Goal: Task Accomplishment & Management: Manage account settings

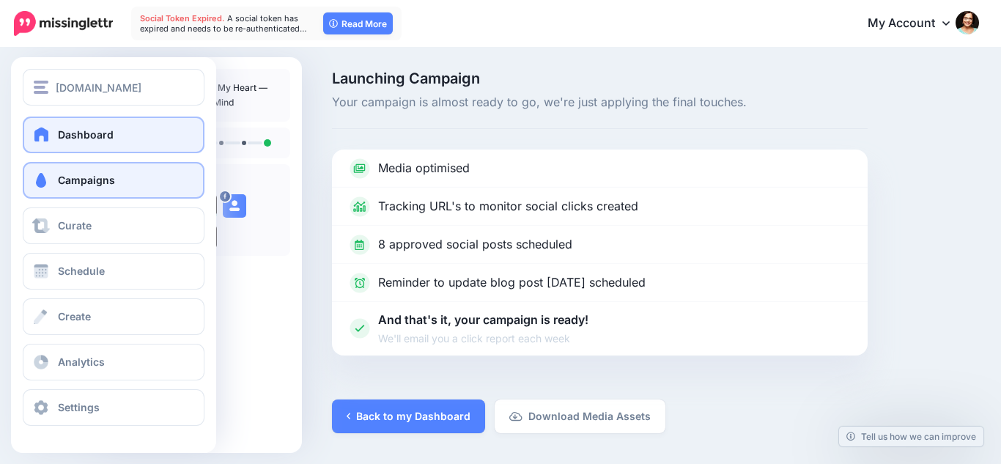
click at [54, 130] on link "Dashboard" at bounding box center [114, 135] width 182 height 37
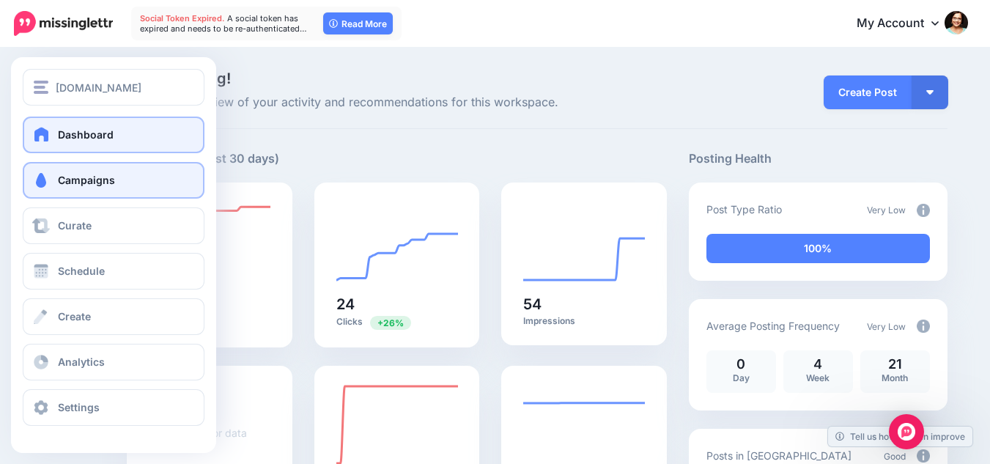
click at [106, 187] on link "Campaigns" at bounding box center [114, 180] width 182 height 37
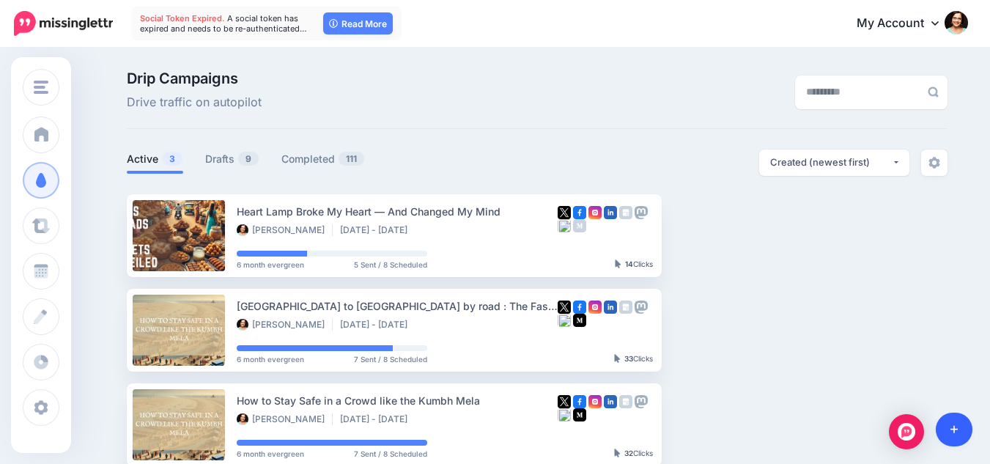
click at [960, 427] on link at bounding box center [954, 430] width 37 height 34
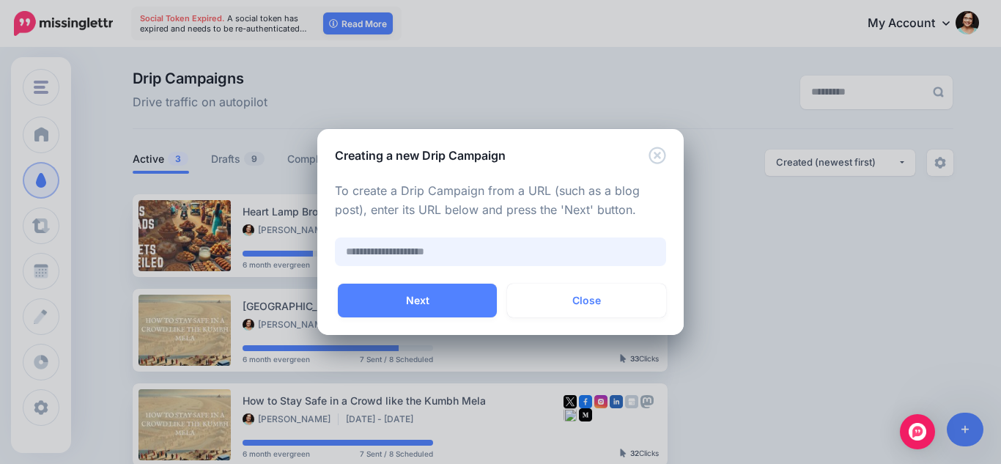
paste input "**********"
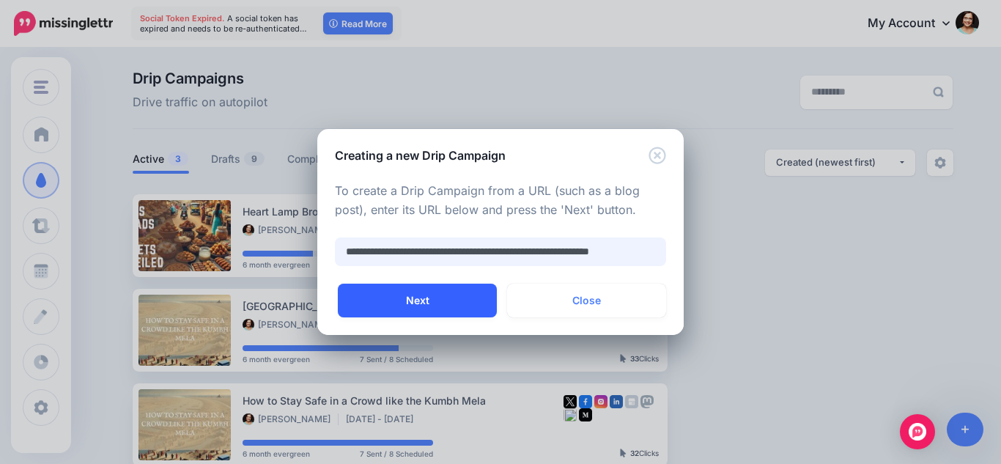
type input "**********"
click at [425, 300] on button "Next" at bounding box center [417, 301] width 159 height 34
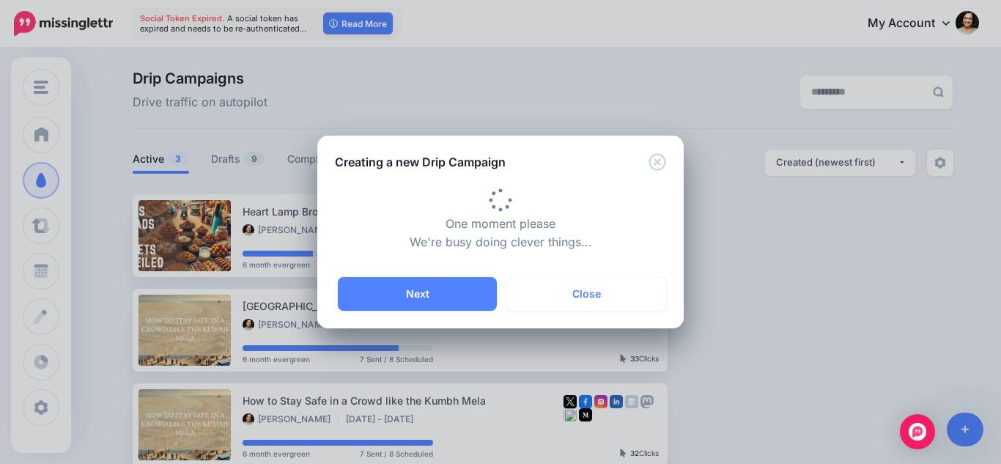
type input "**********"
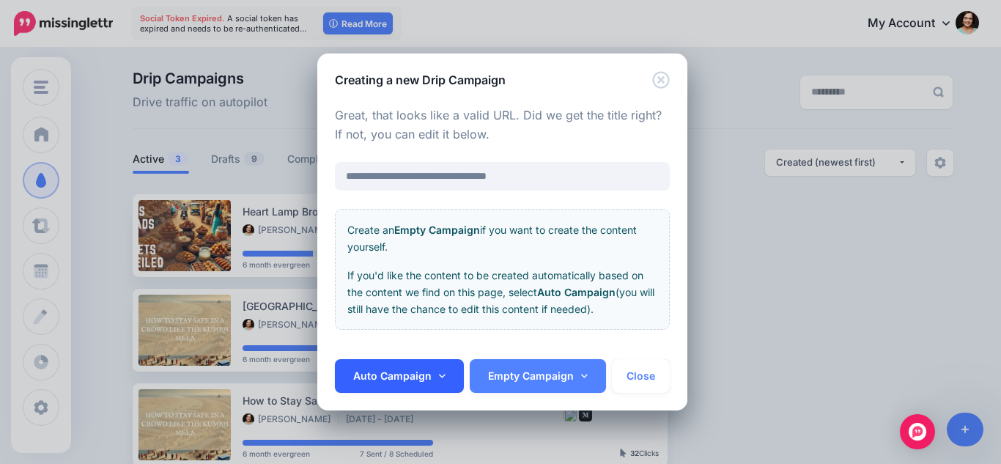
click at [402, 373] on link "Auto Campaign" at bounding box center [399, 376] width 129 height 34
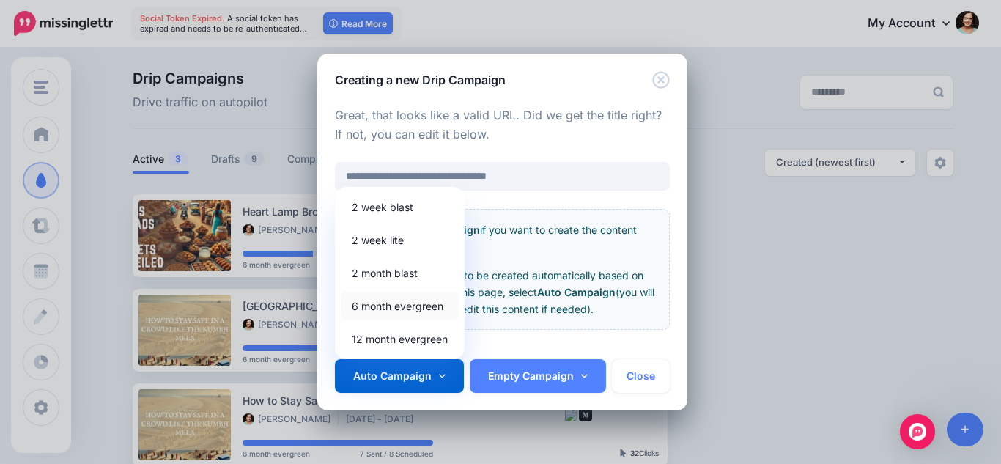
click at [413, 306] on link "6 month evergreen" at bounding box center [400, 306] width 118 height 29
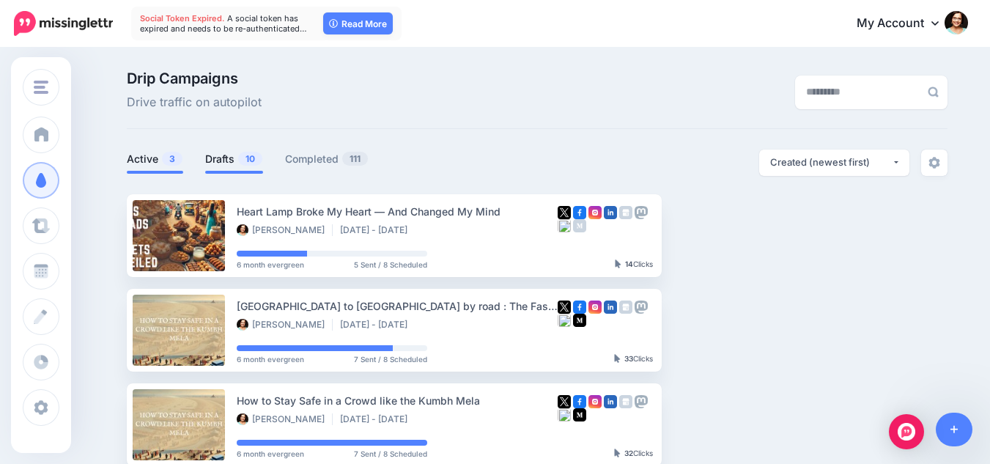
click at [250, 164] on span "10" at bounding box center [250, 159] width 24 height 14
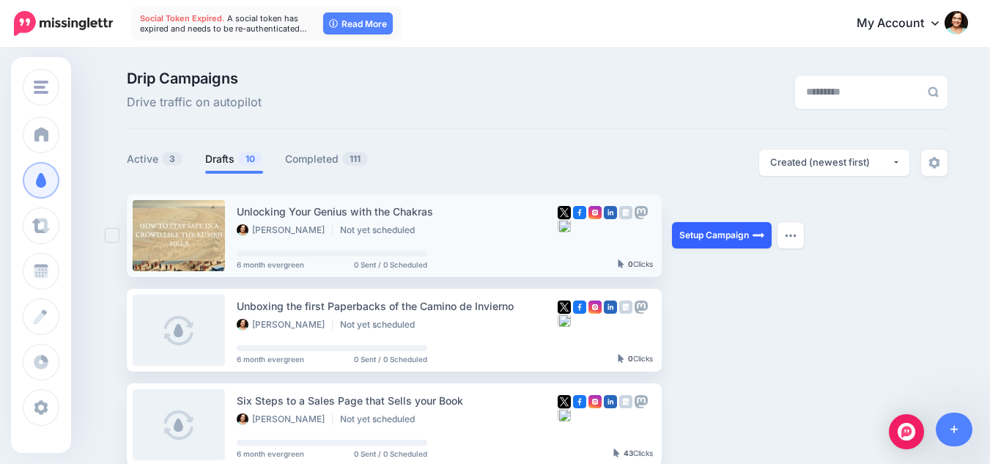
click at [726, 240] on link "Setup Campaign" at bounding box center [722, 235] width 100 height 26
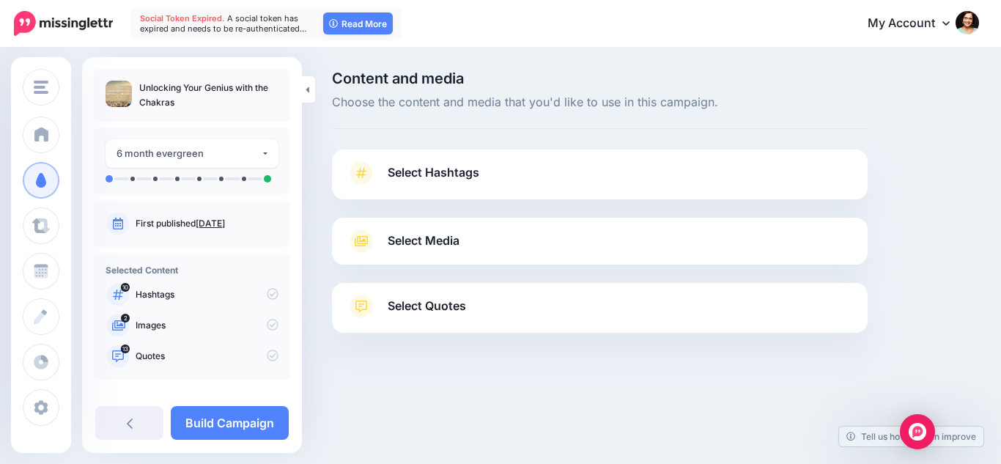
click at [684, 190] on link "Select Hashtags" at bounding box center [600, 180] width 506 height 38
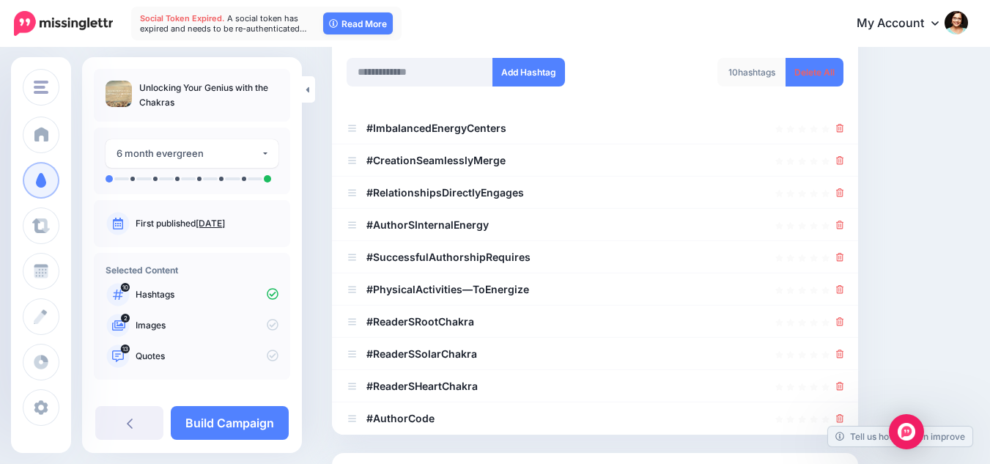
scroll to position [147, 0]
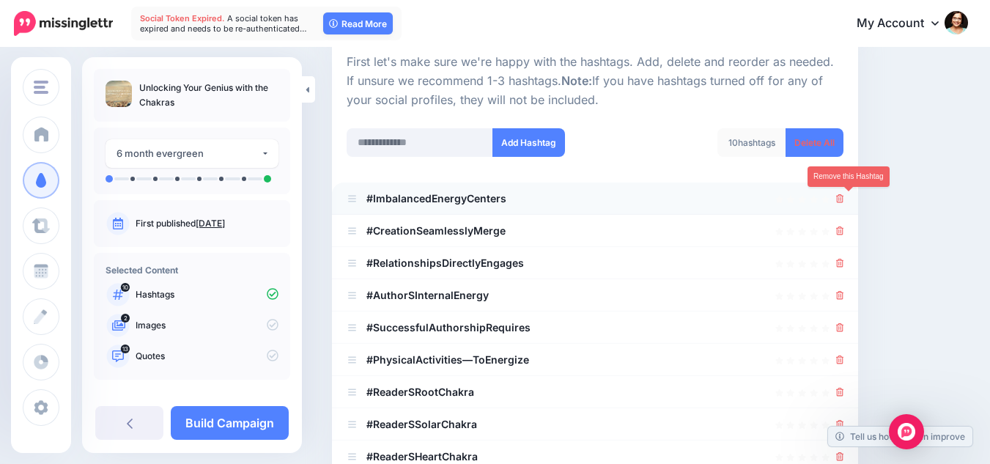
click at [844, 199] on icon at bounding box center [840, 198] width 8 height 9
click at [844, 199] on link at bounding box center [836, 198] width 16 height 12
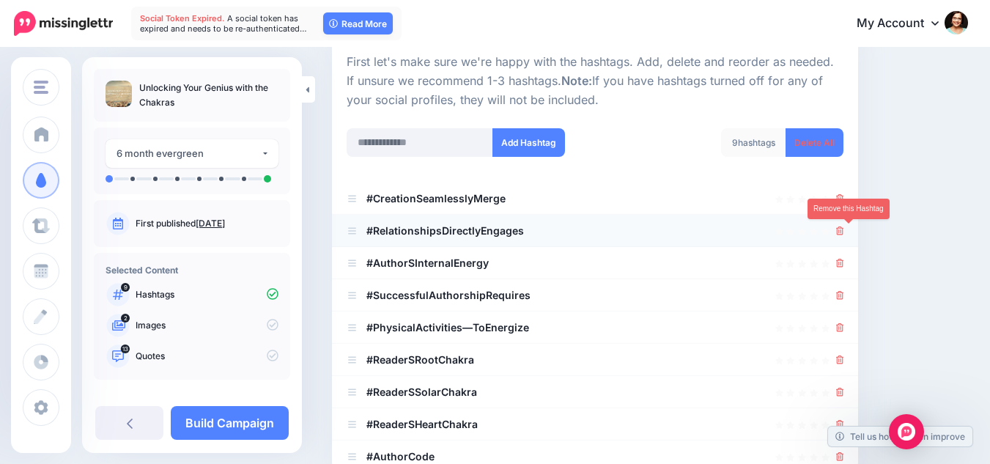
drag, startPoint x: 849, startPoint y: 226, endPoint x: 849, endPoint y: 216, distance: 9.5
click at [844, 227] on icon at bounding box center [840, 230] width 8 height 9
click at [844, 198] on icon at bounding box center [840, 198] width 8 height 9
click at [844, 265] on icon at bounding box center [840, 263] width 8 height 9
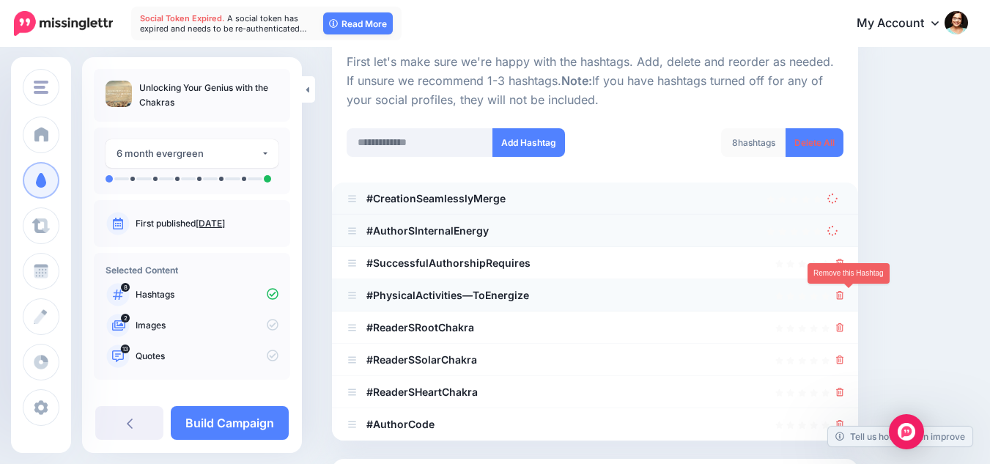
click at [844, 291] on icon at bounding box center [840, 295] width 8 height 9
click at [844, 329] on icon at bounding box center [840, 327] width 8 height 9
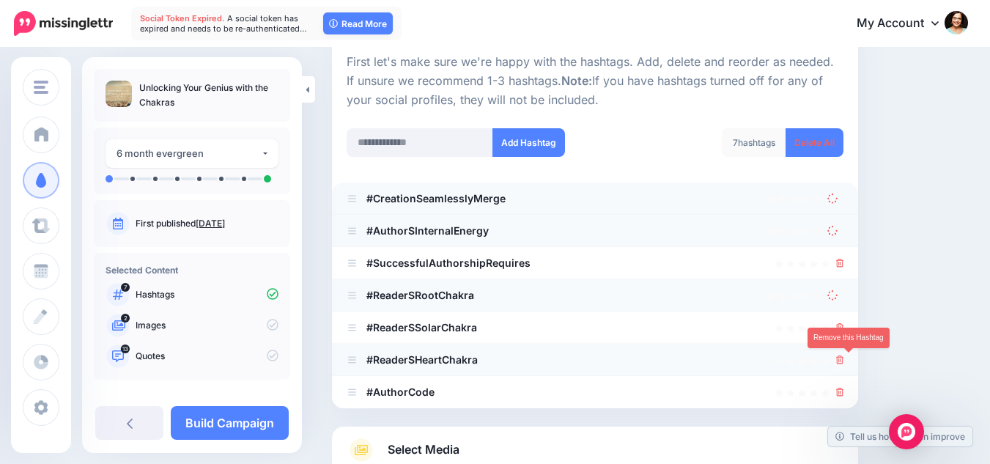
click at [844, 361] on icon at bounding box center [840, 359] width 8 height 9
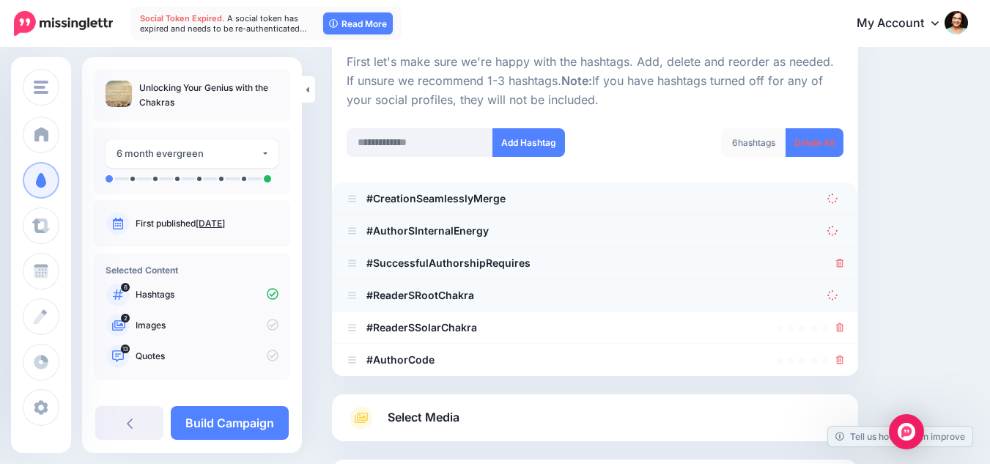
click at [843, 266] on div at bounding box center [595, 263] width 497 height 18
click at [844, 266] on icon at bounding box center [840, 263] width 8 height 9
click at [844, 355] on icon at bounding box center [840, 359] width 8 height 9
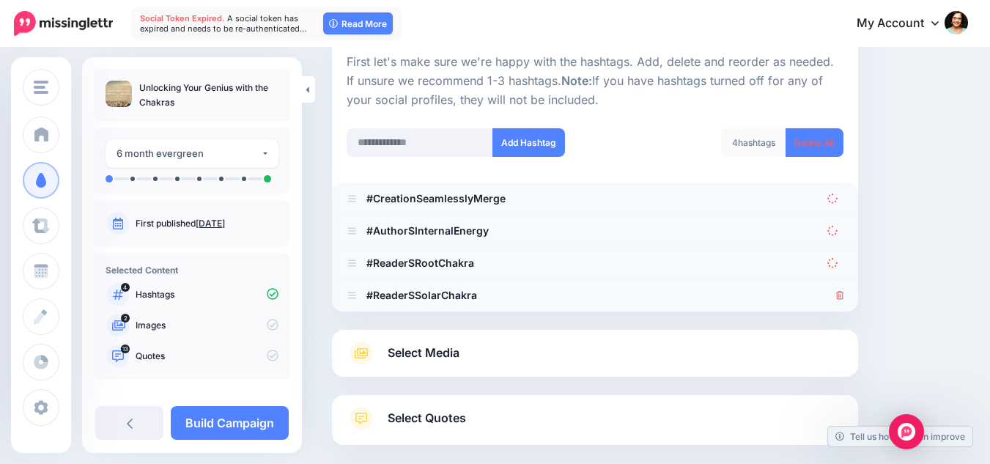
click at [855, 295] on li "#ReaderSSolarChakra" at bounding box center [595, 295] width 526 height 32
click at [844, 296] on icon at bounding box center [840, 295] width 8 height 9
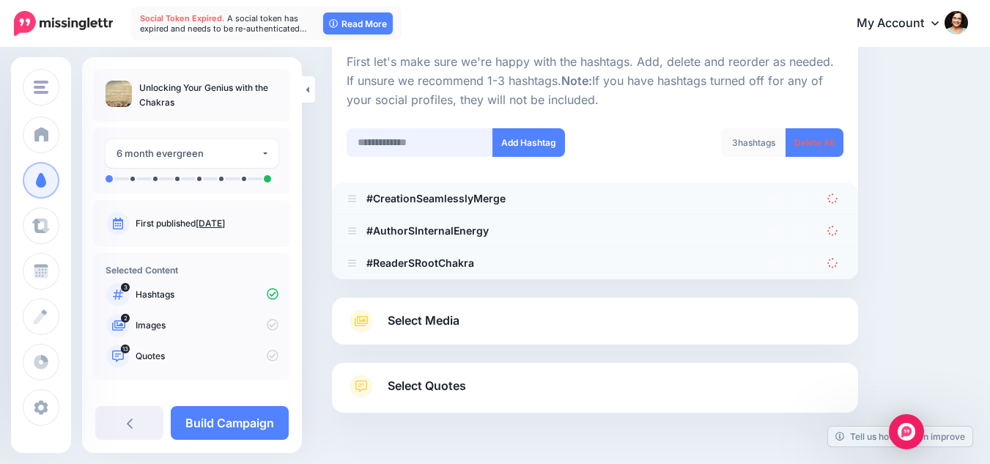
click at [440, 149] on input "text" at bounding box center [420, 142] width 147 height 29
type input "******"
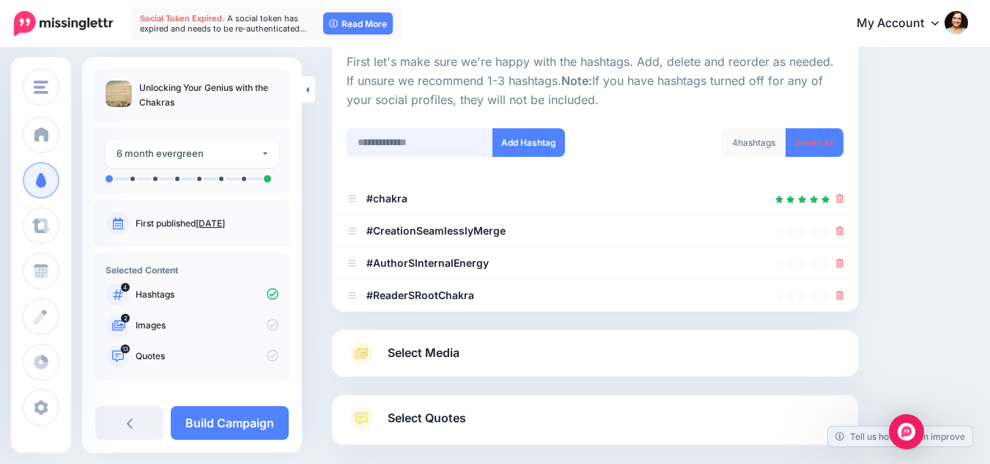
scroll to position [243, 0]
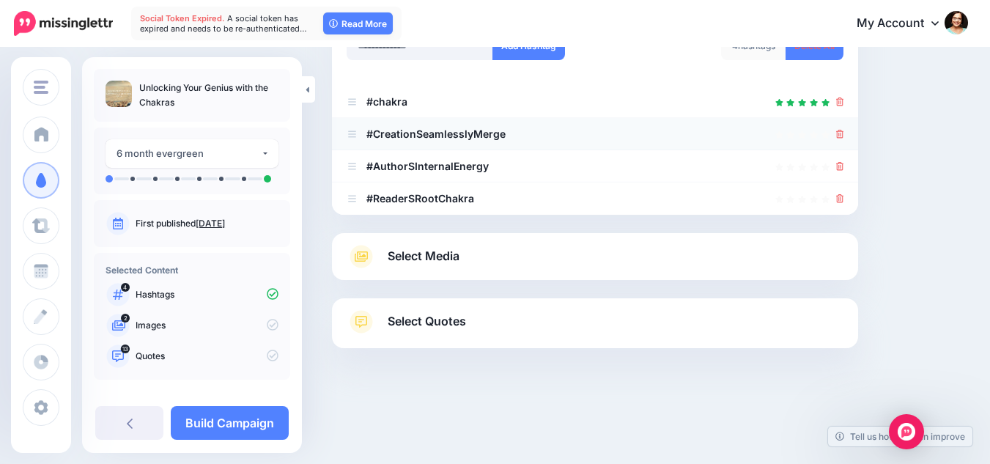
click at [844, 140] on div at bounding box center [840, 134] width 8 height 18
click at [844, 133] on icon at bounding box center [840, 134] width 8 height 9
click at [844, 166] on icon at bounding box center [840, 166] width 8 height 9
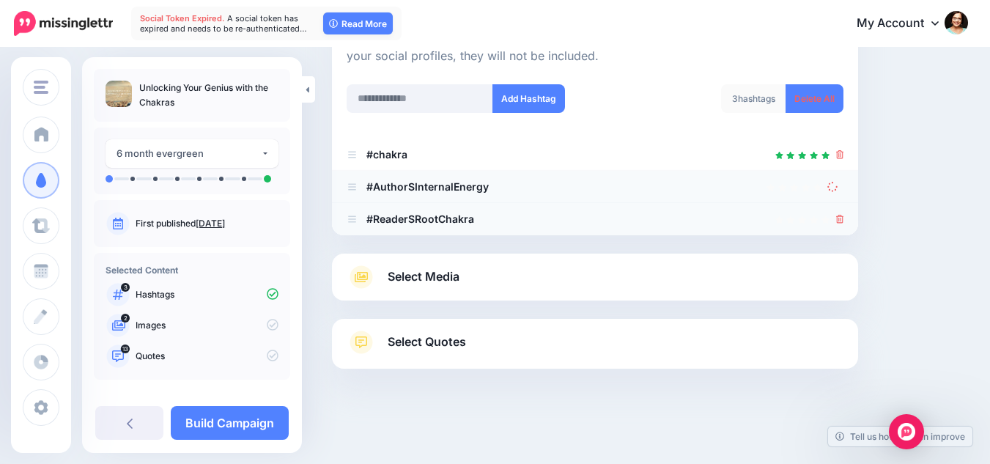
scroll to position [191, 0]
click at [844, 220] on icon at bounding box center [840, 219] width 8 height 9
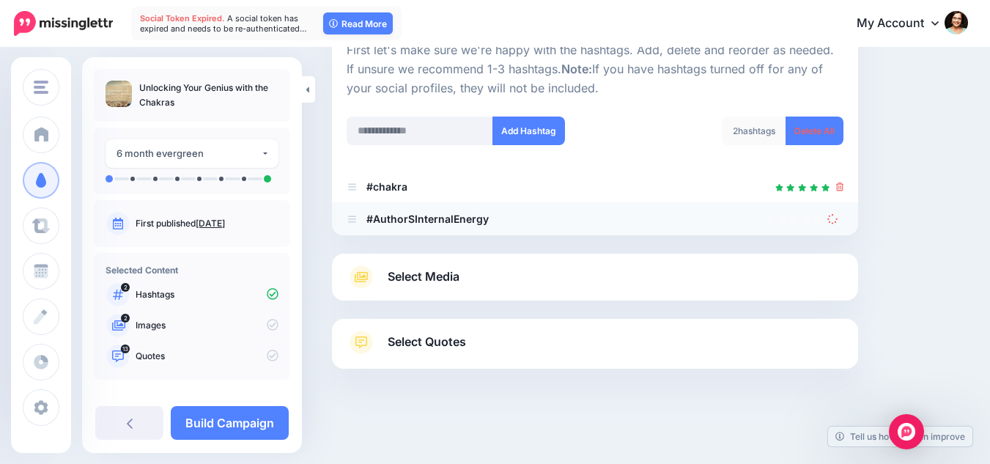
scroll to position [158, 0]
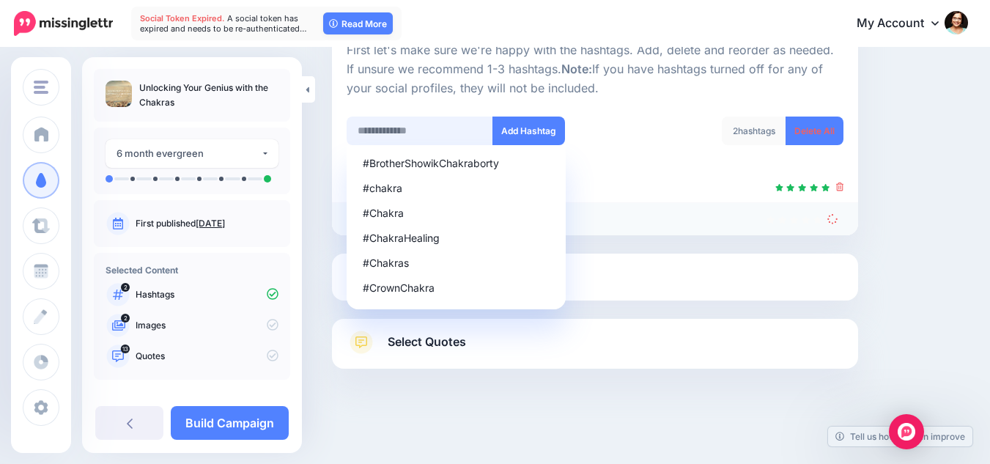
click at [443, 122] on input "text" at bounding box center [420, 131] width 147 height 29
type input "******"
click at [553, 121] on button "Add Hashtag" at bounding box center [529, 131] width 73 height 29
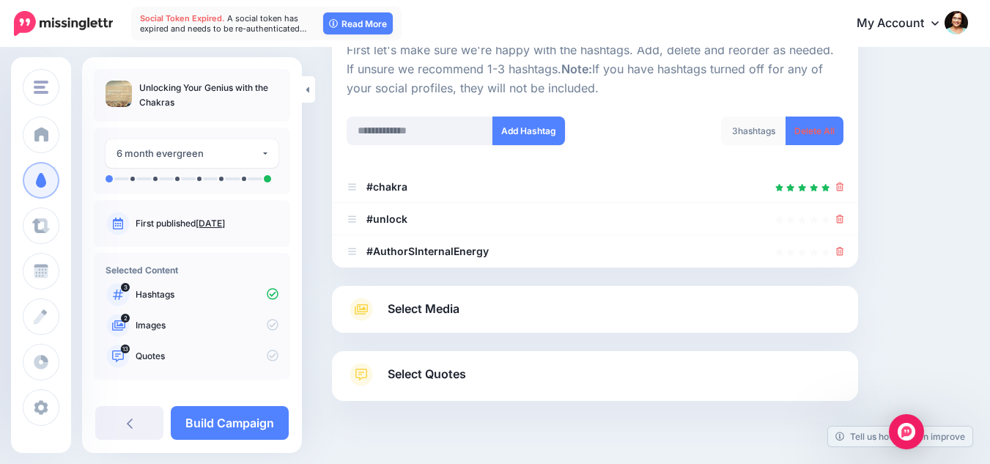
scroll to position [191, 0]
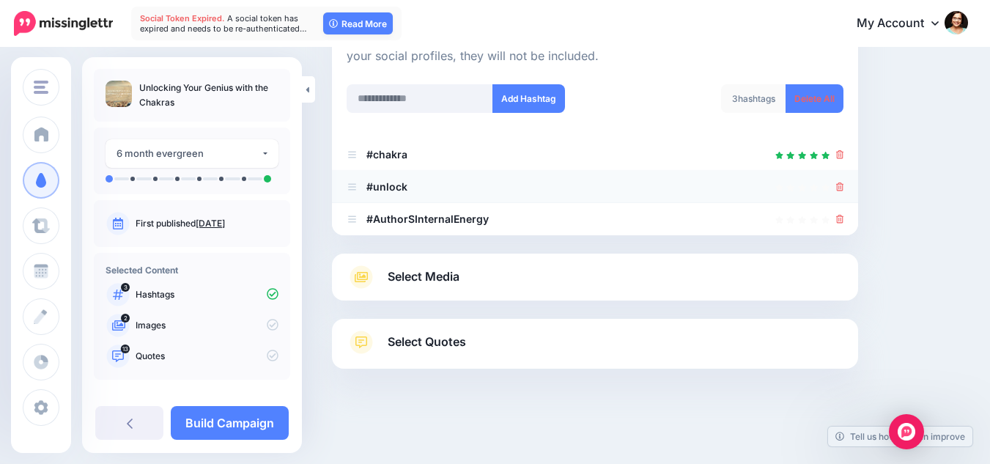
click at [844, 188] on icon at bounding box center [840, 187] width 8 height 9
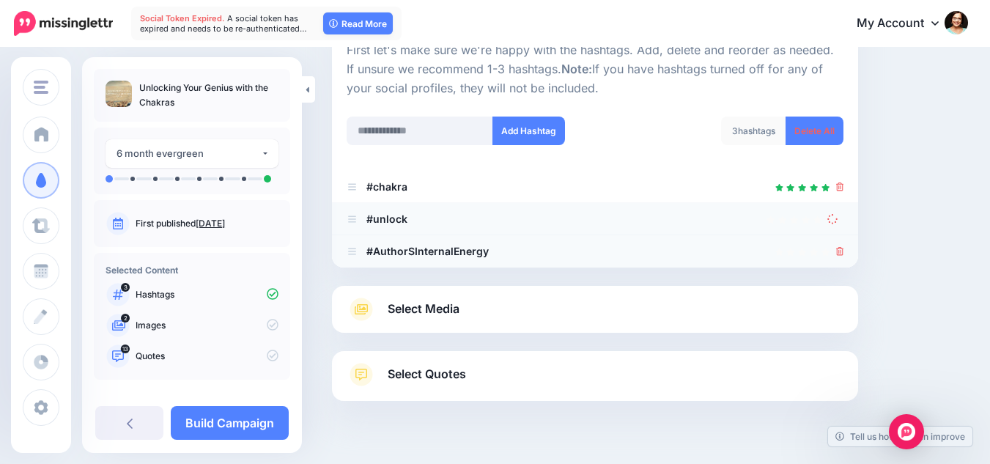
click at [844, 247] on icon at bounding box center [840, 251] width 8 height 9
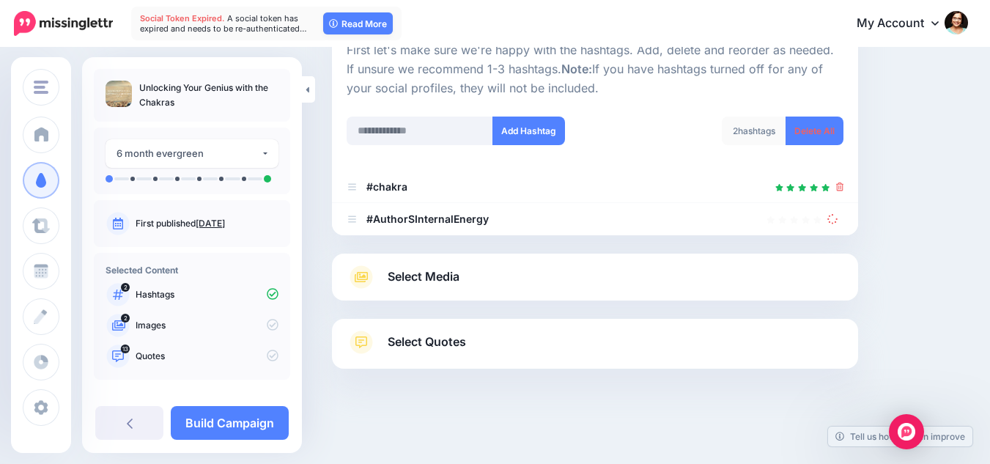
scroll to position [126, 0]
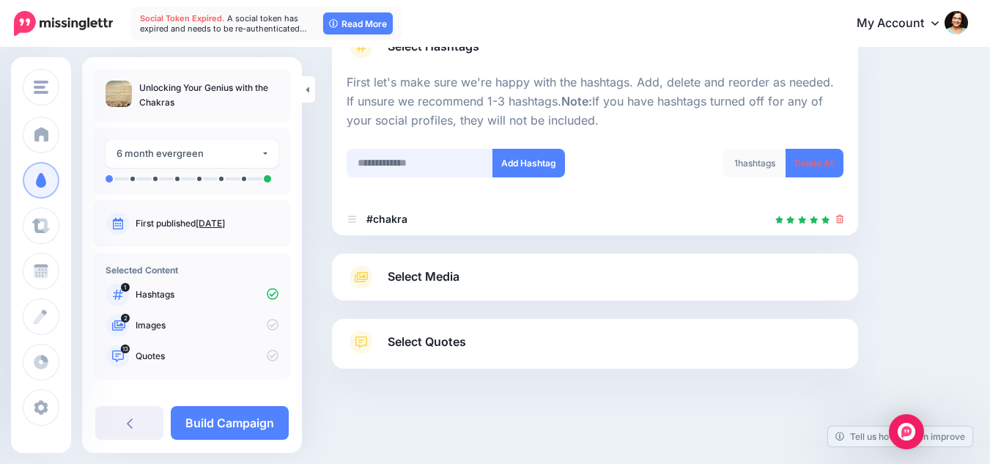
click at [427, 161] on input "text" at bounding box center [420, 163] width 147 height 29
type input "**********"
click at [546, 168] on button "Add Hashtag" at bounding box center [529, 163] width 73 height 29
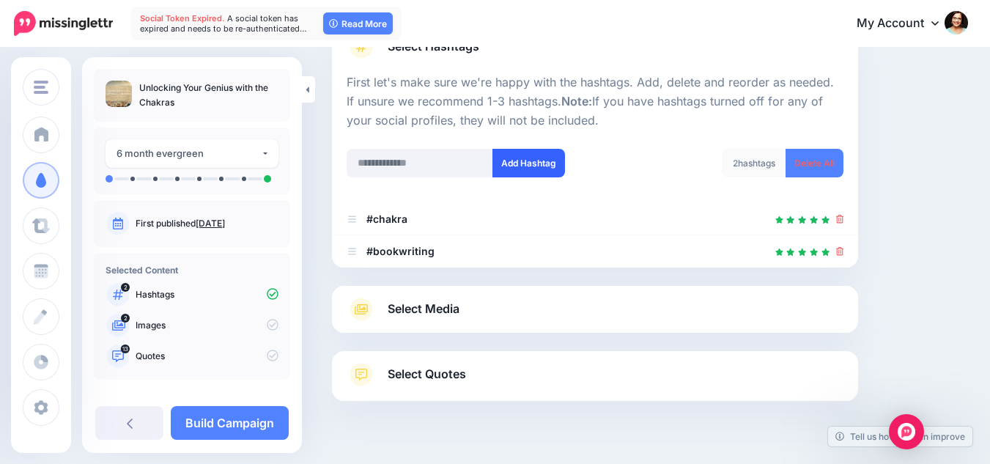
scroll to position [158, 0]
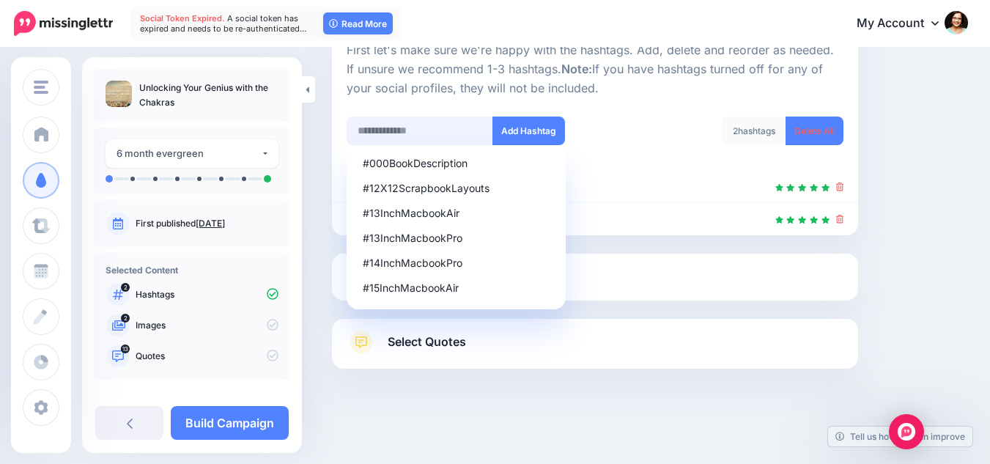
click at [406, 128] on input "text" at bounding box center [420, 131] width 147 height 29
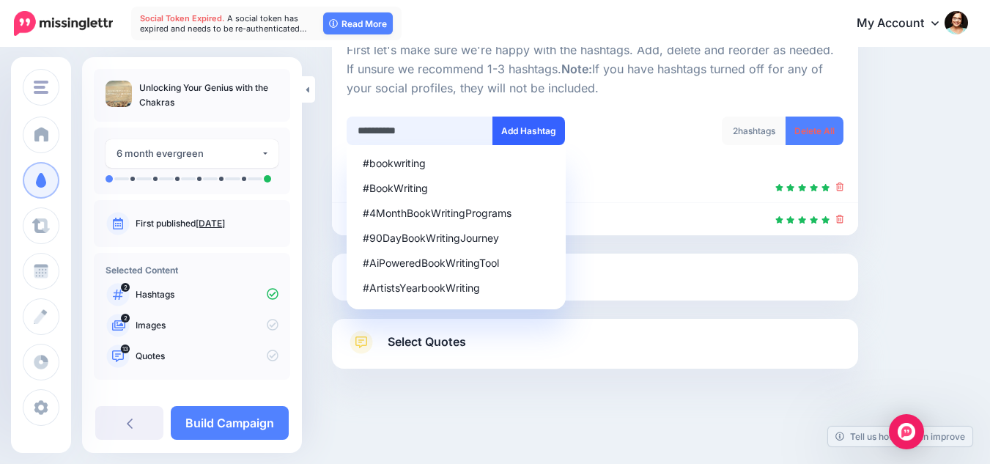
type input "**********"
click at [515, 125] on button "Add Hashtag" at bounding box center [529, 131] width 73 height 29
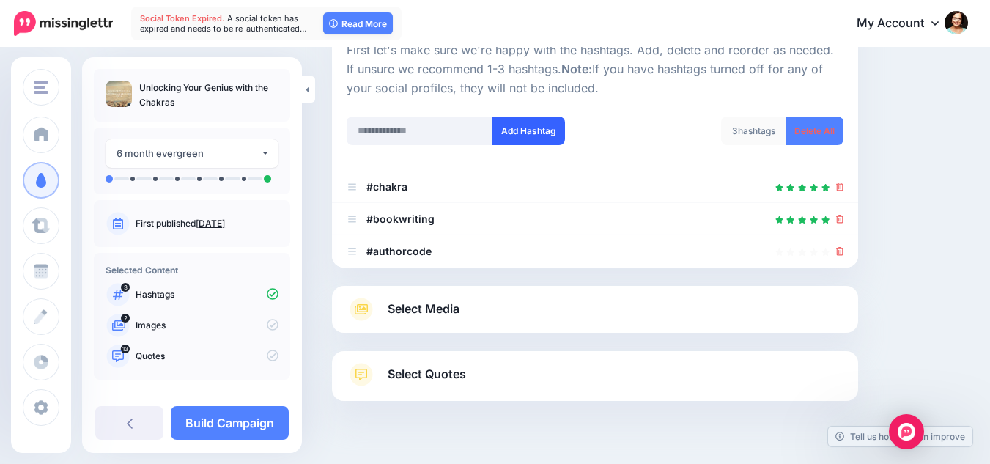
scroll to position [191, 0]
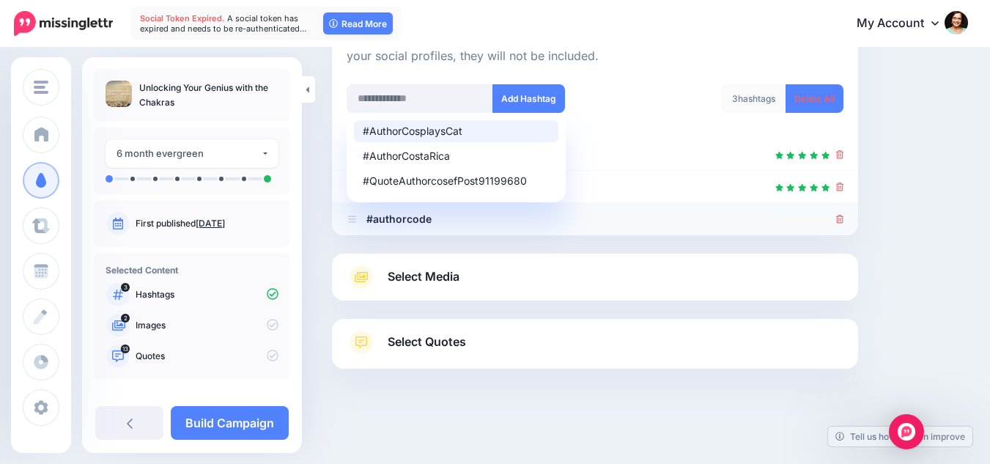
click at [844, 220] on icon at bounding box center [840, 219] width 8 height 9
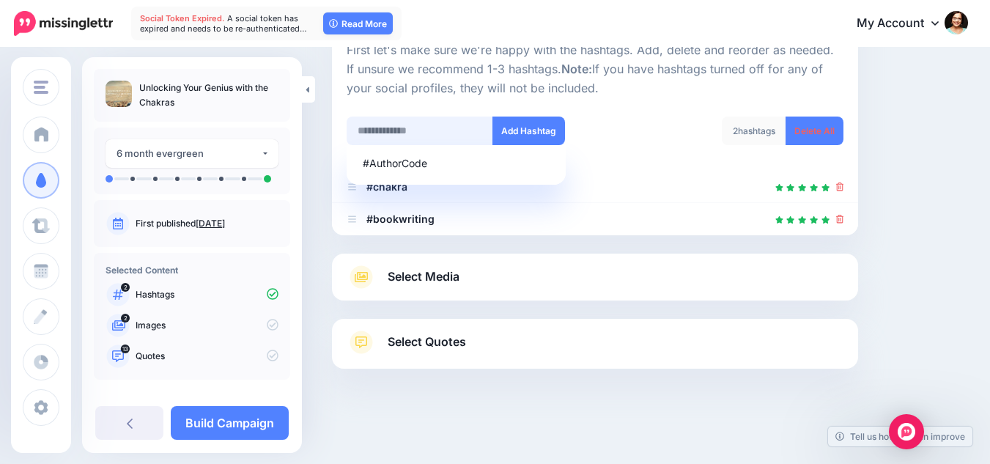
click at [438, 132] on input "text" at bounding box center [420, 131] width 147 height 29
type input "**********"
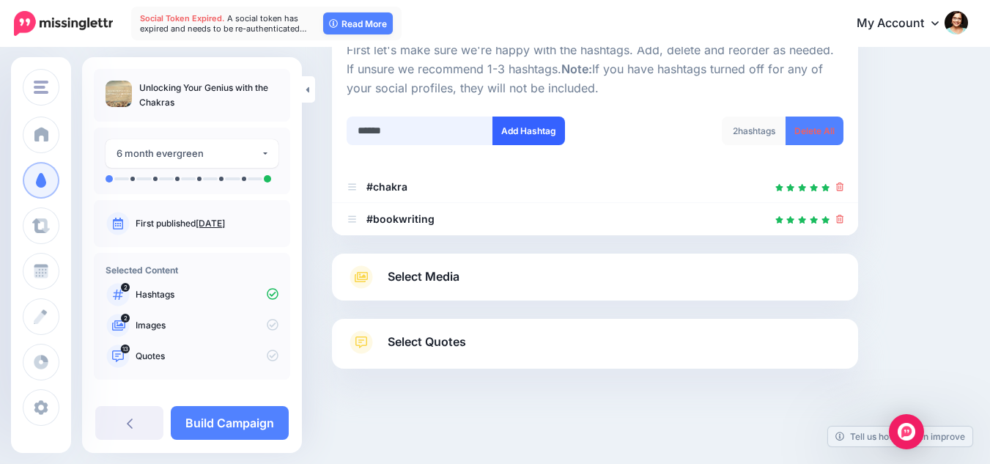
type input "******"
click at [516, 134] on button "Add Hashtag" at bounding box center [529, 131] width 73 height 29
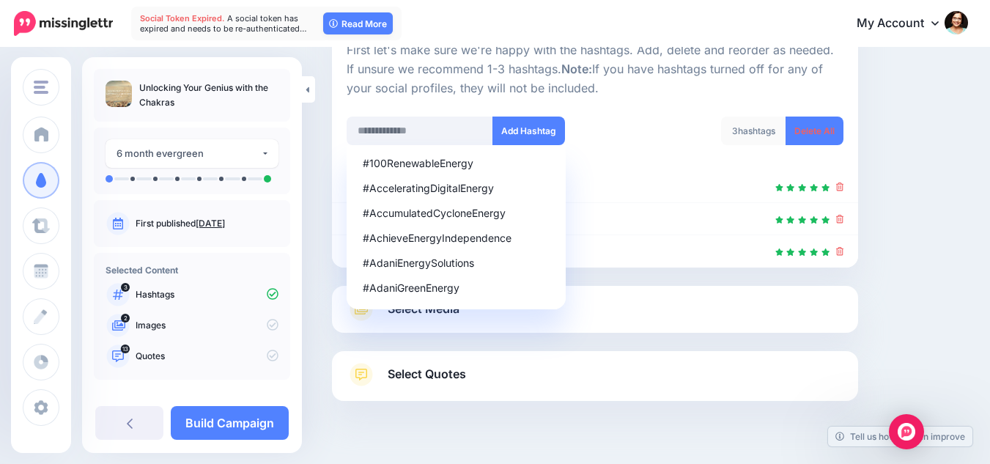
scroll to position [191, 0]
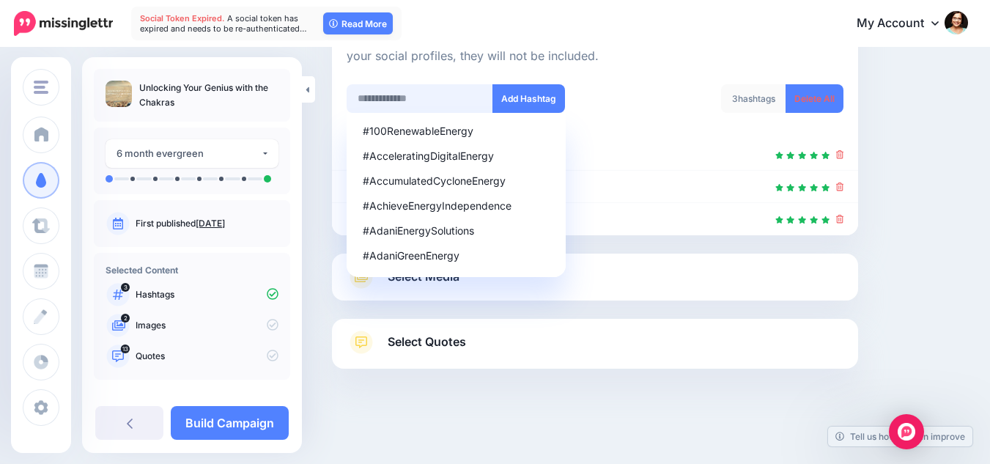
click at [449, 97] on input "text" at bounding box center [420, 98] width 147 height 29
type input "**********"
click at [511, 89] on button "Add Hashtag" at bounding box center [529, 98] width 73 height 29
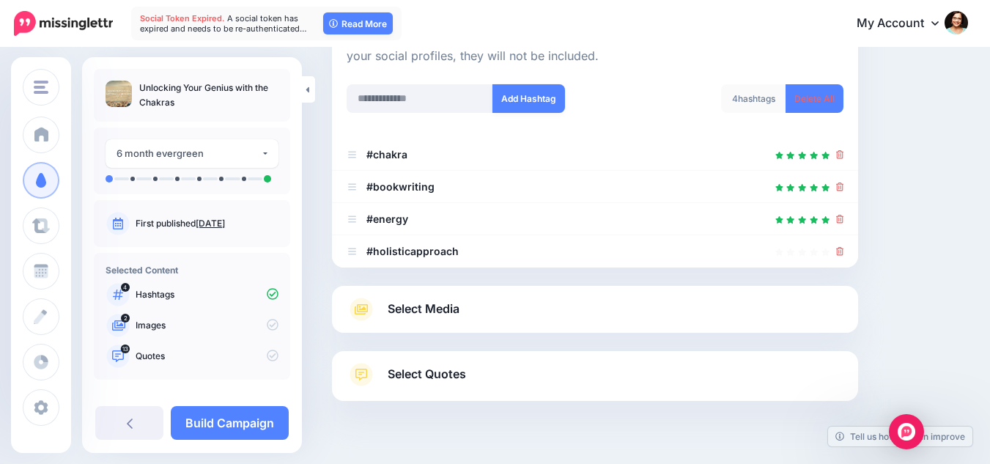
scroll to position [223, 0]
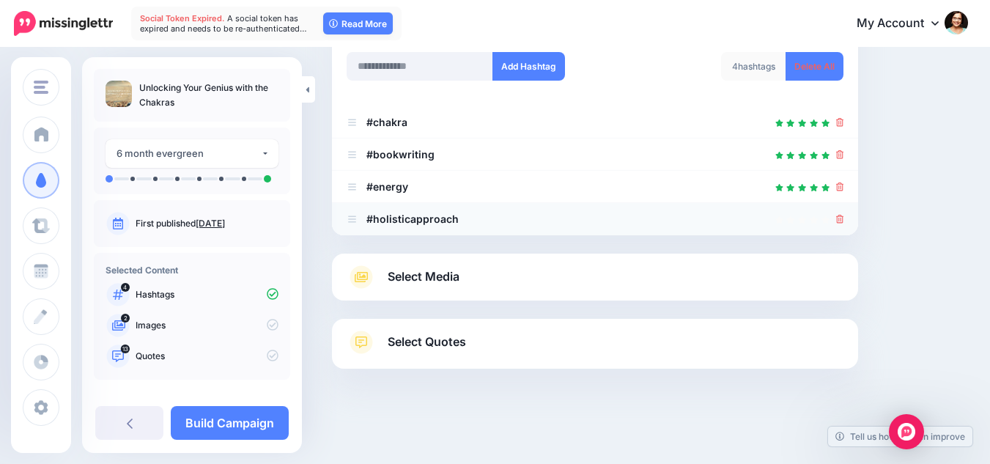
click at [844, 221] on icon at bounding box center [840, 219] width 8 height 9
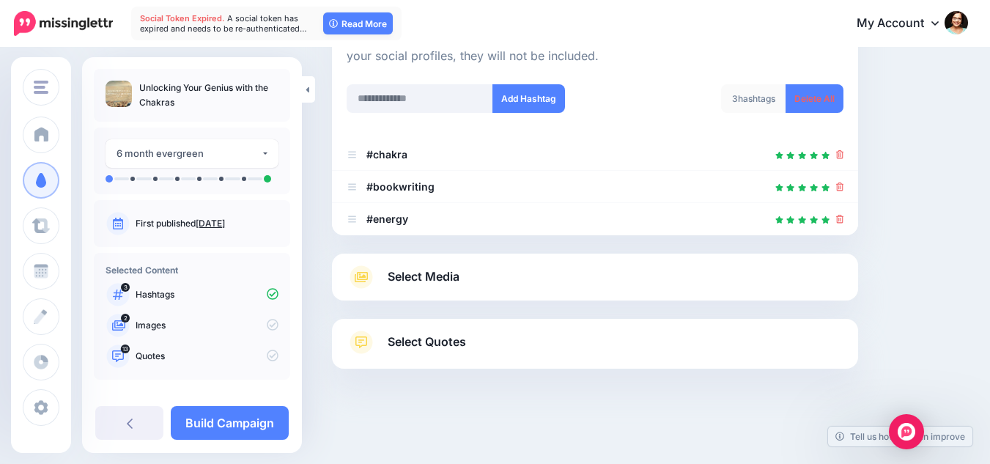
scroll to position [191, 0]
click at [426, 70] on div at bounding box center [595, 75] width 497 height 18
click at [421, 92] on input "text" at bounding box center [420, 98] width 147 height 29
type input "********"
click at [531, 101] on button "Add Hashtag" at bounding box center [529, 98] width 73 height 29
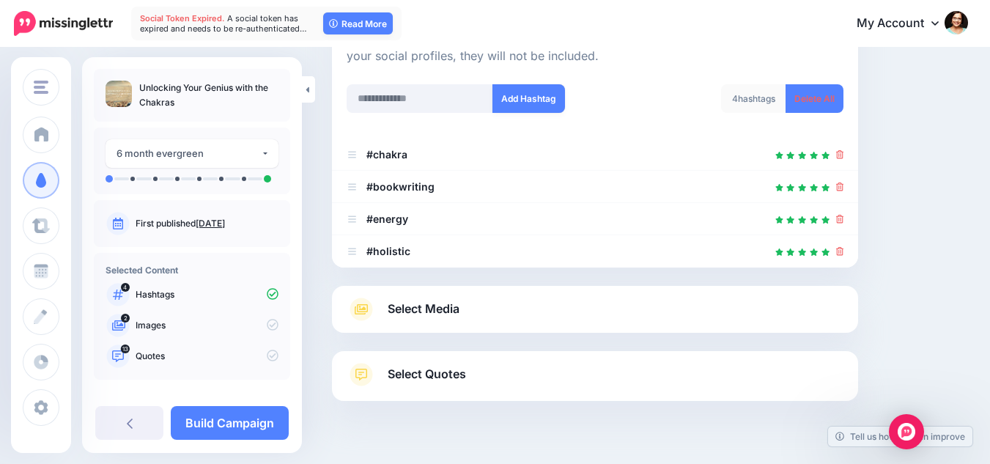
scroll to position [223, 0]
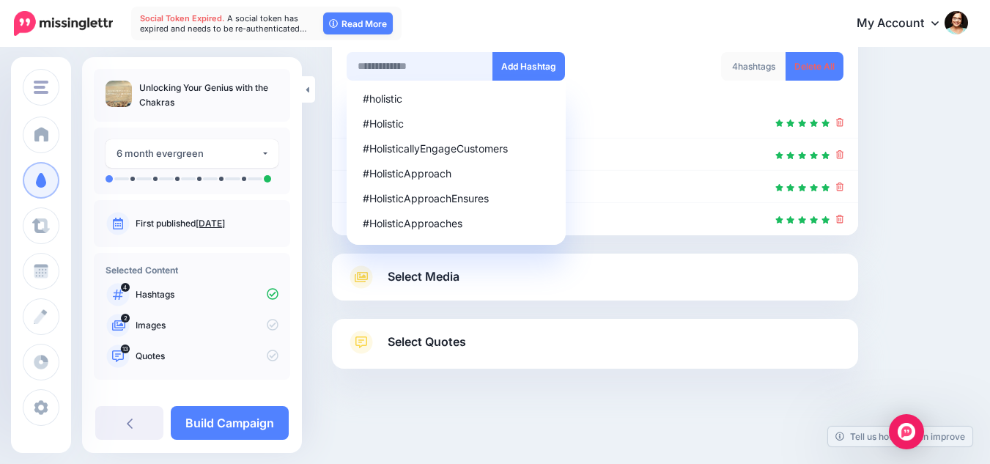
click at [456, 66] on input "text" at bounding box center [420, 66] width 147 height 29
type input "********"
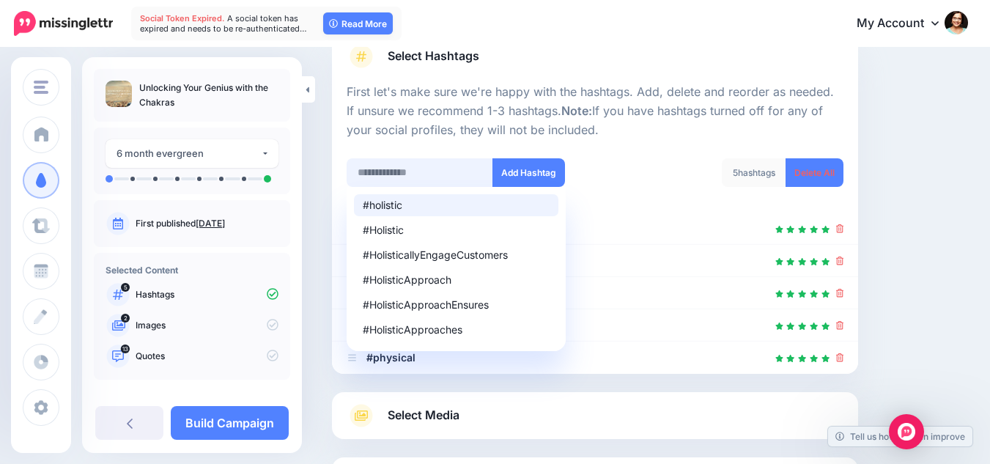
scroll to position [108, 0]
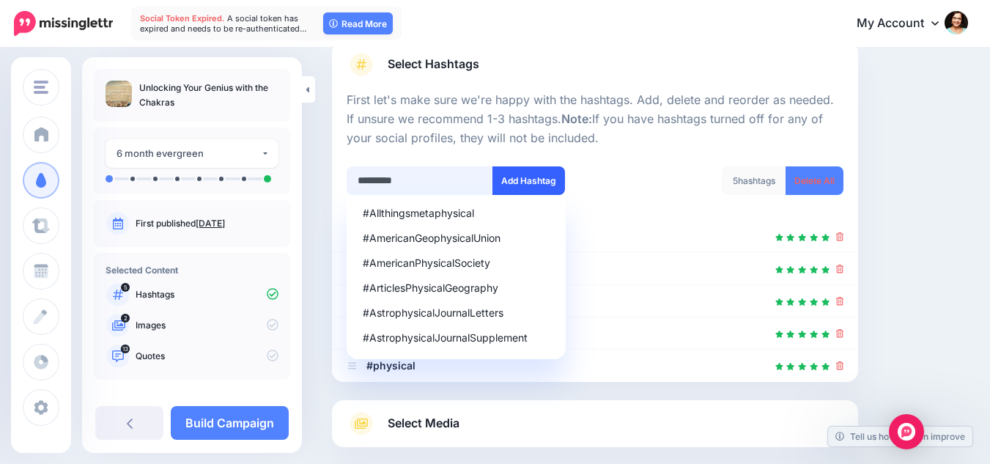
type input "*********"
click at [552, 179] on button "Add Hashtag" at bounding box center [529, 180] width 73 height 29
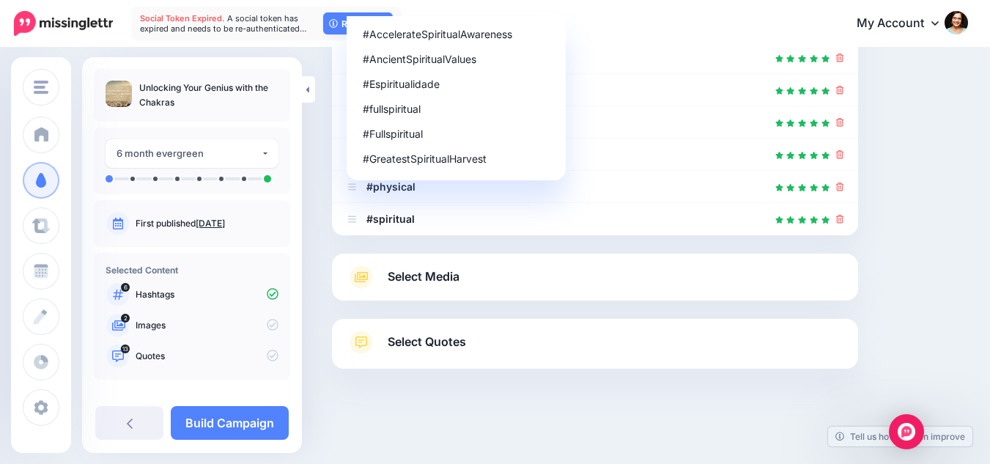
scroll to position [141, 0]
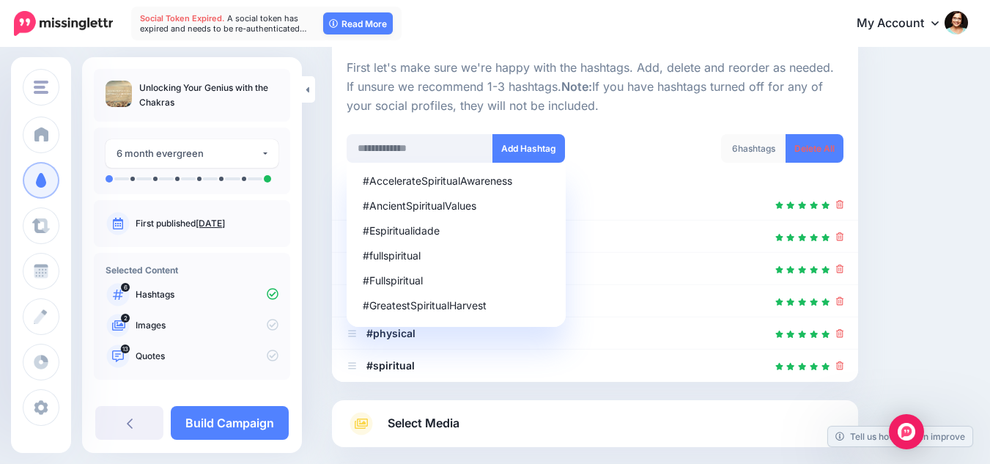
click at [890, 284] on div "Content and media Choose the content and media that you'd like to use in this c…" at bounding box center [650, 259] width 658 height 658
click at [669, 126] on div at bounding box center [595, 125] width 497 height 18
click at [415, 150] on input "text" at bounding box center [420, 148] width 147 height 29
click at [935, 136] on div "Content and media Choose the content and media that you'd like to use in this c…" at bounding box center [650, 259] width 658 height 658
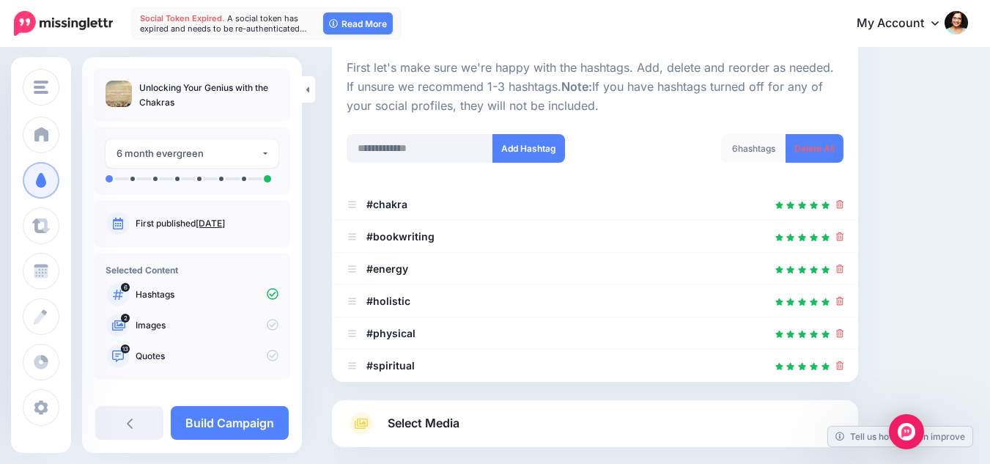
drag, startPoint x: 850, startPoint y: 303, endPoint x: 877, endPoint y: 295, distance: 28.3
click at [844, 303] on icon at bounding box center [840, 301] width 8 height 9
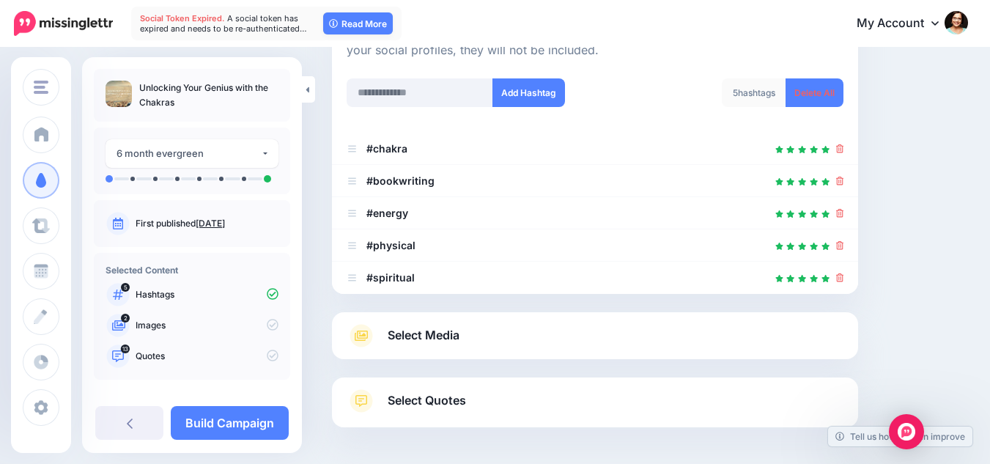
scroll to position [255, 0]
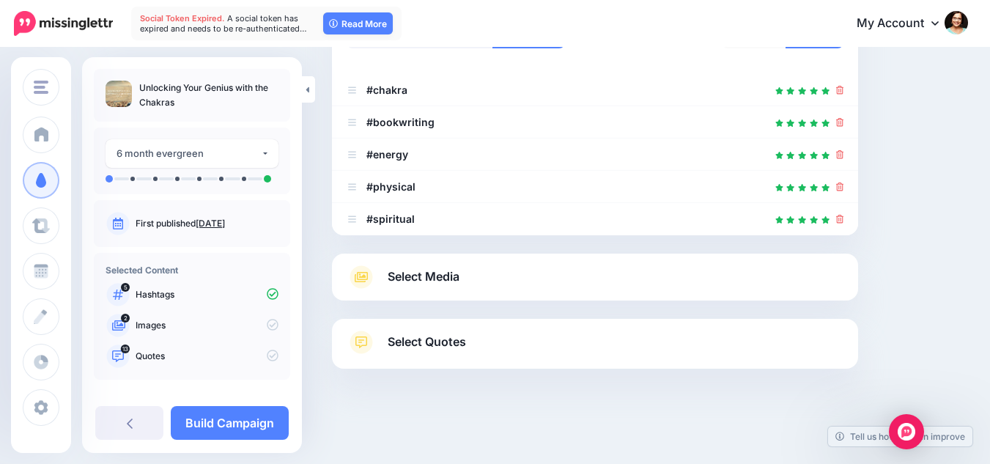
click at [581, 287] on link "Select Media" at bounding box center [595, 276] width 497 height 23
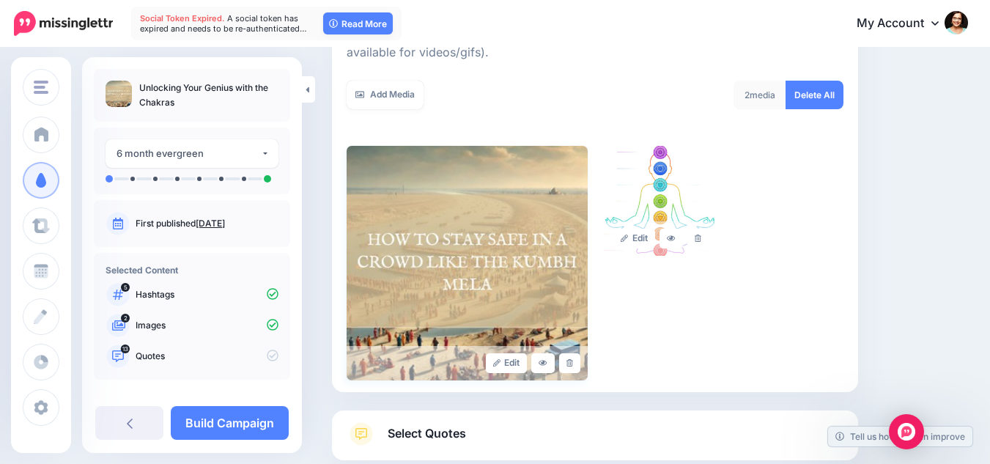
click at [454, 215] on img at bounding box center [467, 263] width 241 height 235
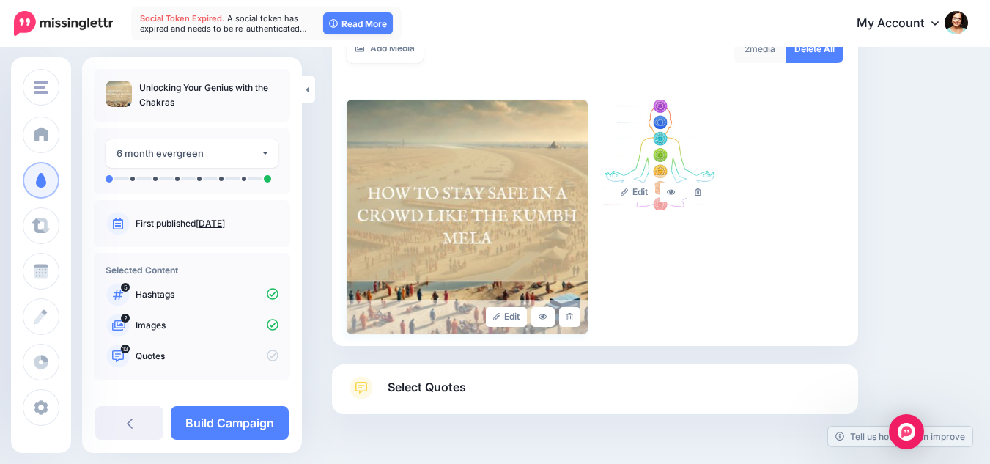
scroll to position [347, 0]
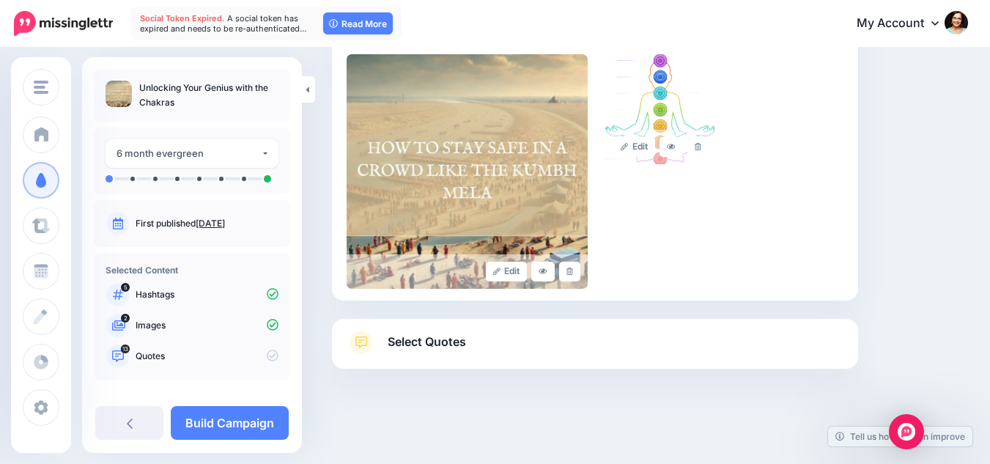
drag, startPoint x: 541, startPoint y: 347, endPoint x: 552, endPoint y: 343, distance: 11.8
click at [541, 347] on link "Select Quotes" at bounding box center [595, 350] width 497 height 38
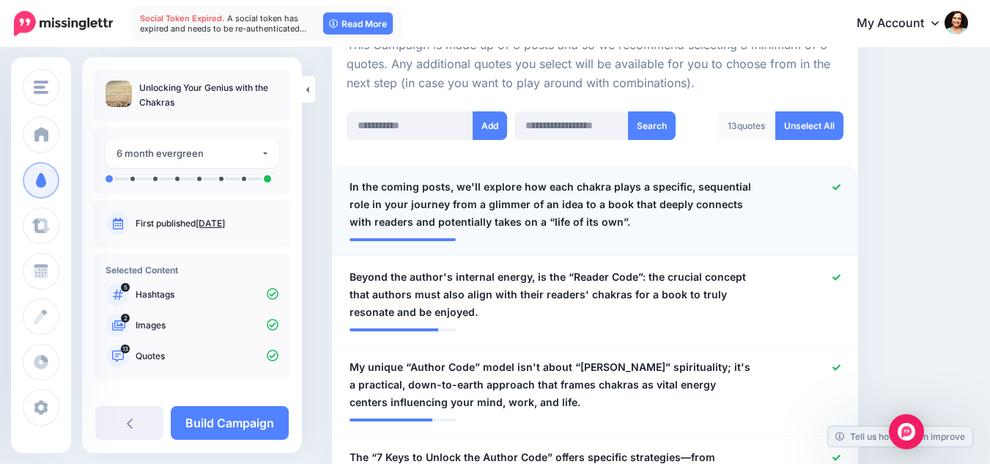
drag, startPoint x: 843, startPoint y: 192, endPoint x: 852, endPoint y: 193, distance: 8.8
click at [841, 191] on link at bounding box center [837, 188] width 8 height 10
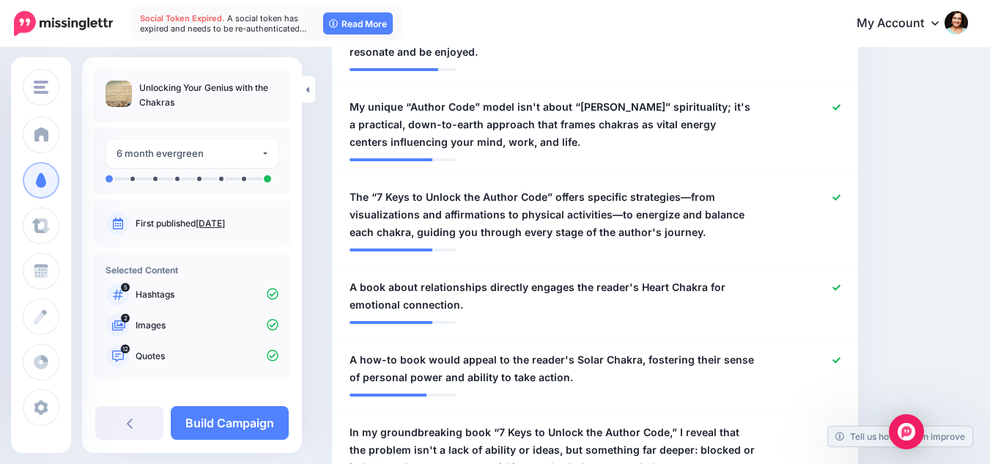
scroll to position [640, 0]
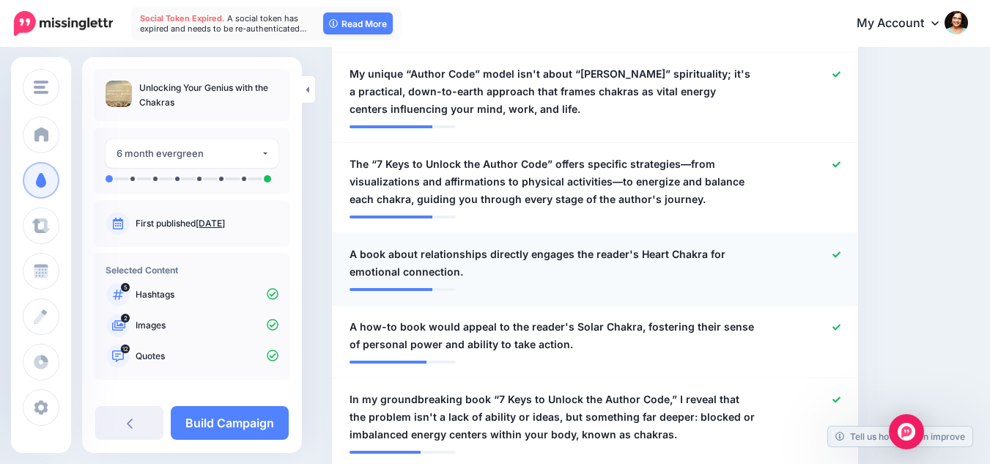
click at [841, 255] on icon at bounding box center [837, 255] width 8 height 8
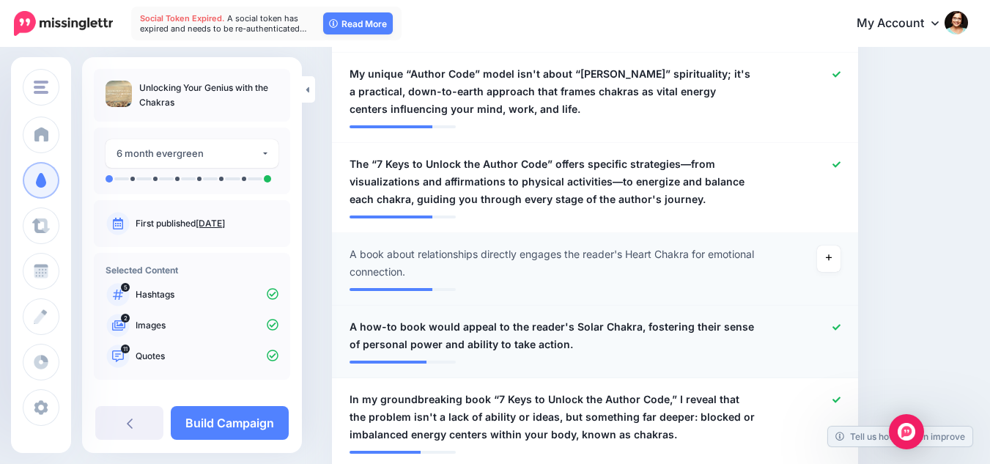
click at [841, 332] on link at bounding box center [837, 328] width 8 height 10
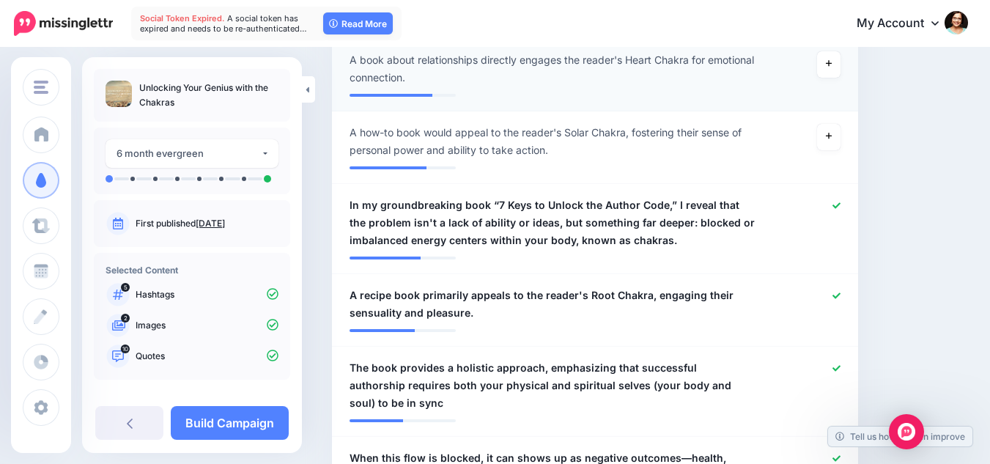
scroll to position [860, 0]
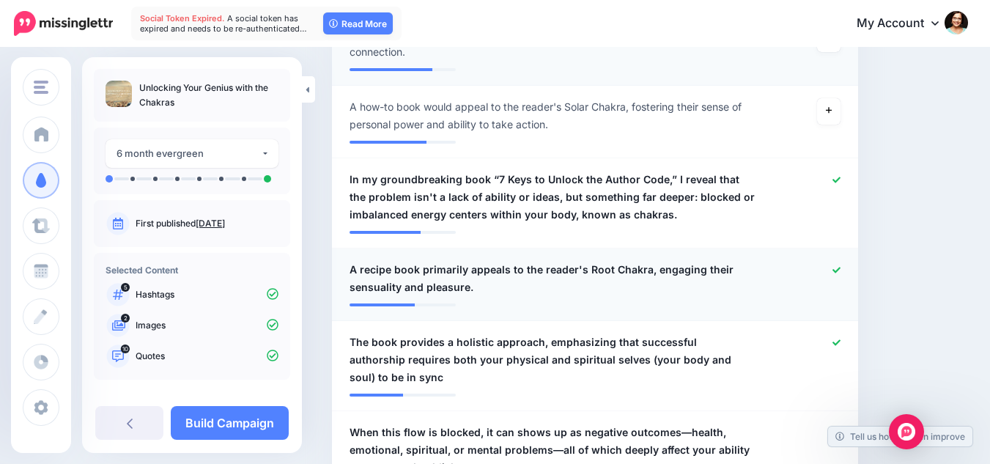
click at [850, 270] on div at bounding box center [810, 278] width 86 height 35
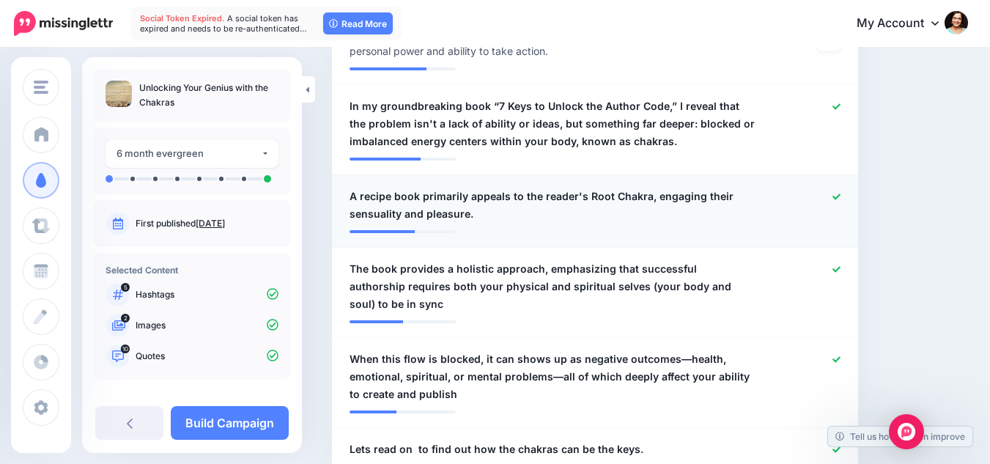
click at [841, 199] on icon at bounding box center [837, 197] width 8 height 8
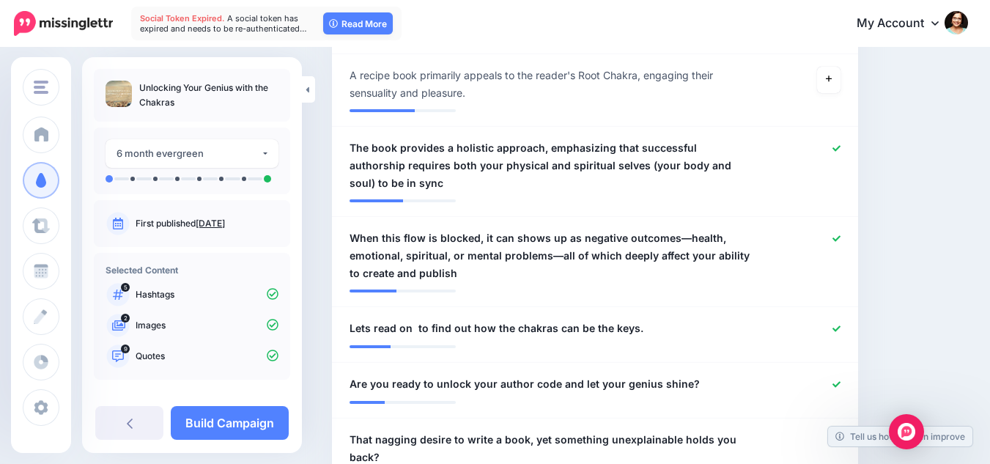
scroll to position [1080, 0]
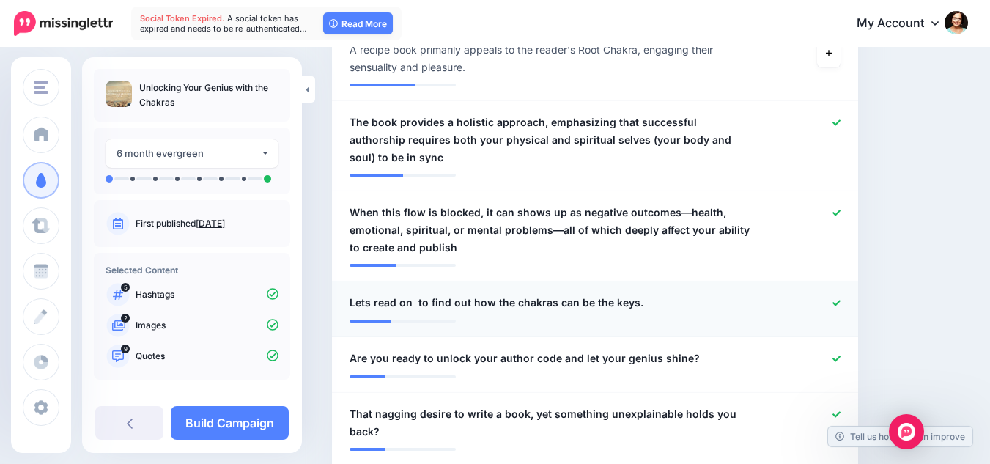
click at [841, 312] on div at bounding box center [595, 315] width 491 height 7
click at [839, 294] on div at bounding box center [810, 303] width 86 height 18
click at [841, 299] on icon at bounding box center [837, 303] width 8 height 8
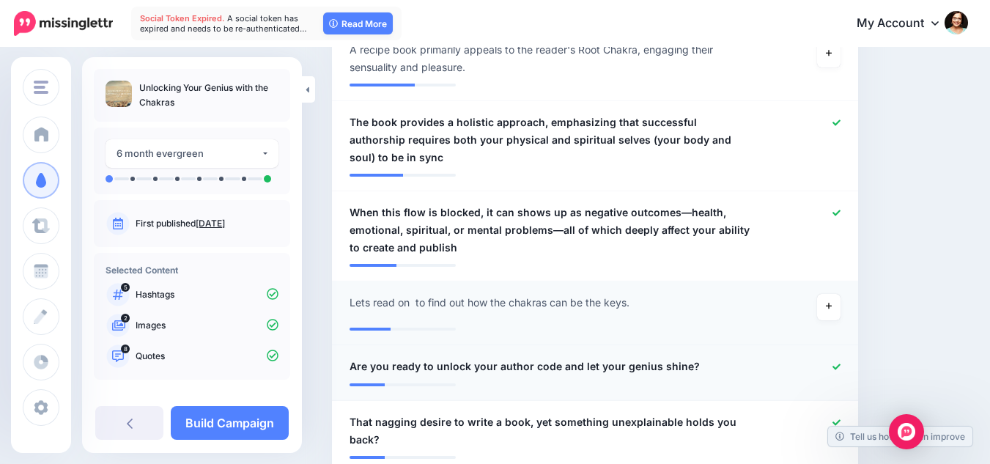
click at [845, 358] on div at bounding box center [810, 367] width 86 height 18
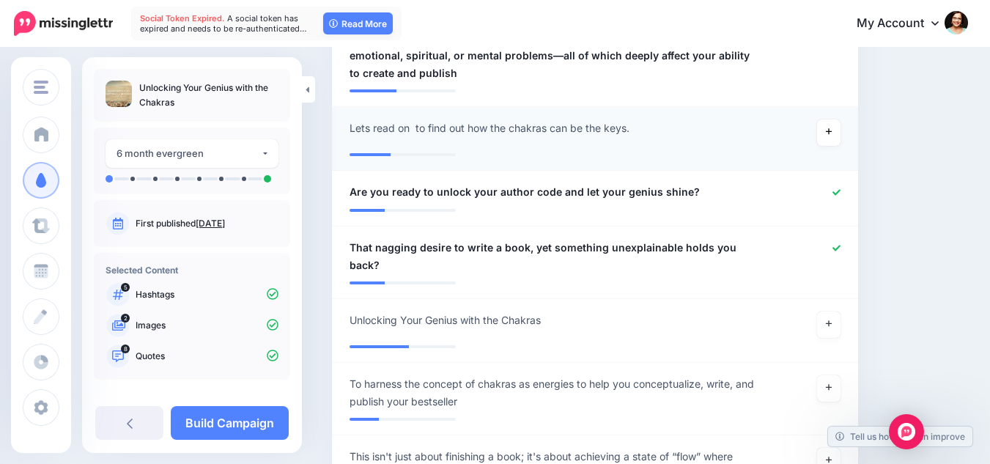
scroll to position [1300, 0]
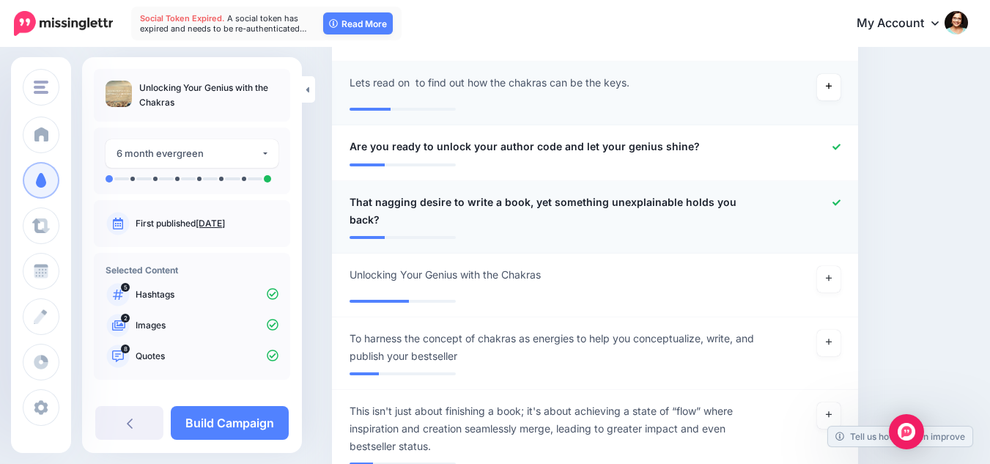
click at [841, 199] on icon at bounding box center [837, 203] width 8 height 8
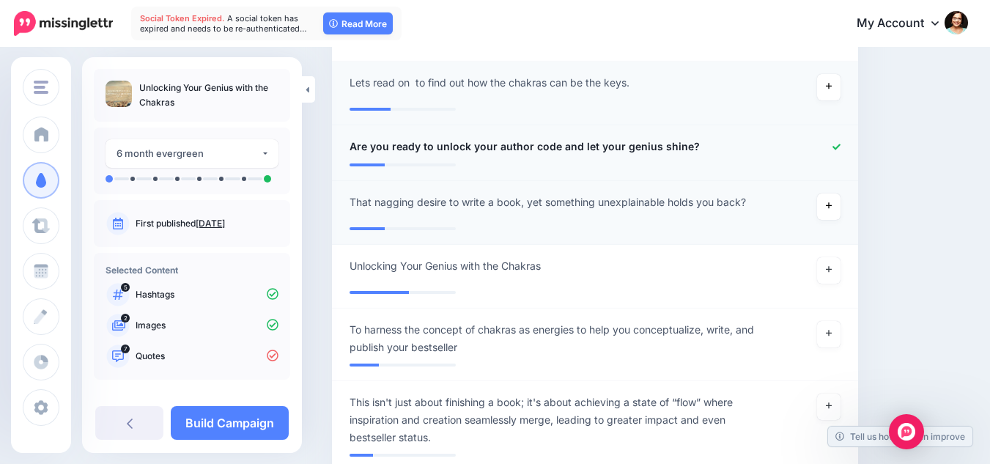
click at [847, 138] on div at bounding box center [810, 147] width 86 height 18
click at [841, 143] on icon at bounding box center [837, 147] width 8 height 8
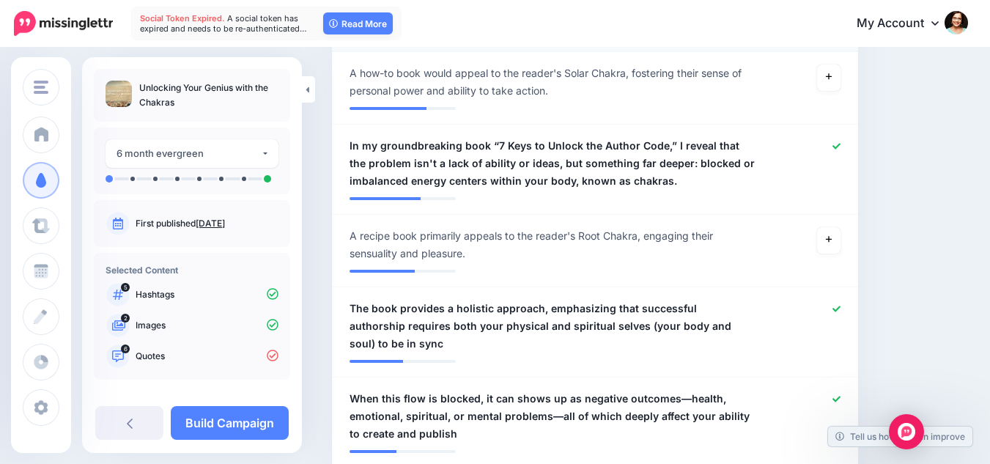
scroll to position [786, 0]
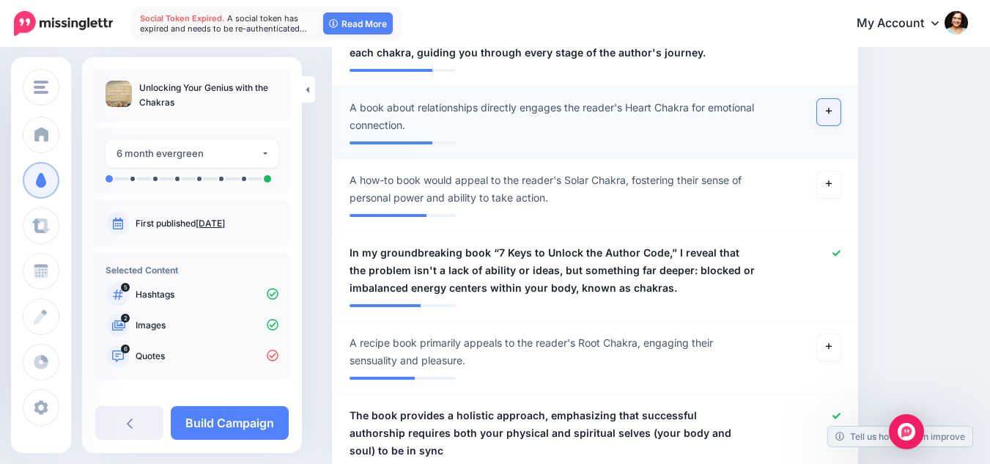
click at [832, 111] on icon at bounding box center [829, 111] width 6 height 6
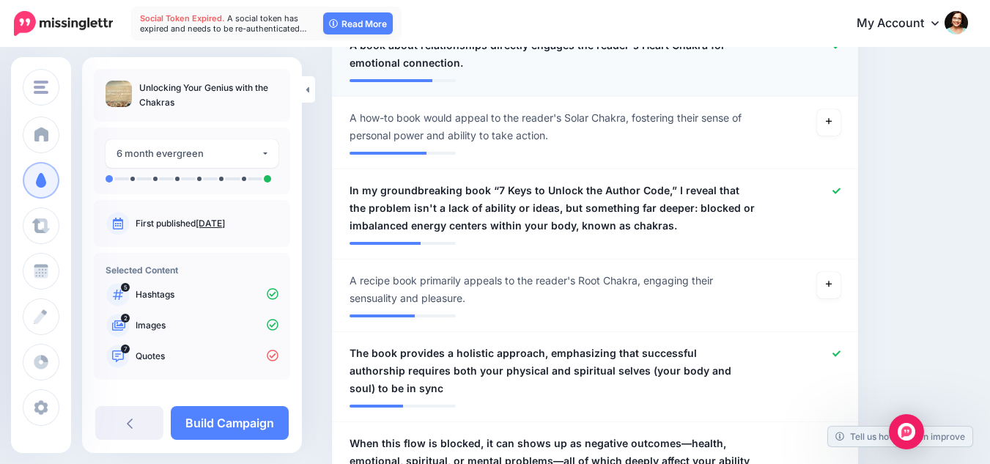
scroll to position [933, 0]
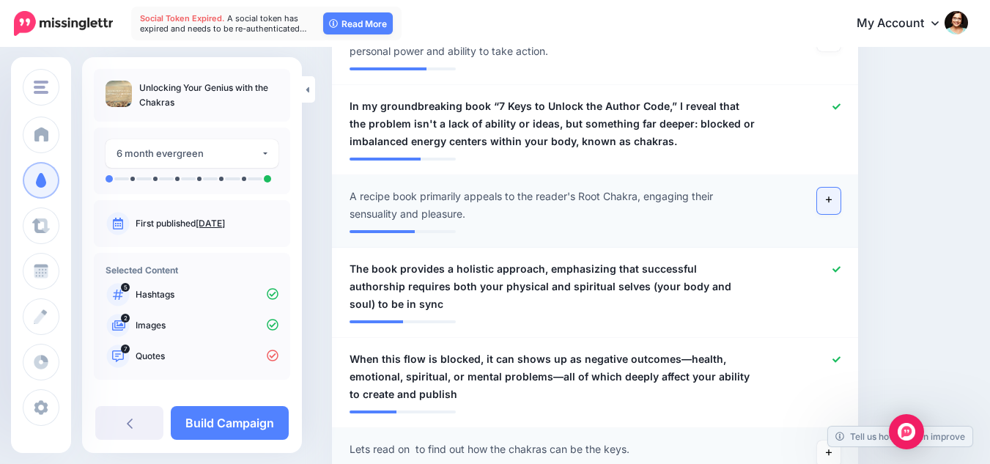
click at [841, 201] on link at bounding box center [828, 201] width 23 height 26
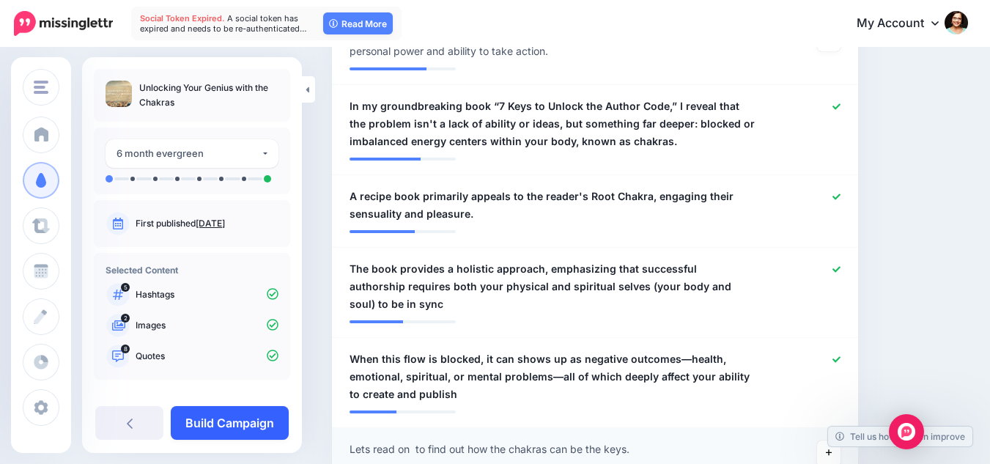
click at [259, 425] on link "Build Campaign" at bounding box center [230, 423] width 118 height 34
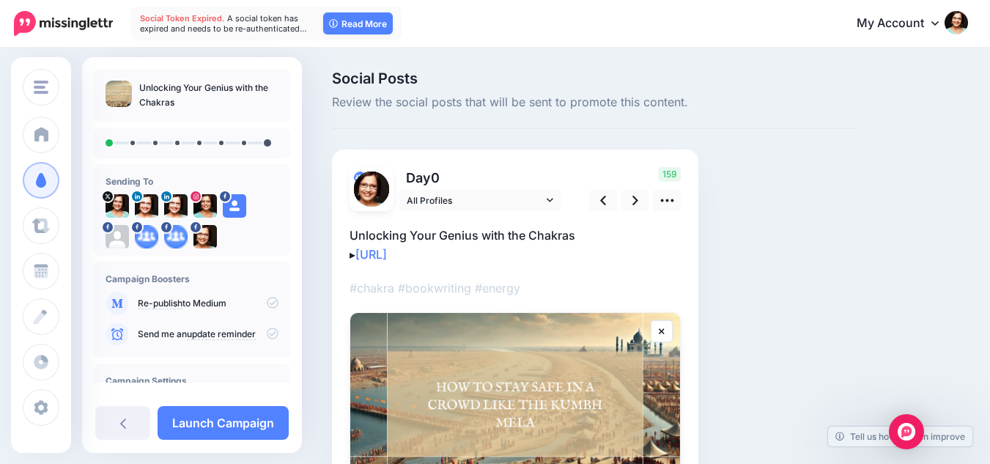
click at [267, 298] on icon at bounding box center [273, 303] width 12 height 12
click at [267, 335] on icon at bounding box center [273, 334] width 12 height 12
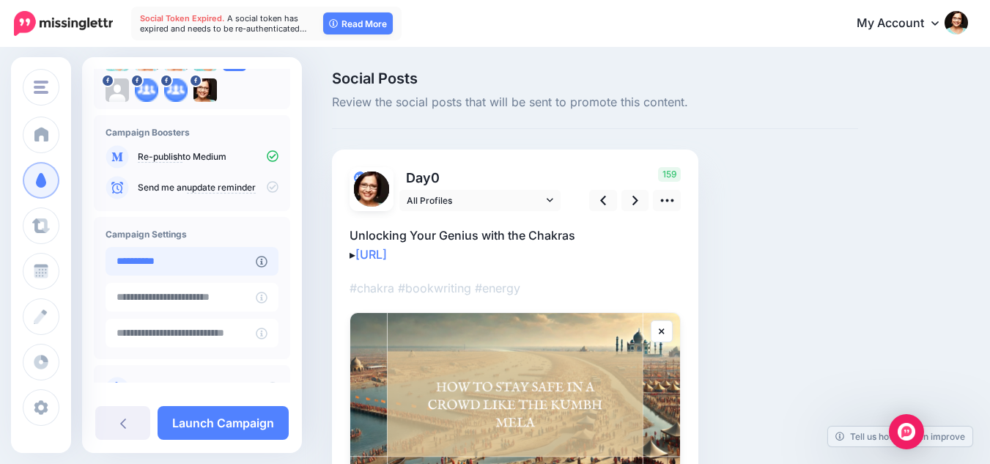
click at [191, 262] on input "**********" at bounding box center [181, 261] width 150 height 29
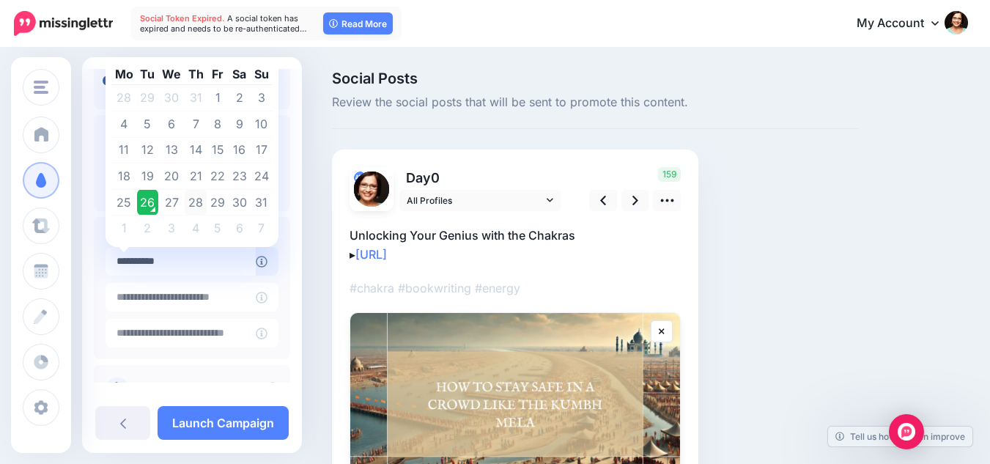
click at [198, 203] on td "28" at bounding box center [196, 202] width 23 height 26
type input "**********"
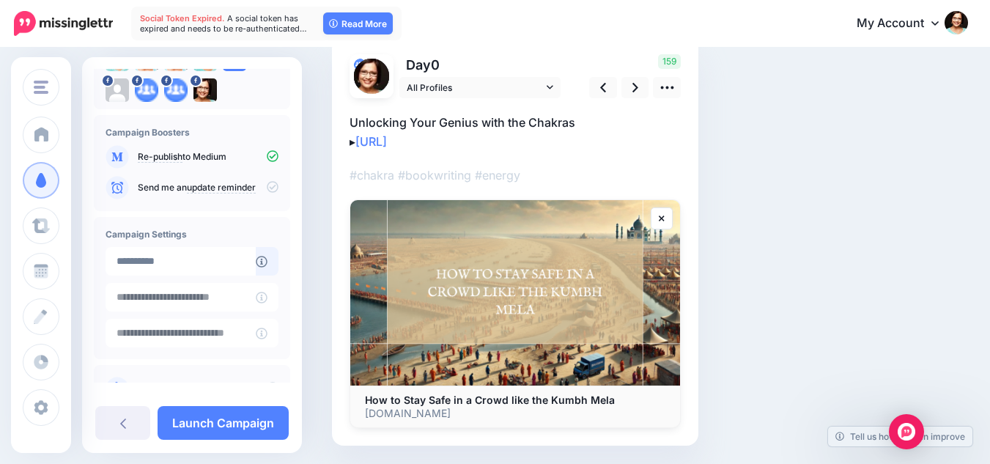
scroll to position [14, 0]
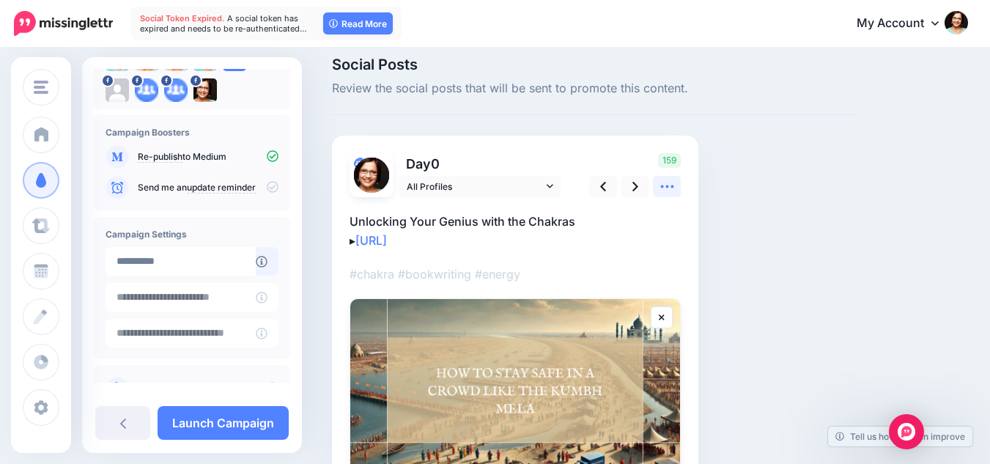
click at [663, 187] on icon at bounding box center [666, 186] width 13 height 3
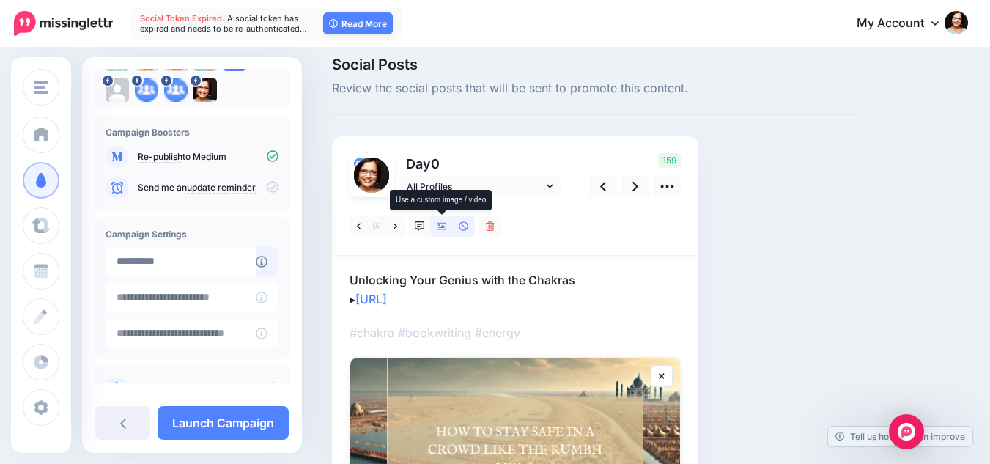
click at [439, 220] on link at bounding box center [442, 225] width 22 height 21
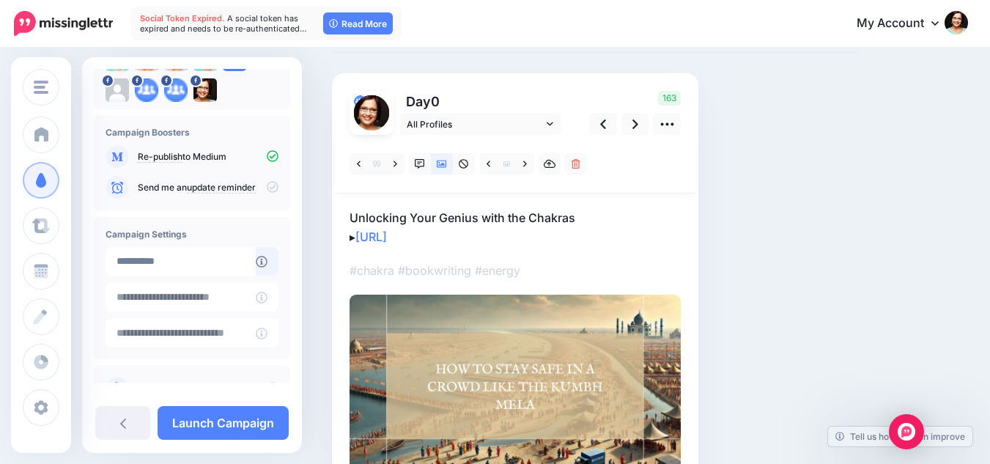
scroll to position [147, 0]
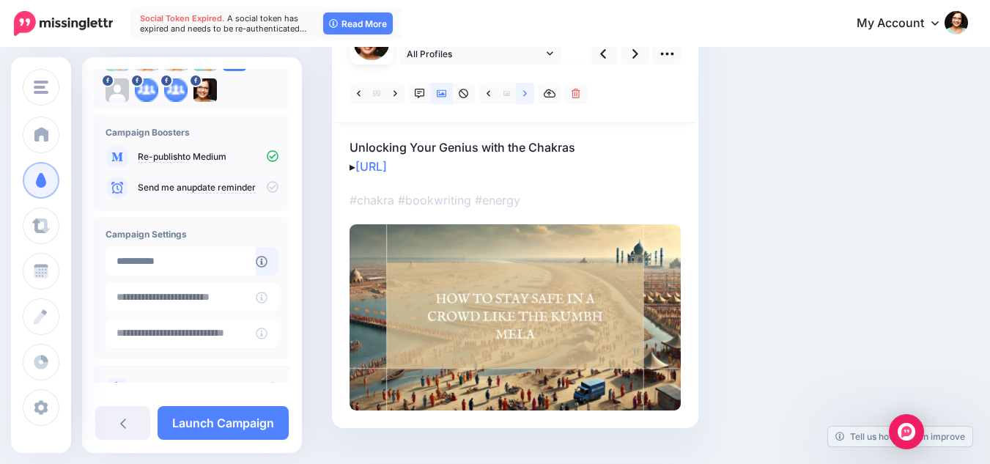
click at [525, 97] on icon at bounding box center [525, 94] width 4 height 10
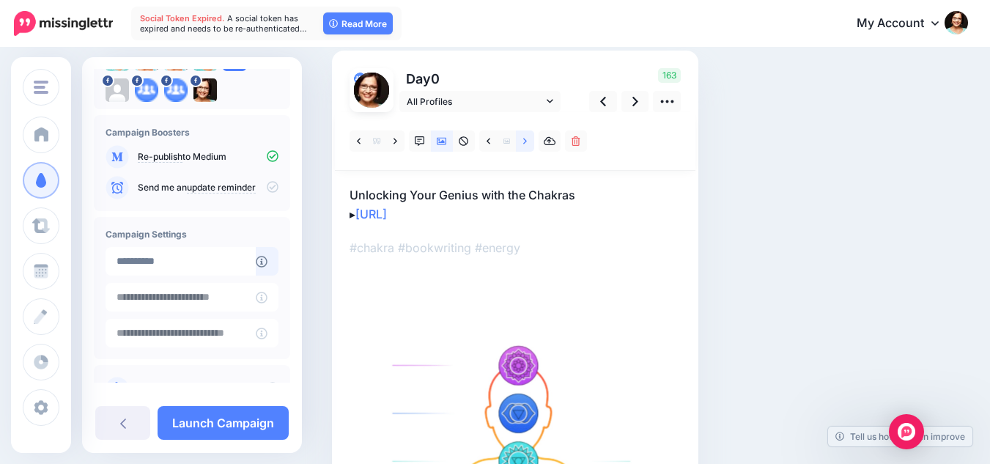
scroll to position [73, 0]
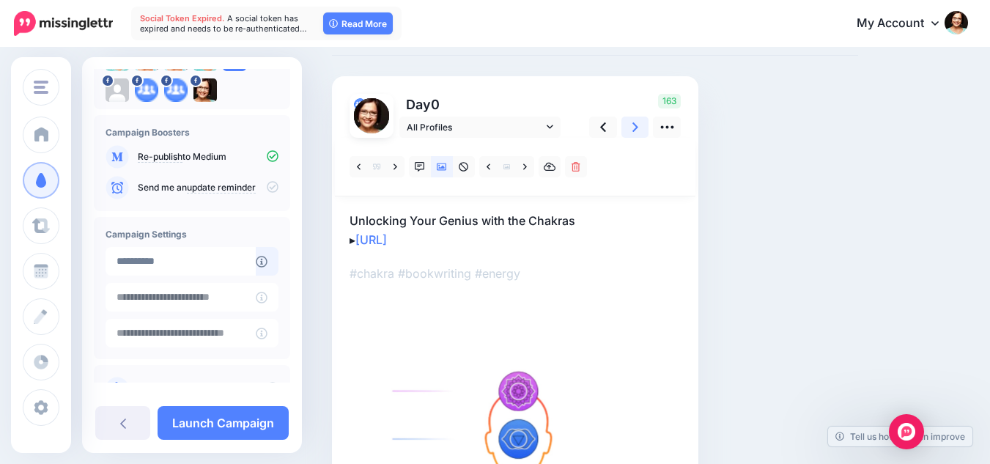
click at [634, 121] on icon at bounding box center [636, 126] width 6 height 15
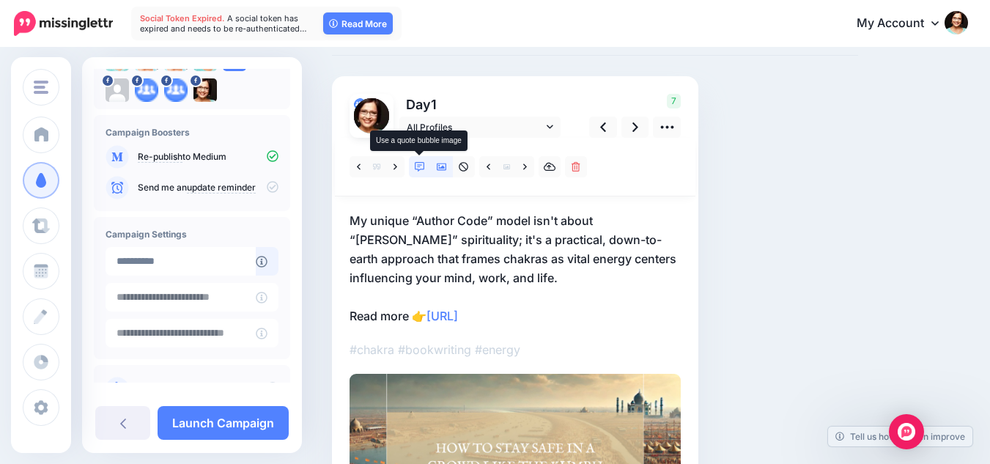
click at [425, 165] on link at bounding box center [420, 166] width 22 height 21
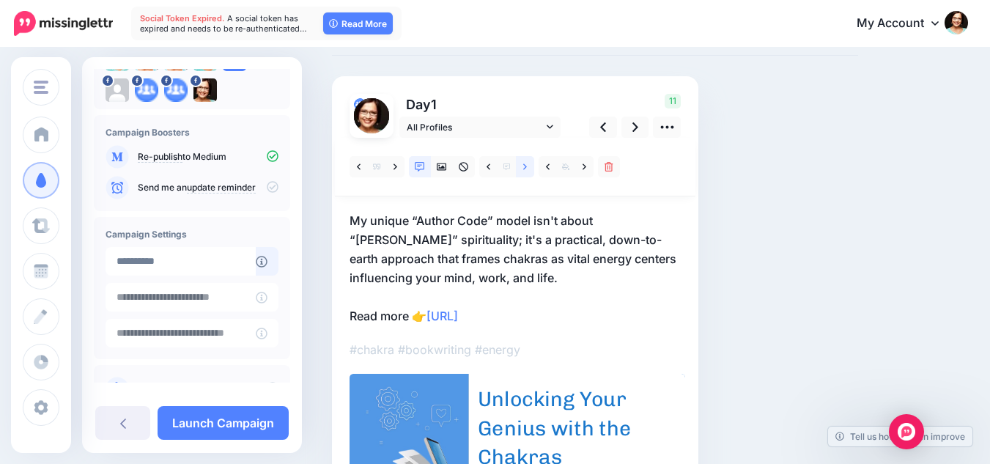
click at [520, 169] on link at bounding box center [525, 166] width 18 height 21
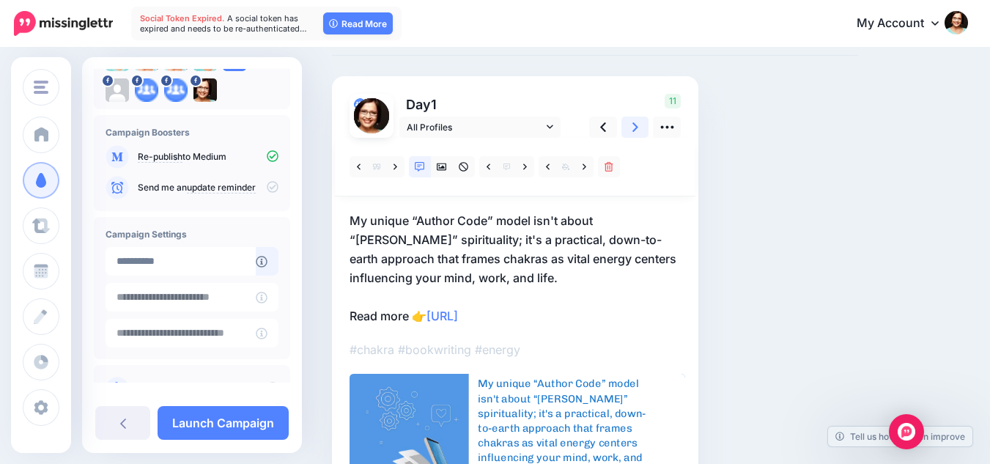
click at [636, 125] on icon at bounding box center [636, 126] width 6 height 15
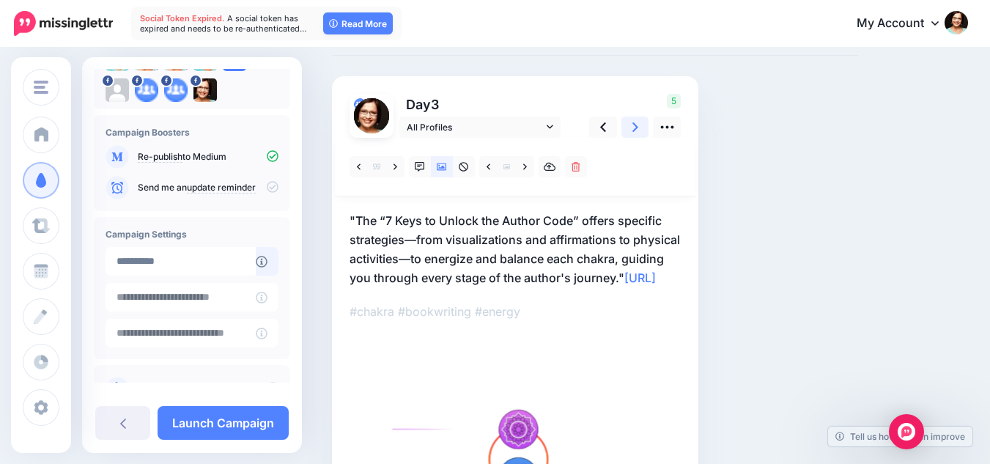
click at [635, 126] on icon at bounding box center [636, 126] width 6 height 15
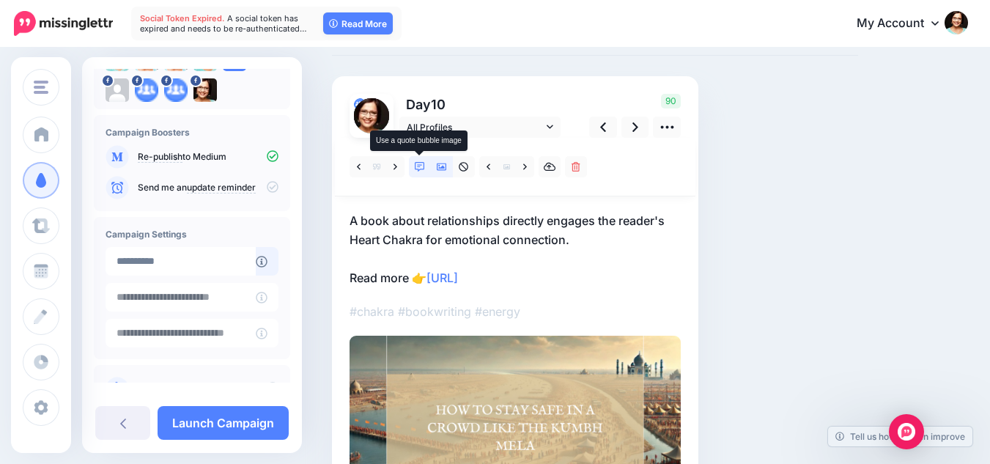
click at [420, 166] on icon at bounding box center [420, 167] width 10 height 10
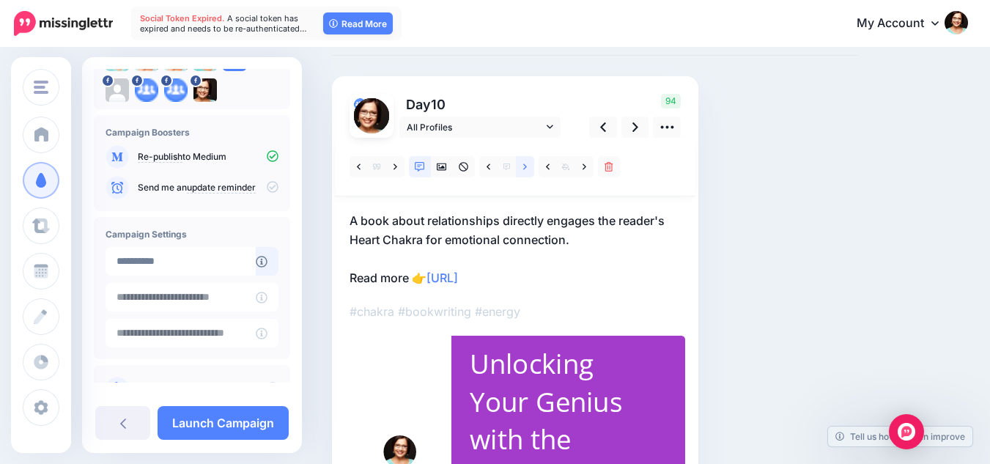
click at [520, 172] on link at bounding box center [525, 166] width 18 height 21
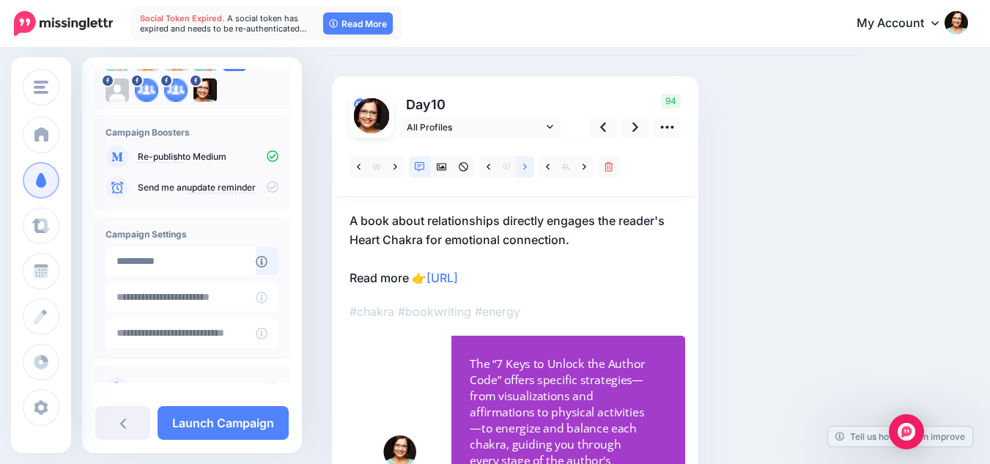
click at [520, 172] on link at bounding box center [525, 166] width 18 height 21
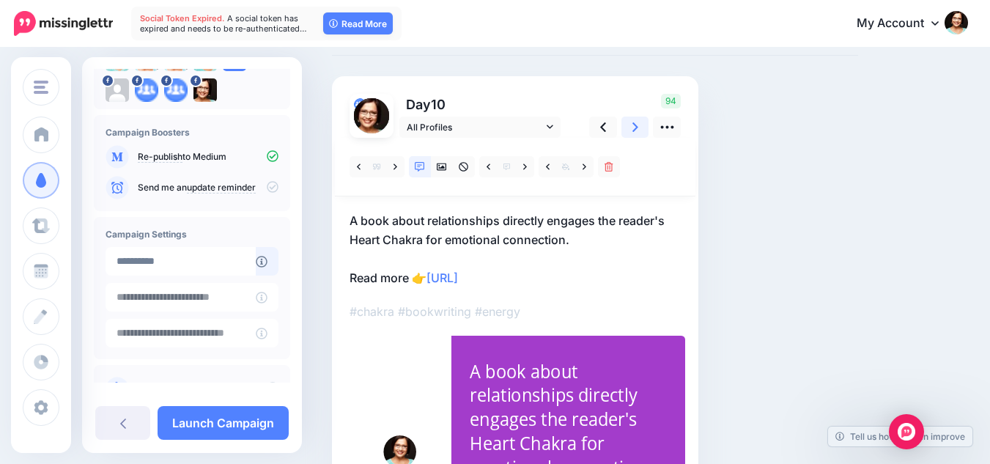
click at [631, 129] on link at bounding box center [636, 127] width 28 height 21
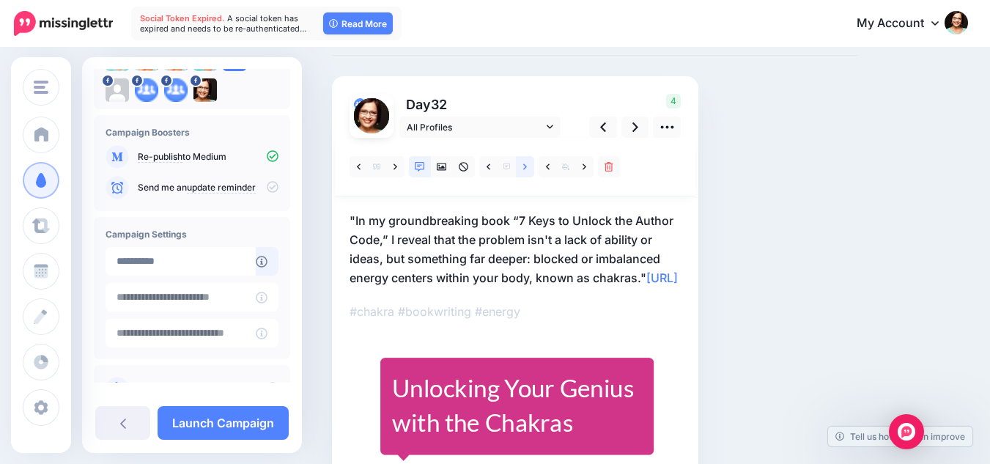
click at [527, 162] on icon at bounding box center [525, 167] width 4 height 10
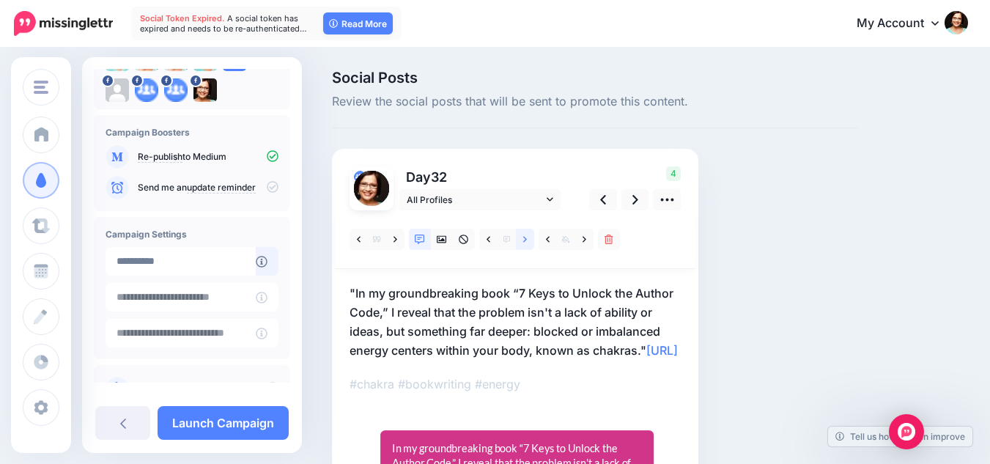
scroll to position [0, 0]
click at [630, 197] on link at bounding box center [636, 200] width 28 height 21
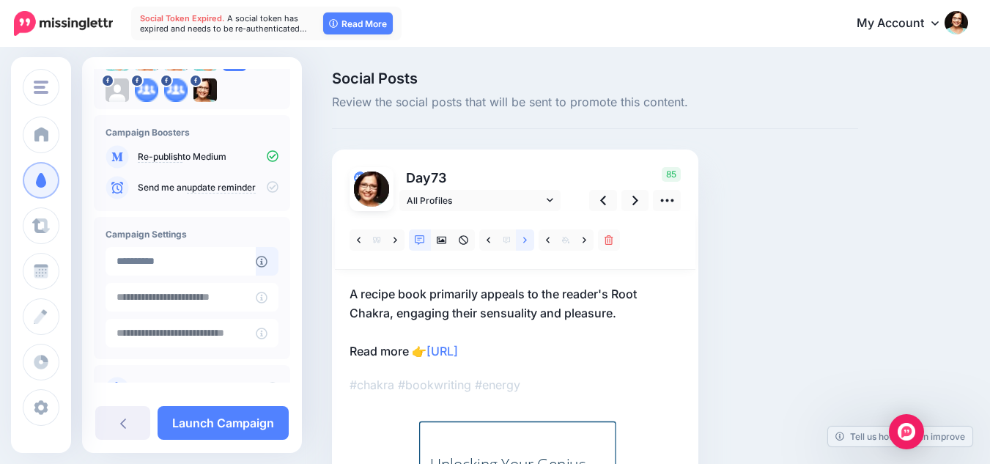
click at [524, 244] on icon at bounding box center [525, 240] width 4 height 10
click at [631, 195] on link at bounding box center [636, 200] width 28 height 21
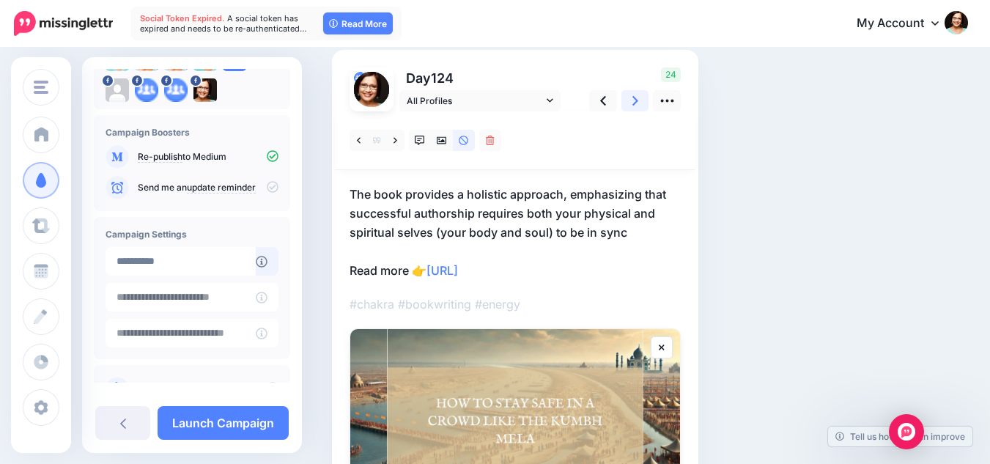
scroll to position [73, 0]
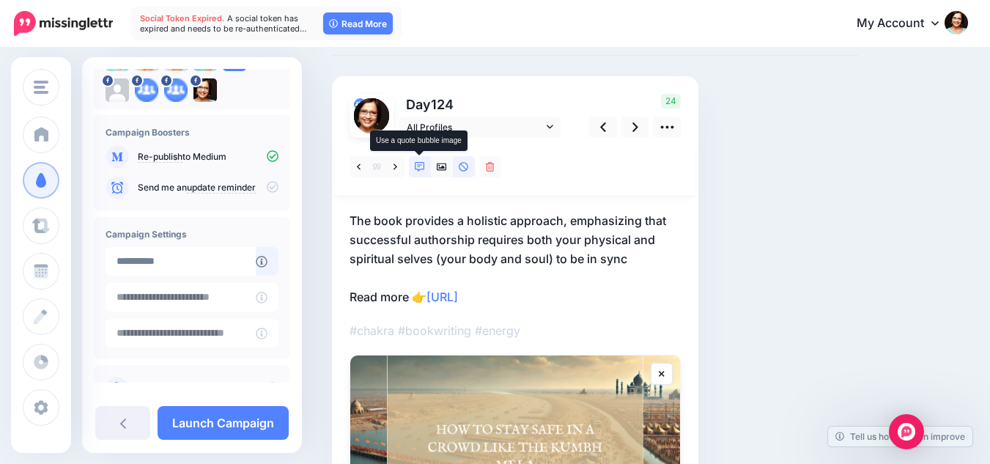
click at [424, 169] on icon at bounding box center [420, 167] width 10 height 10
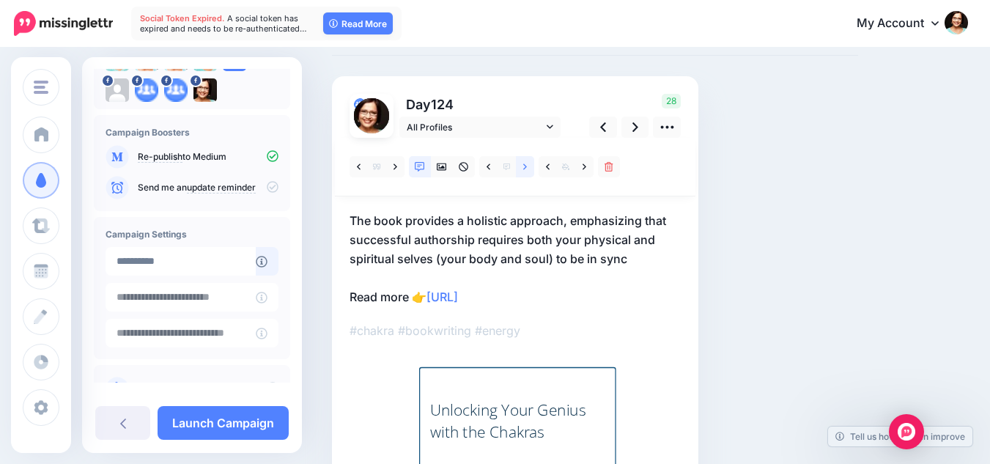
click at [526, 165] on icon at bounding box center [525, 167] width 4 height 10
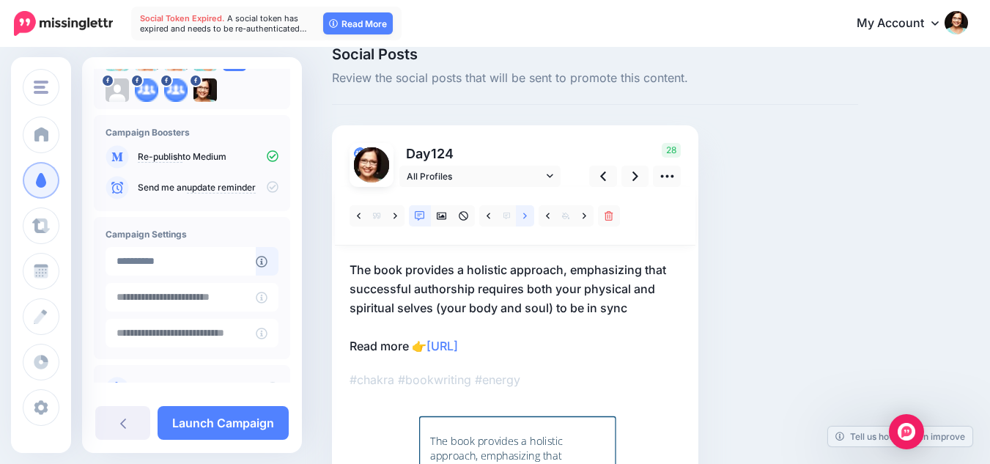
scroll to position [0, 0]
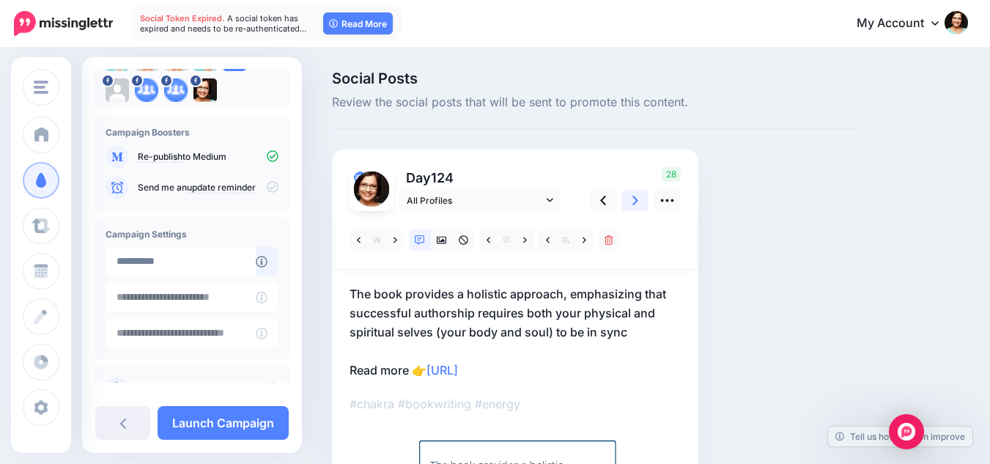
click at [638, 202] on link at bounding box center [636, 200] width 28 height 21
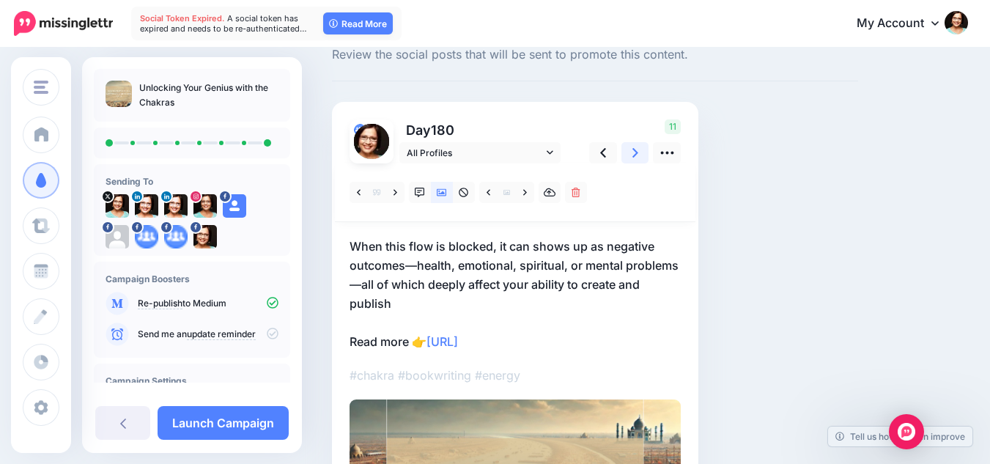
scroll to position [73, 0]
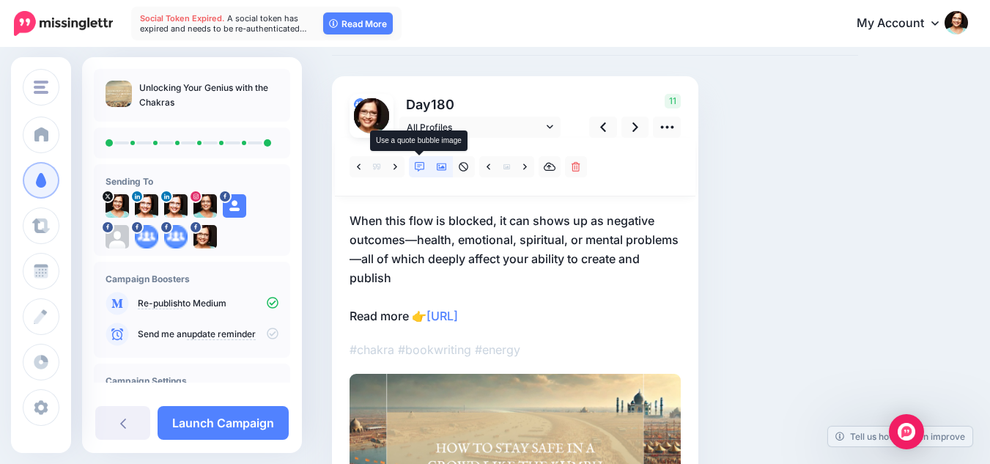
click at [415, 168] on icon at bounding box center [420, 167] width 10 height 10
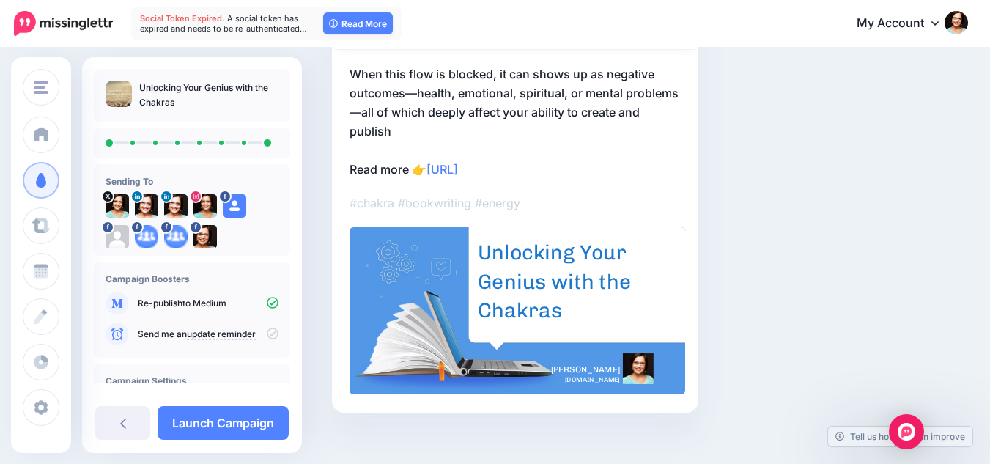
scroll to position [147, 0]
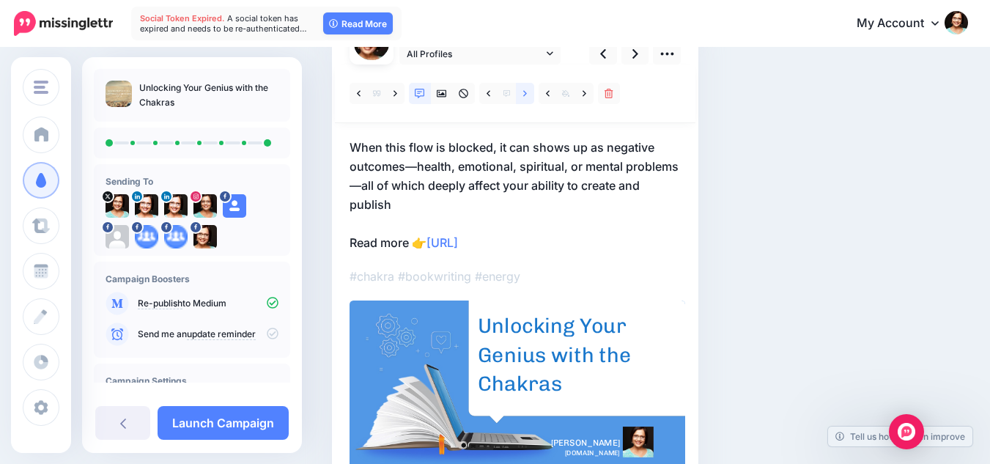
click at [524, 98] on icon at bounding box center [525, 94] width 4 height 10
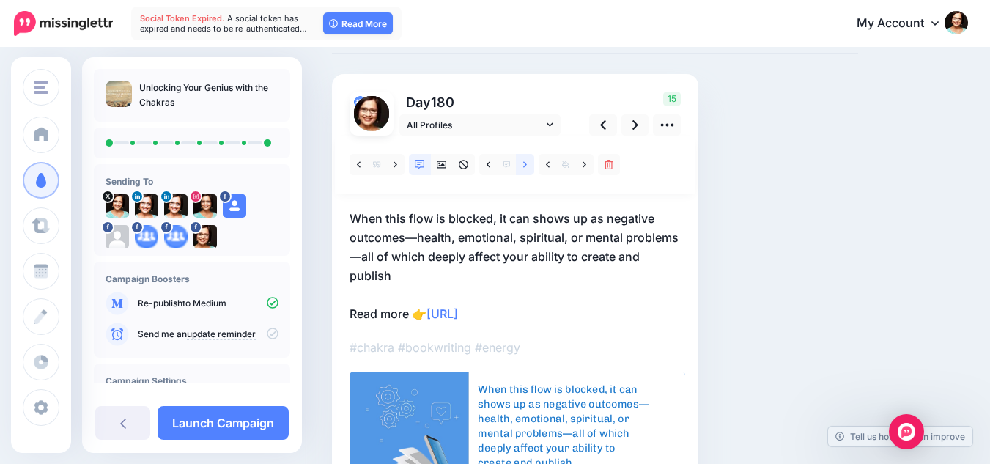
scroll to position [73, 0]
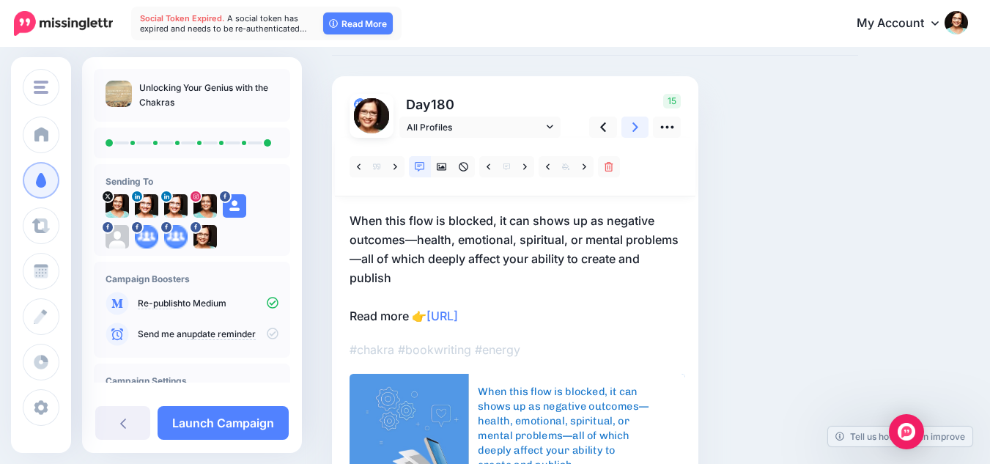
click at [636, 128] on icon at bounding box center [636, 127] width 6 height 10
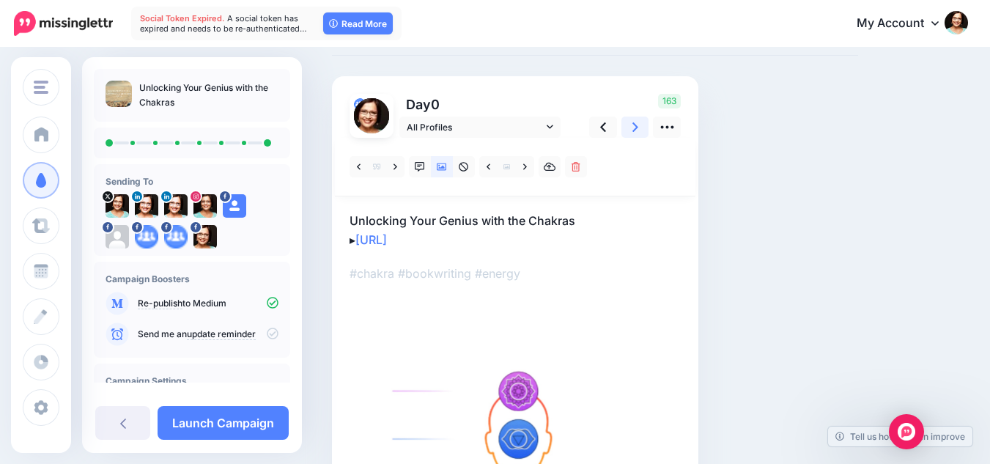
scroll to position [0, 0]
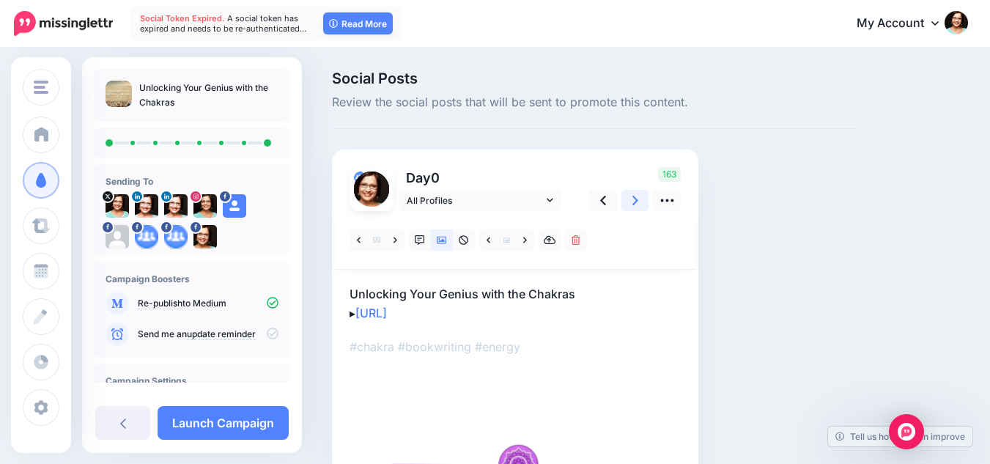
click at [635, 202] on icon at bounding box center [636, 201] width 6 height 10
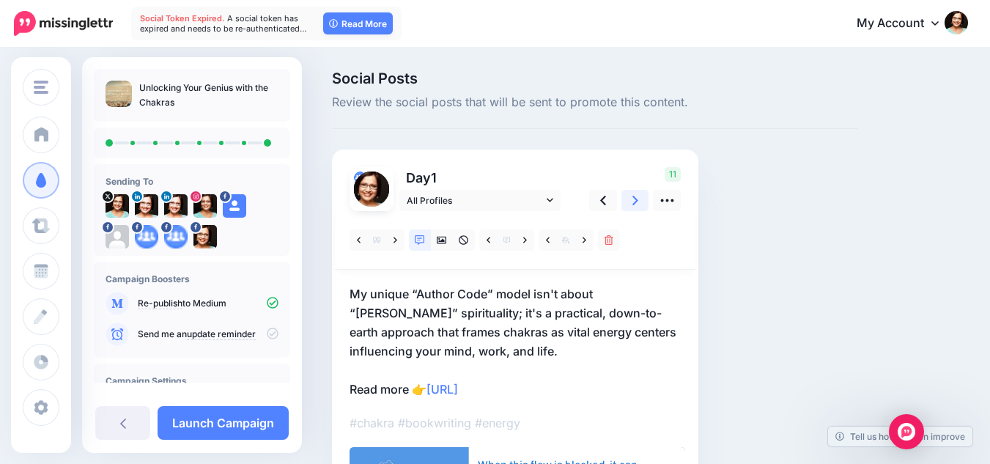
scroll to position [147, 0]
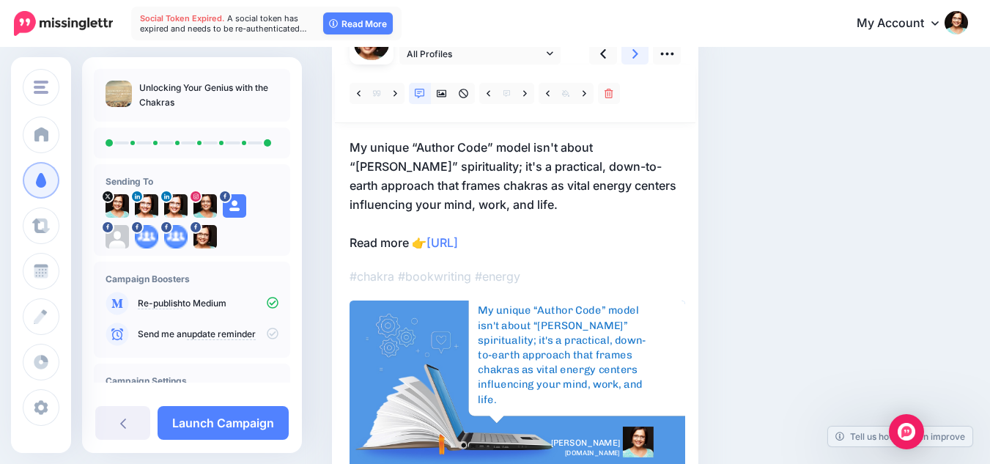
click at [638, 51] on link at bounding box center [636, 53] width 28 height 21
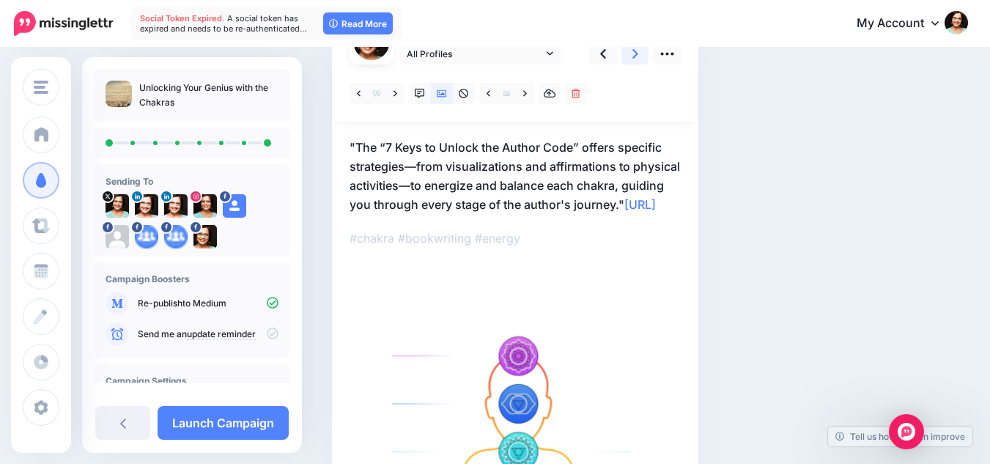
click at [638, 51] on link at bounding box center [636, 53] width 28 height 21
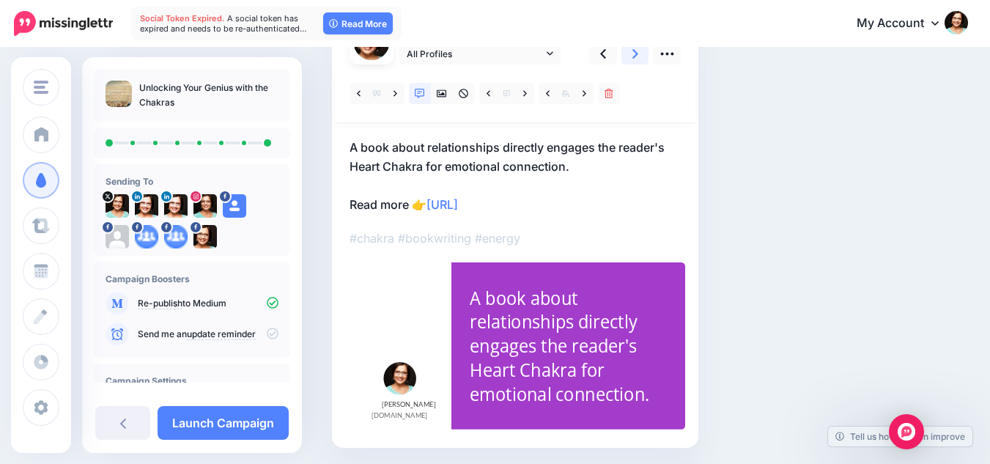
click at [638, 51] on link at bounding box center [636, 53] width 28 height 21
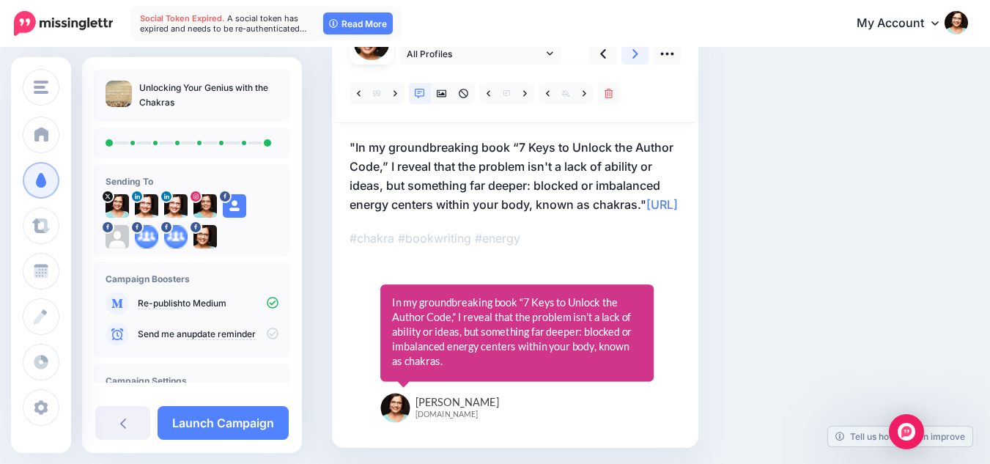
click at [640, 50] on link at bounding box center [636, 53] width 28 height 21
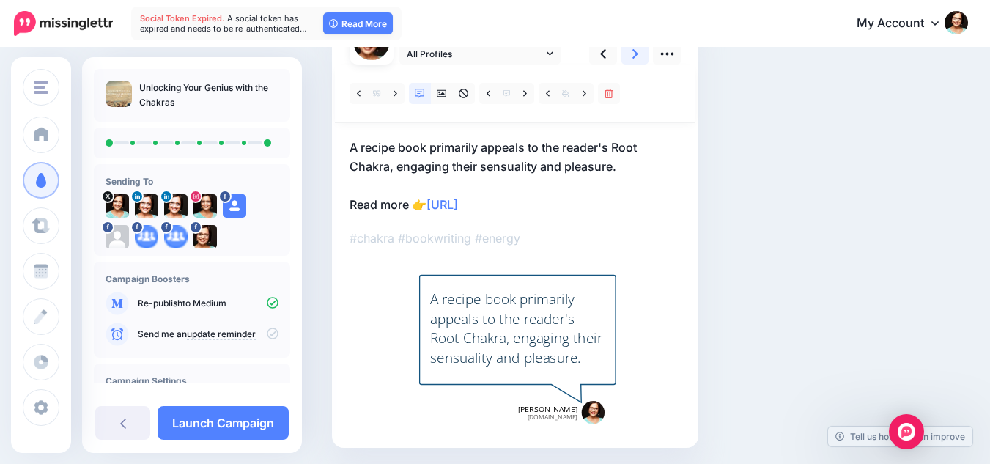
click at [640, 50] on link at bounding box center [636, 53] width 28 height 21
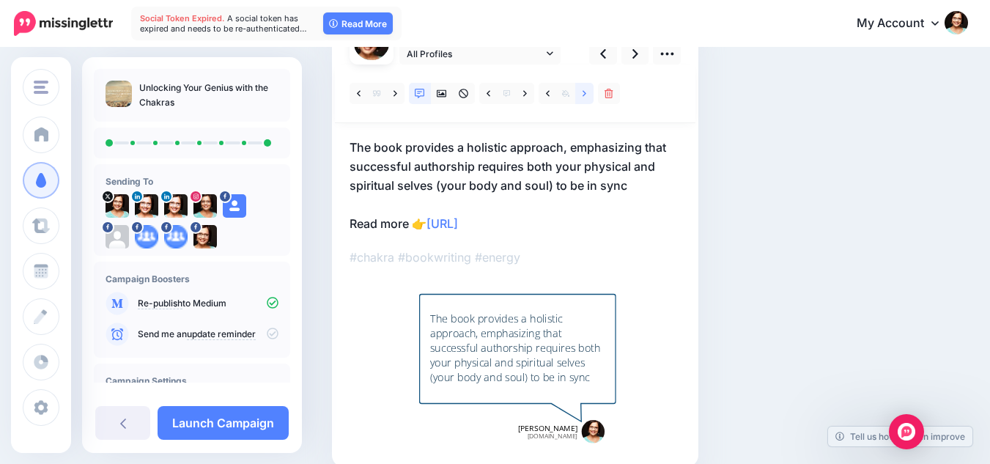
click at [581, 100] on link at bounding box center [584, 93] width 18 height 21
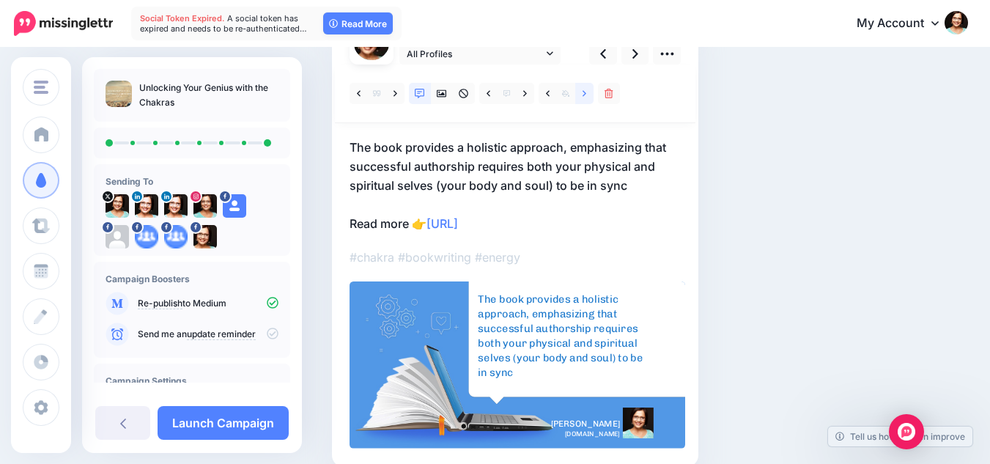
click at [579, 99] on link at bounding box center [584, 93] width 18 height 21
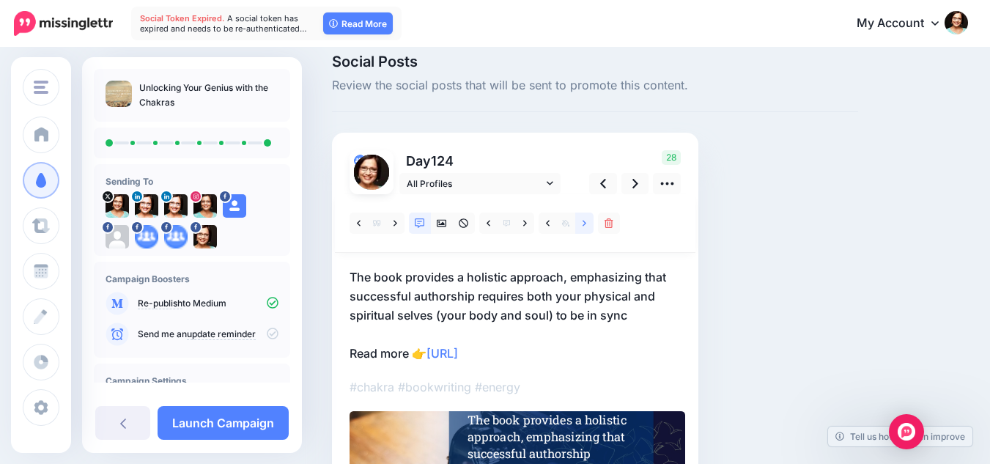
scroll to position [0, 0]
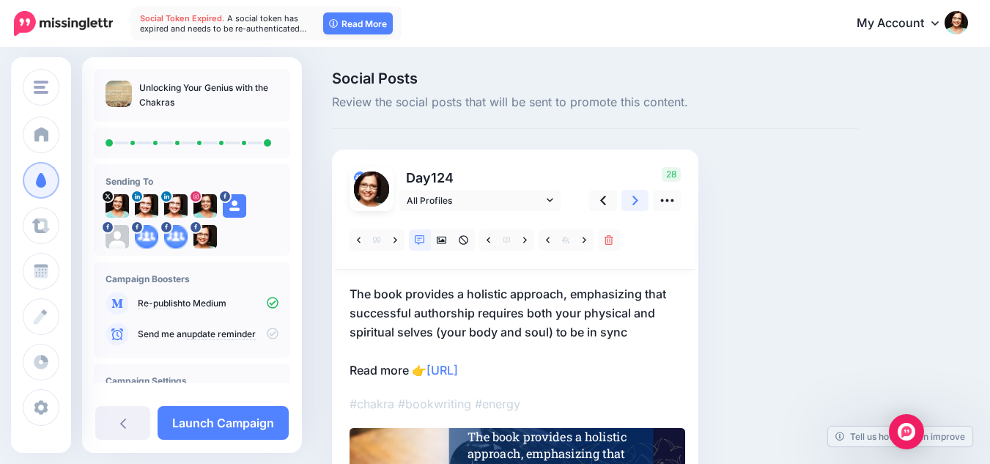
click at [625, 200] on link at bounding box center [636, 200] width 28 height 21
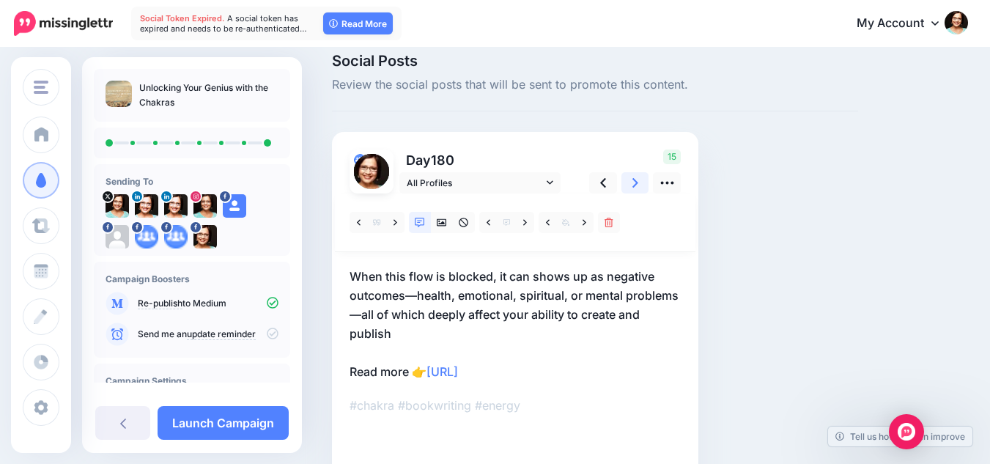
scroll to position [147, 0]
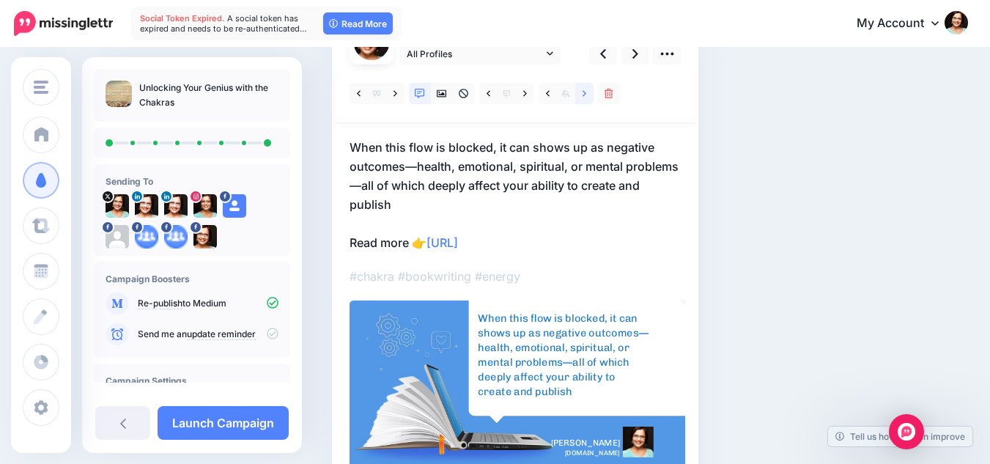
click at [583, 92] on icon at bounding box center [585, 94] width 4 height 10
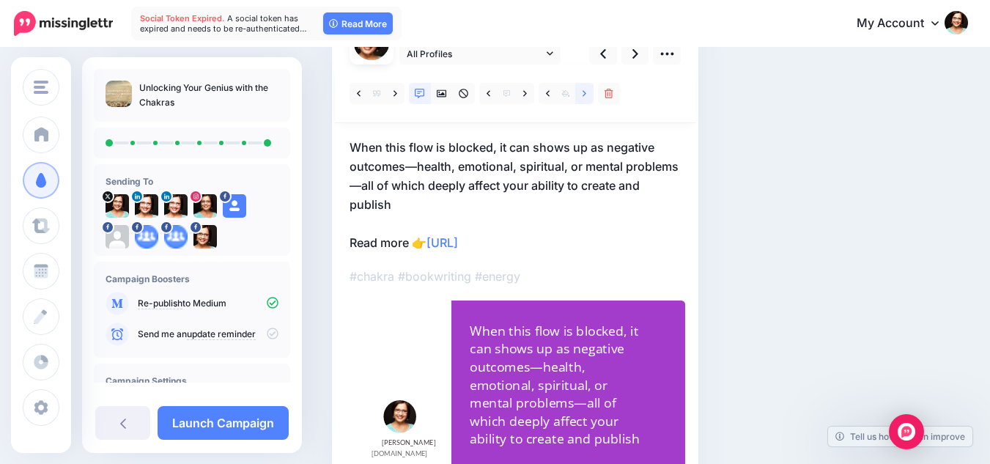
click at [586, 97] on icon at bounding box center [585, 94] width 4 height 10
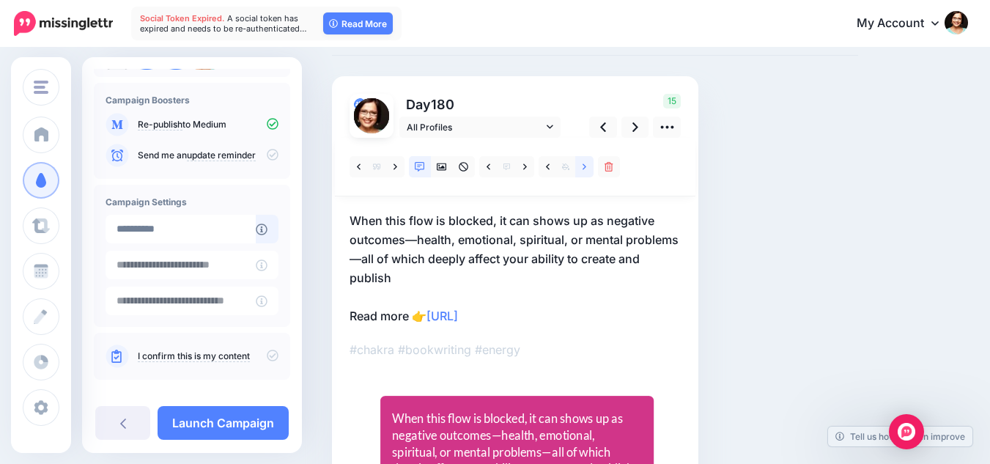
scroll to position [194, 0]
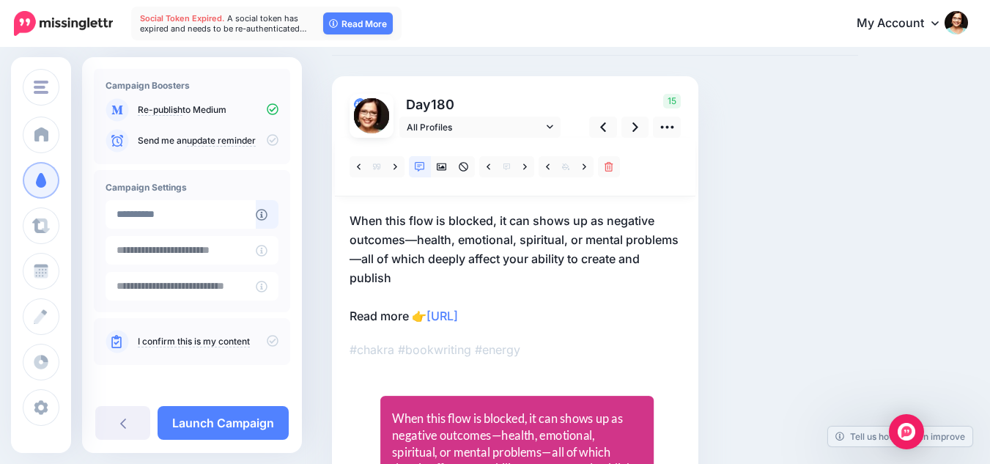
click at [267, 343] on icon at bounding box center [273, 341] width 12 height 12
click at [250, 427] on link "Launch Campaign" at bounding box center [223, 423] width 131 height 34
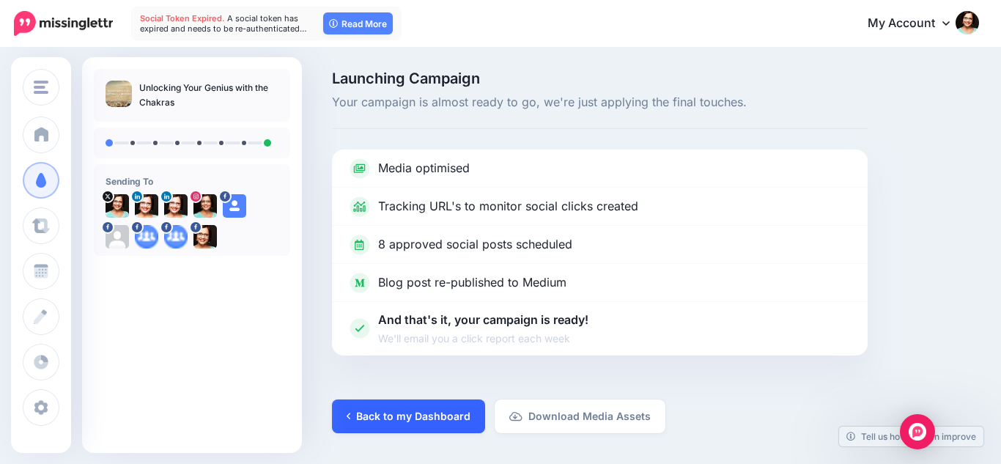
click at [383, 407] on link "Back to my Dashboard" at bounding box center [408, 416] width 153 height 34
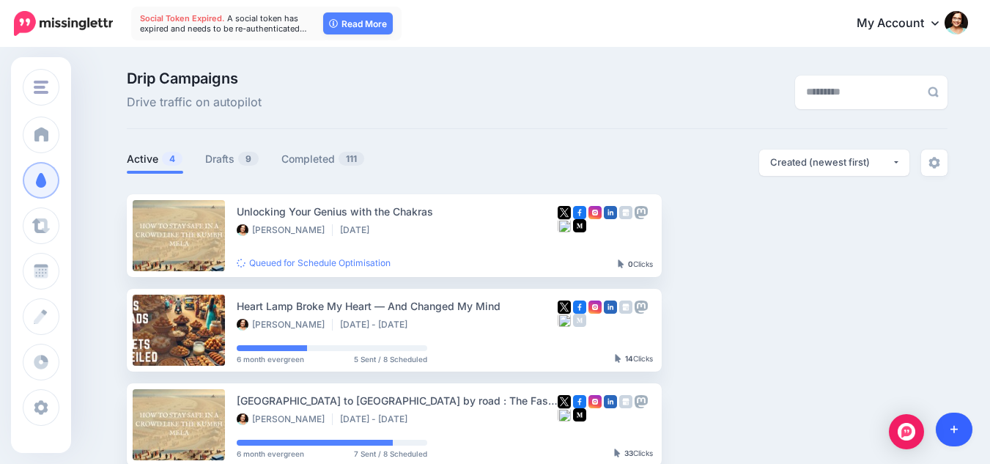
click at [961, 425] on link at bounding box center [954, 430] width 37 height 34
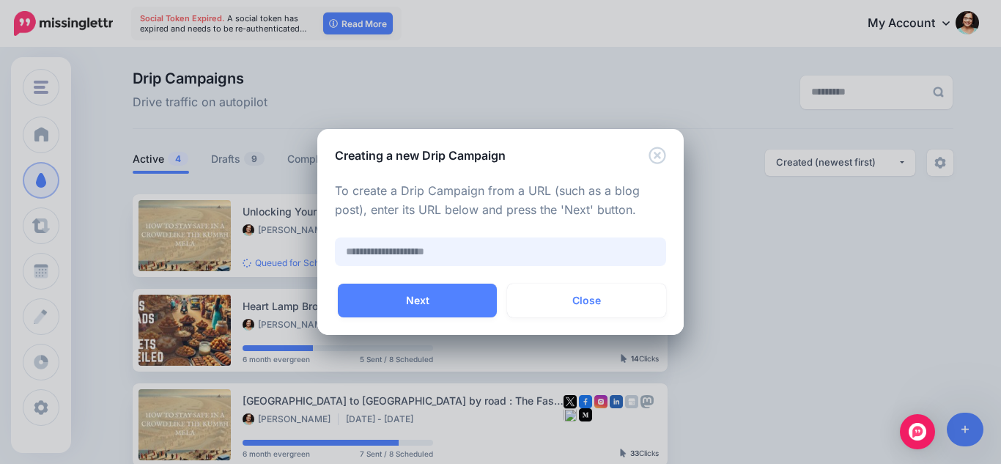
paste input "**********"
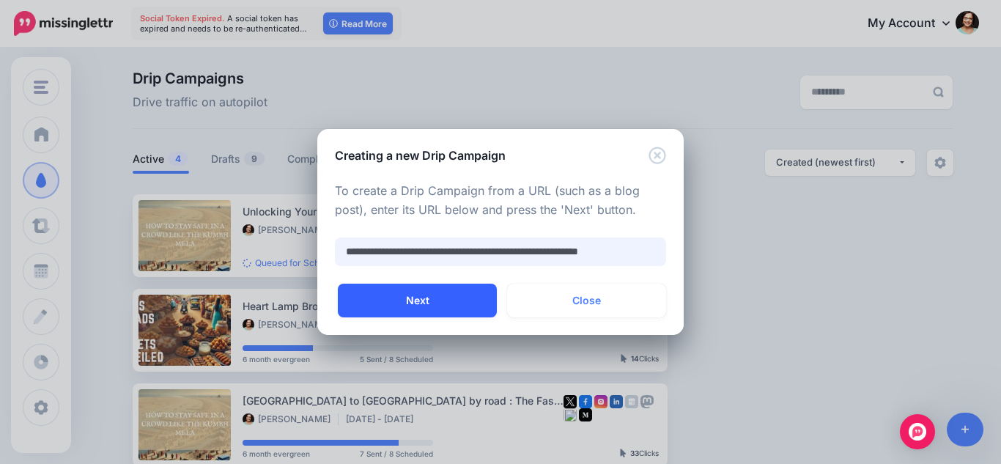
type input "**********"
click at [451, 290] on button "Next" at bounding box center [417, 301] width 159 height 34
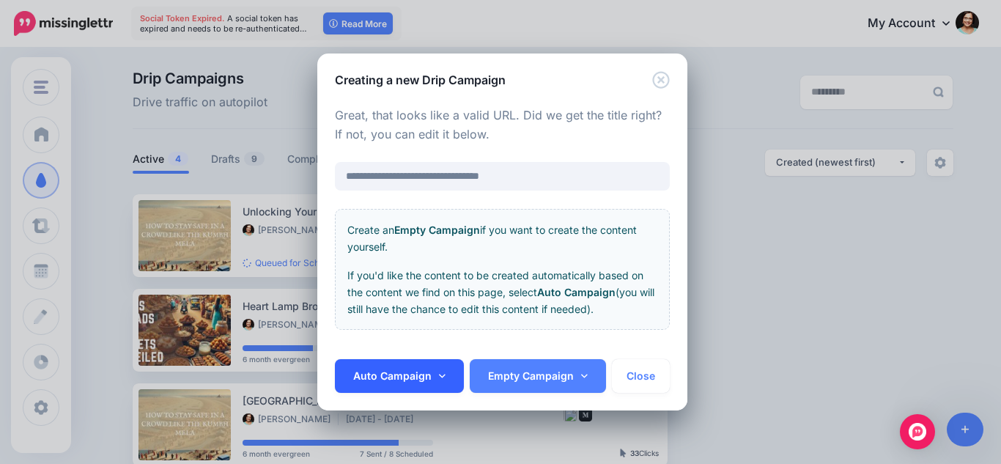
click at [421, 371] on link "Auto Campaign" at bounding box center [399, 376] width 129 height 34
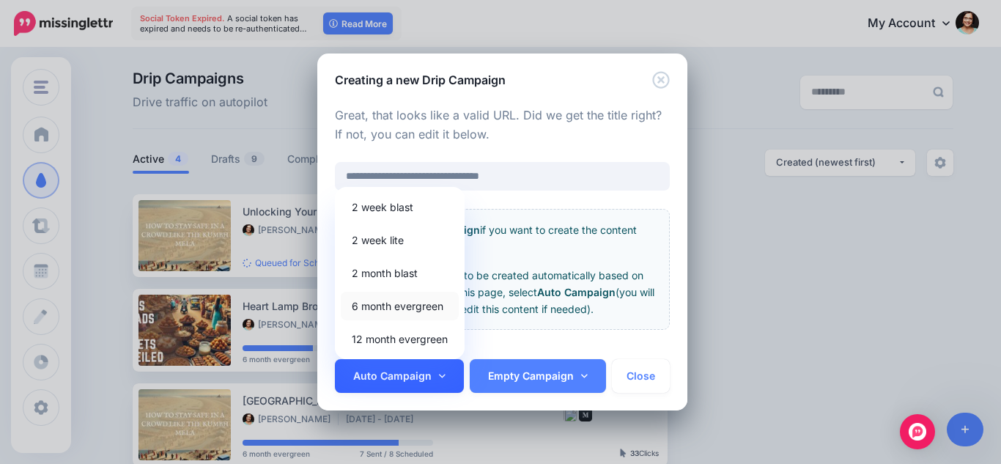
click at [417, 307] on link "6 month evergreen" at bounding box center [400, 306] width 118 height 29
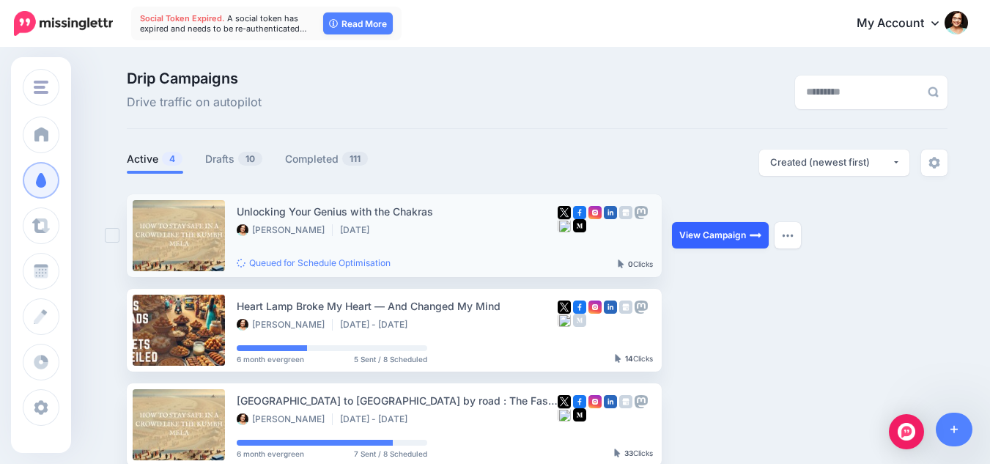
click at [736, 237] on link "View Campaign" at bounding box center [720, 235] width 97 height 26
click at [230, 163] on link "Drafts 10" at bounding box center [234, 159] width 58 height 18
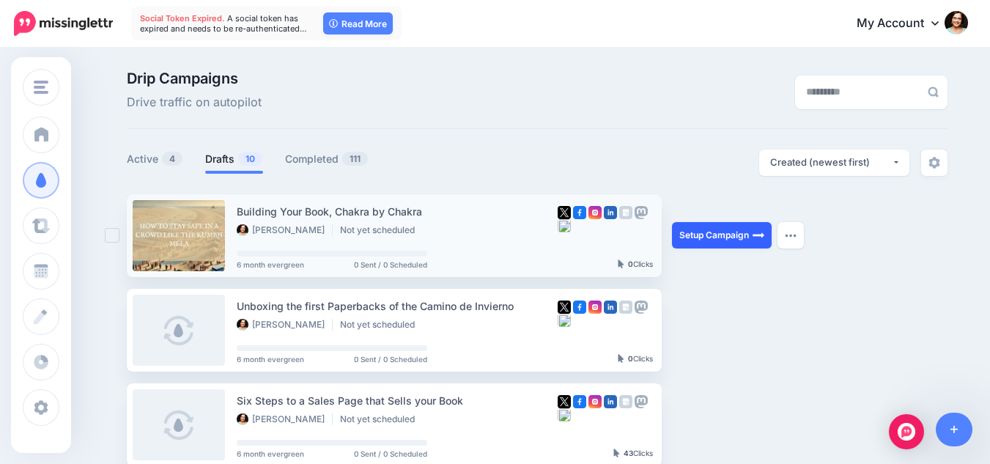
click at [736, 234] on link "Setup Campaign" at bounding box center [722, 235] width 100 height 26
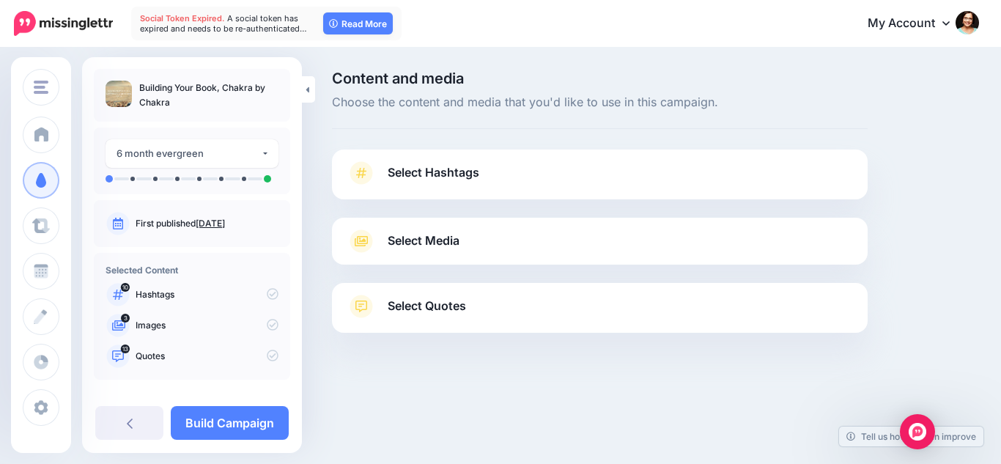
click at [602, 186] on link "Select Hashtags" at bounding box center [600, 180] width 506 height 38
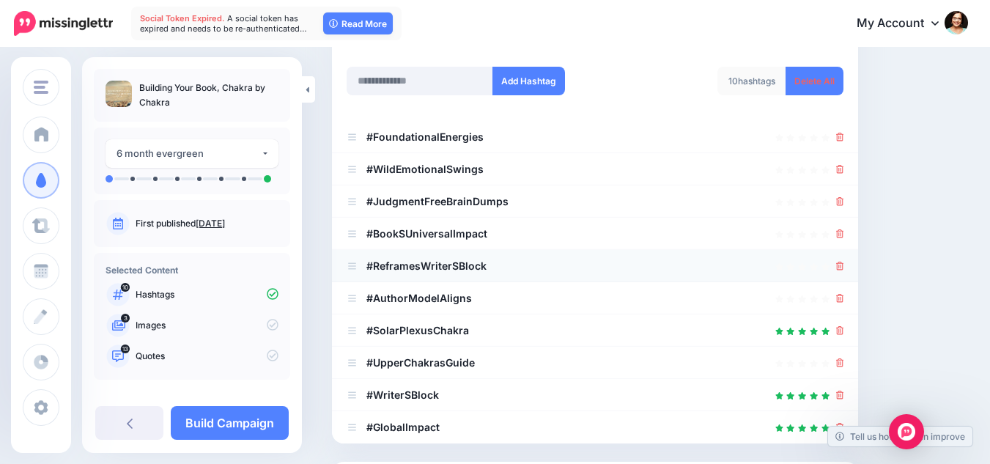
scroll to position [220, 0]
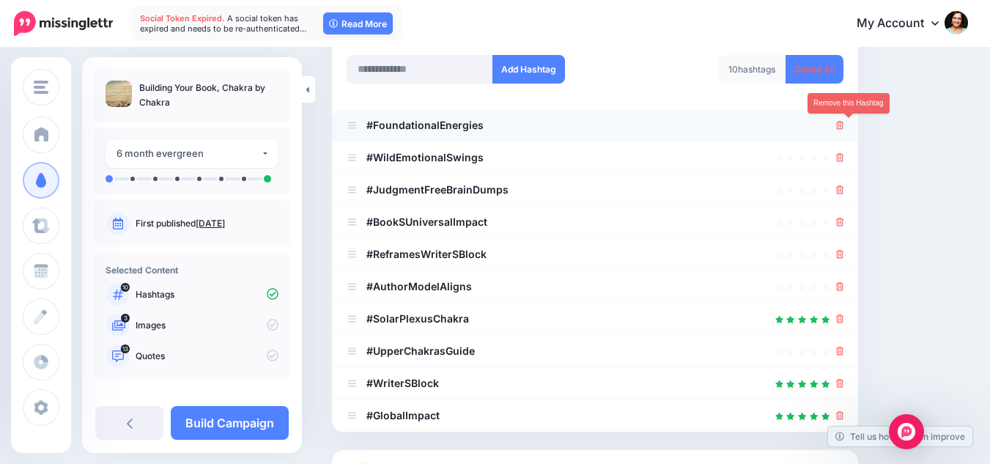
click at [844, 126] on icon at bounding box center [840, 125] width 8 height 9
click at [847, 151] on ul "#FoundationalEnergies #WildEmotionalSwings" at bounding box center [595, 270] width 526 height 323
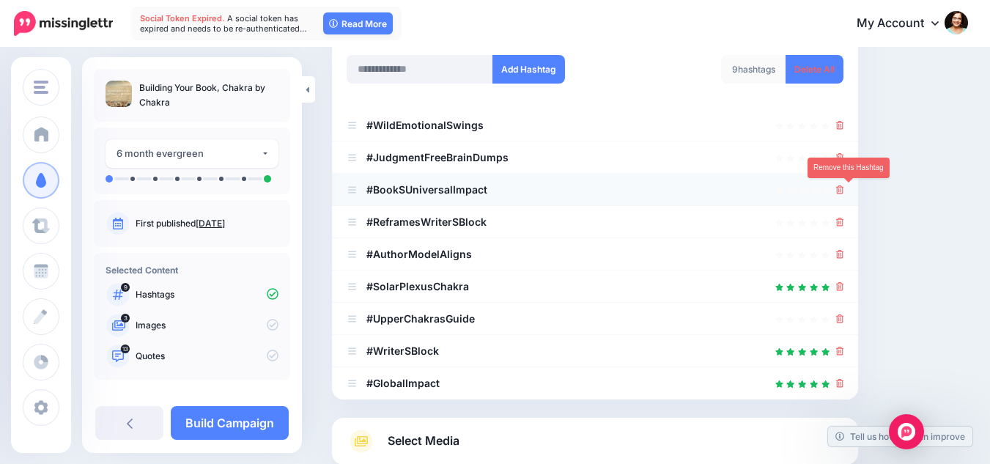
click at [844, 184] on link at bounding box center [840, 189] width 8 height 12
click at [844, 157] on icon at bounding box center [840, 157] width 8 height 9
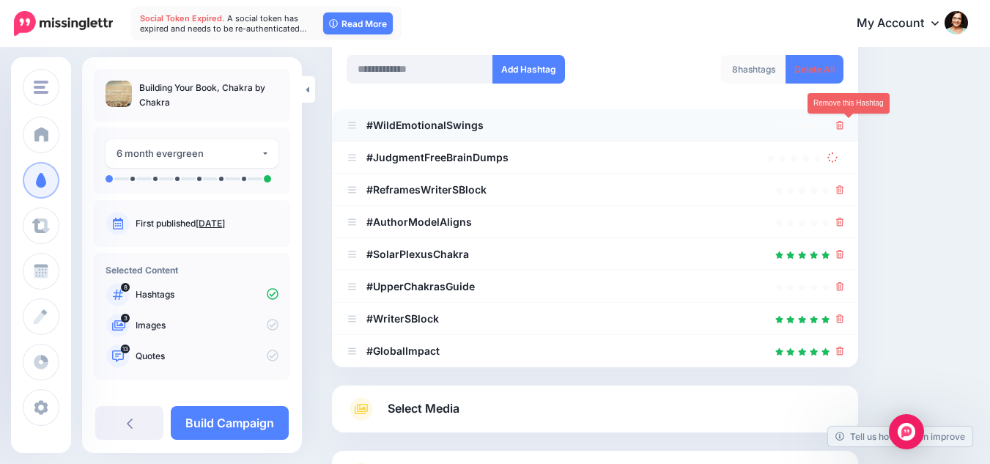
click at [844, 130] on icon at bounding box center [840, 125] width 8 height 9
click at [844, 182] on div at bounding box center [840, 190] width 8 height 18
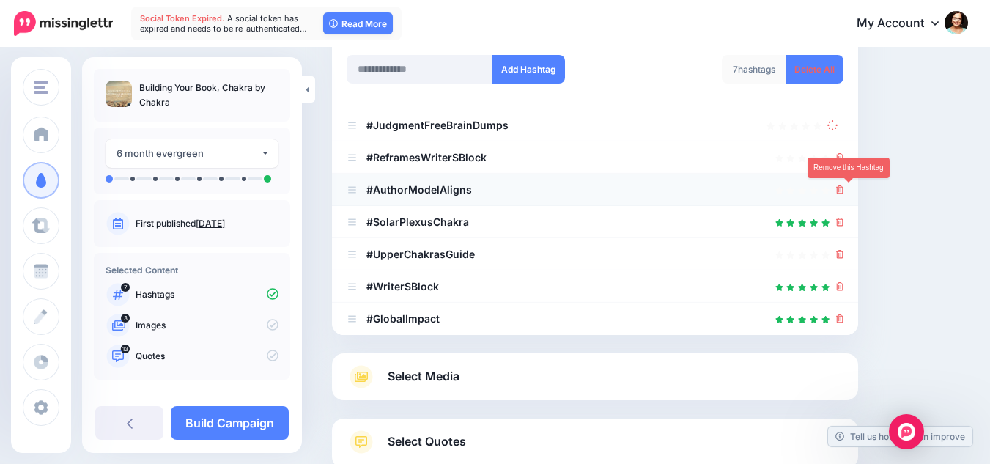
click at [844, 194] on icon at bounding box center [840, 189] width 8 height 9
click at [844, 161] on icon at bounding box center [840, 157] width 8 height 9
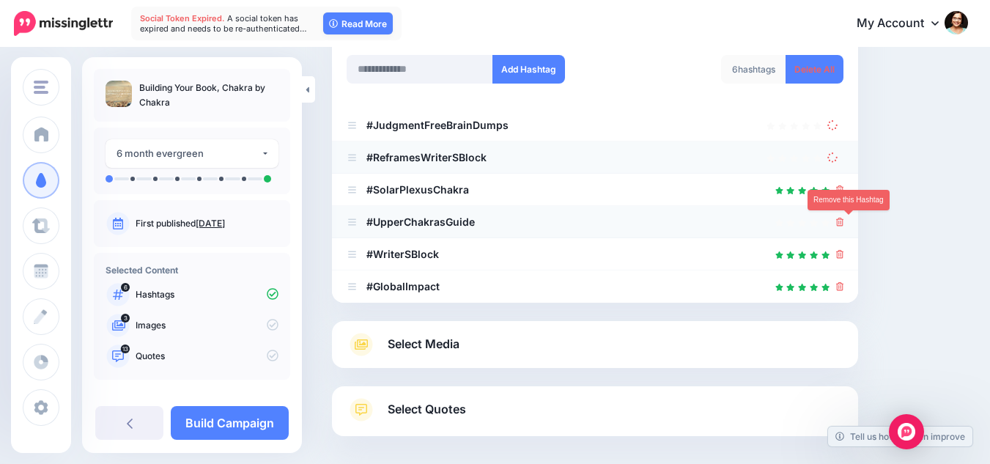
click at [844, 224] on icon at bounding box center [840, 222] width 8 height 9
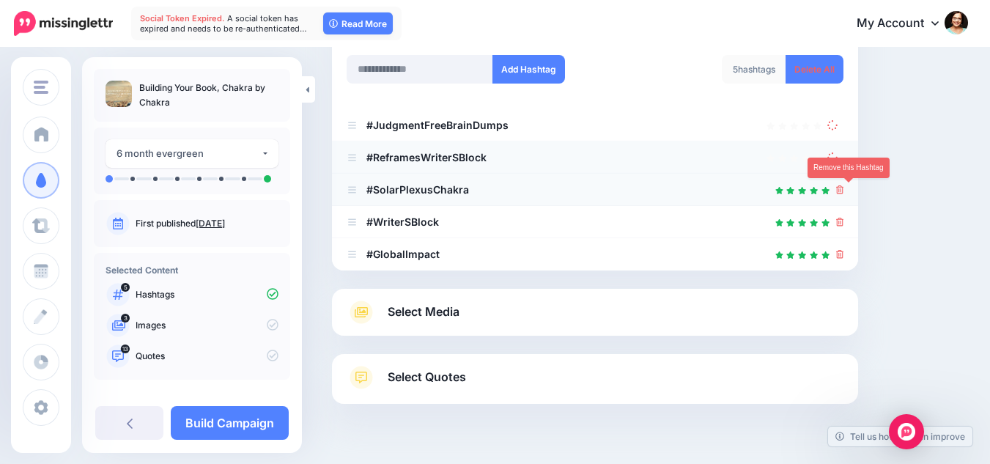
click at [844, 187] on icon at bounding box center [840, 189] width 8 height 9
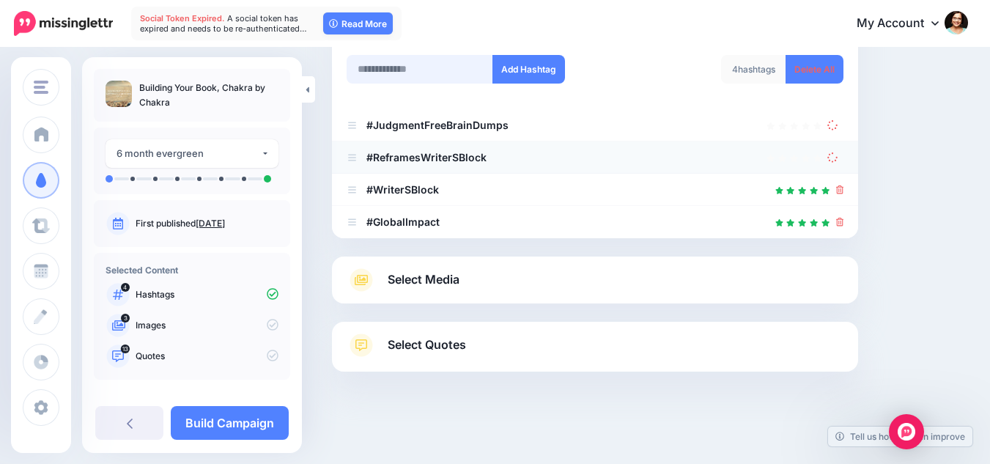
click at [406, 60] on input "text" at bounding box center [420, 69] width 147 height 29
type input "******"
click at [554, 72] on button "Add Hashtag" at bounding box center [529, 69] width 73 height 29
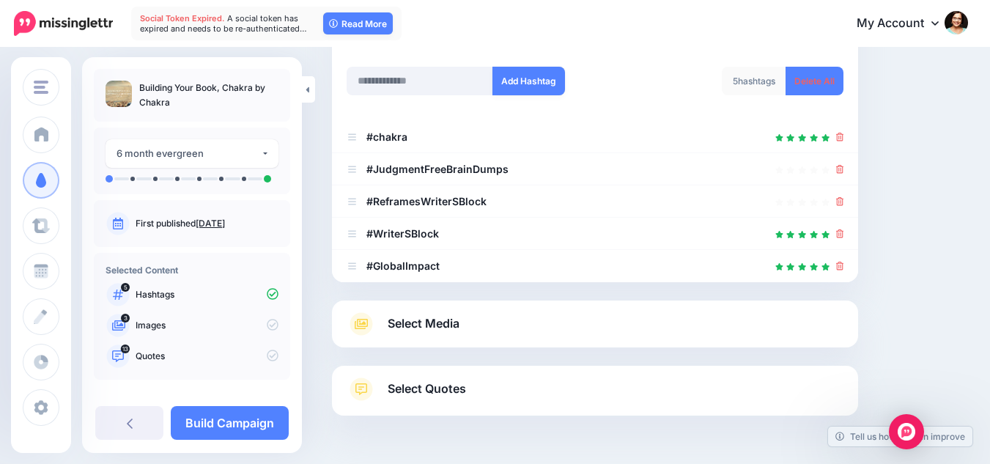
scroll to position [182, 0]
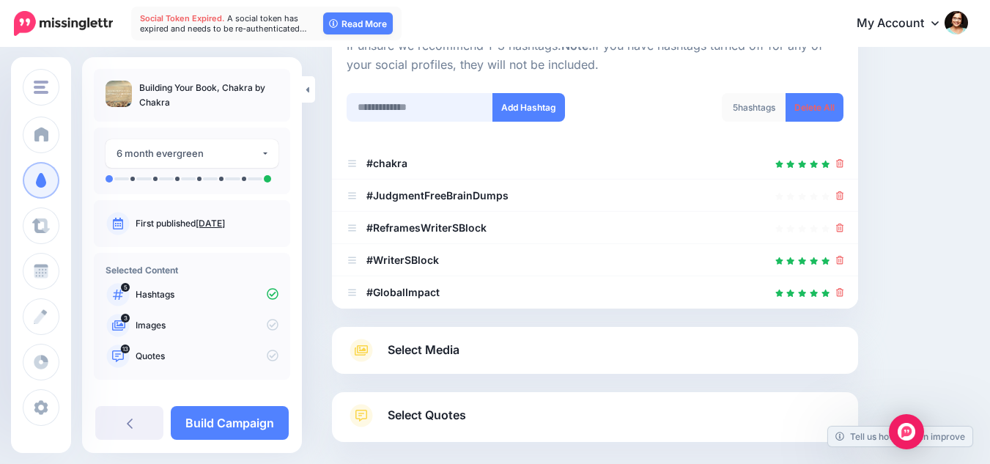
click at [415, 117] on input "text" at bounding box center [420, 107] width 147 height 29
type input "**********"
click at [537, 97] on button "Add Hashtag" at bounding box center [529, 107] width 73 height 29
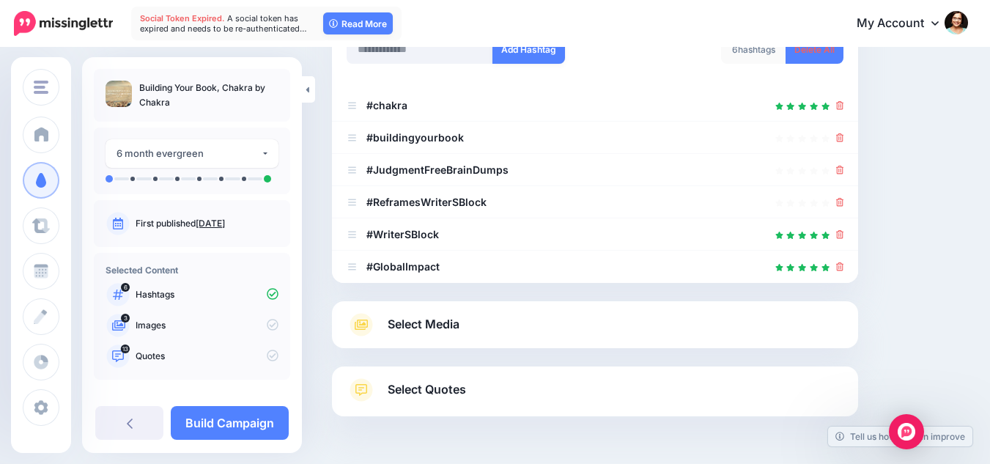
scroll to position [214, 0]
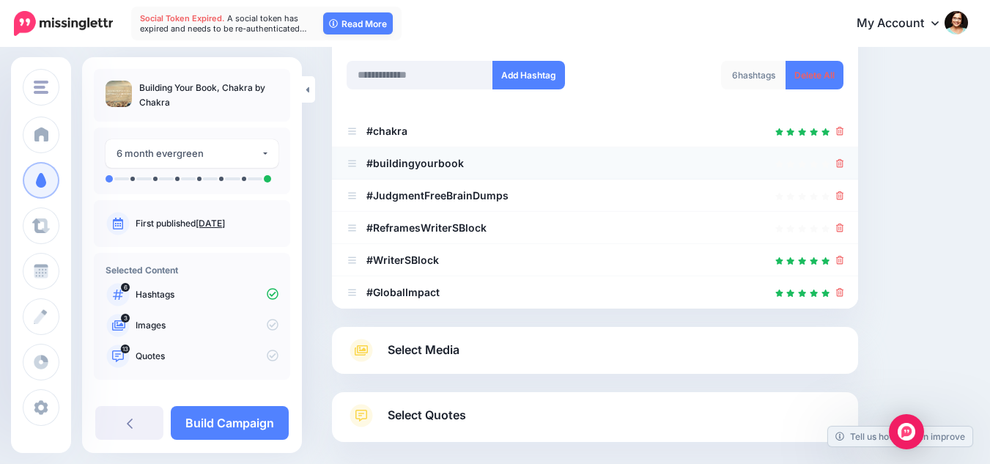
click at [844, 163] on icon at bounding box center [840, 163] width 8 height 9
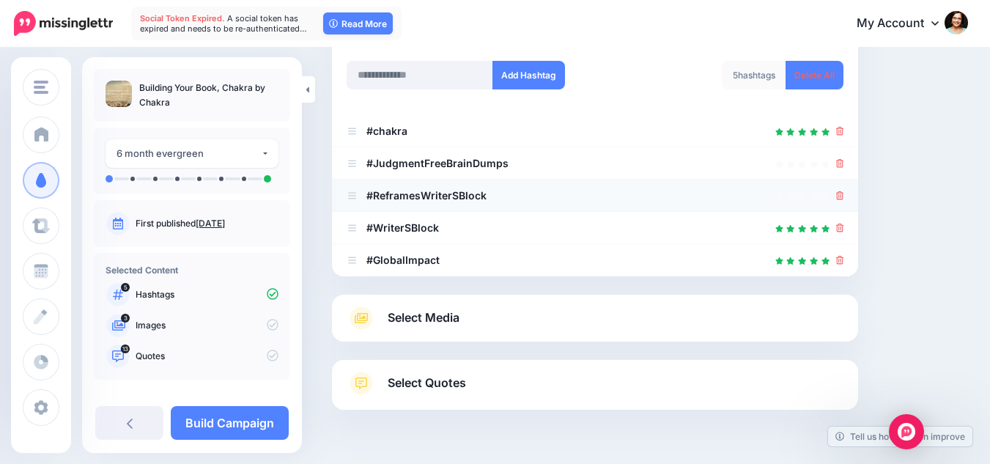
click at [844, 193] on icon at bounding box center [840, 195] width 8 height 9
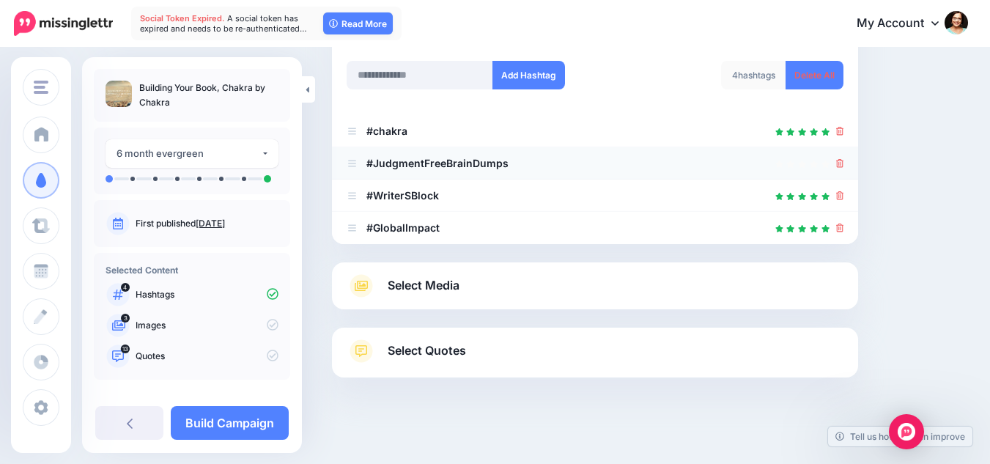
click at [844, 169] on link at bounding box center [840, 163] width 8 height 12
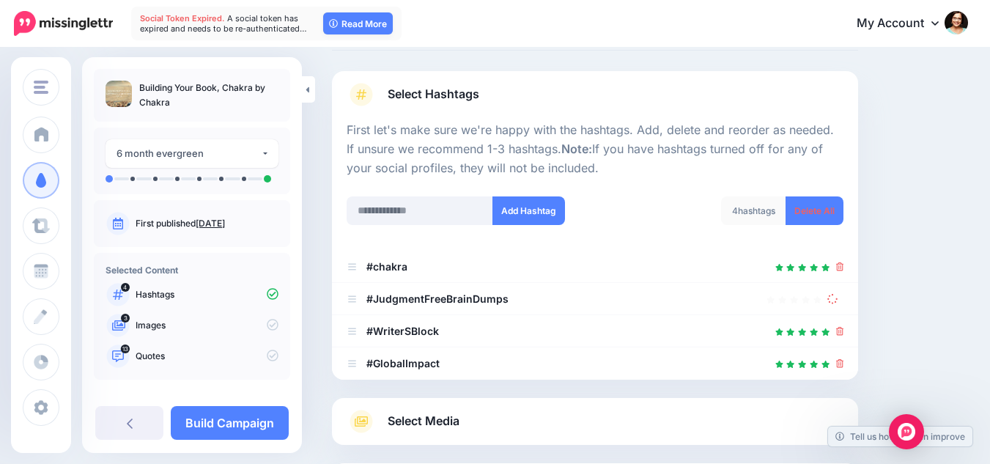
scroll to position [67, 0]
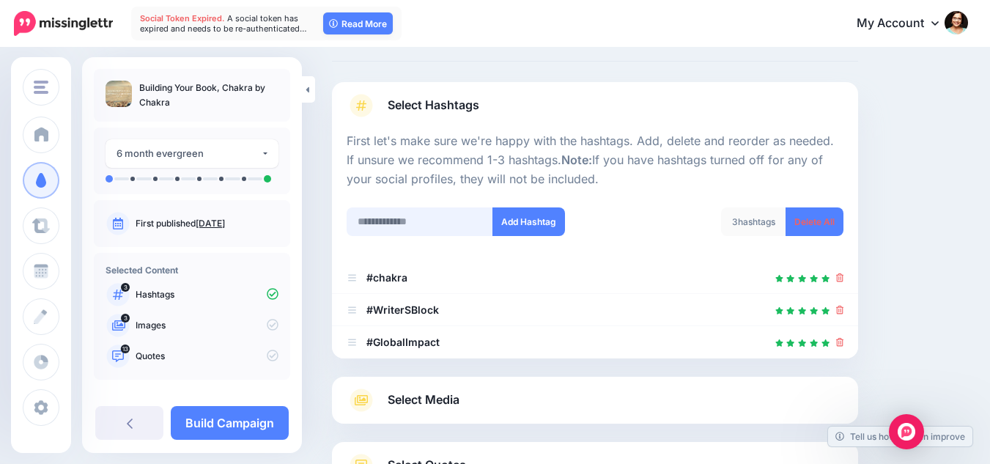
click at [422, 215] on input "text" at bounding box center [420, 221] width 147 height 29
type input "**********"
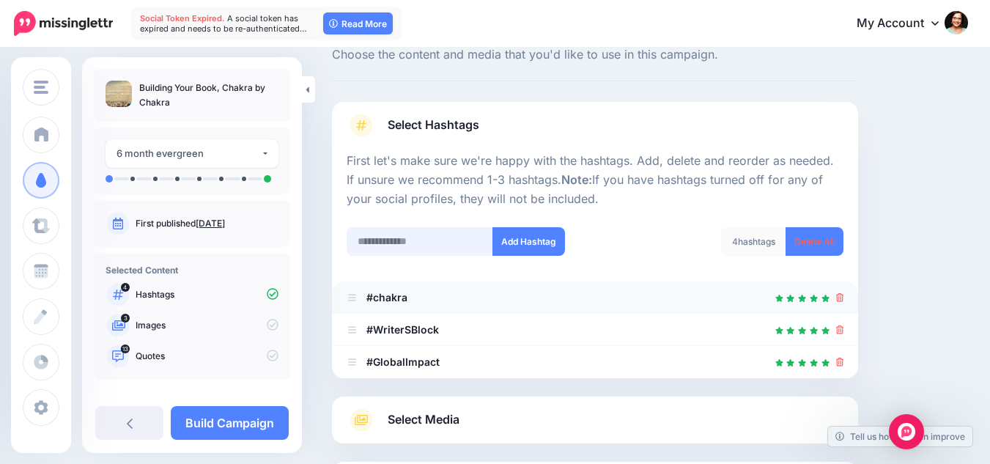
scroll to position [73, 0]
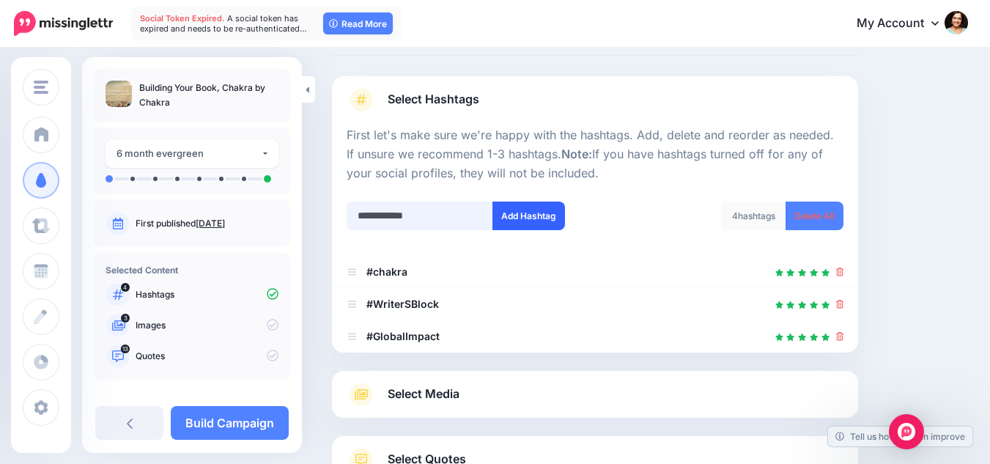
type input "**********"
click at [544, 217] on button "Add Hashtag" at bounding box center [529, 216] width 73 height 29
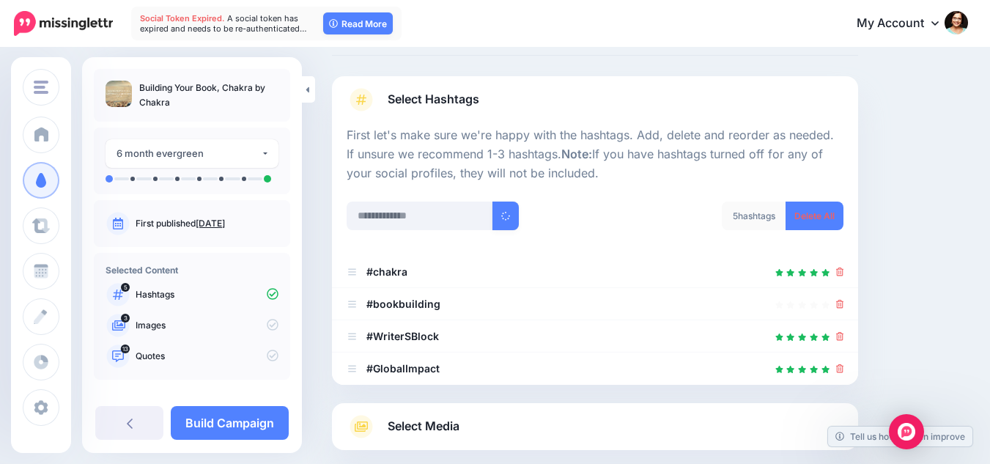
scroll to position [223, 0]
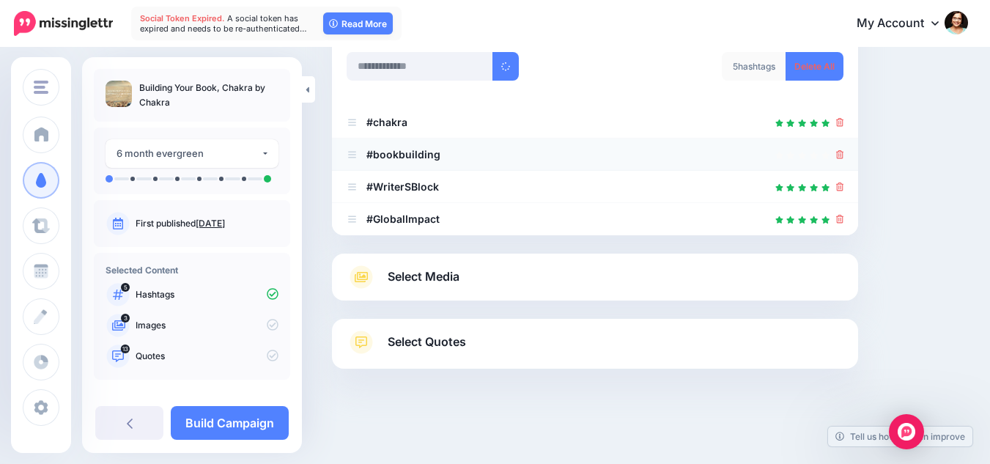
click at [844, 155] on icon at bounding box center [840, 154] width 8 height 9
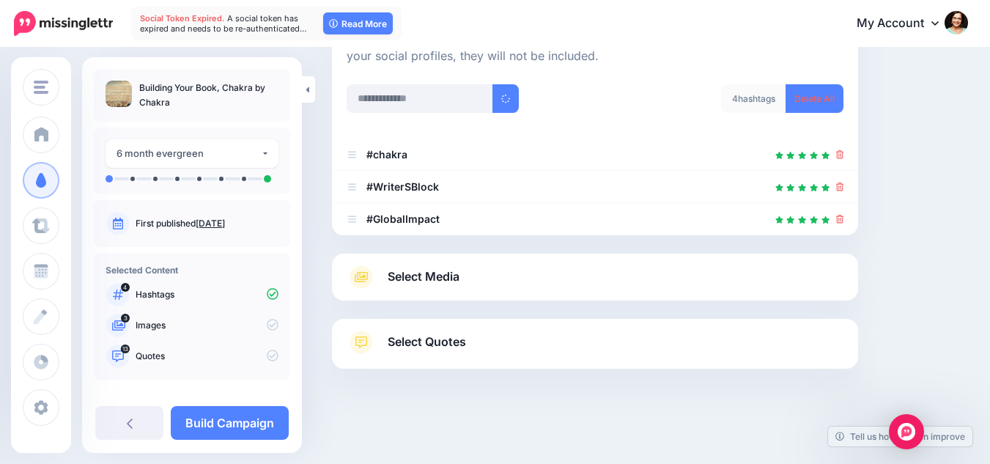
scroll to position [191, 0]
click at [446, 103] on input "text" at bounding box center [420, 98] width 147 height 29
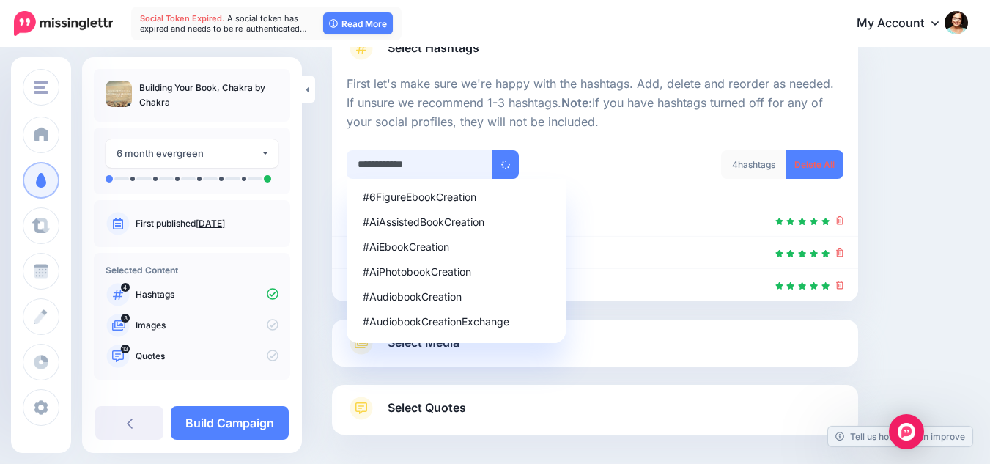
scroll to position [44, 0]
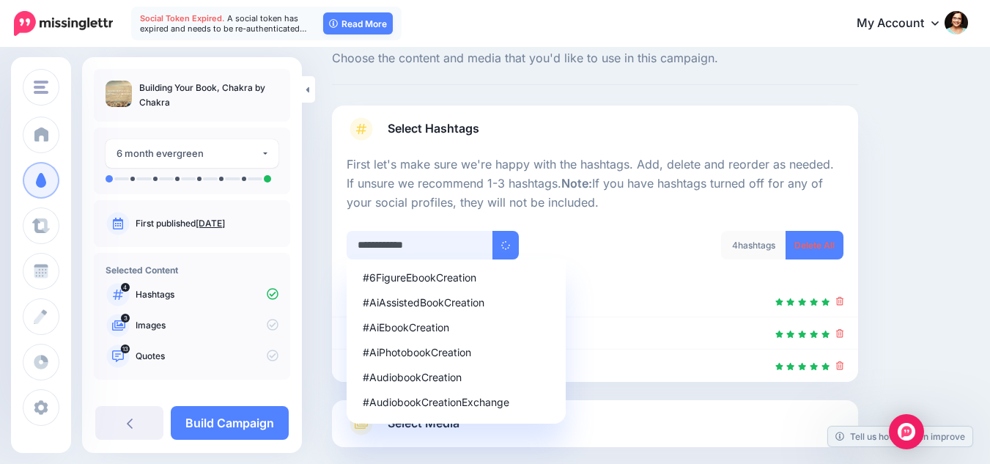
type input "**********"
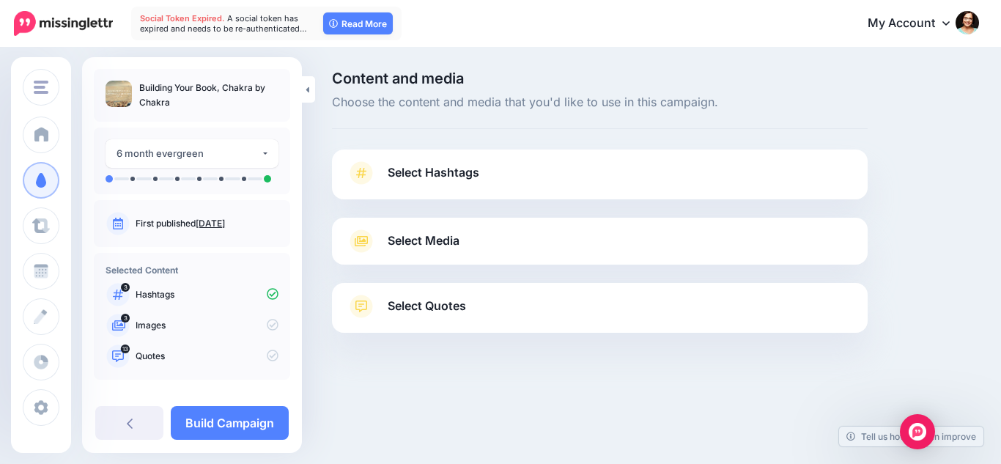
click at [466, 166] on span "Select Hashtags" at bounding box center [434, 173] width 92 height 20
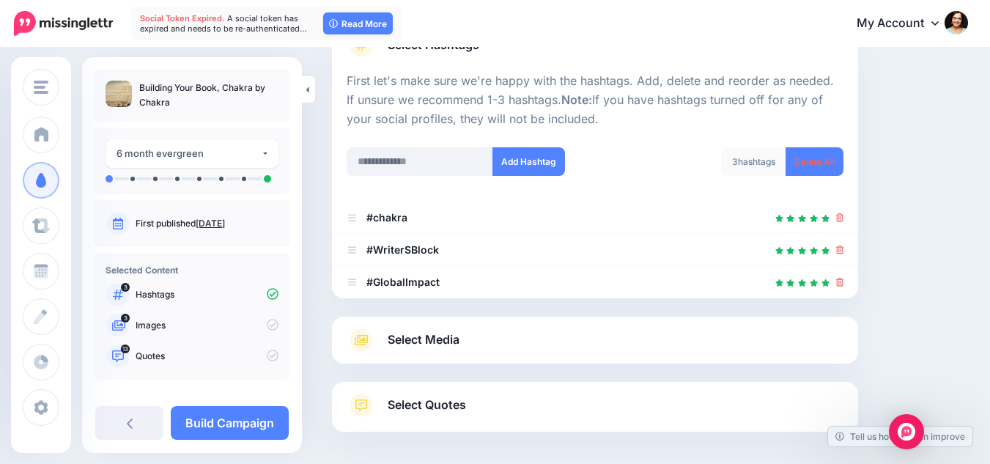
scroll to position [147, 0]
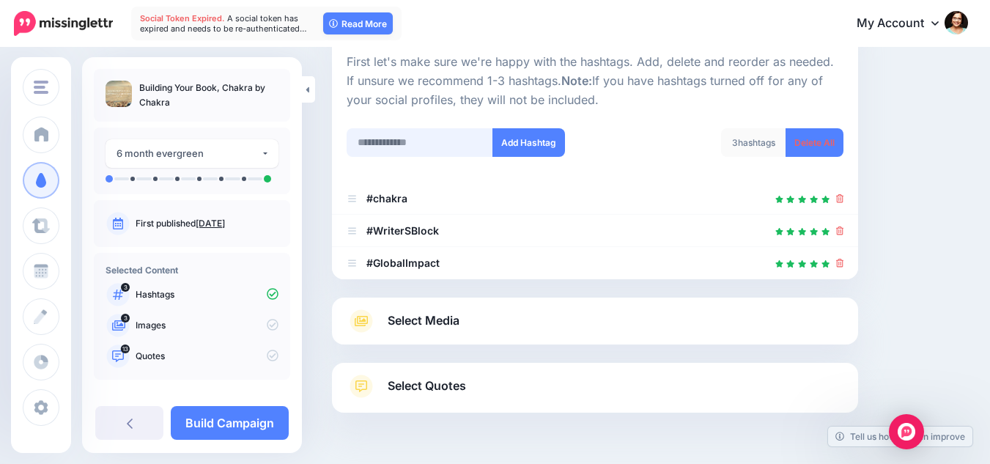
click at [379, 144] on input "text" at bounding box center [420, 142] width 147 height 29
type input "**********"
click at [549, 146] on button "Add Hashtag" at bounding box center [529, 142] width 73 height 29
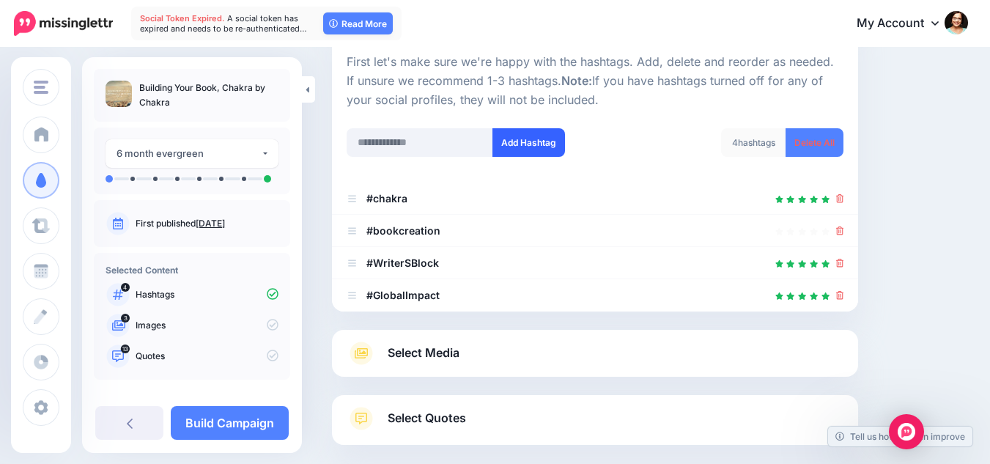
scroll to position [223, 0]
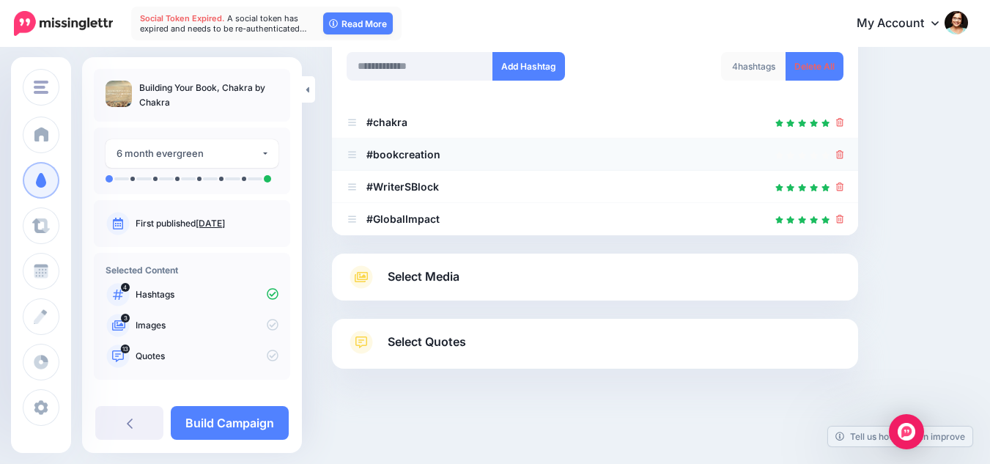
click at [844, 150] on icon at bounding box center [840, 154] width 8 height 9
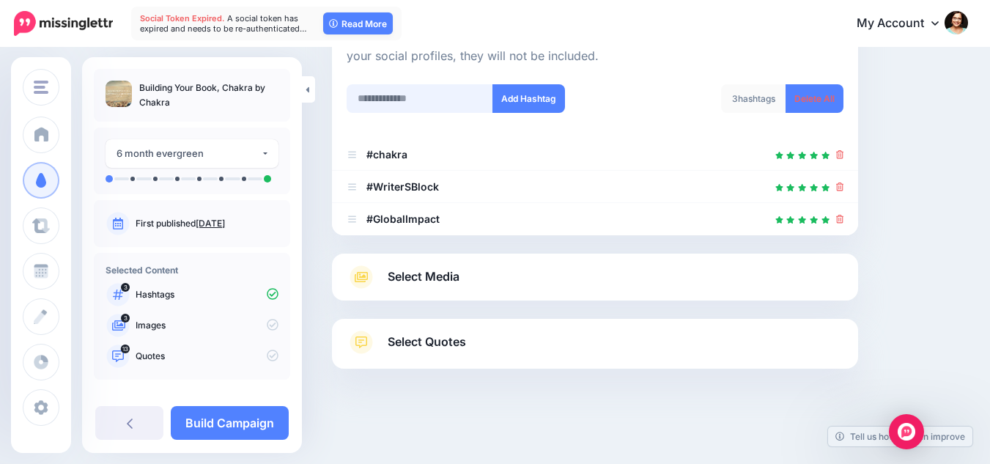
click at [380, 96] on input "text" at bounding box center [420, 98] width 147 height 29
type input "**********"
click at [530, 89] on button "Add Hashtag" at bounding box center [529, 98] width 73 height 29
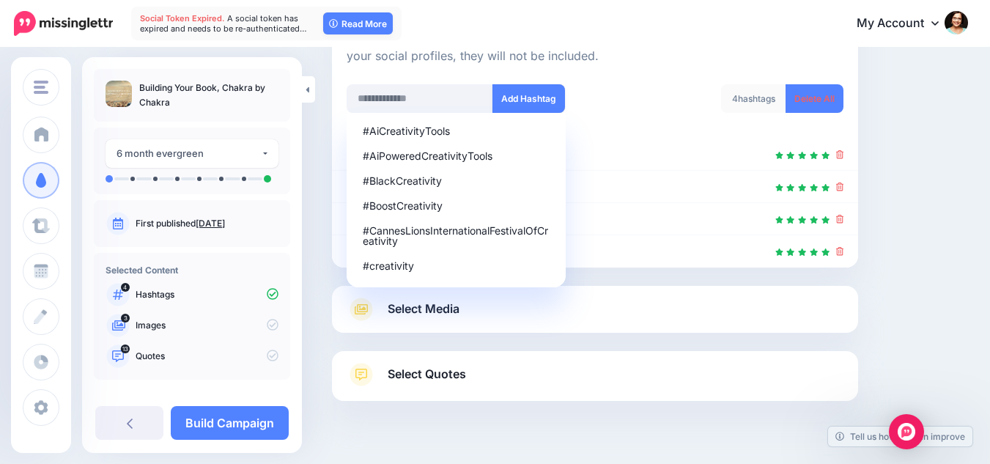
scroll to position [223, 0]
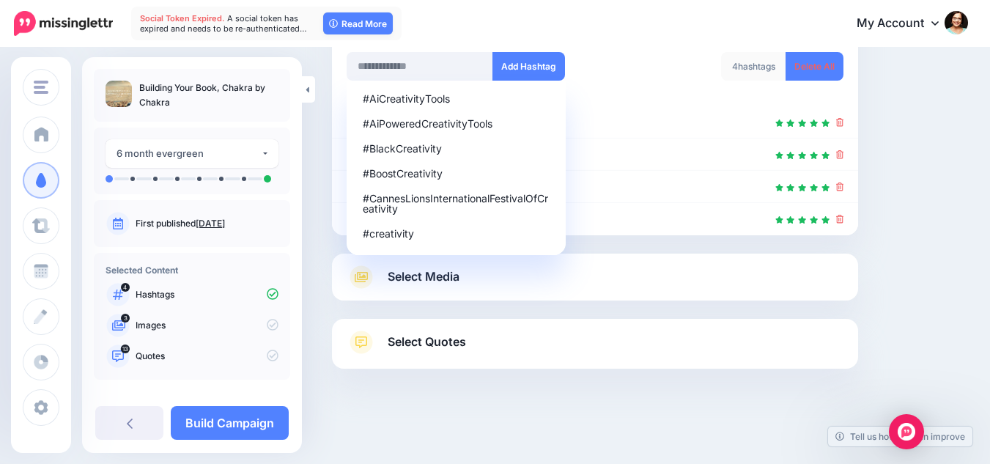
click at [943, 174] on div "Content and media Choose the content and media that you'd like to use in this c…" at bounding box center [650, 145] width 658 height 594
click at [942, 173] on div "Content and media Choose the content and media that you'd like to use in this c…" at bounding box center [650, 145] width 658 height 594
click at [934, 166] on div "Content and media Choose the content and media that you'd like to use in this c…" at bounding box center [650, 145] width 658 height 594
click at [460, 62] on input "text" at bounding box center [420, 66] width 147 height 29
click at [663, 36] on div "My Account Dashboard My Account Billing Facebook Community Help Center Logout" at bounding box center [685, 24] width 567 height 36
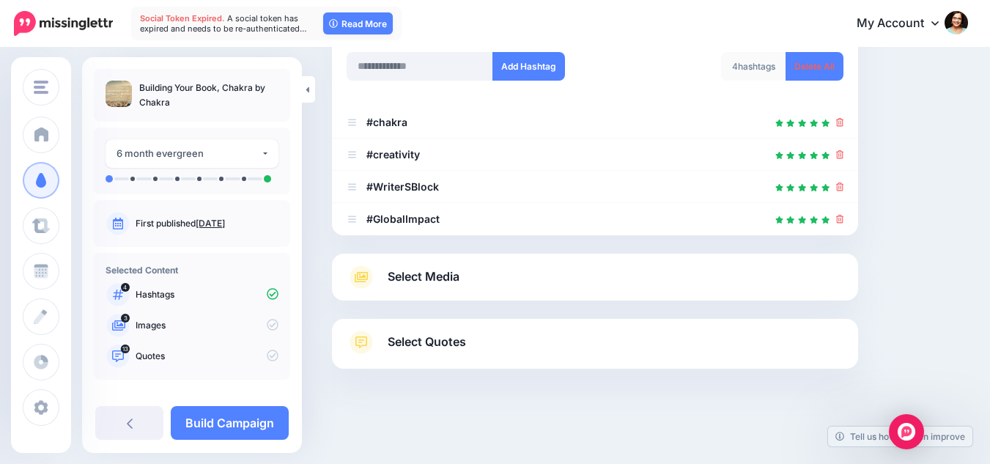
click at [622, 273] on link "Select Media" at bounding box center [595, 276] width 497 height 23
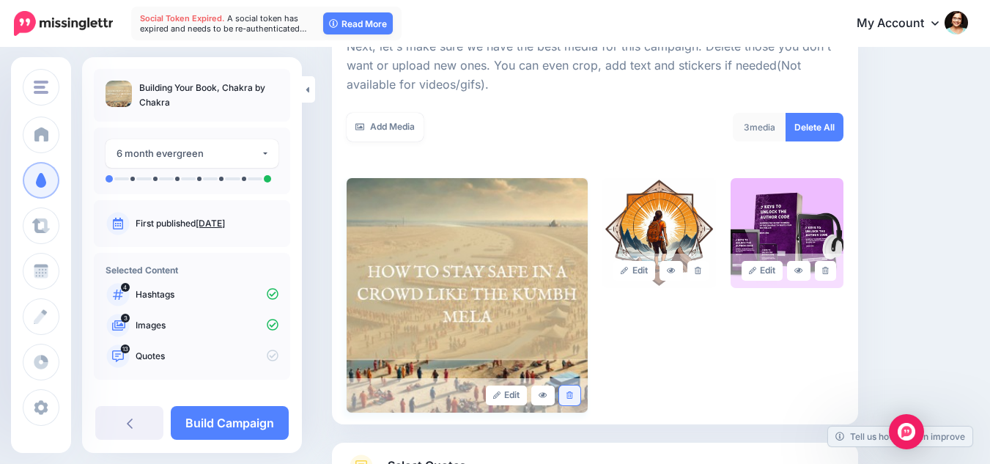
click at [568, 397] on link at bounding box center [569, 396] width 21 height 20
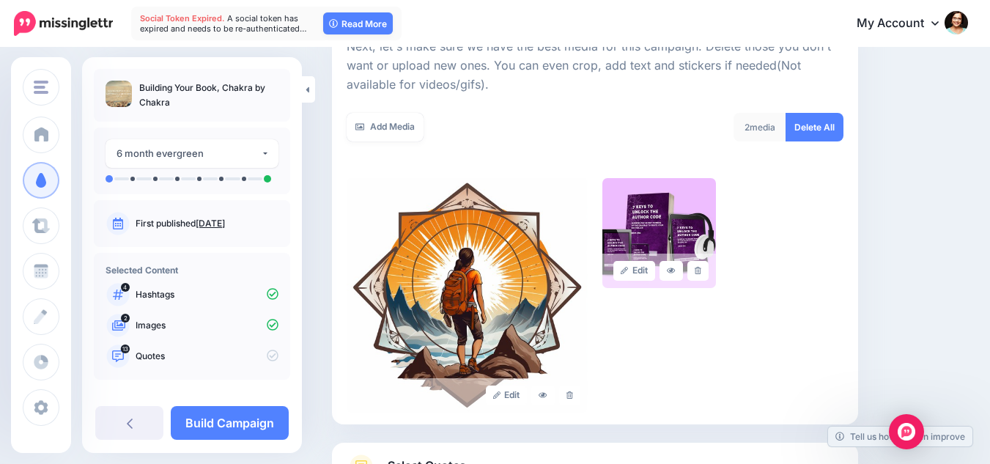
scroll to position [347, 0]
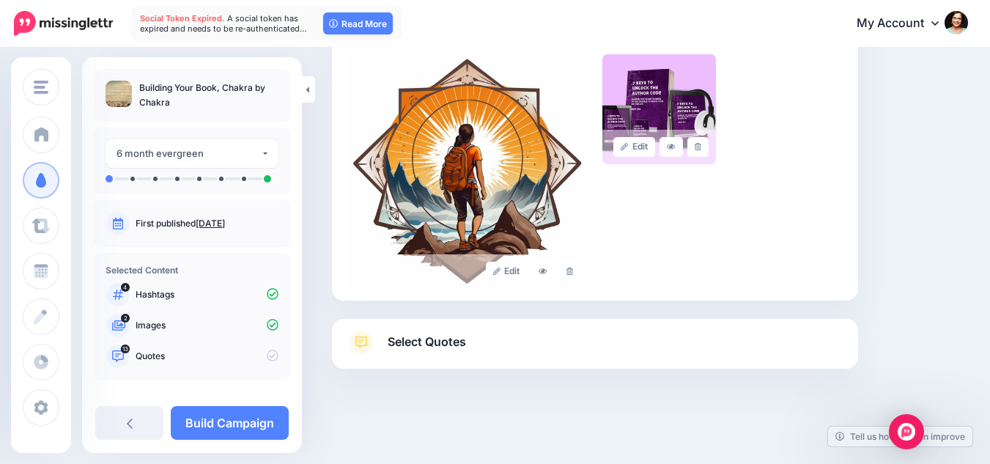
click at [518, 333] on link "Select Quotes" at bounding box center [595, 350] width 497 height 38
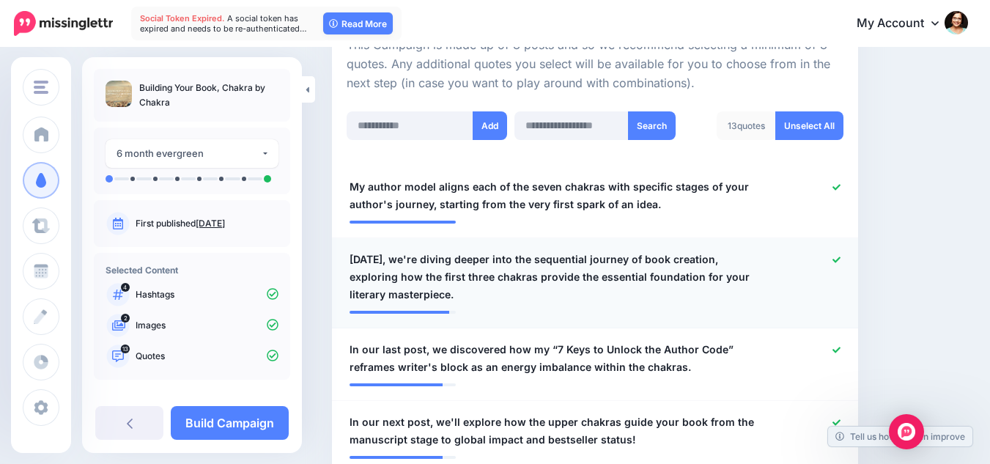
click at [841, 256] on icon at bounding box center [837, 260] width 8 height 8
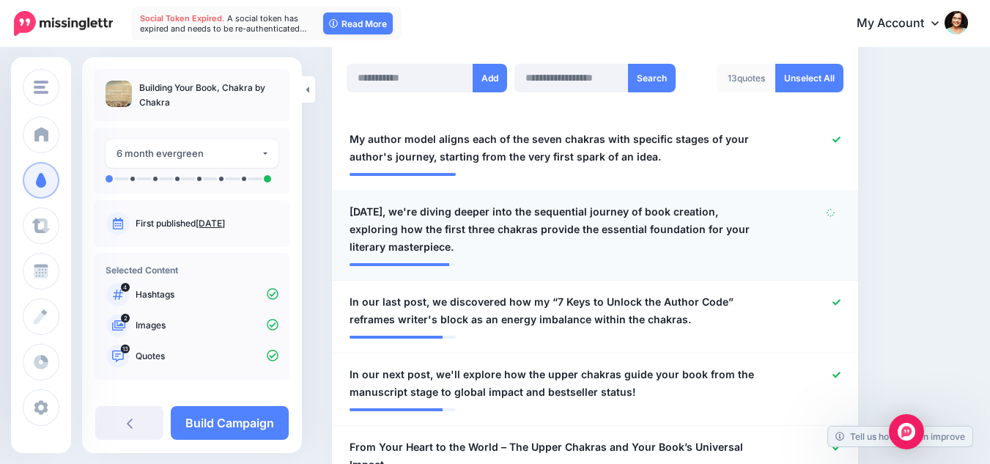
scroll to position [420, 0]
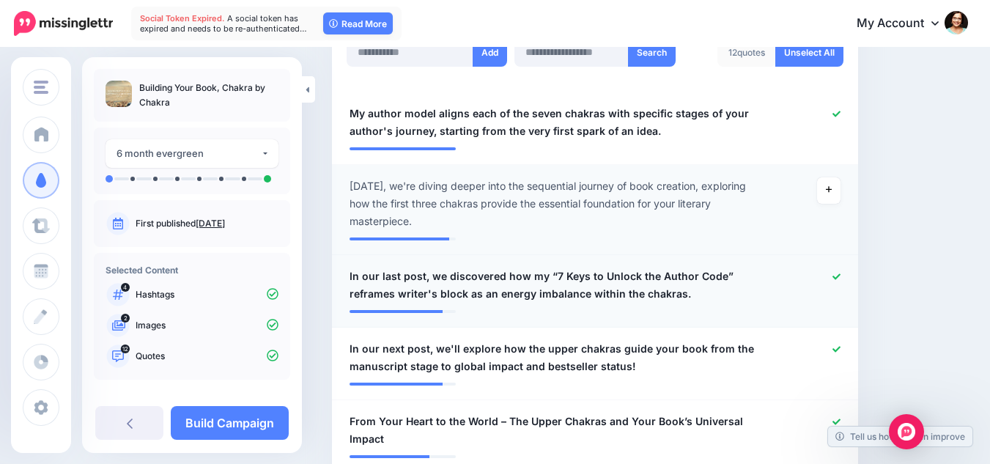
click at [841, 281] on link at bounding box center [837, 277] width 8 height 10
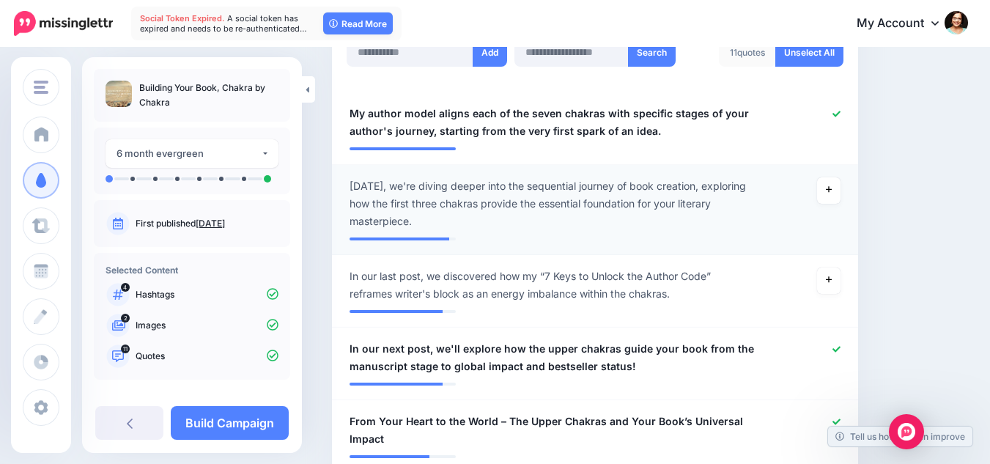
scroll to position [493, 0]
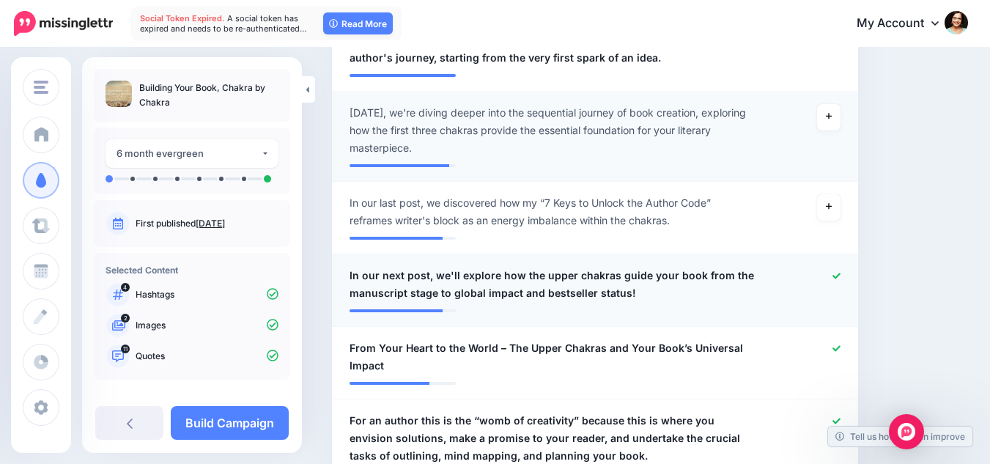
click at [841, 273] on icon at bounding box center [837, 276] width 8 height 8
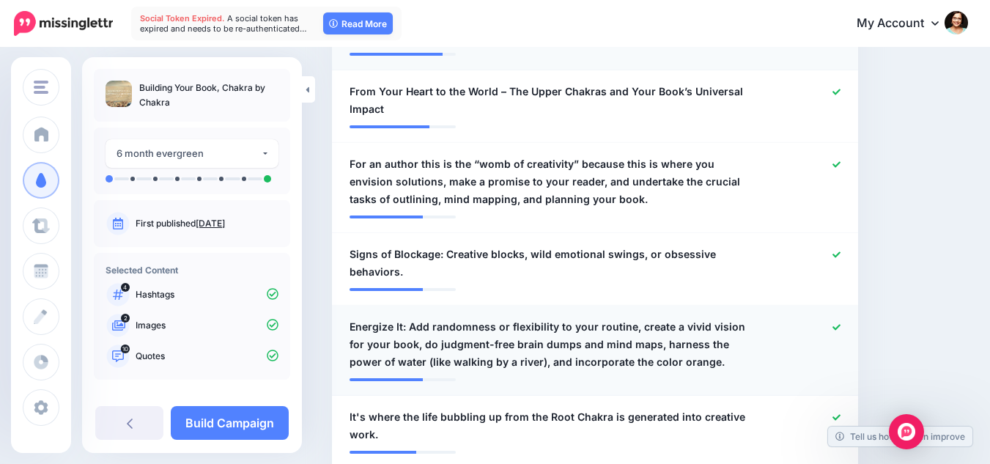
scroll to position [786, 0]
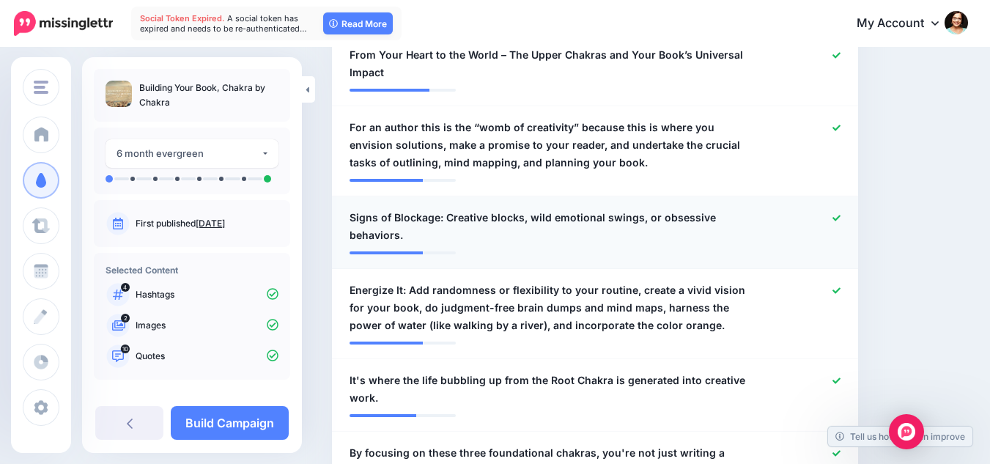
drag, startPoint x: 846, startPoint y: 217, endPoint x: 855, endPoint y: 221, distance: 10.2
click at [841, 217] on icon at bounding box center [837, 218] width 8 height 8
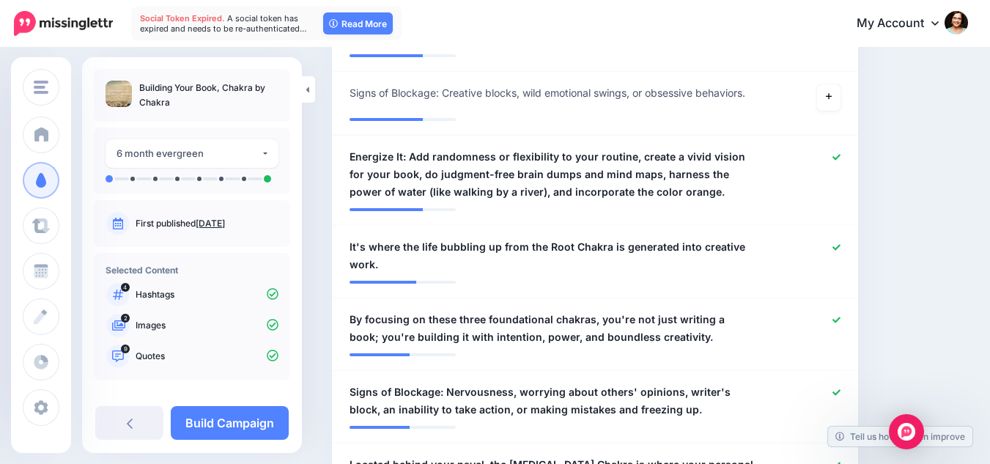
scroll to position [933, 0]
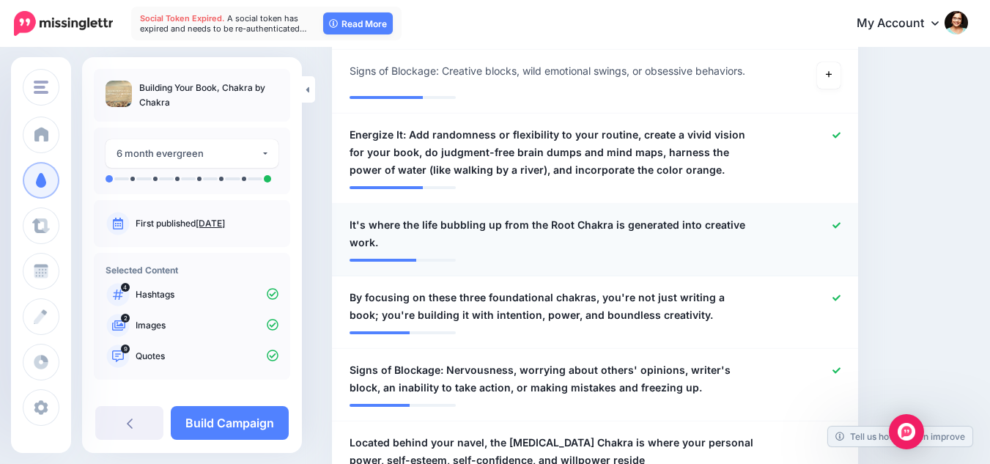
click at [841, 226] on icon at bounding box center [837, 225] width 8 height 6
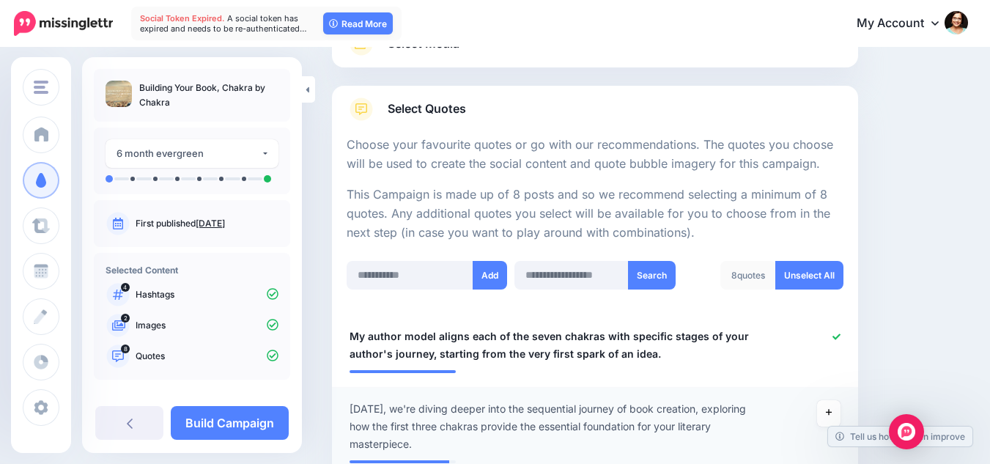
scroll to position [54, 0]
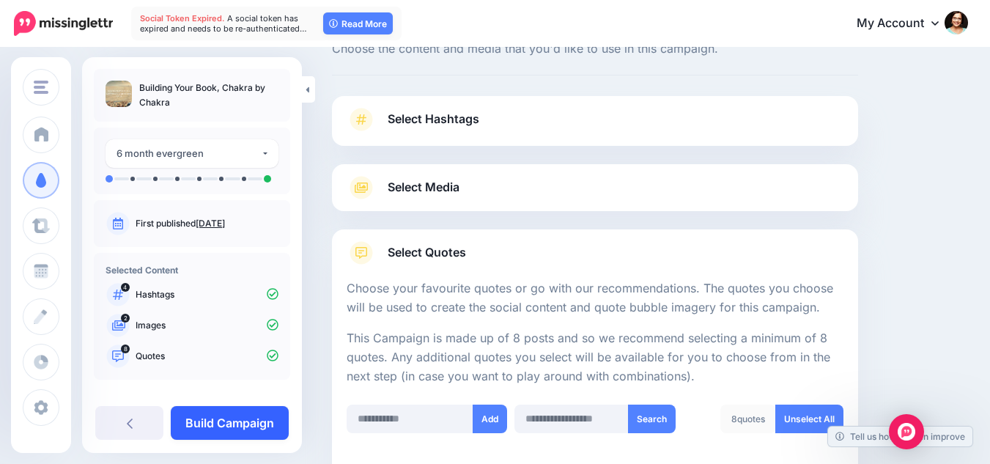
click at [230, 419] on link "Build Campaign" at bounding box center [230, 423] width 118 height 34
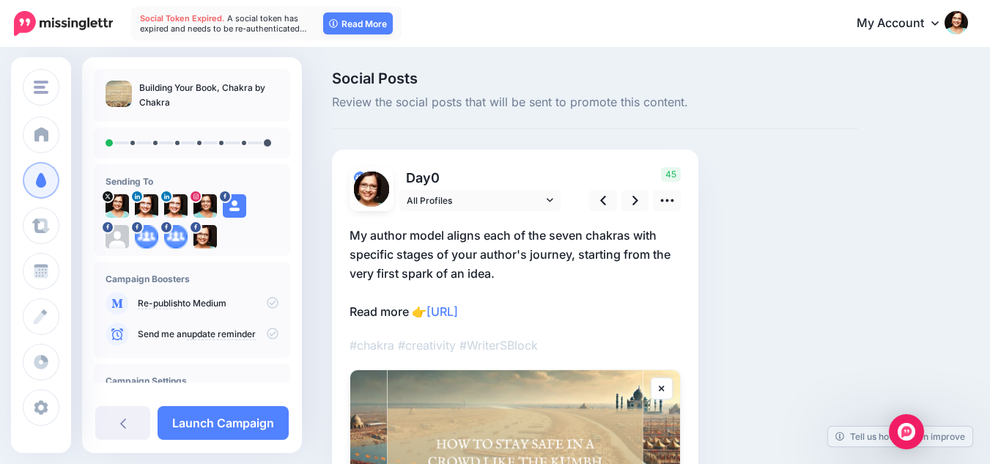
scroll to position [73, 0]
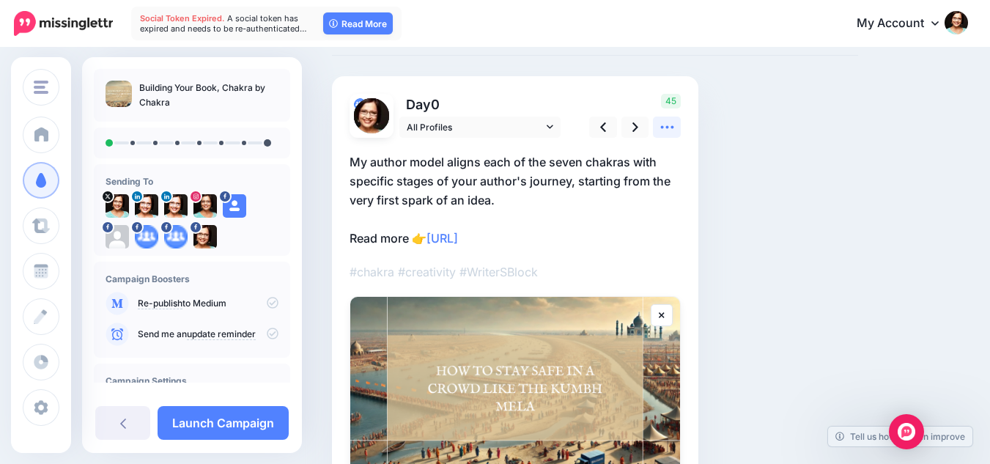
click at [664, 124] on icon at bounding box center [667, 126] width 15 height 15
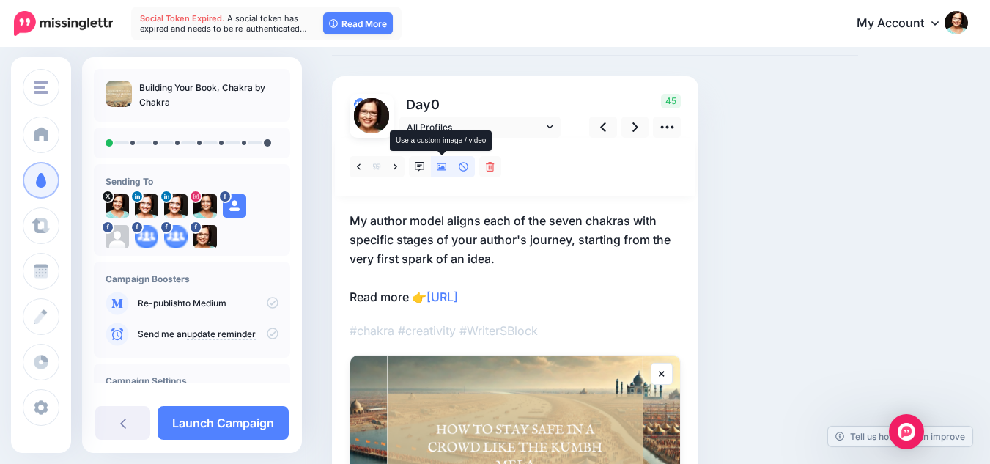
click at [438, 165] on icon at bounding box center [442, 166] width 10 height 7
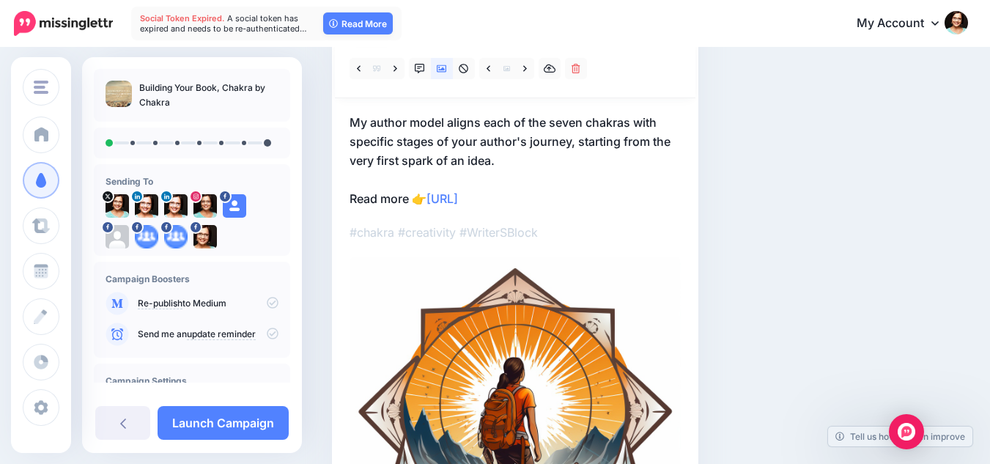
scroll to position [147, 0]
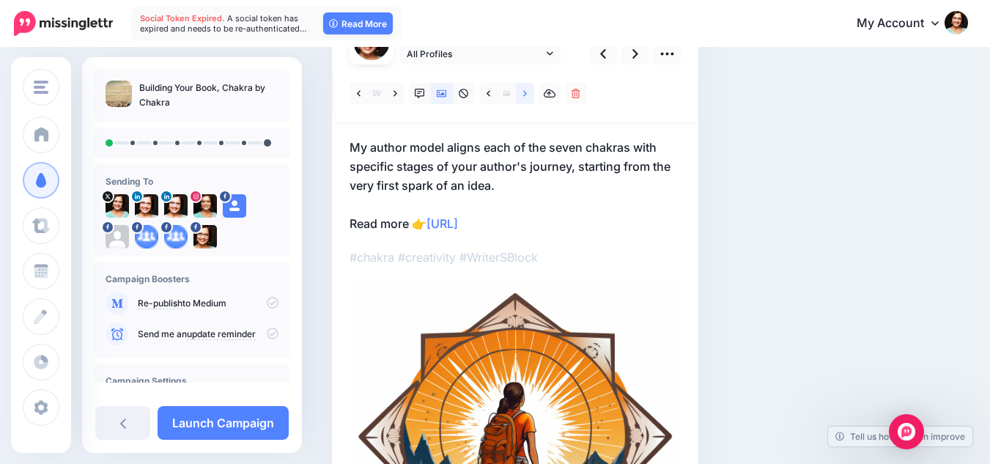
click at [528, 93] on link at bounding box center [525, 93] width 18 height 21
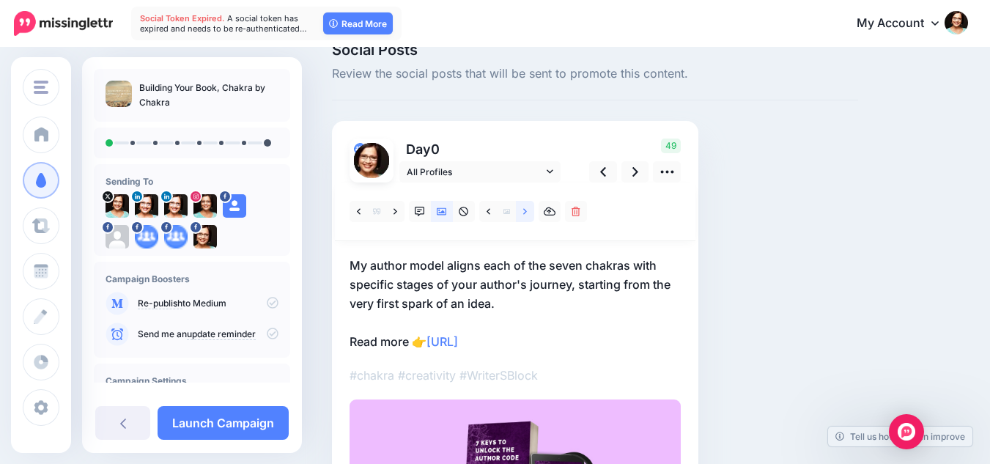
scroll to position [0, 0]
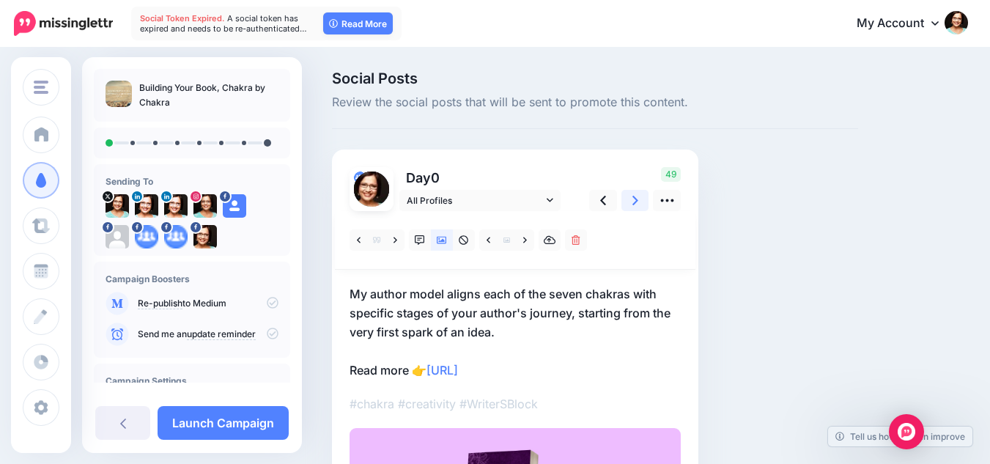
click at [633, 202] on icon at bounding box center [636, 200] width 6 height 15
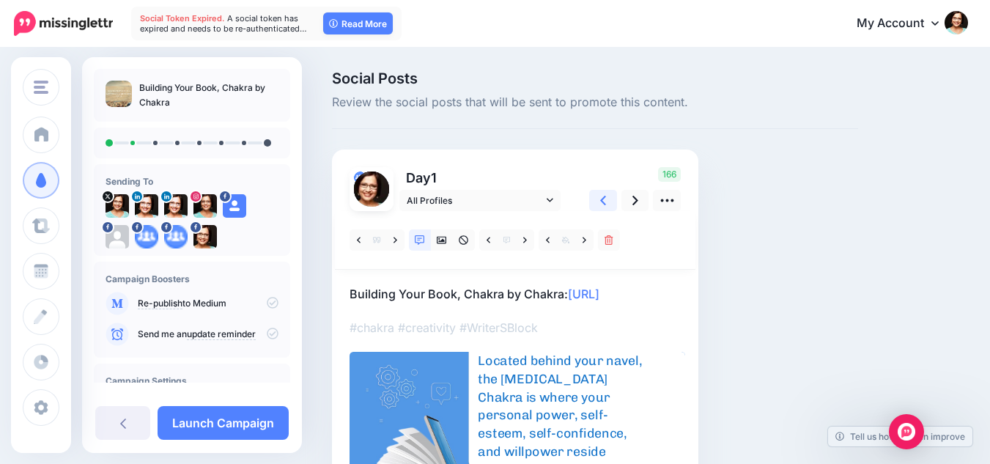
click at [602, 201] on icon at bounding box center [603, 201] width 6 height 10
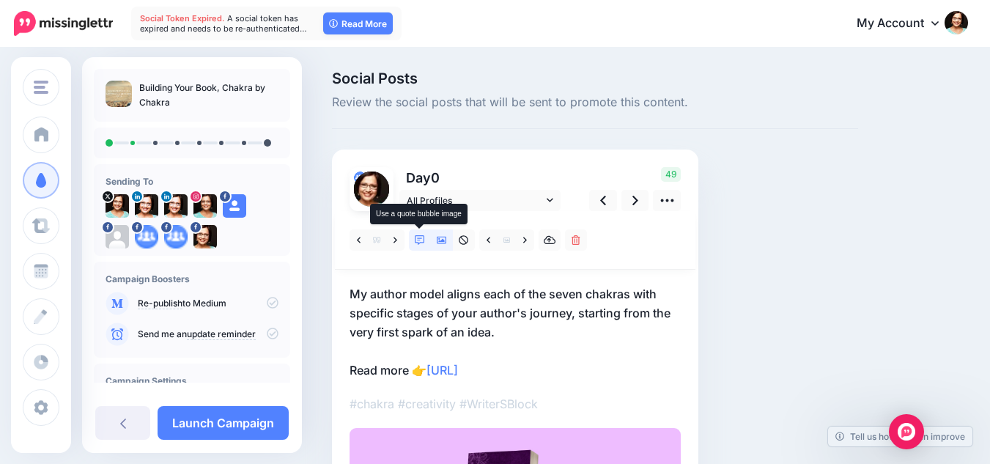
click at [416, 233] on link at bounding box center [420, 239] width 22 height 21
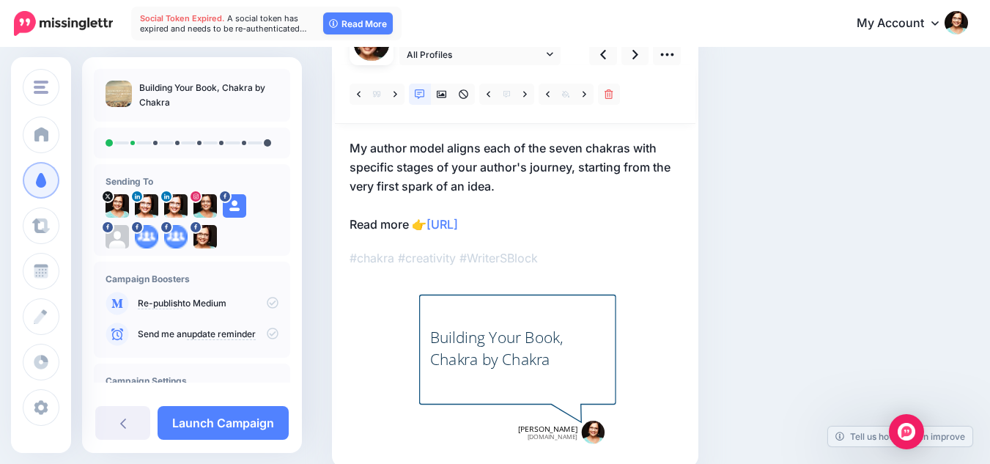
scroll to position [147, 0]
click at [524, 89] on icon at bounding box center [525, 94] width 4 height 10
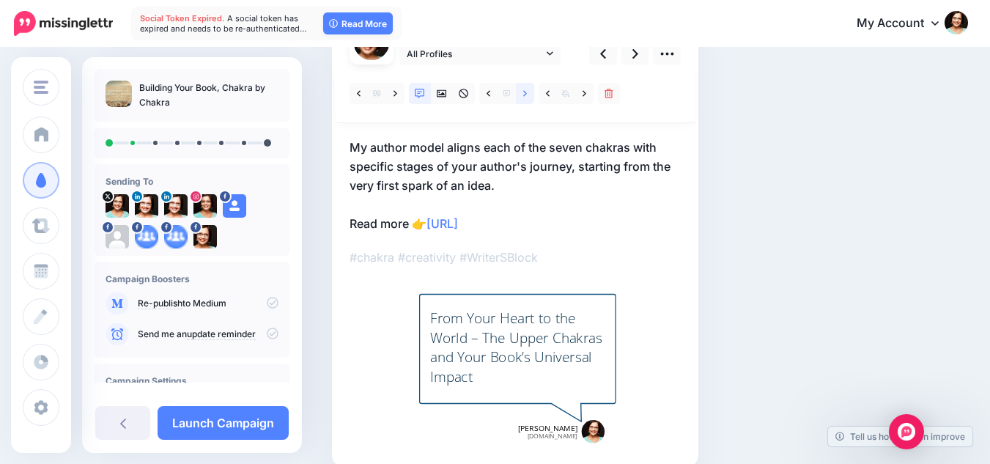
click at [528, 90] on link at bounding box center [525, 93] width 18 height 21
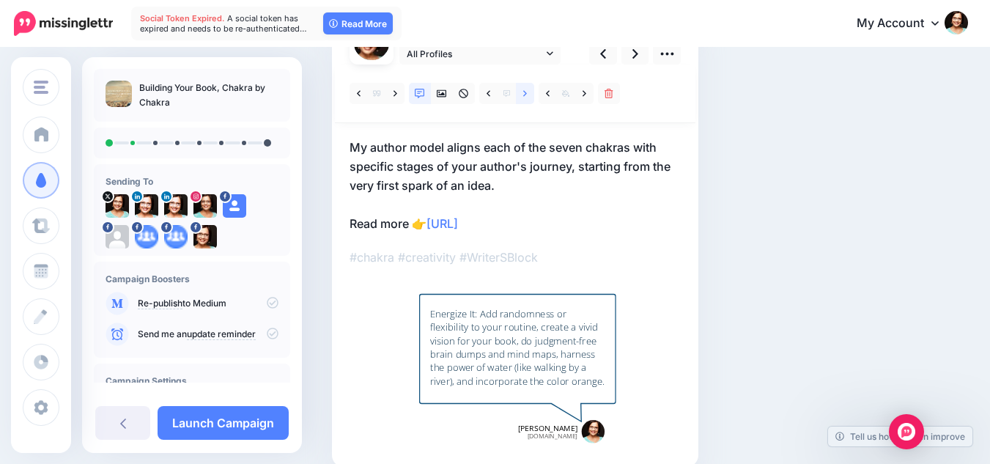
click at [528, 90] on link at bounding box center [525, 93] width 18 height 21
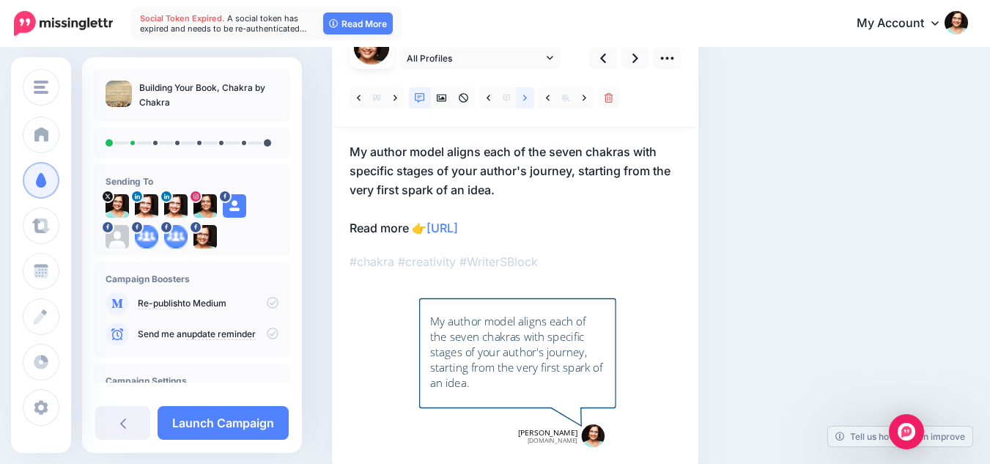
scroll to position [73, 0]
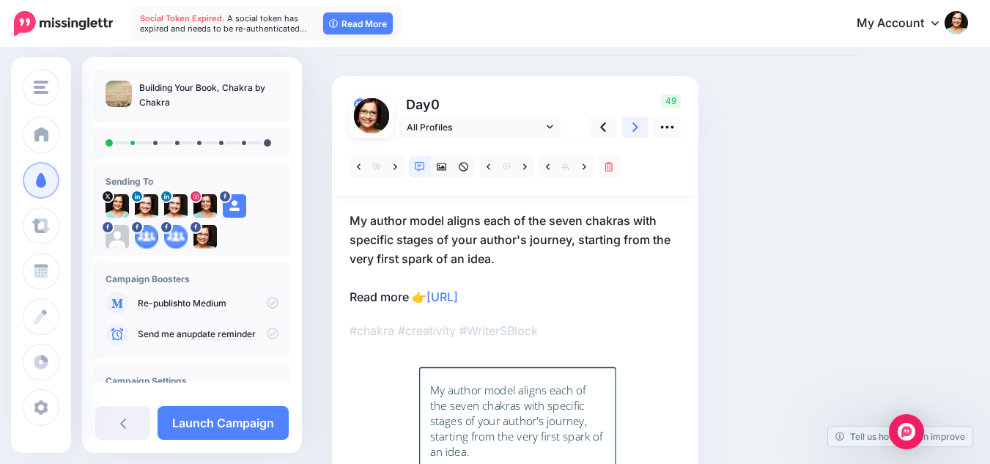
click at [636, 133] on icon at bounding box center [636, 126] width 6 height 15
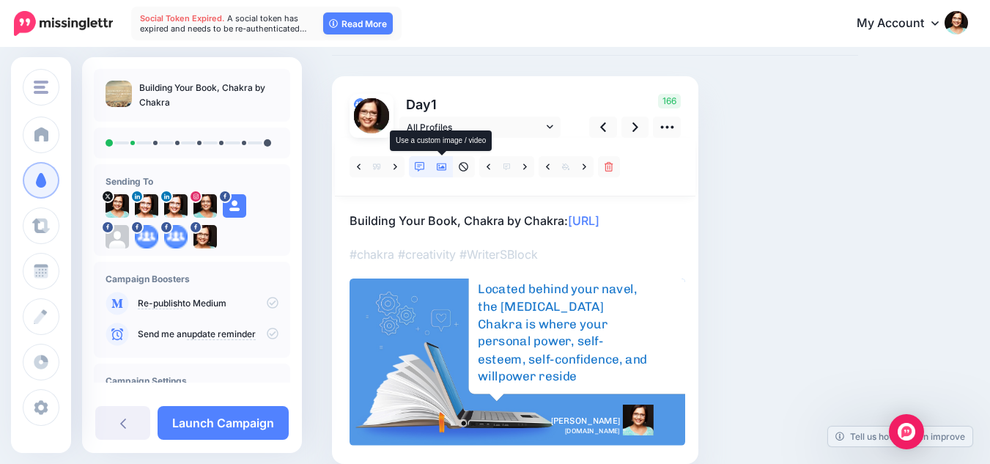
click at [442, 170] on icon at bounding box center [442, 166] width 10 height 7
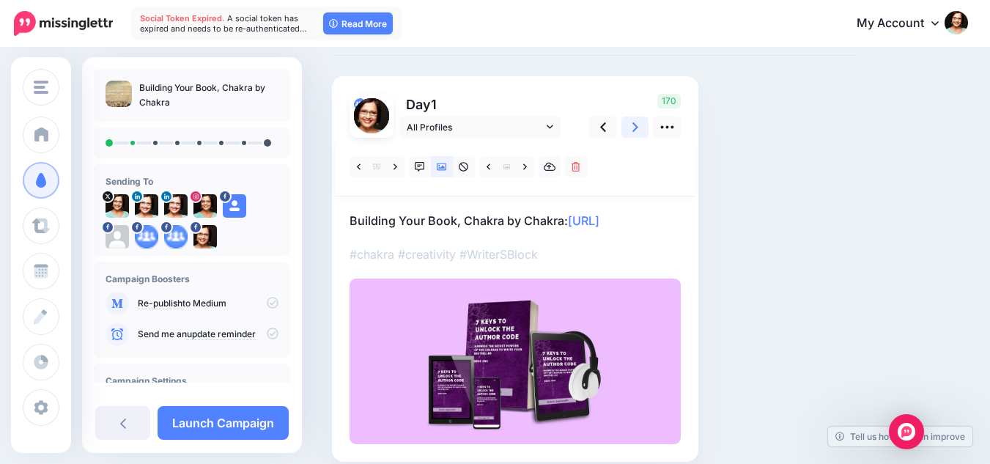
click at [639, 123] on link at bounding box center [636, 127] width 28 height 21
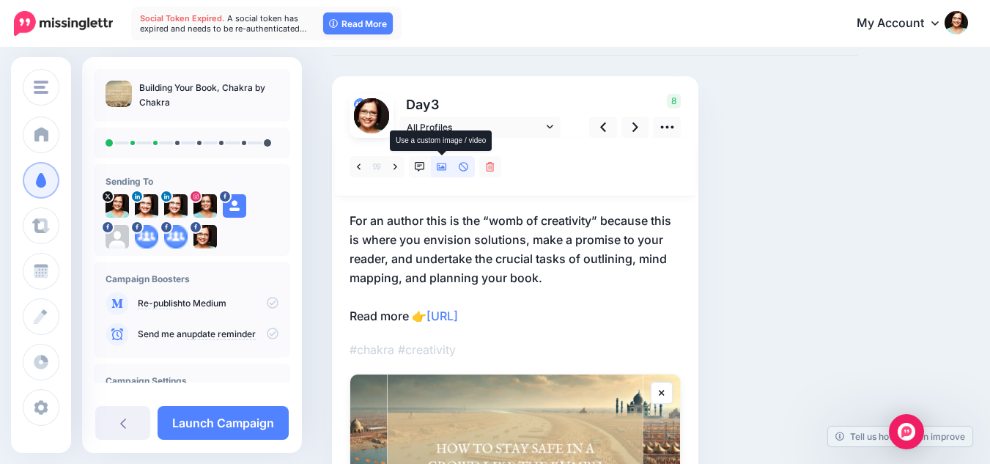
click at [445, 171] on icon at bounding box center [442, 167] width 10 height 10
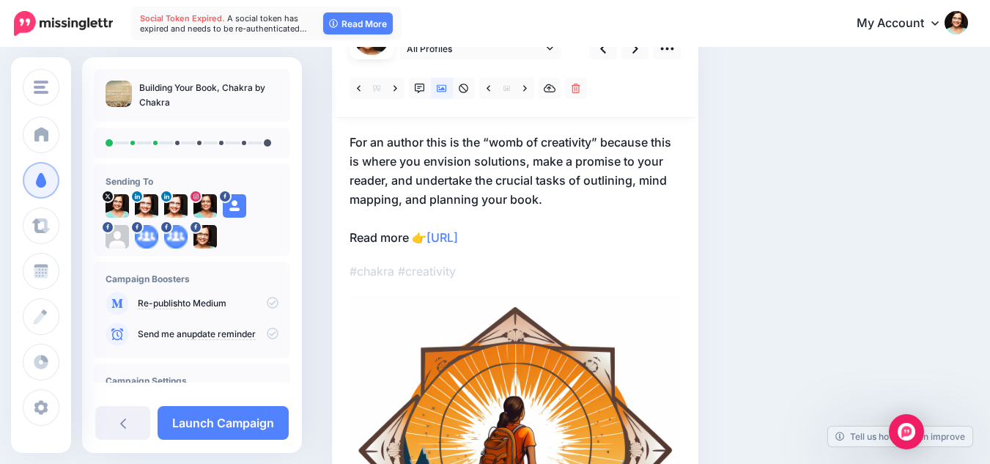
scroll to position [147, 0]
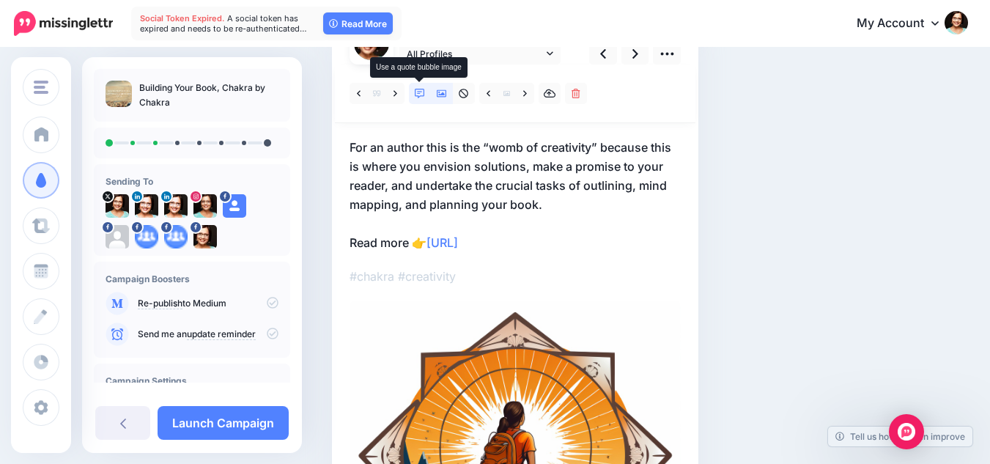
click at [419, 92] on icon at bounding box center [420, 94] width 10 height 10
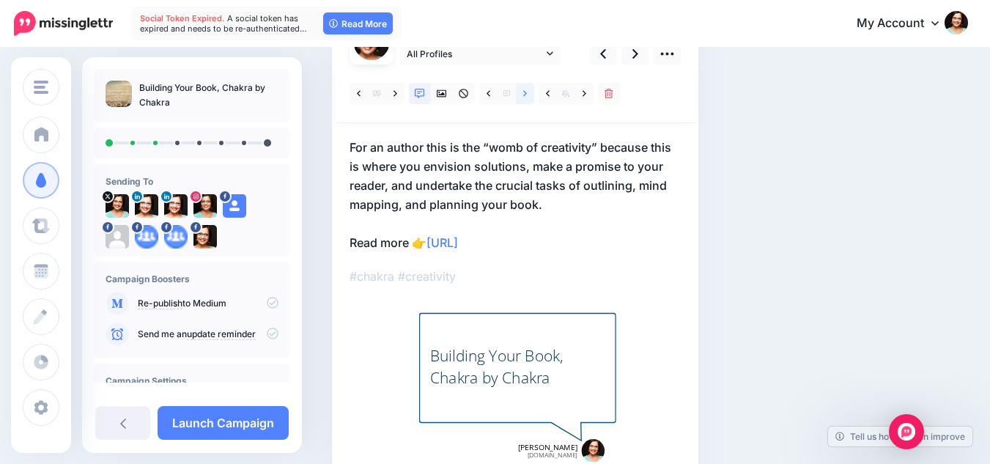
click at [519, 95] on link at bounding box center [525, 93] width 18 height 21
click at [519, 94] on link at bounding box center [525, 93] width 18 height 21
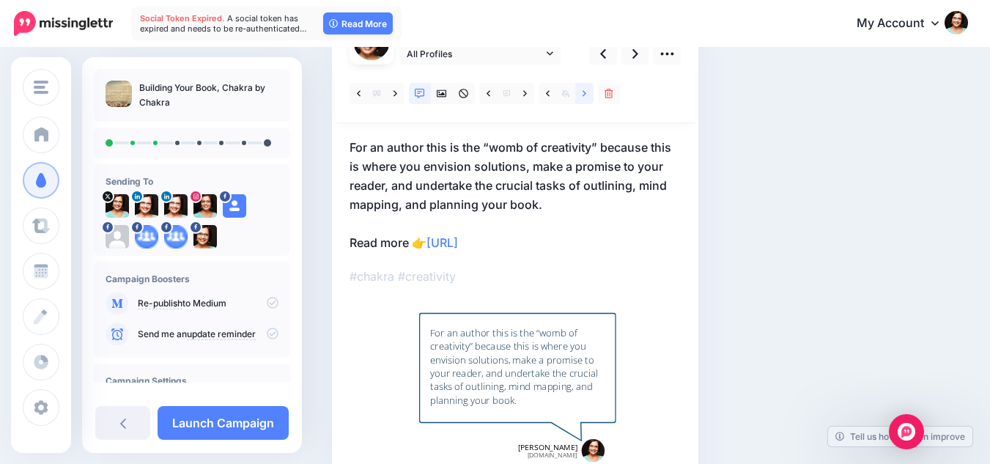
click at [583, 92] on icon at bounding box center [585, 93] width 4 height 6
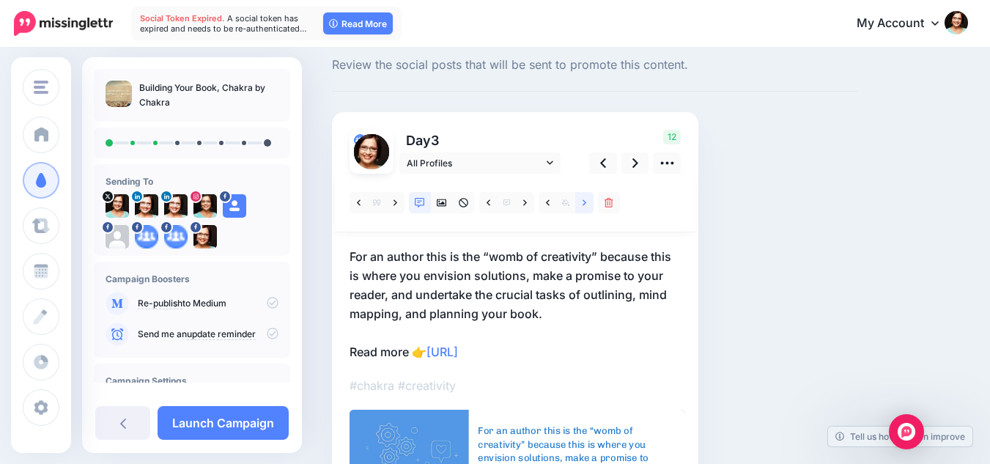
scroll to position [0, 0]
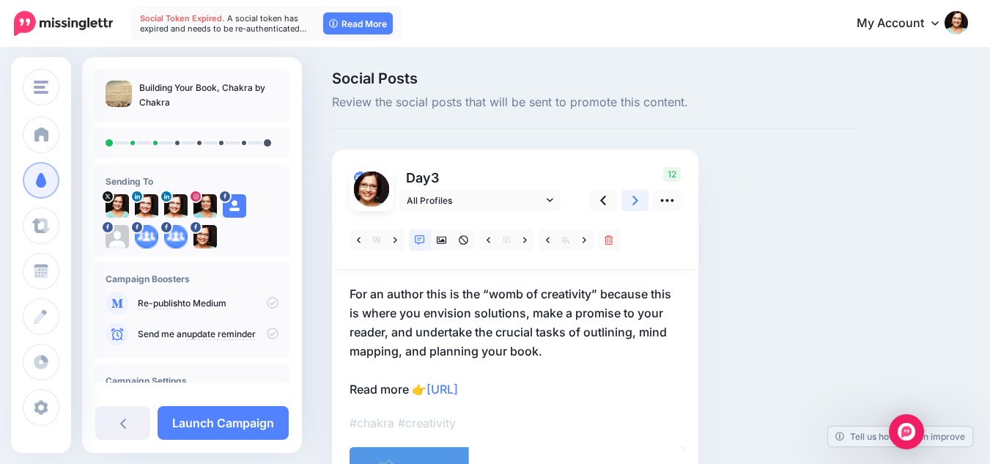
click at [638, 203] on link at bounding box center [636, 200] width 28 height 21
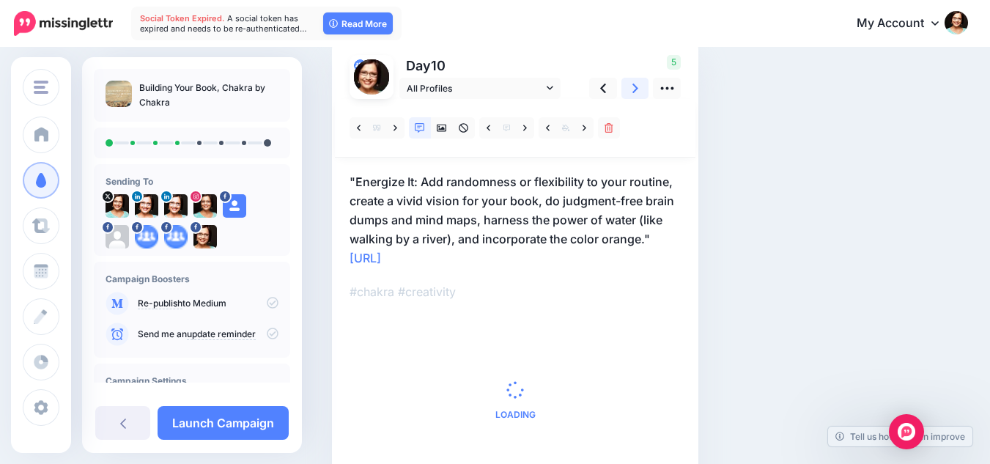
scroll to position [147, 0]
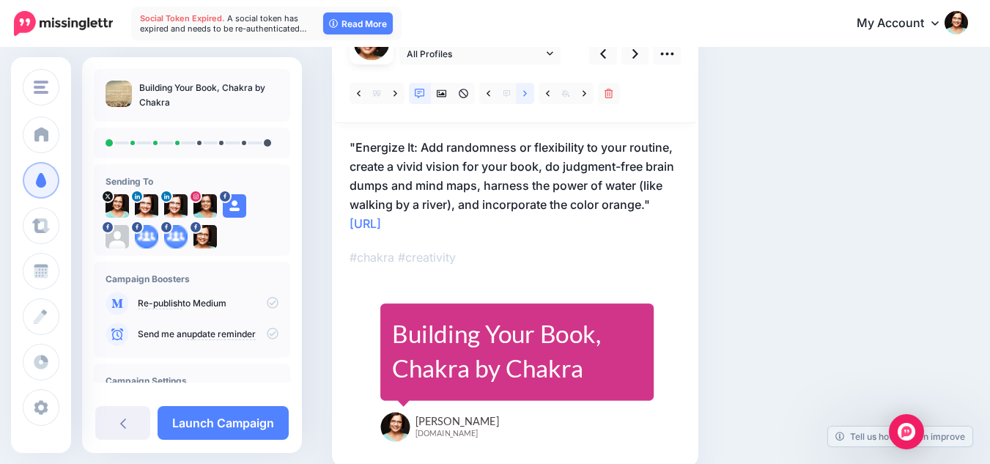
click at [528, 91] on link at bounding box center [525, 93] width 18 height 21
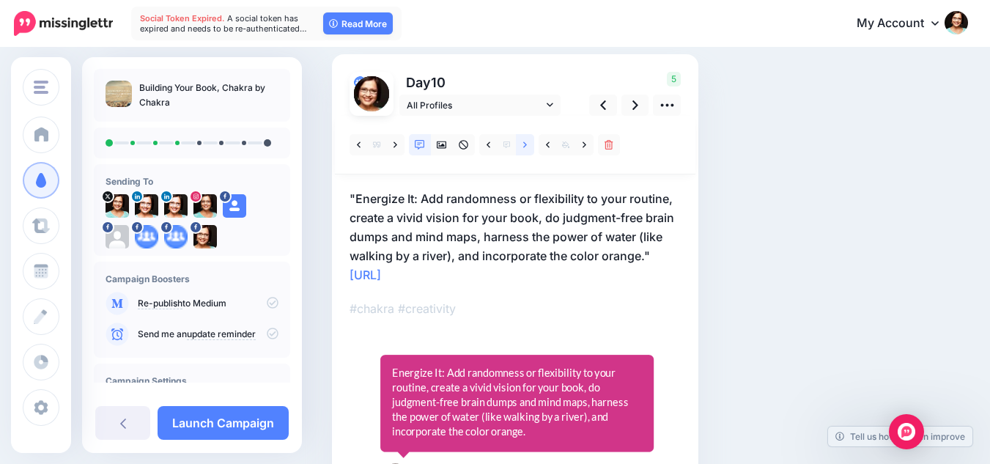
scroll to position [73, 0]
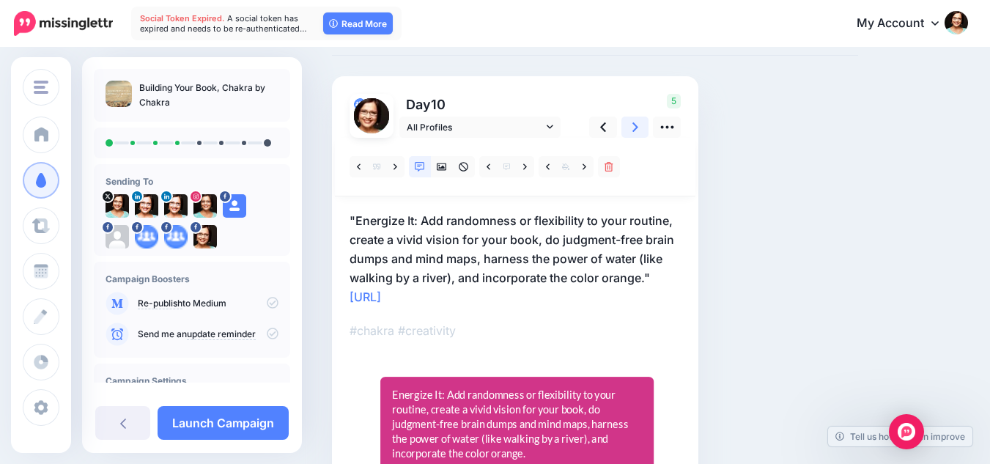
click at [633, 130] on icon at bounding box center [636, 126] width 6 height 15
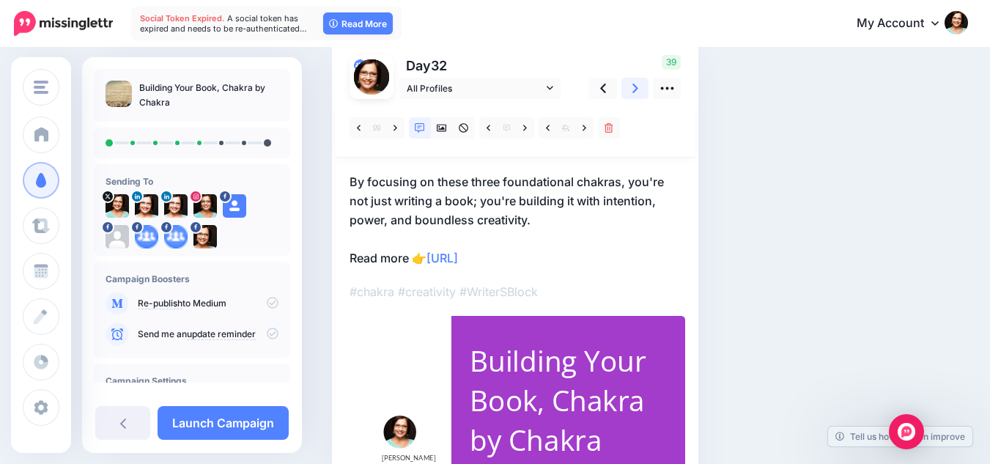
scroll to position [147, 0]
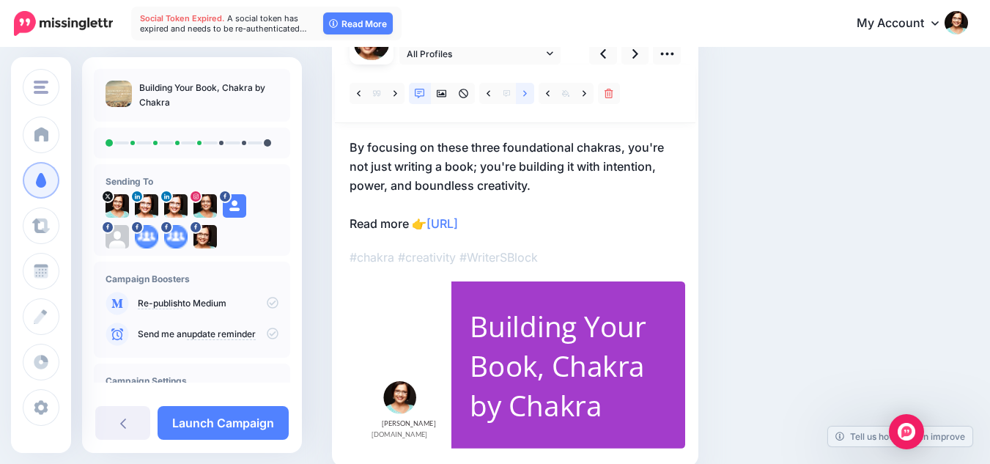
click at [530, 92] on link at bounding box center [525, 93] width 18 height 21
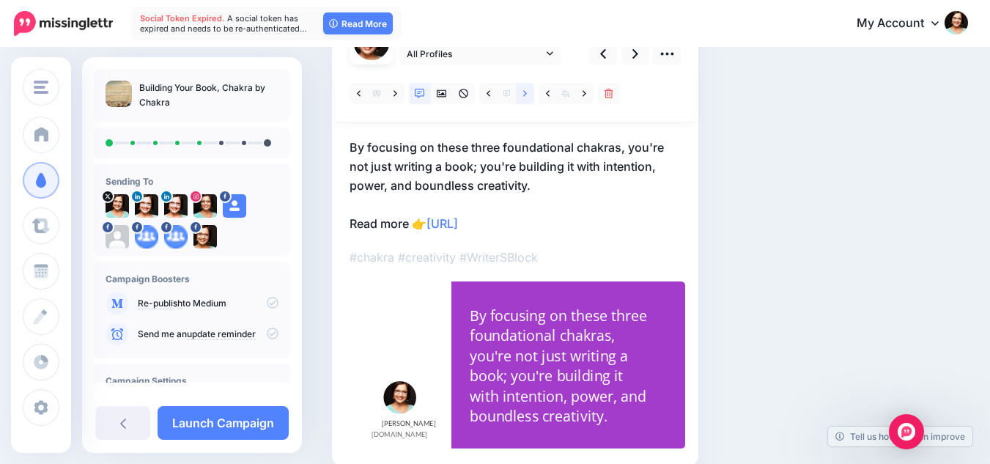
scroll to position [73, 0]
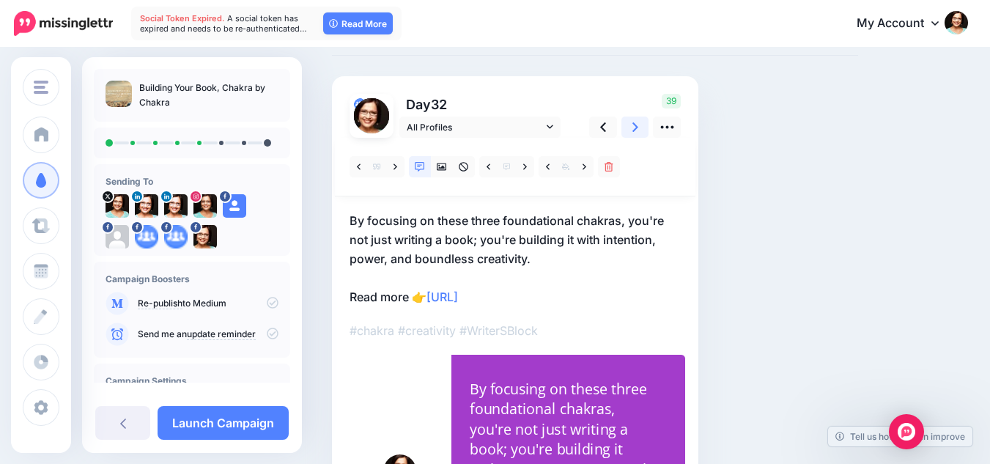
click at [629, 129] on link at bounding box center [636, 127] width 28 height 21
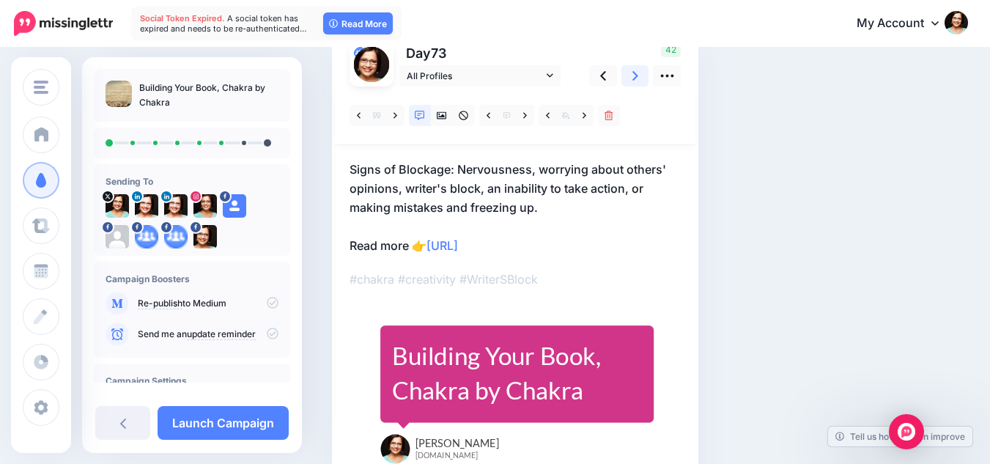
scroll to position [147, 0]
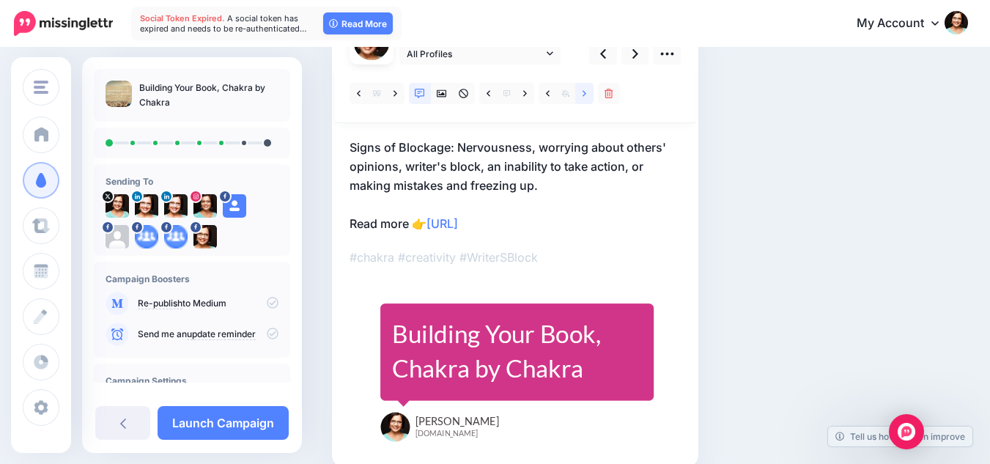
click at [581, 96] on link at bounding box center [584, 93] width 18 height 21
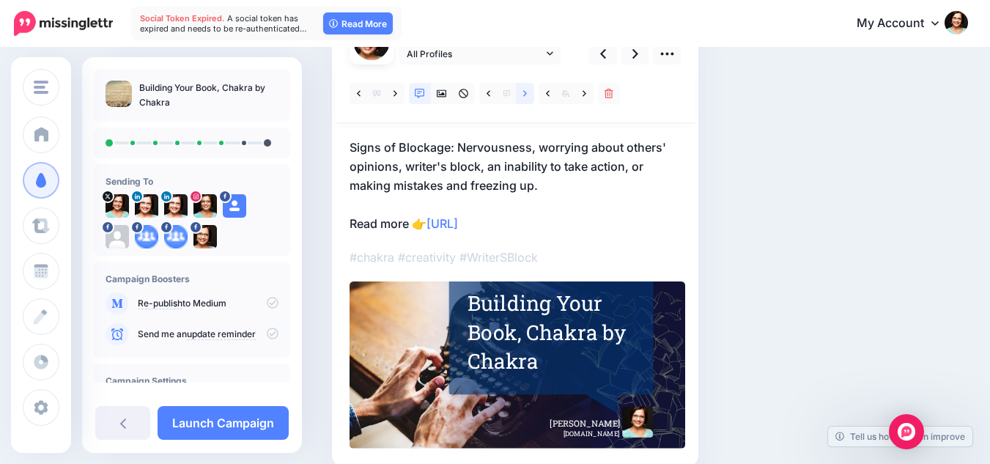
click at [520, 92] on link at bounding box center [525, 93] width 18 height 21
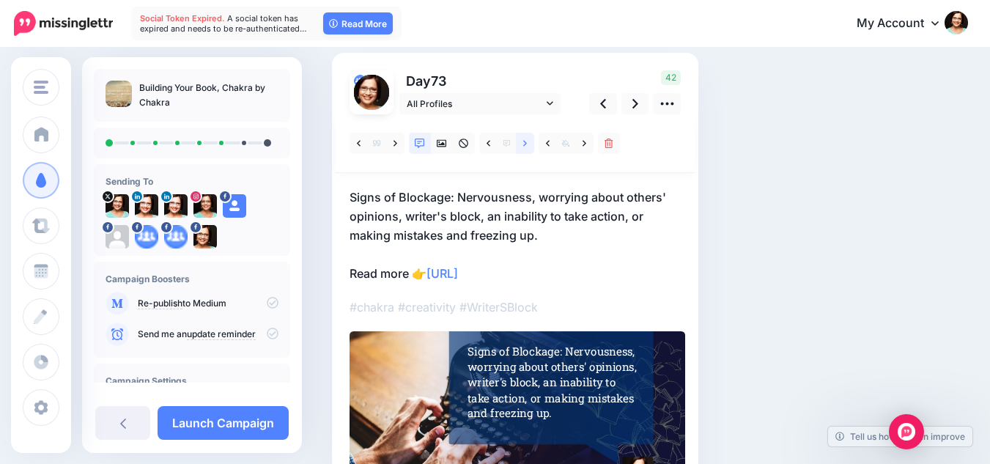
scroll to position [73, 0]
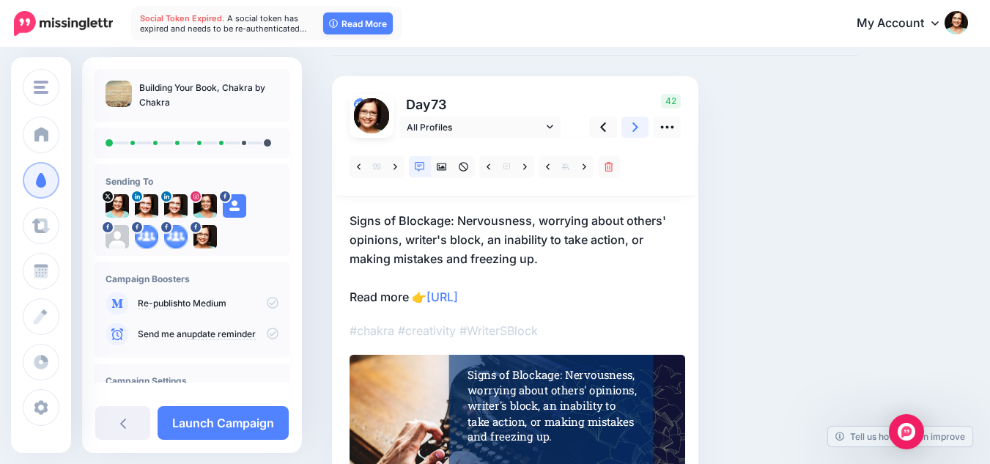
click at [630, 129] on link at bounding box center [636, 127] width 28 height 21
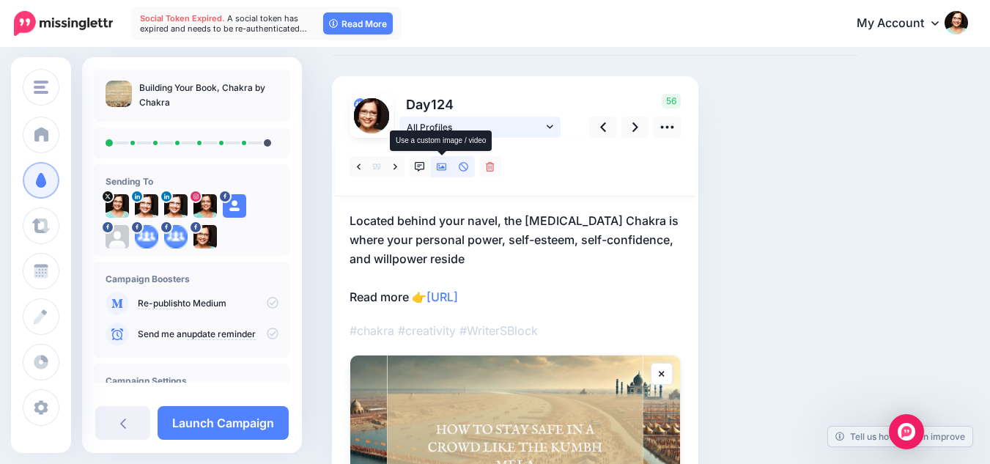
click at [436, 172] on link at bounding box center [442, 166] width 22 height 21
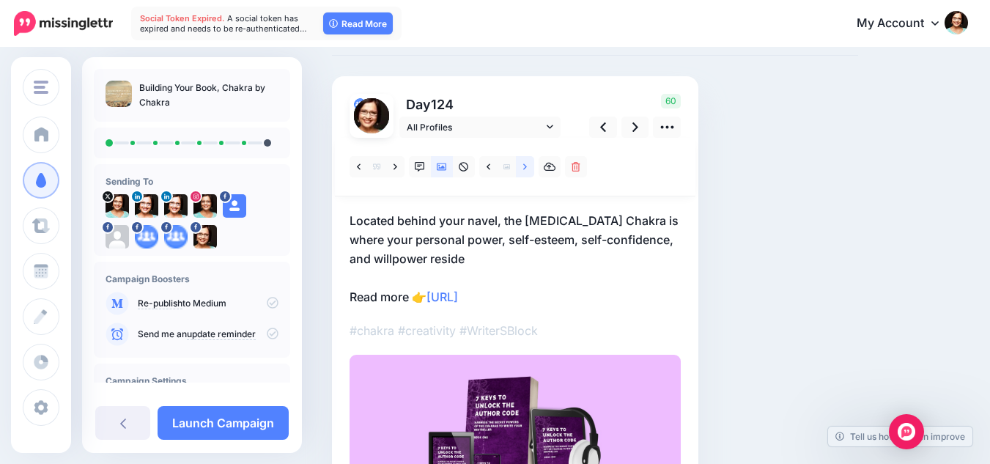
click at [529, 176] on link at bounding box center [525, 166] width 18 height 21
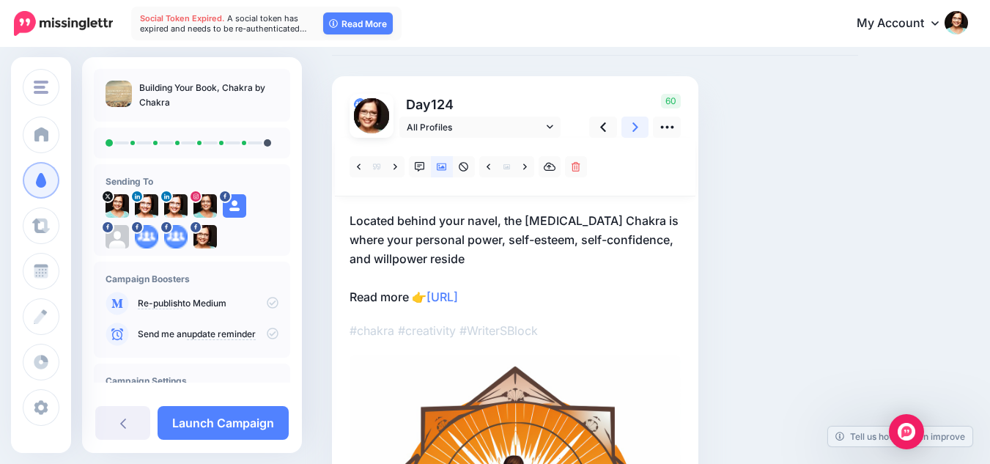
click at [628, 129] on link at bounding box center [636, 127] width 28 height 21
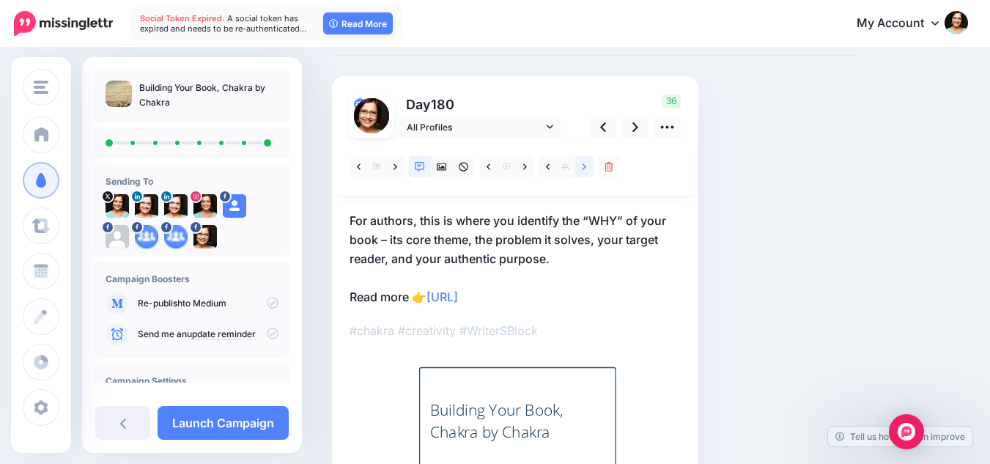
click at [589, 169] on link at bounding box center [584, 166] width 18 height 21
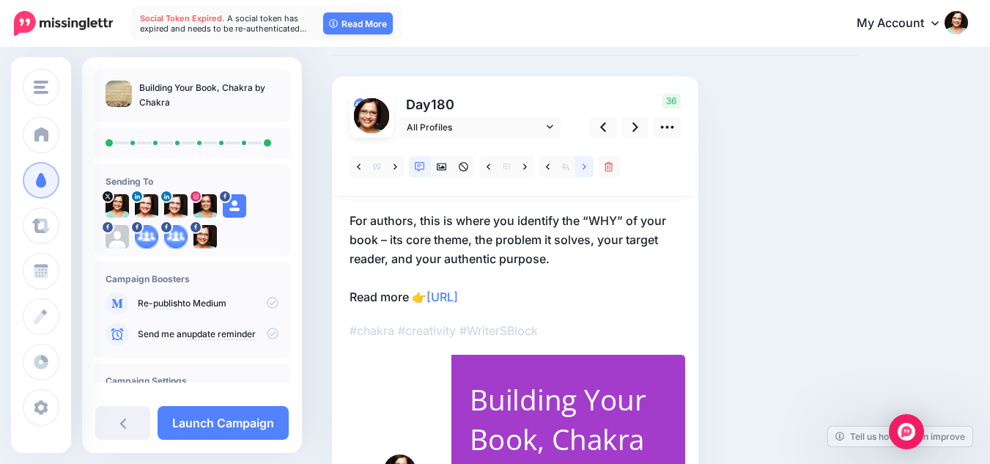
click at [589, 169] on link at bounding box center [584, 166] width 18 height 21
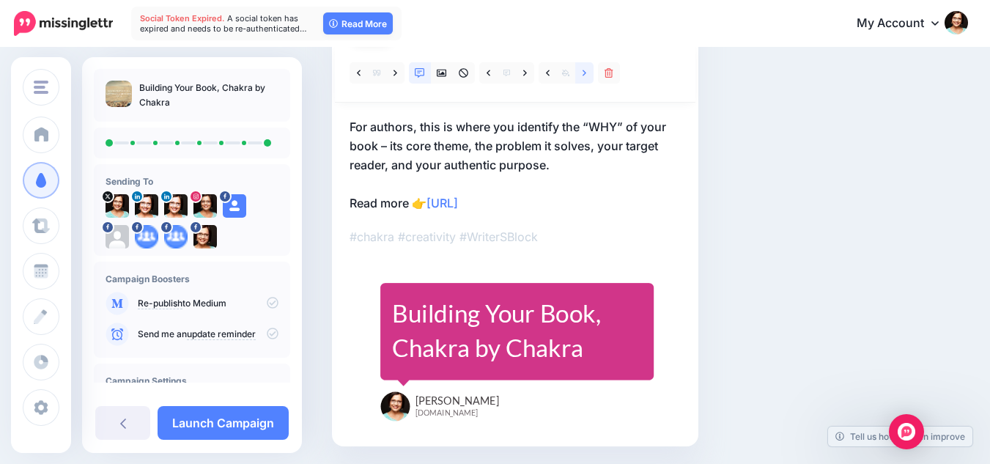
scroll to position [142, 0]
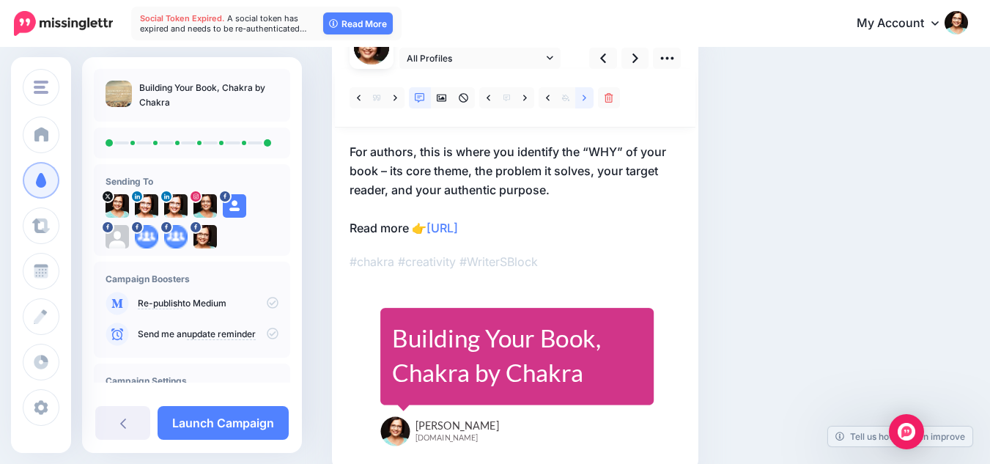
click at [586, 99] on icon at bounding box center [585, 98] width 4 height 10
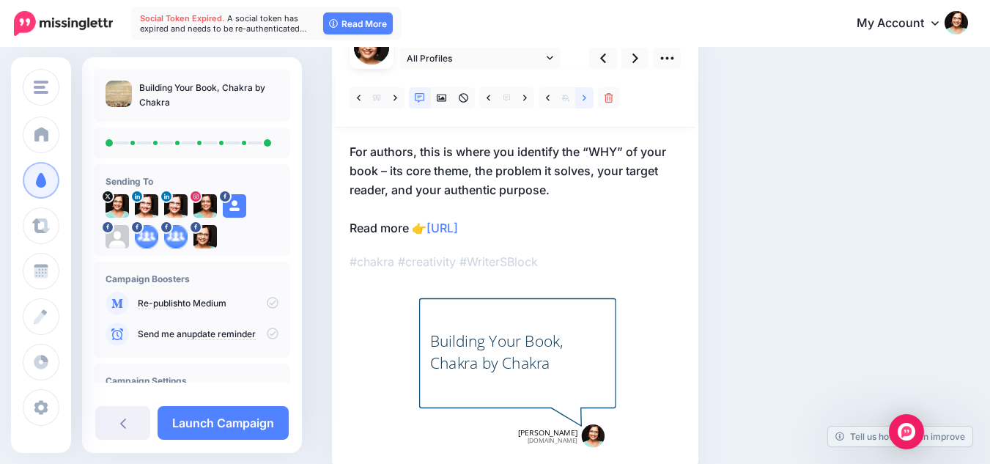
click at [586, 99] on icon at bounding box center [585, 98] width 4 height 10
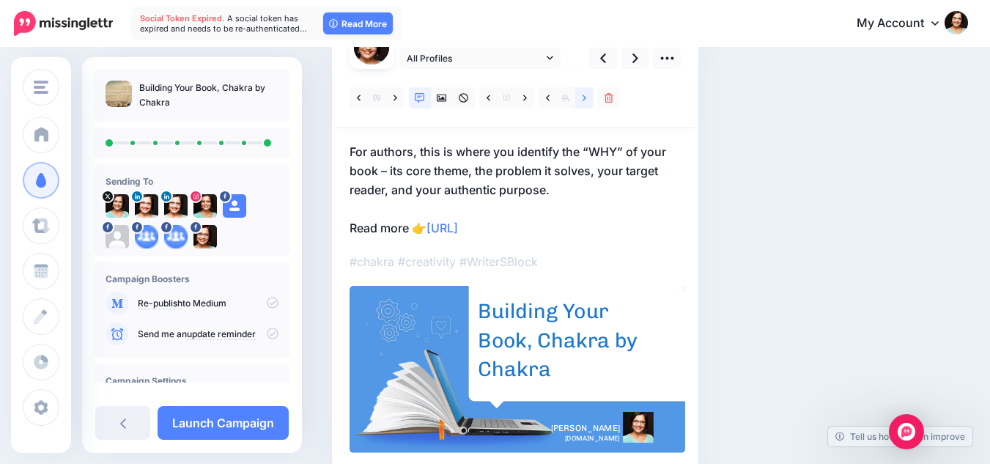
click at [586, 99] on icon at bounding box center [585, 98] width 4 height 10
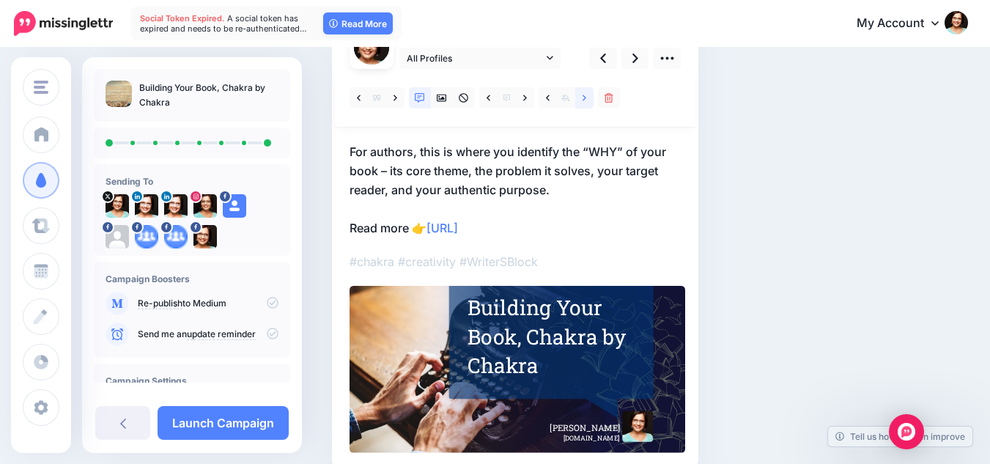
click at [586, 99] on icon at bounding box center [585, 98] width 4 height 10
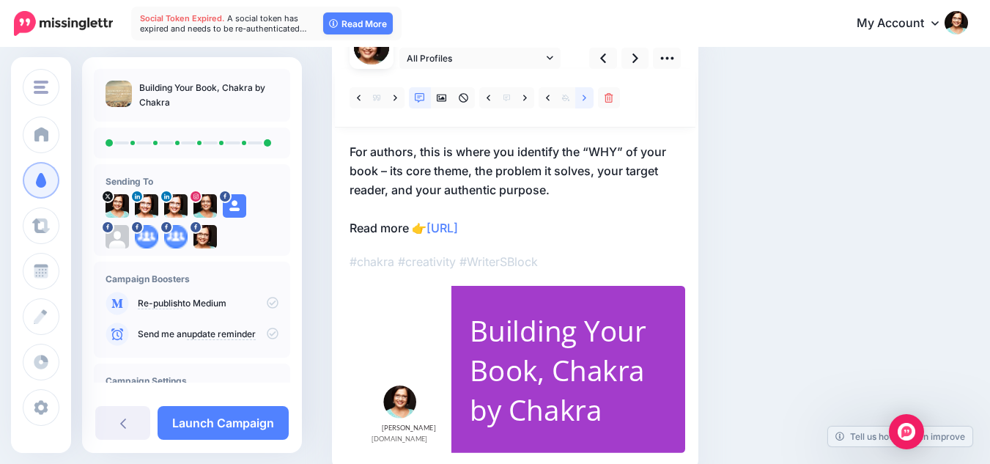
click at [586, 99] on icon at bounding box center [585, 98] width 4 height 10
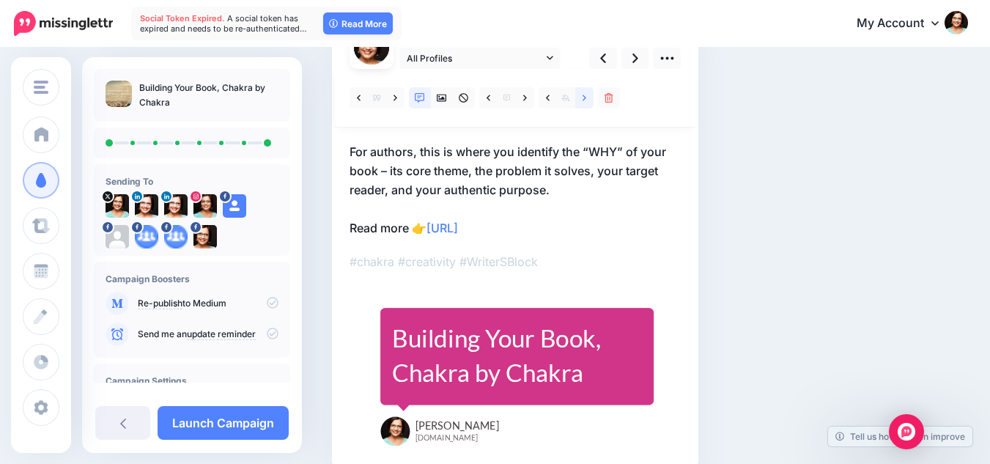
click at [586, 99] on icon at bounding box center [585, 98] width 4 height 10
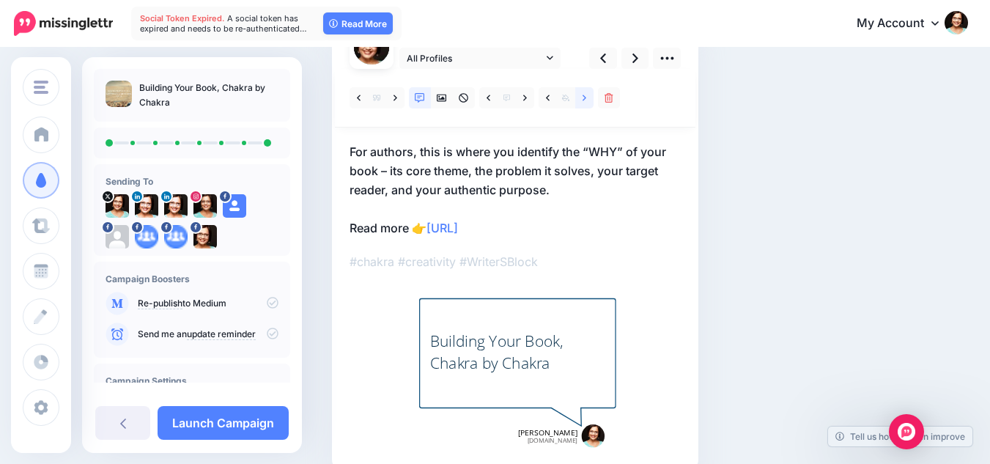
click at [586, 101] on icon at bounding box center [585, 98] width 4 height 10
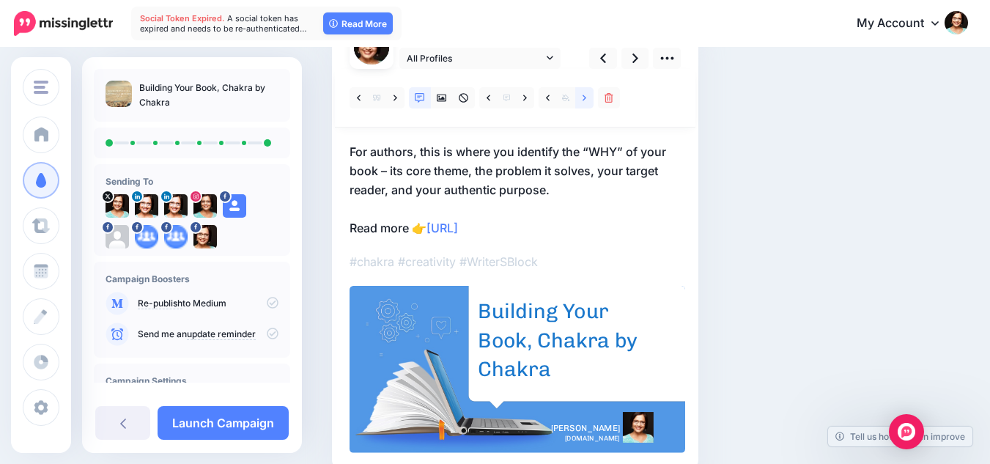
click at [586, 101] on icon at bounding box center [585, 98] width 4 height 10
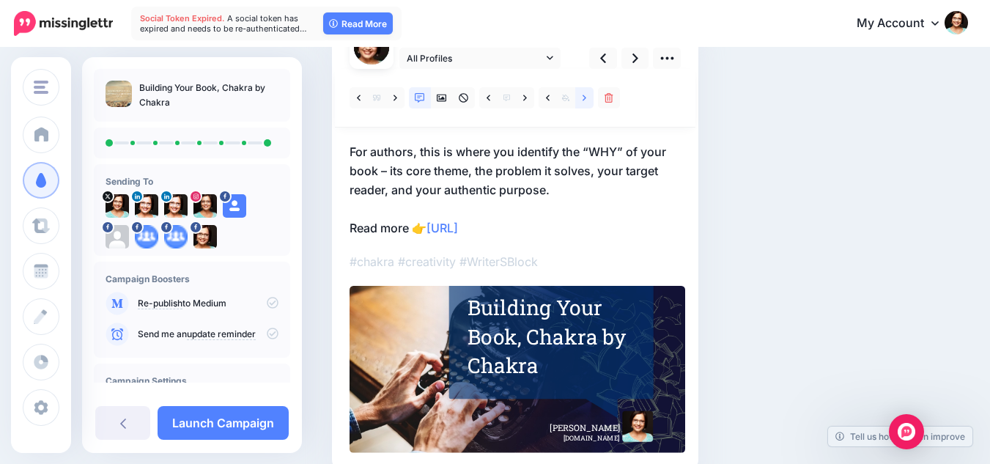
click at [586, 101] on icon at bounding box center [585, 98] width 4 height 10
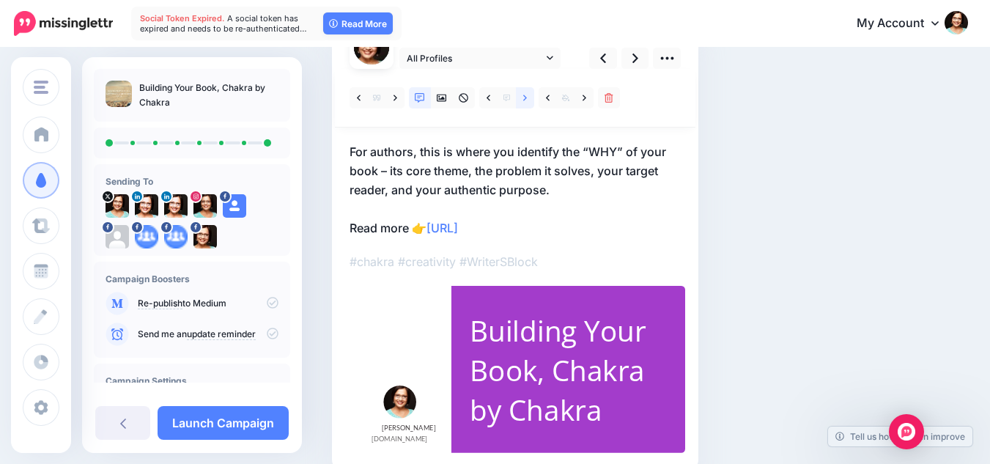
click at [524, 97] on icon at bounding box center [525, 98] width 4 height 10
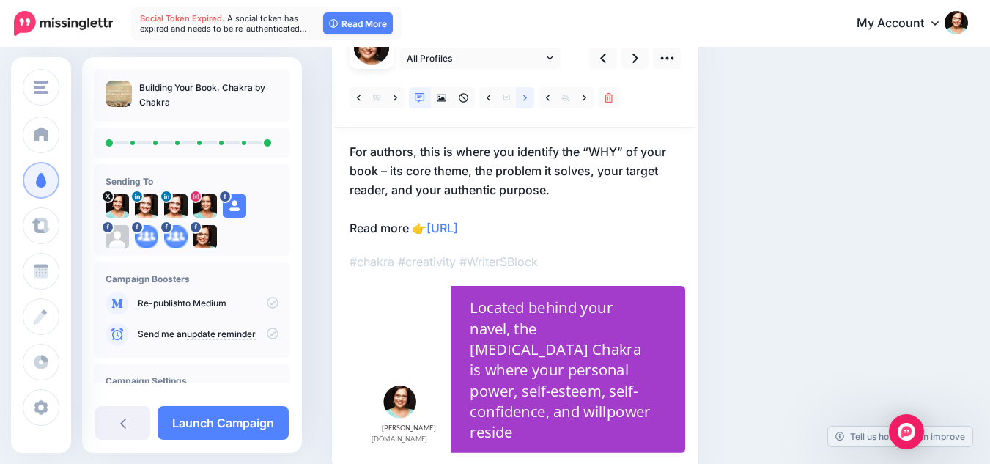
click at [524, 97] on icon at bounding box center [525, 98] width 4 height 10
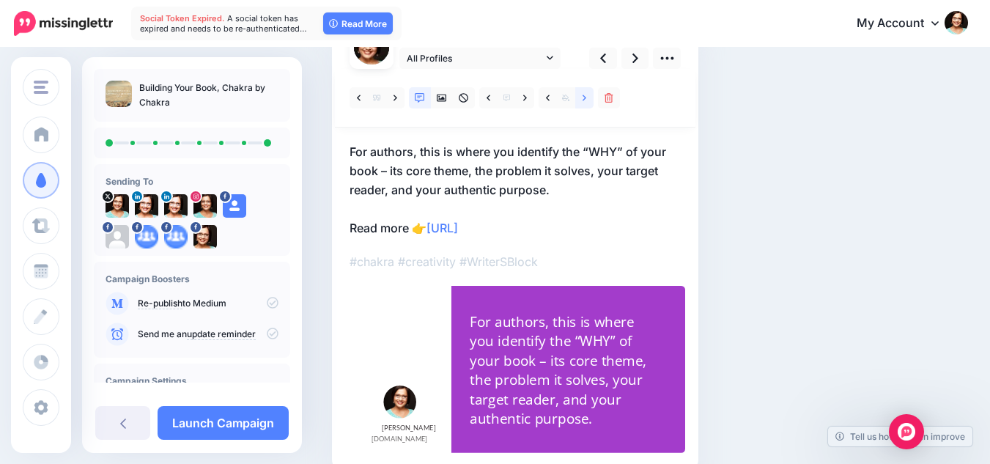
click at [576, 97] on link at bounding box center [584, 97] width 18 height 21
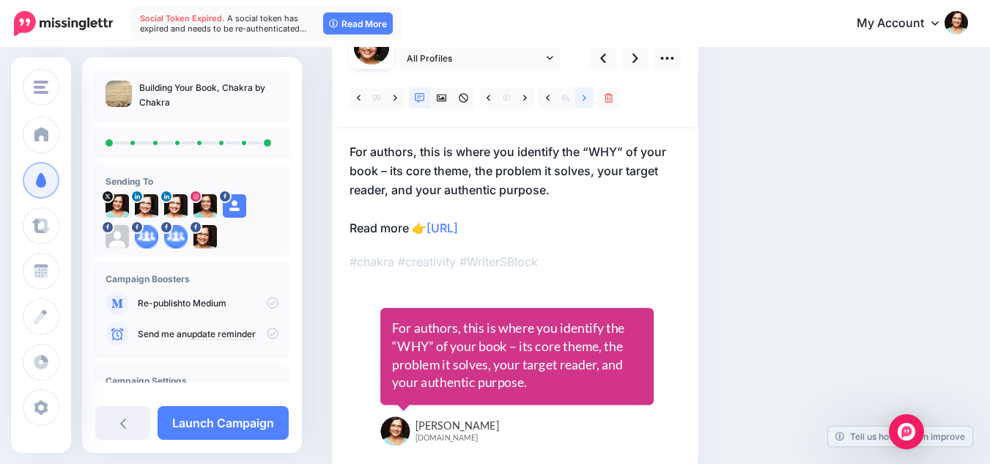
click at [579, 97] on link at bounding box center [584, 97] width 18 height 21
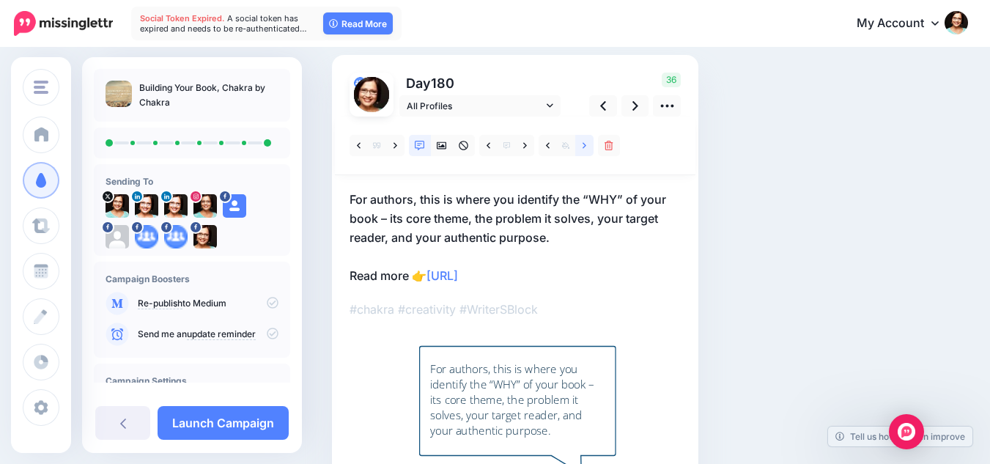
scroll to position [69, 0]
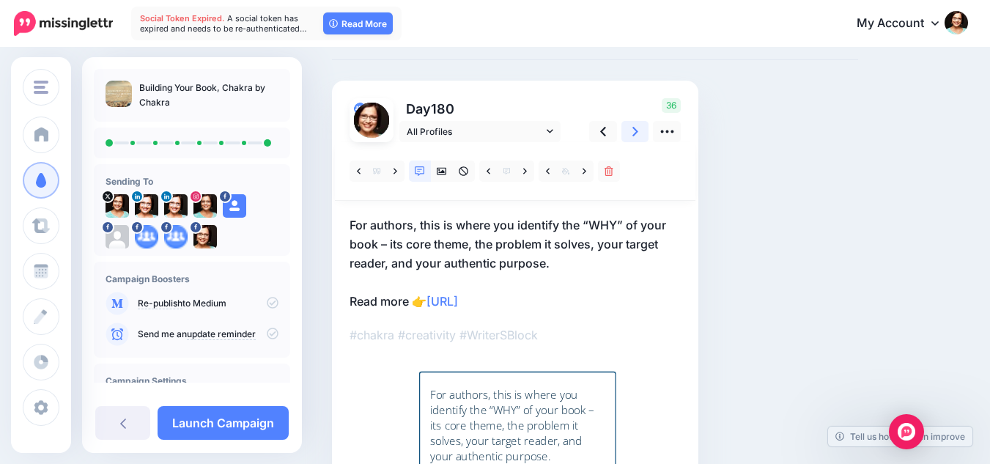
click at [635, 130] on icon at bounding box center [636, 131] width 6 height 15
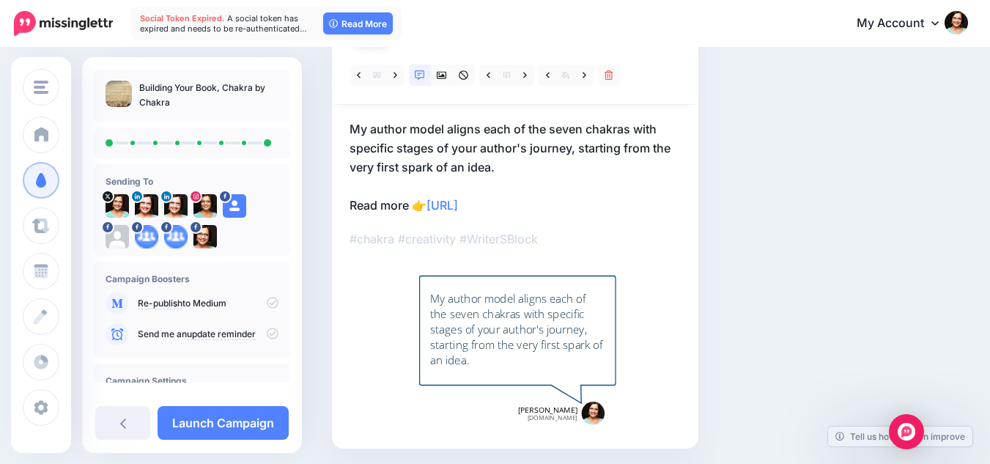
scroll to position [142, 0]
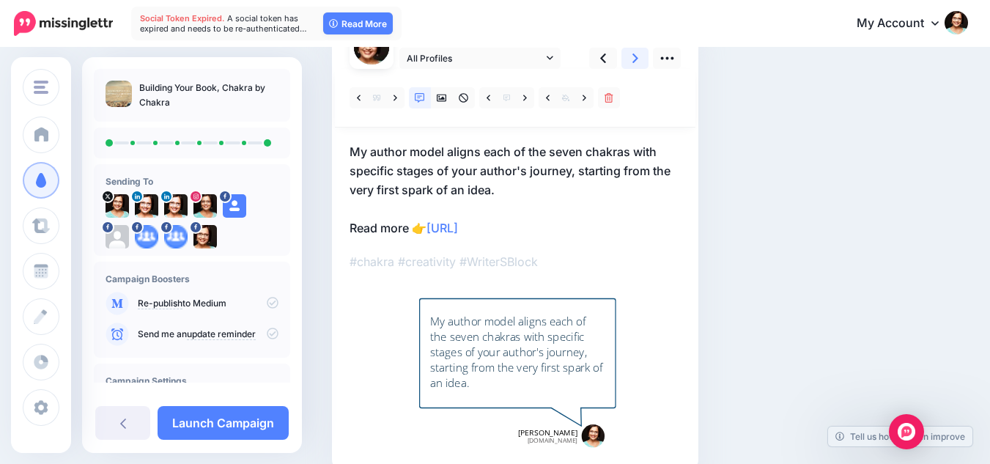
click at [641, 55] on link at bounding box center [636, 58] width 28 height 21
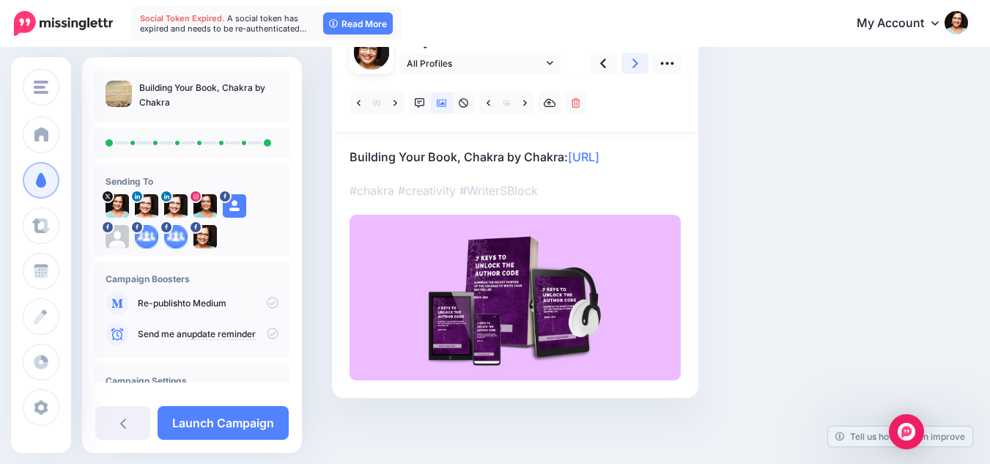
scroll to position [0, 0]
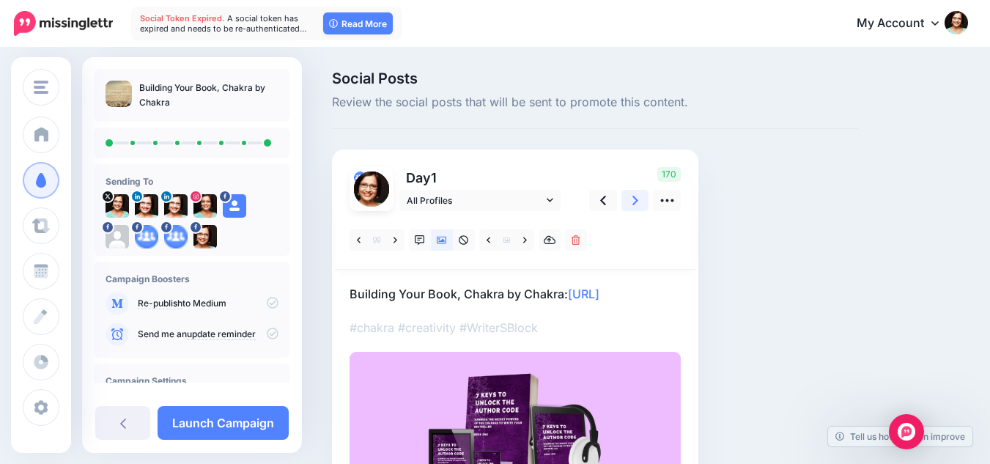
click at [634, 195] on icon at bounding box center [636, 200] width 6 height 15
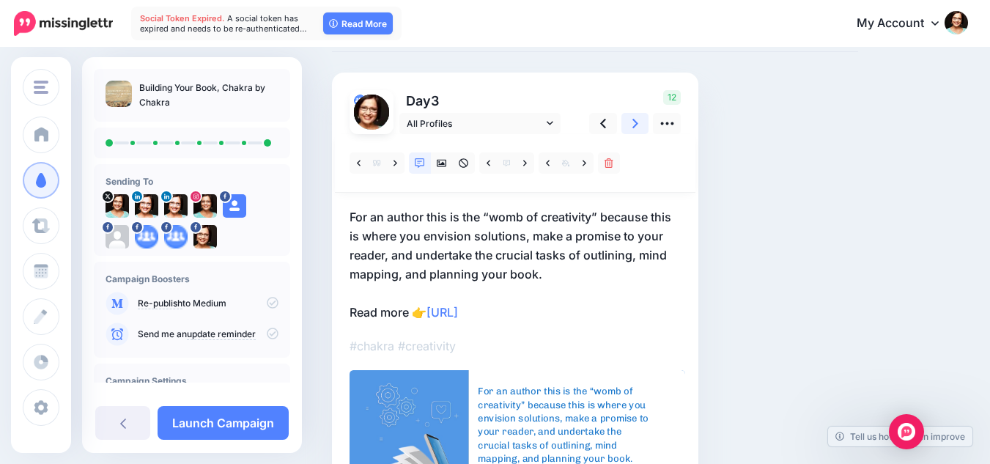
scroll to position [73, 0]
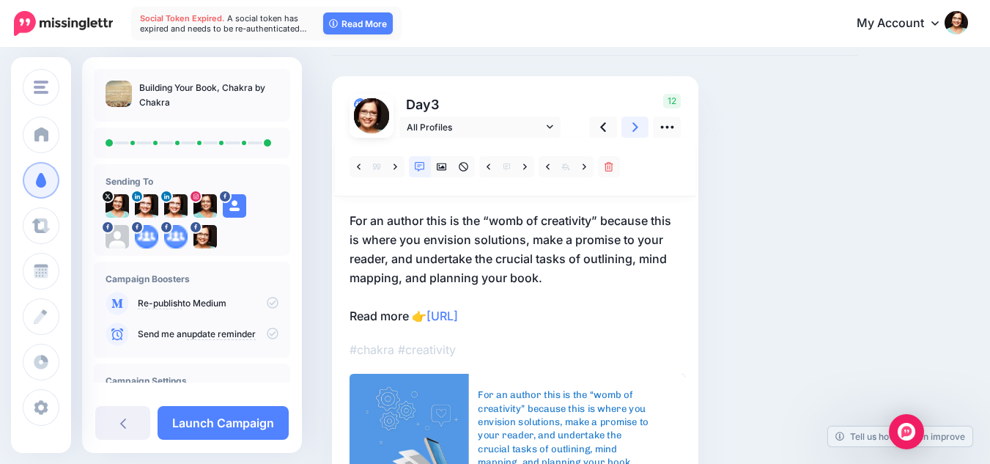
click at [641, 126] on link at bounding box center [636, 127] width 28 height 21
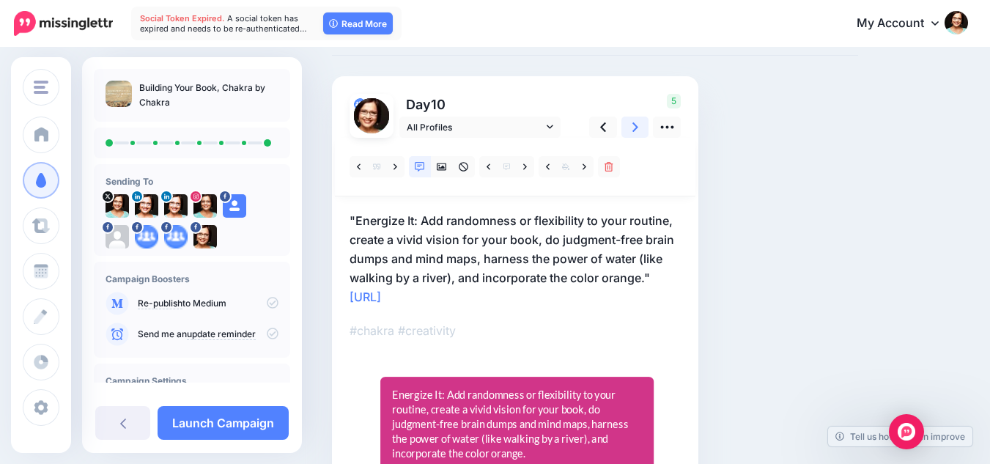
click at [633, 122] on icon at bounding box center [636, 126] width 6 height 15
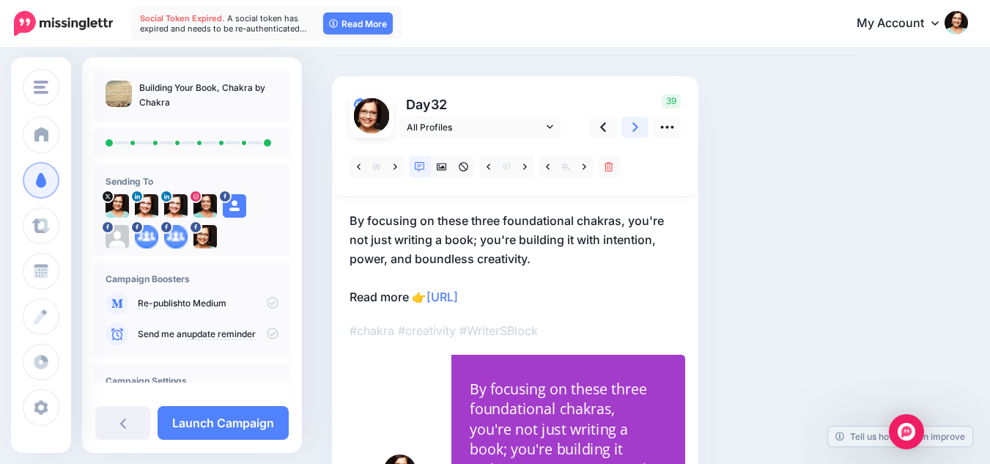
click at [635, 125] on icon at bounding box center [636, 127] width 6 height 10
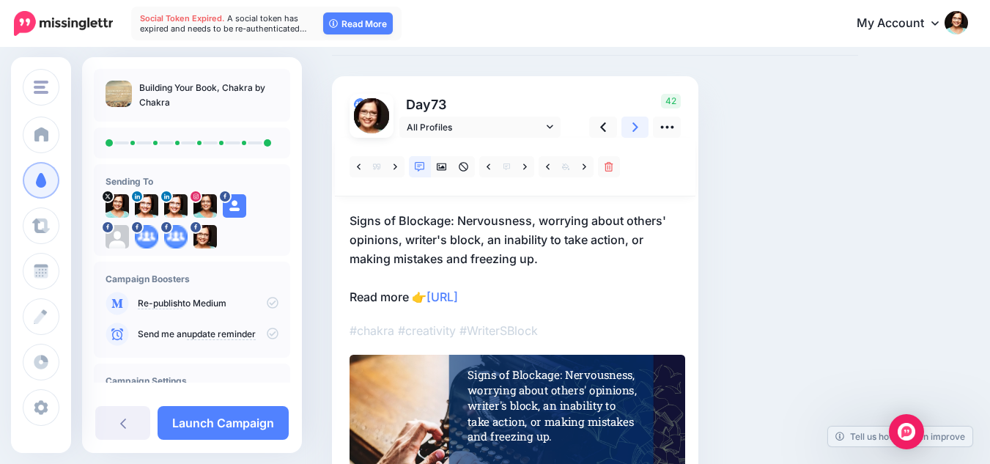
click at [627, 129] on link at bounding box center [636, 127] width 28 height 21
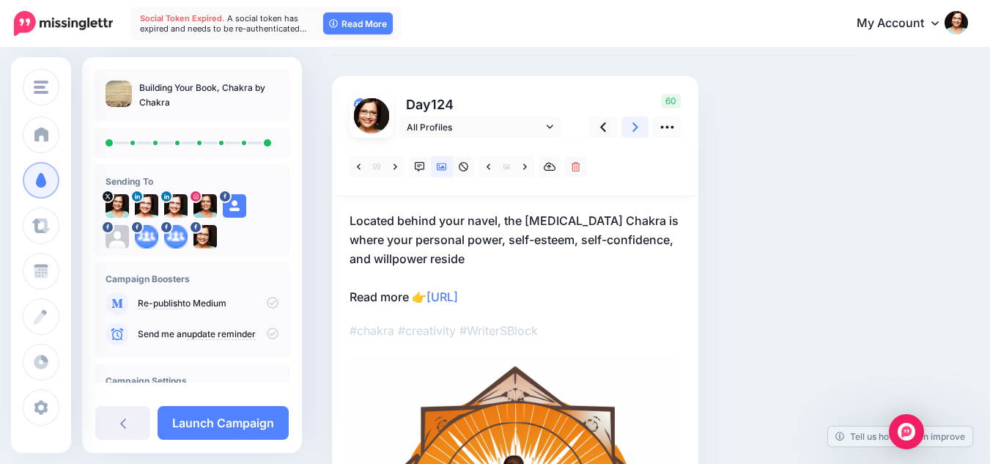
click at [634, 133] on icon at bounding box center [636, 126] width 6 height 15
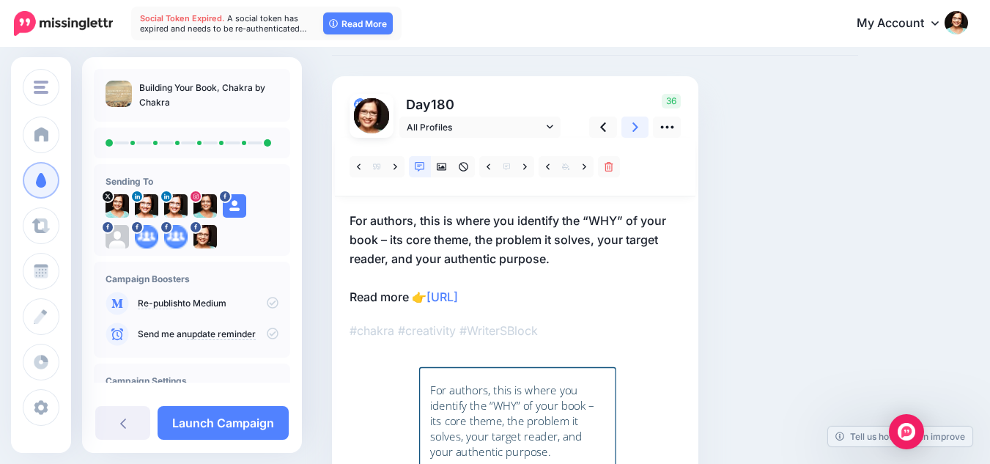
scroll to position [147, 0]
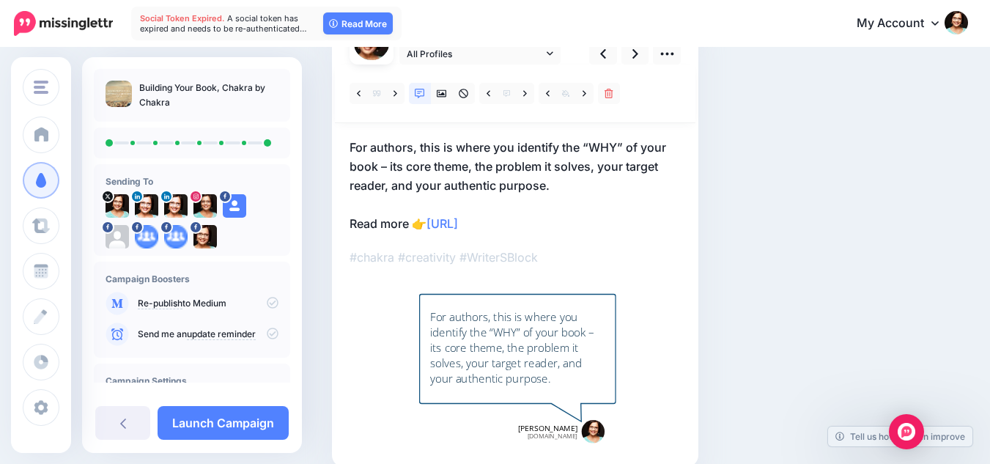
click at [267, 304] on icon at bounding box center [273, 303] width 12 height 12
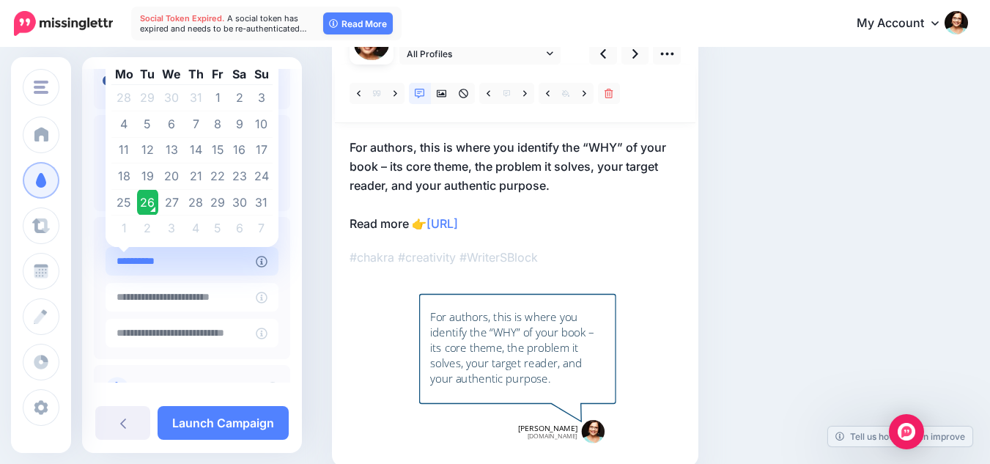
click at [212, 262] on input "**********" at bounding box center [181, 261] width 150 height 29
click at [241, 176] on td "23" at bounding box center [240, 176] width 22 height 26
click at [243, 202] on td "30" at bounding box center [240, 202] width 22 height 26
type input "**********"
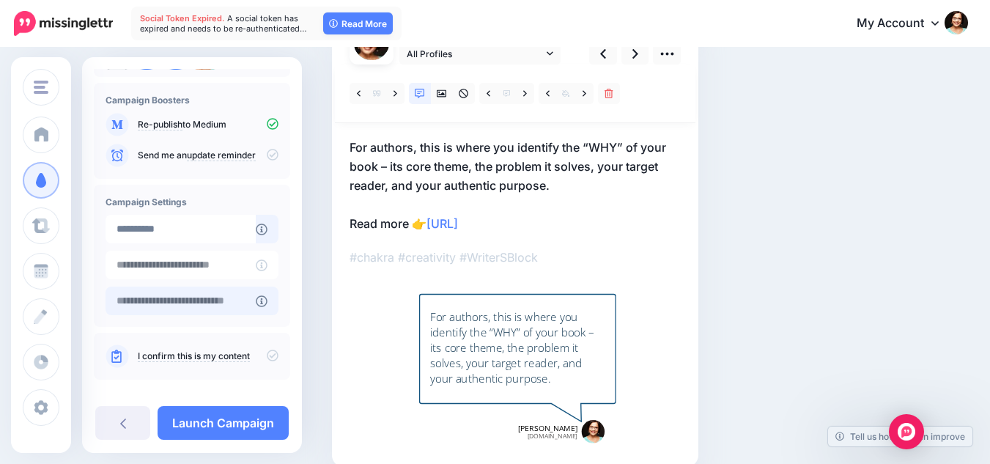
scroll to position [194, 0]
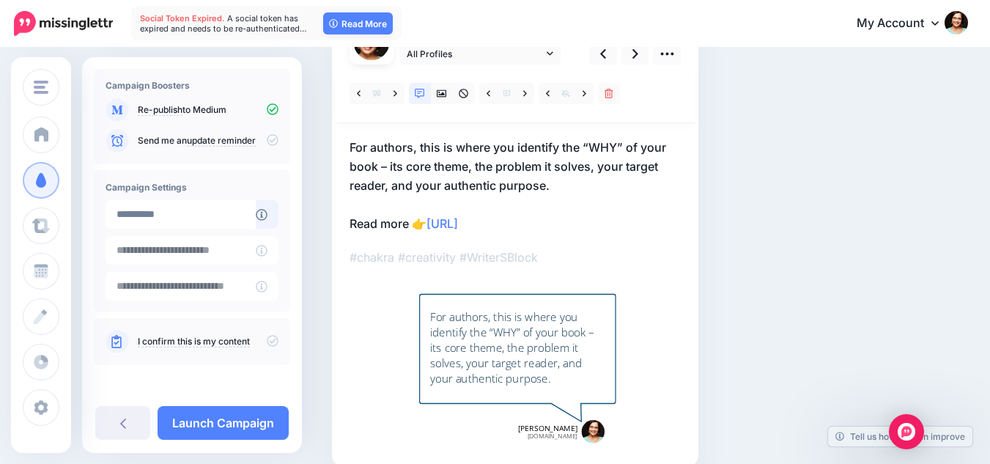
click at [267, 339] on icon at bounding box center [273, 341] width 12 height 12
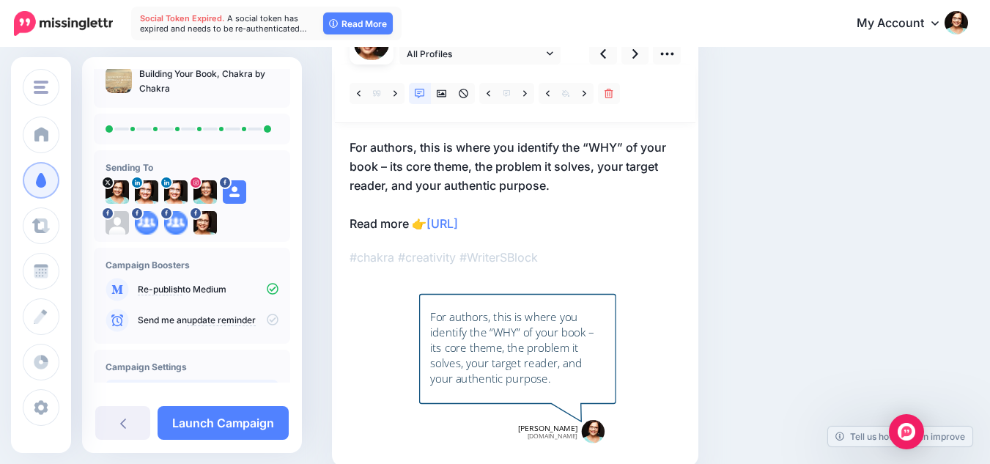
scroll to position [0, 0]
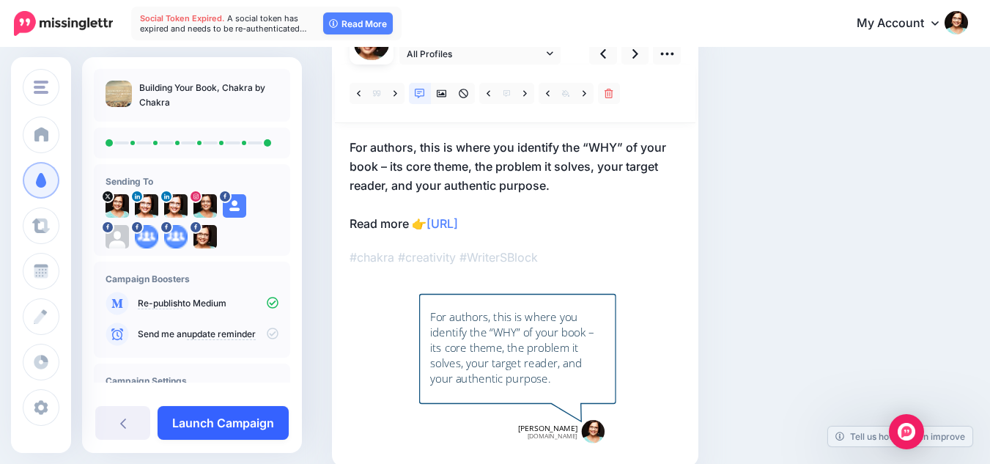
click at [255, 418] on link "Launch Campaign" at bounding box center [223, 423] width 131 height 34
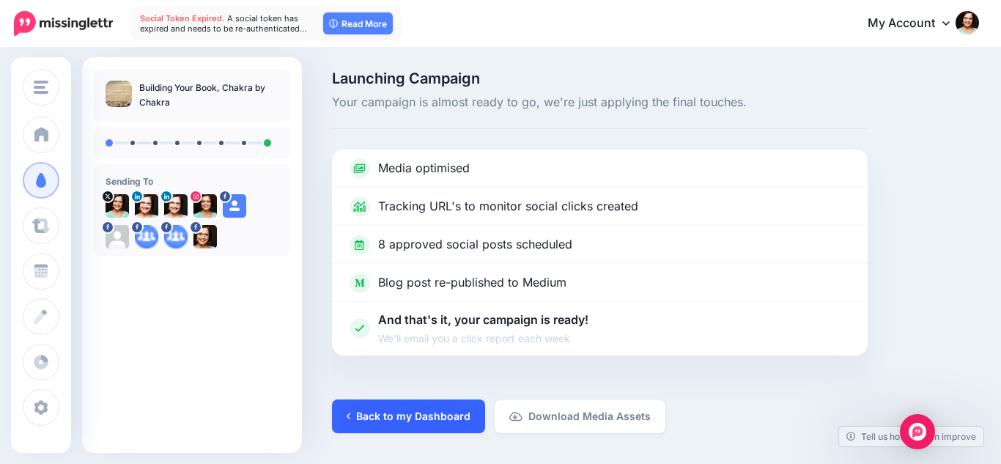
click at [424, 417] on link "Back to my Dashboard" at bounding box center [408, 416] width 153 height 34
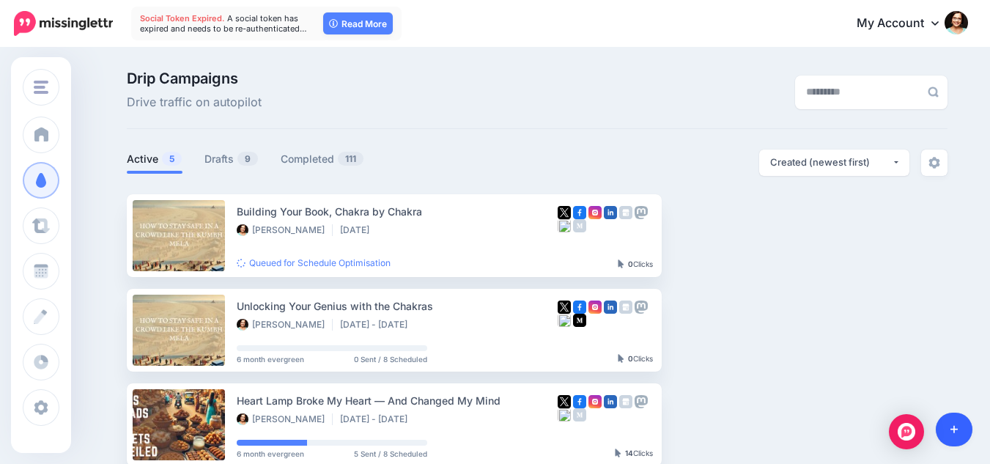
click at [953, 432] on icon at bounding box center [955, 429] width 8 height 10
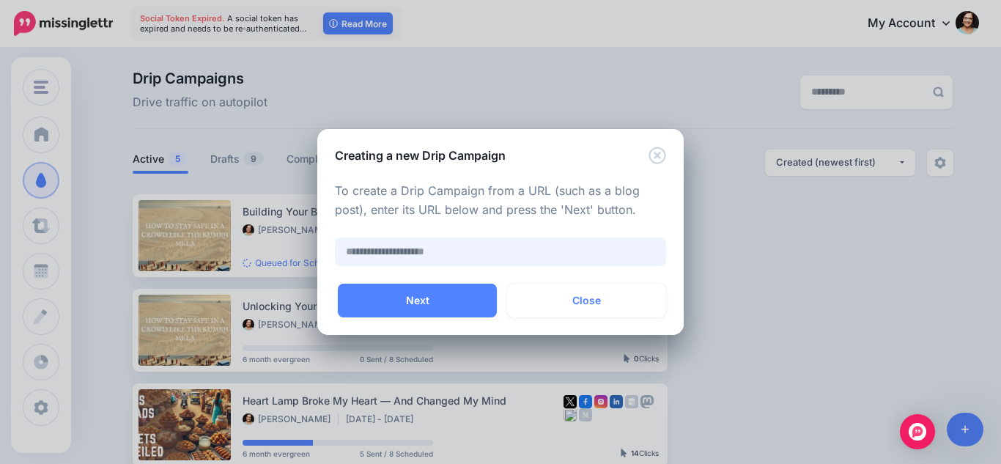
paste input "**********"
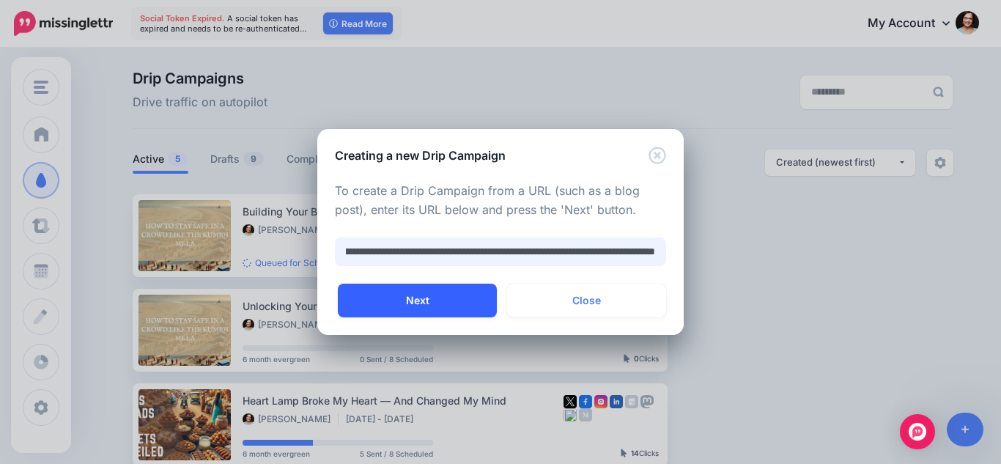
type input "**********"
click at [410, 290] on button "Next" at bounding box center [417, 301] width 159 height 34
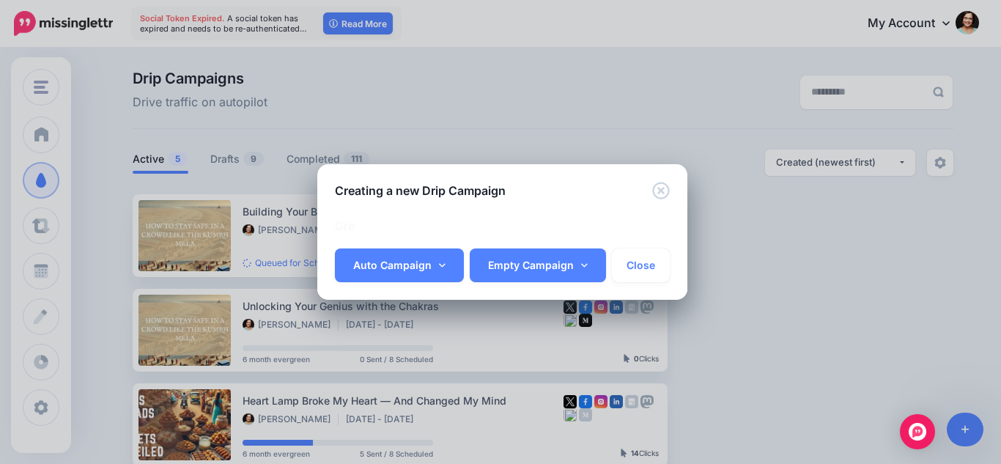
scroll to position [0, 106]
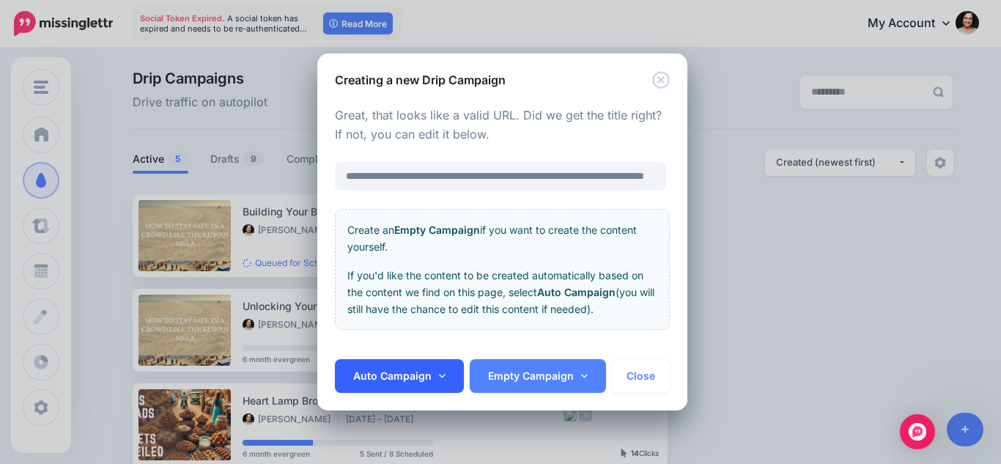
click at [410, 372] on link "Auto Campaign" at bounding box center [399, 376] width 129 height 34
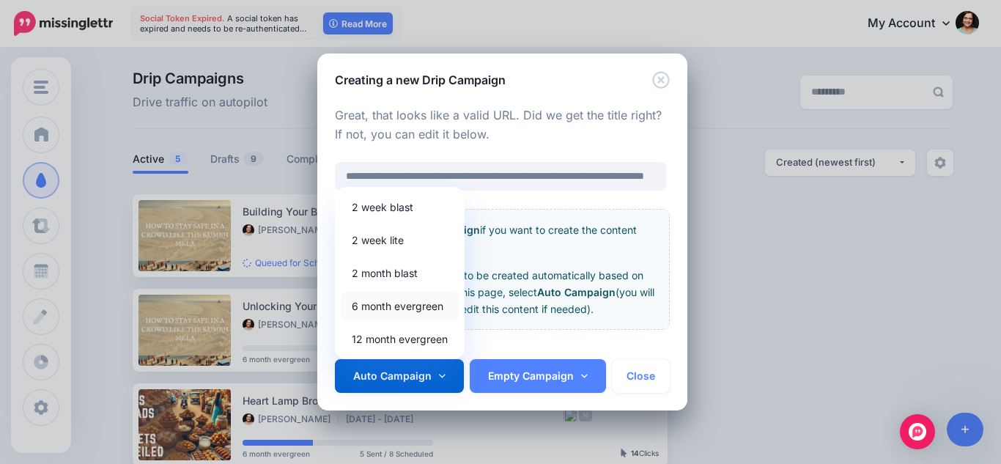
click at [399, 303] on link "6 month evergreen" at bounding box center [400, 306] width 118 height 29
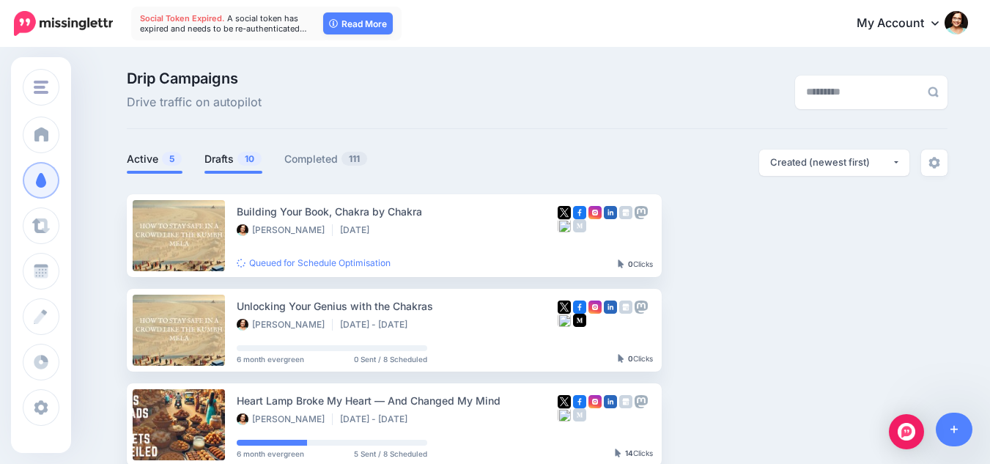
click at [241, 155] on link "Drafts 10" at bounding box center [233, 159] width 58 height 18
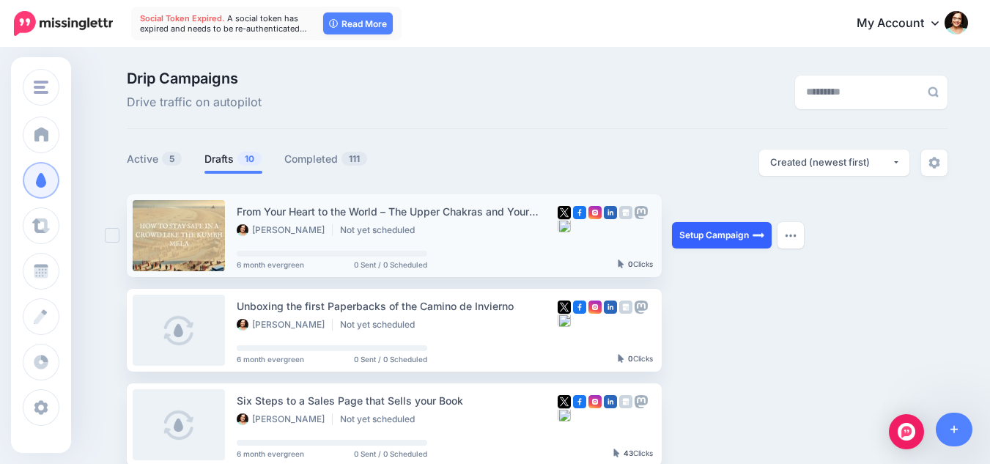
click at [725, 245] on link "Setup Campaign" at bounding box center [722, 235] width 100 height 26
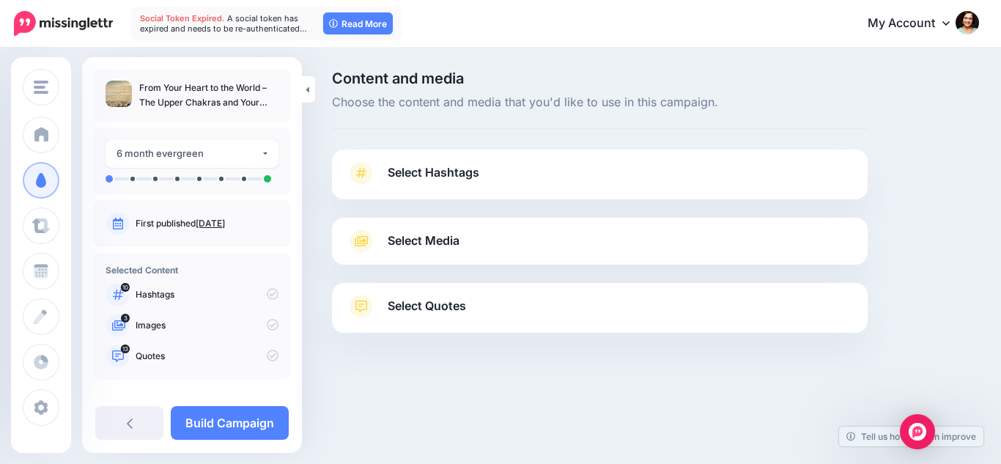
click at [600, 183] on link "Select Hashtags" at bounding box center [600, 180] width 506 height 38
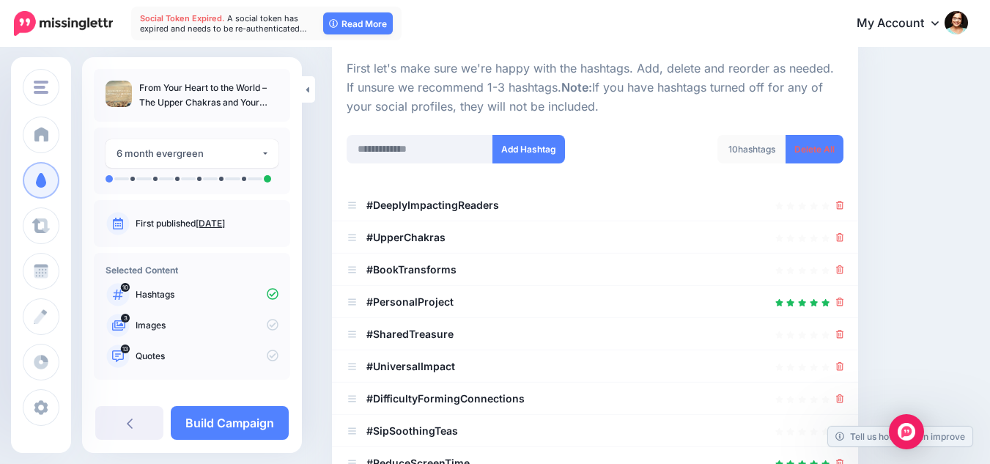
scroll to position [147, 0]
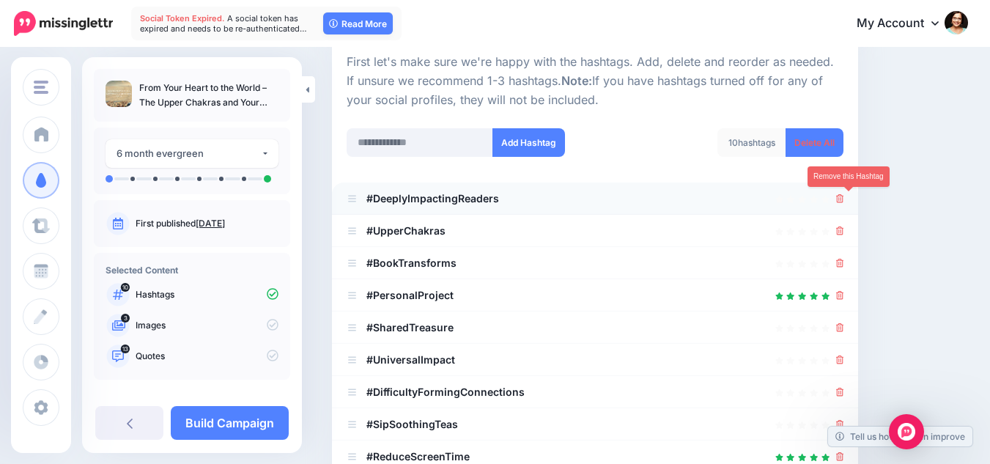
click at [844, 204] on link at bounding box center [840, 198] width 8 height 12
click at [844, 230] on icon at bounding box center [840, 230] width 8 height 9
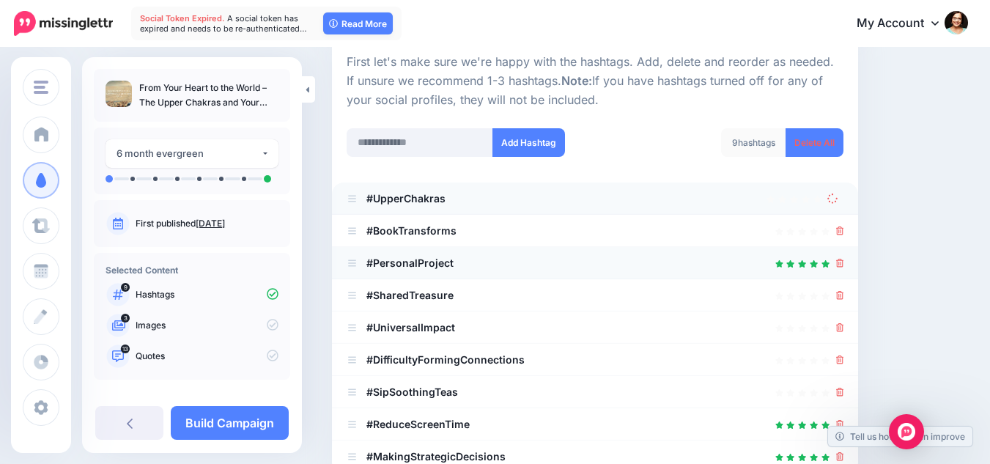
click at [844, 257] on div at bounding box center [595, 263] width 497 height 18
click at [844, 231] on icon at bounding box center [840, 230] width 8 height 9
click at [844, 259] on icon at bounding box center [840, 263] width 8 height 9
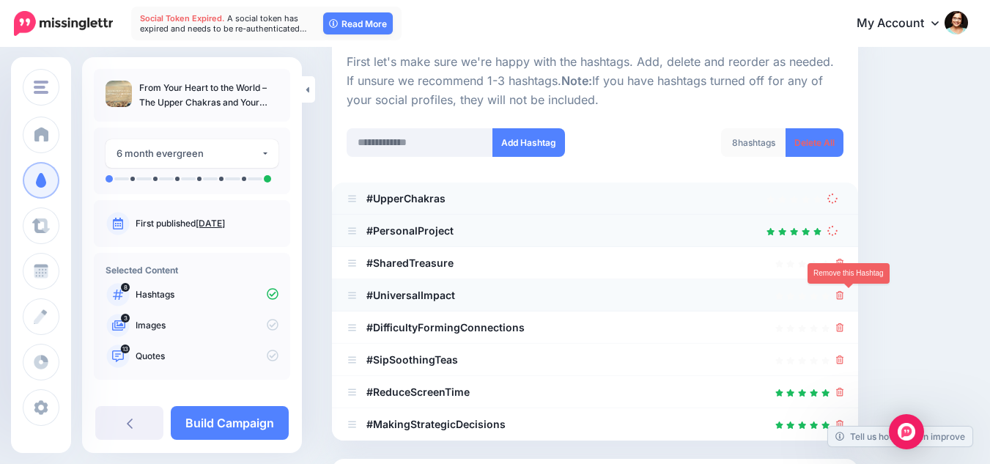
click at [844, 294] on icon at bounding box center [840, 295] width 8 height 9
click at [844, 325] on icon at bounding box center [840, 327] width 8 height 9
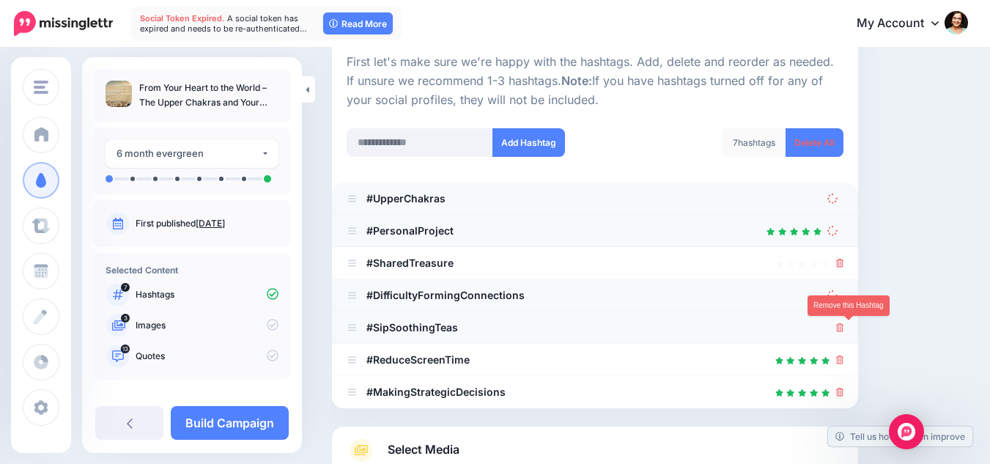
click at [844, 328] on icon at bounding box center [840, 327] width 8 height 9
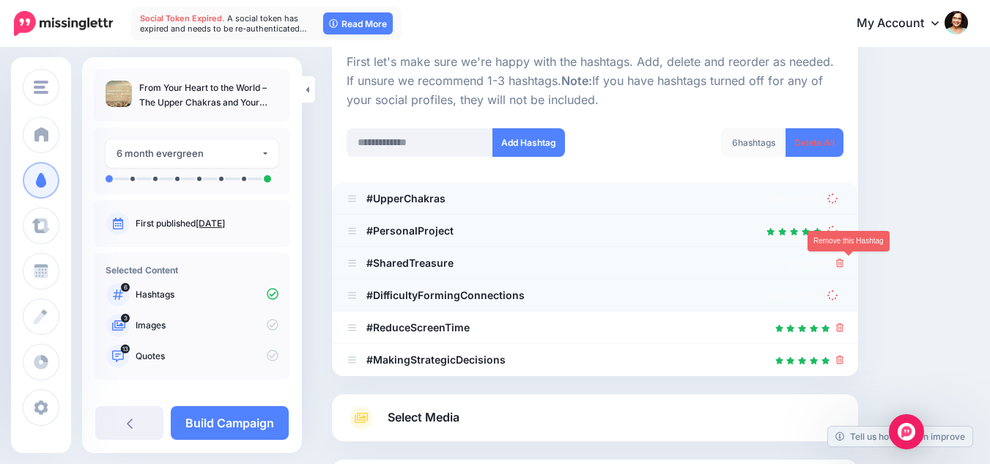
click at [844, 265] on icon at bounding box center [840, 263] width 8 height 9
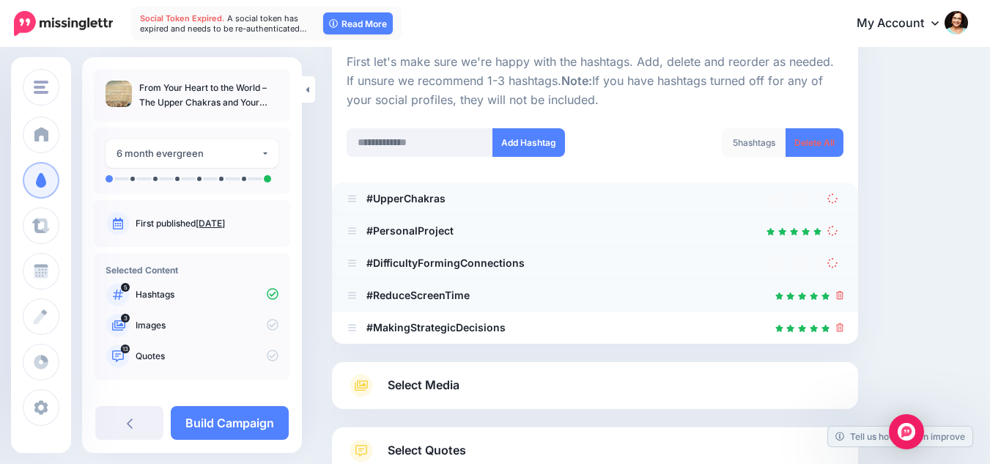
click at [853, 293] on li "#ReduceScreenTime" at bounding box center [595, 295] width 526 height 32
click at [445, 152] on input "text" at bounding box center [420, 142] width 147 height 29
type input "******"
click at [523, 134] on button "Add Hashtag" at bounding box center [529, 142] width 73 height 29
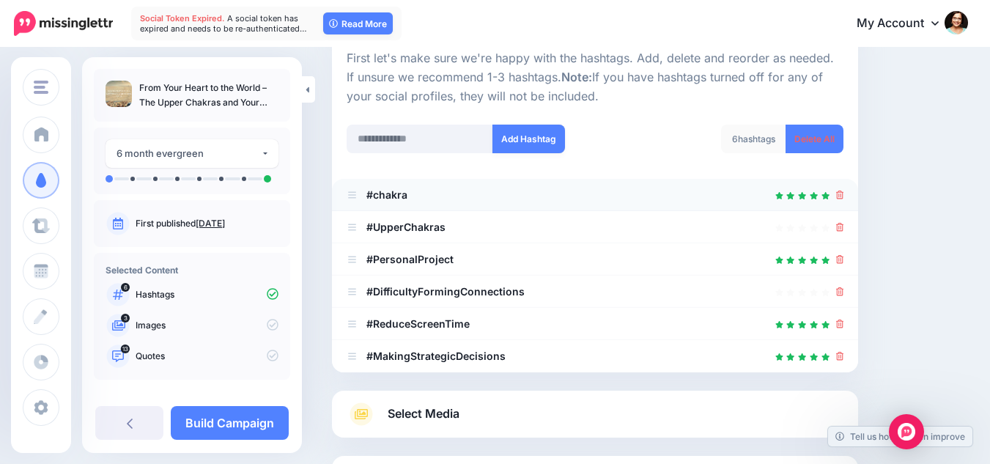
scroll to position [141, 0]
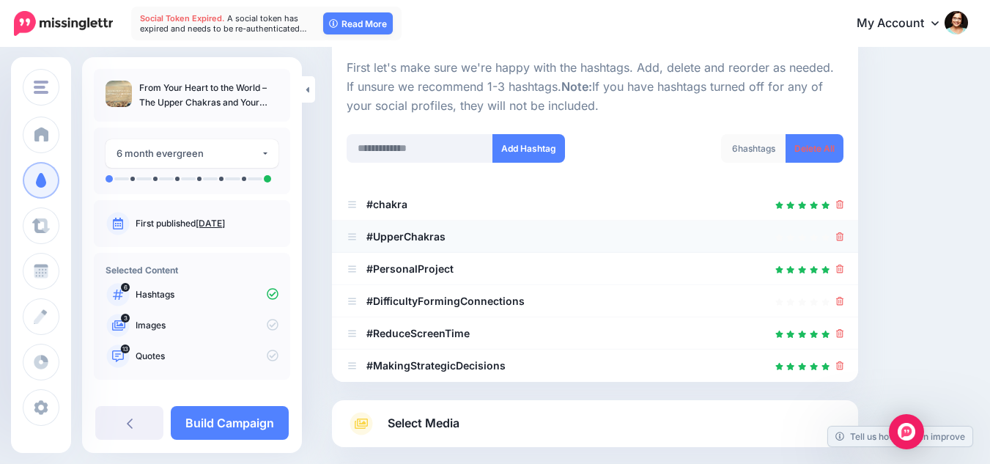
click at [855, 235] on li "#UpperChakras" at bounding box center [595, 237] width 526 height 32
click at [844, 235] on icon at bounding box center [840, 236] width 8 height 9
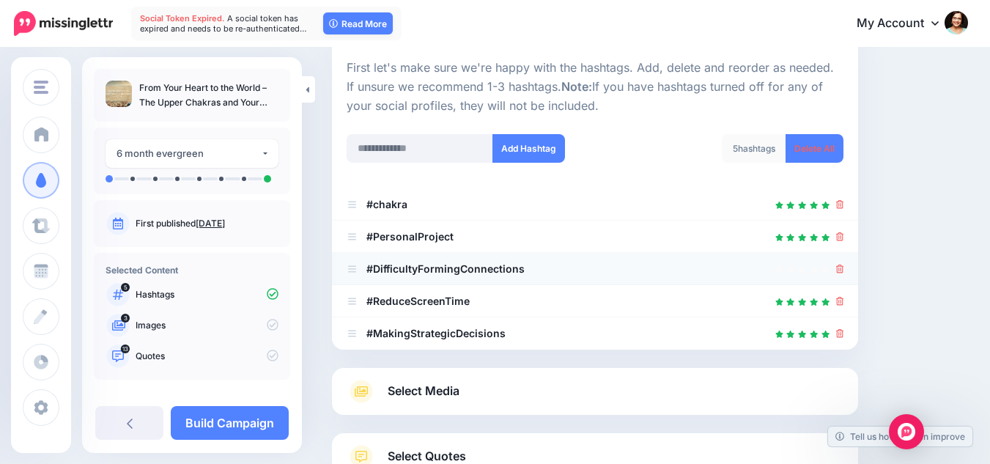
click at [844, 270] on icon at bounding box center [840, 269] width 8 height 9
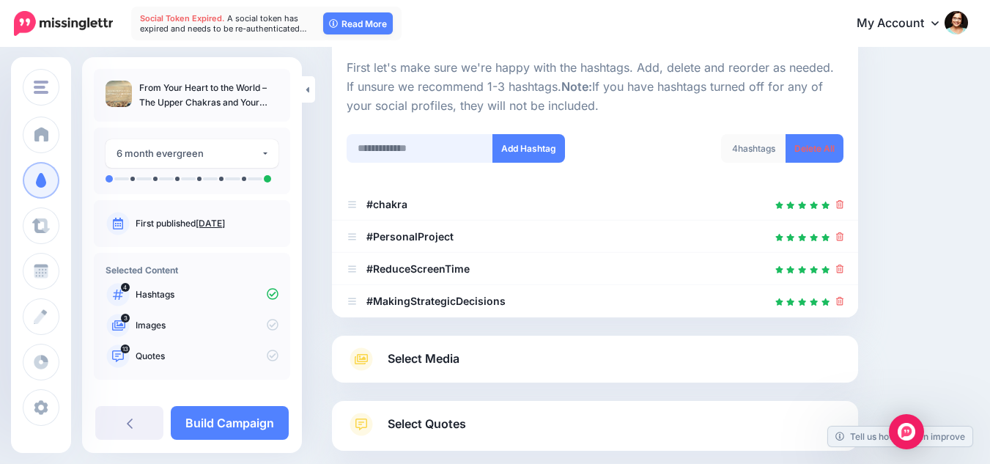
click at [419, 141] on input "text" at bounding box center [420, 148] width 147 height 29
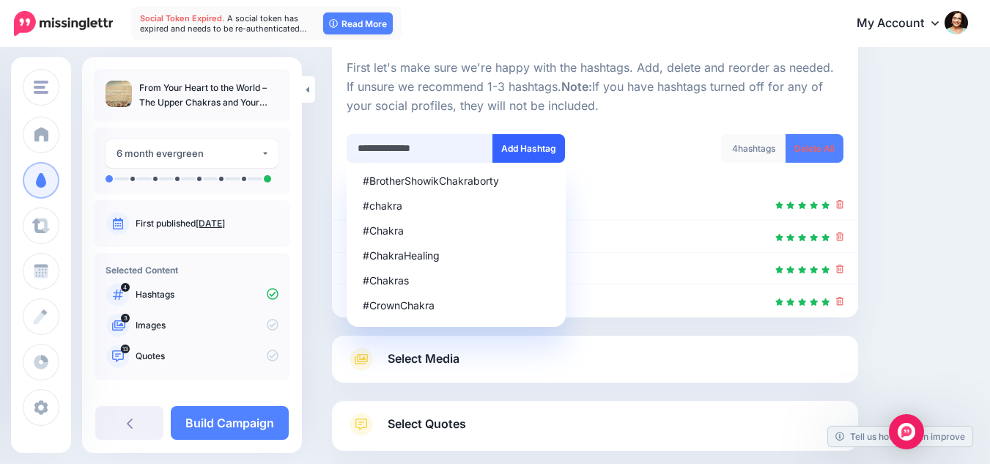
type input "**********"
click at [524, 138] on button "Add Hashtag" at bounding box center [529, 148] width 73 height 29
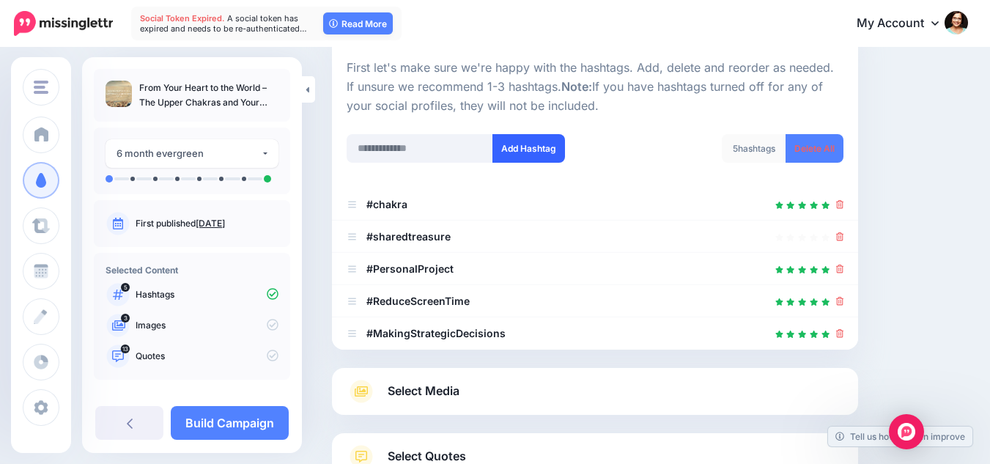
scroll to position [255, 0]
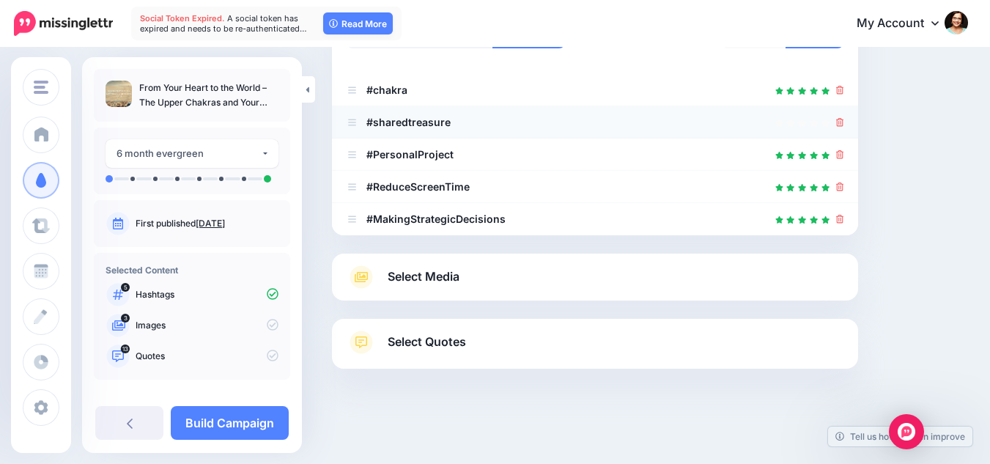
click at [844, 122] on icon at bounding box center [840, 122] width 8 height 9
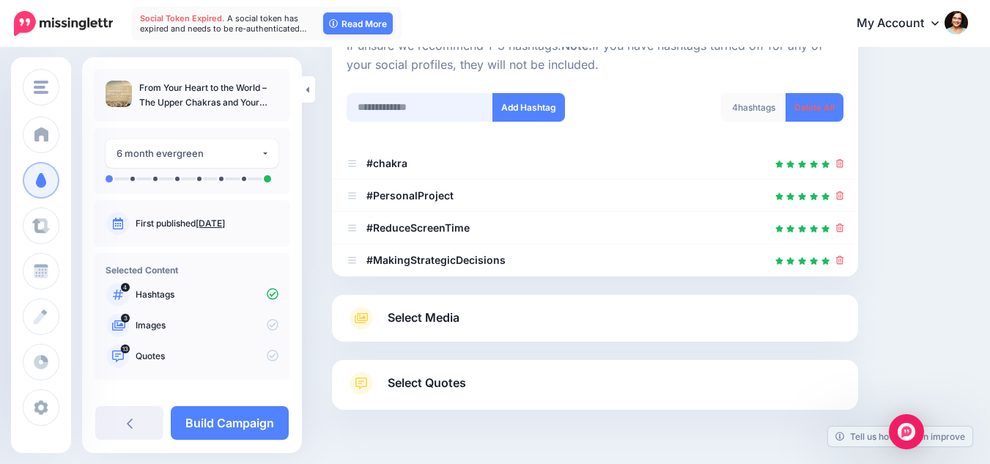
click at [461, 109] on input "text" at bounding box center [420, 107] width 147 height 29
type input "********"
click at [542, 103] on button "Add Hashtag" at bounding box center [529, 107] width 73 height 29
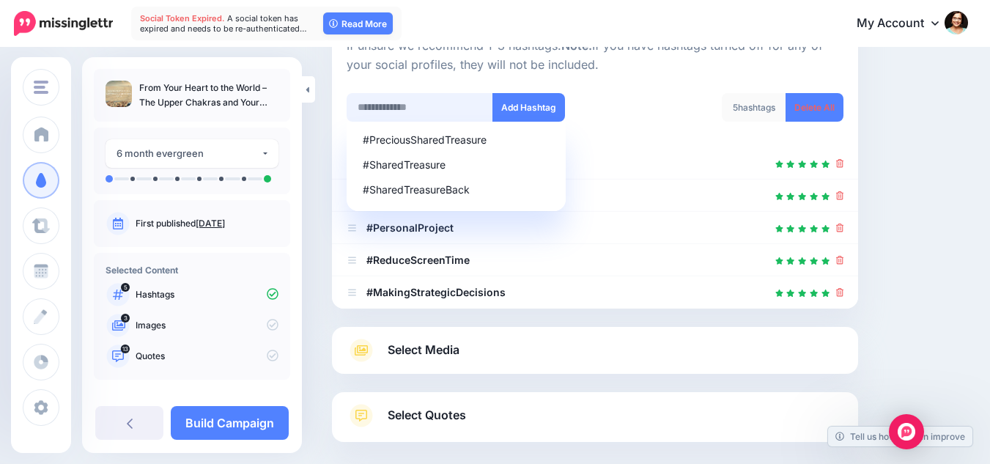
click at [413, 107] on input "text" at bounding box center [420, 107] width 147 height 29
type input "**********"
click at [503, 109] on button "Add Hashtag" at bounding box center [529, 107] width 73 height 29
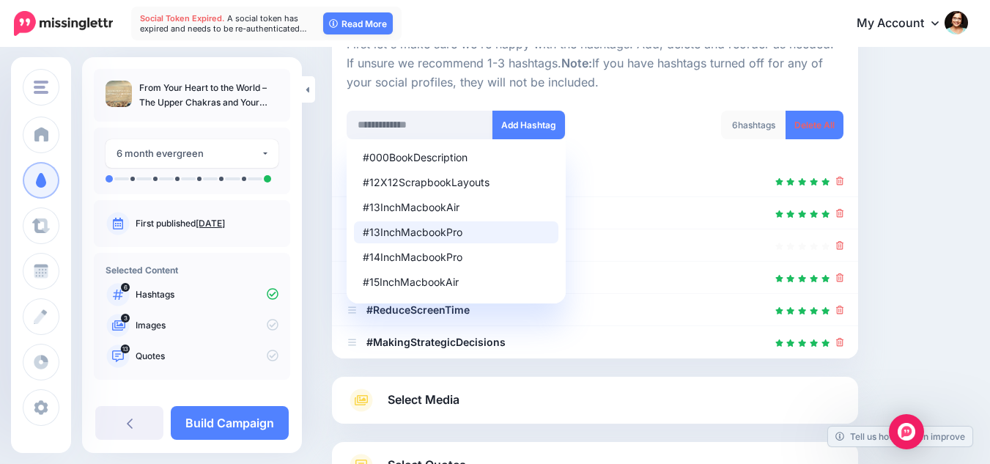
scroll to position [141, 0]
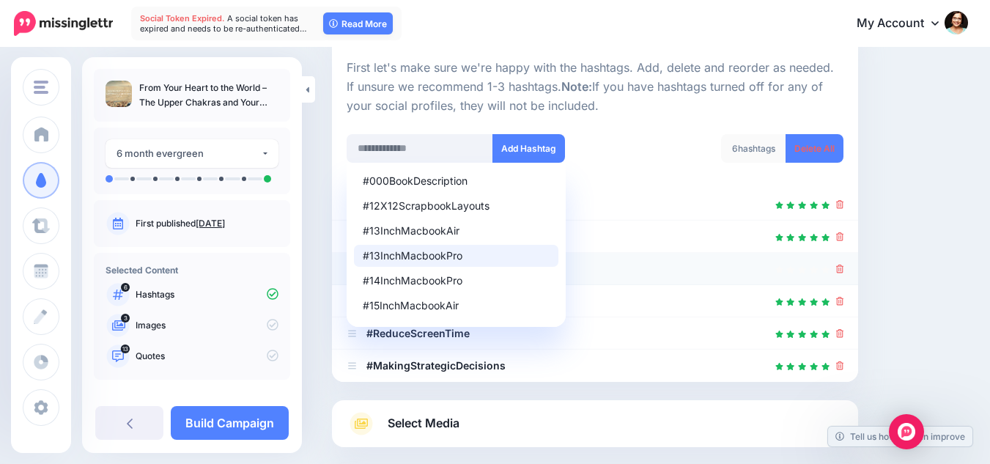
click at [844, 268] on icon at bounding box center [840, 269] width 8 height 9
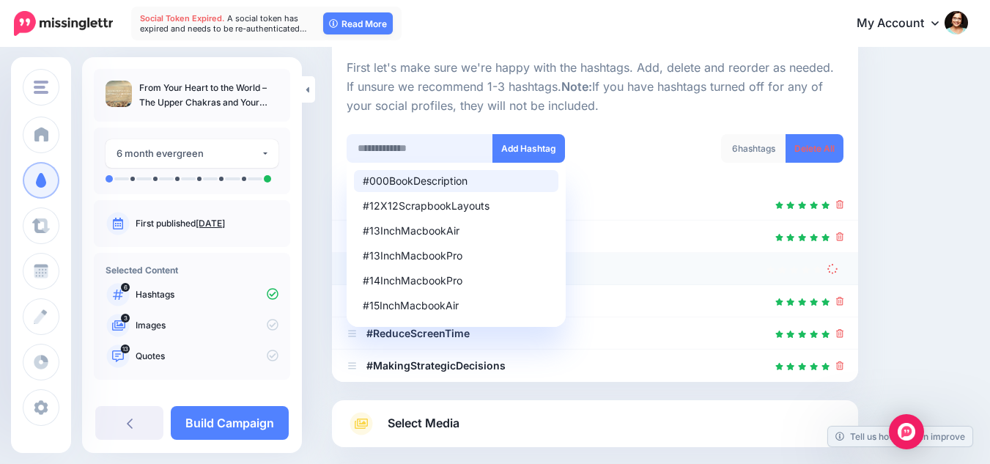
click at [457, 150] on input "text" at bounding box center [420, 148] width 147 height 29
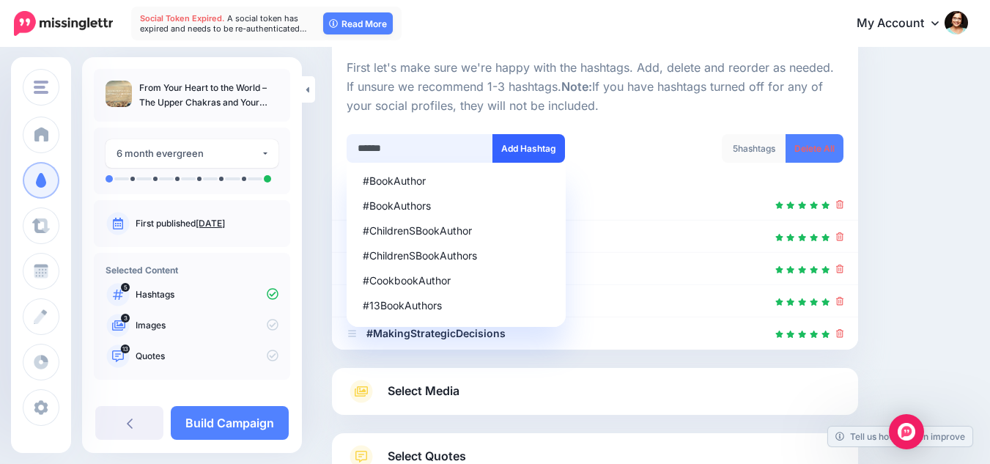
type input "******"
click at [523, 152] on button "Add Hashtag" at bounding box center [529, 148] width 73 height 29
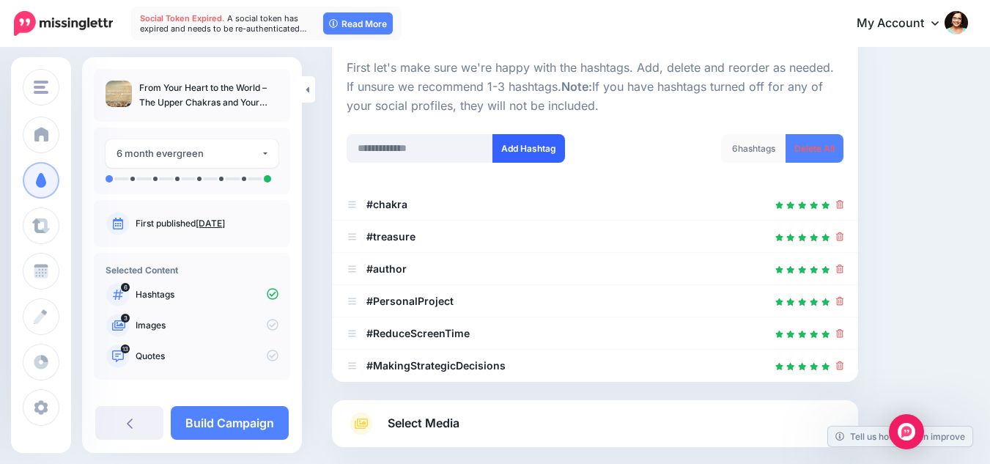
scroll to position [287, 0]
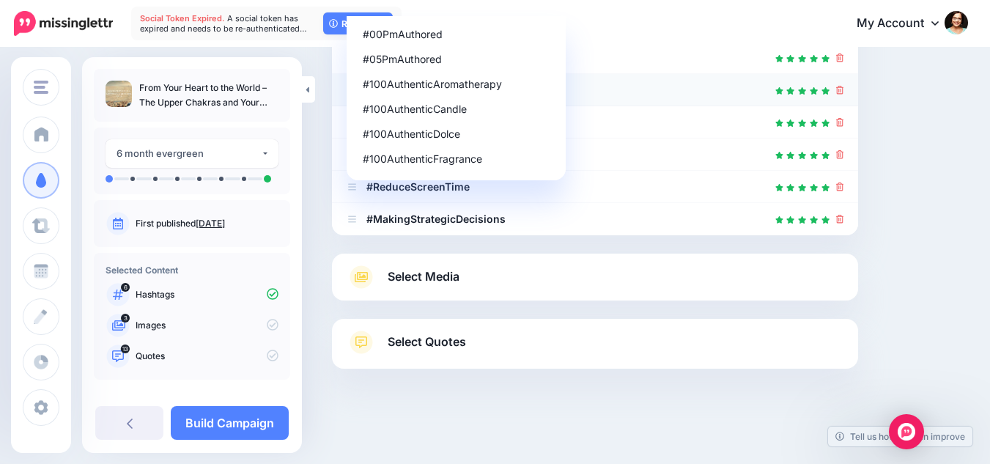
click at [844, 92] on icon at bounding box center [840, 90] width 8 height 9
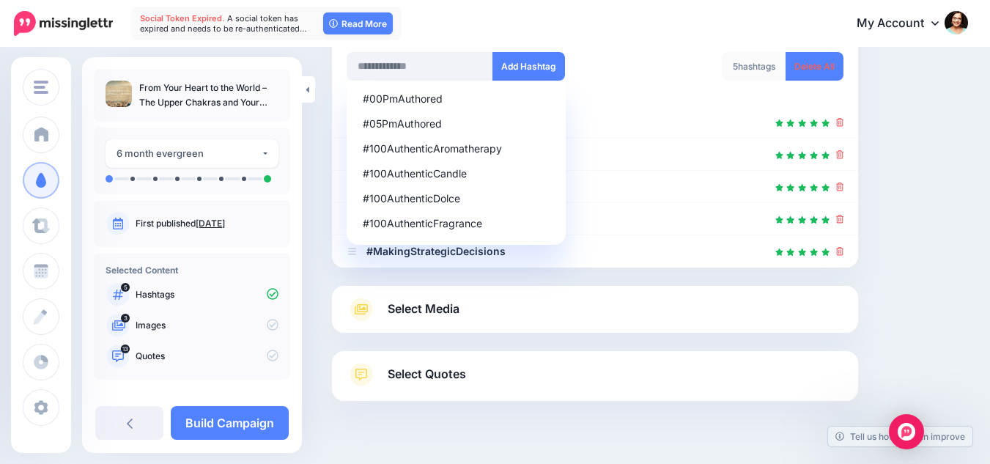
scroll to position [186, 0]
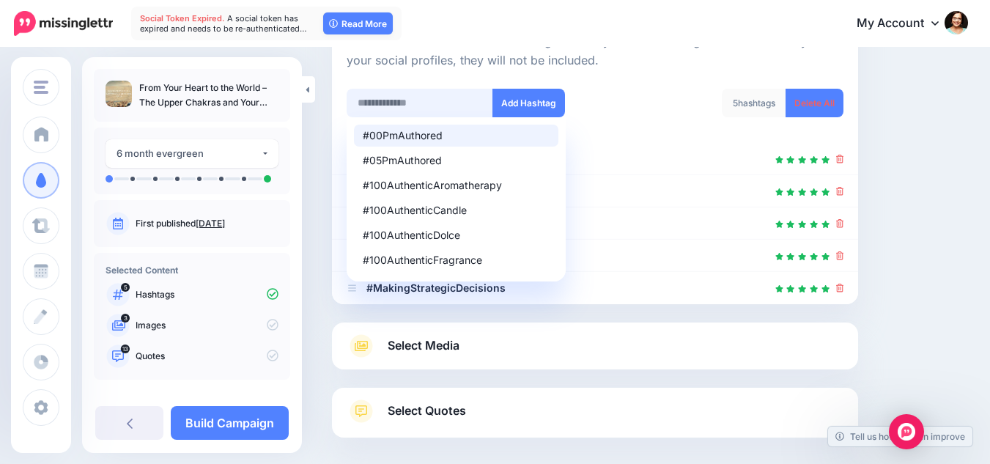
click at [411, 111] on input "text" at bounding box center [420, 103] width 147 height 29
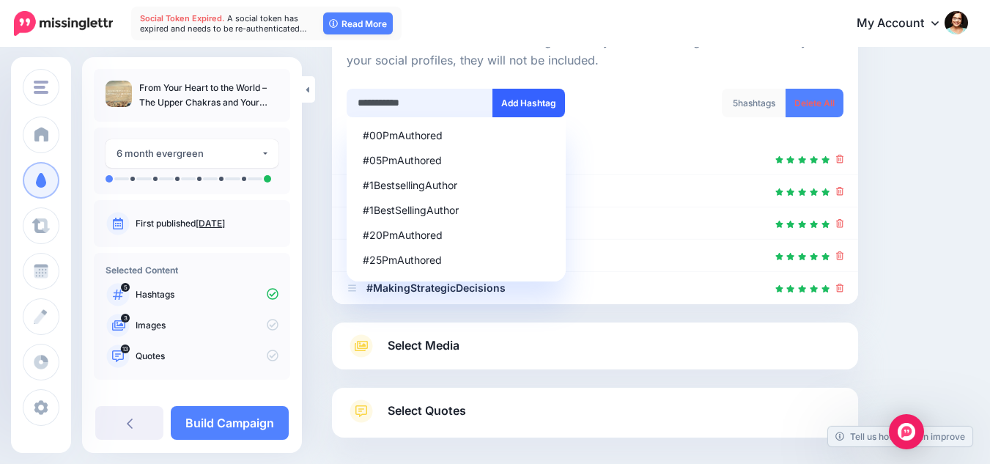
type input "**********"
click at [529, 107] on button "Add Hashtag" at bounding box center [529, 103] width 73 height 29
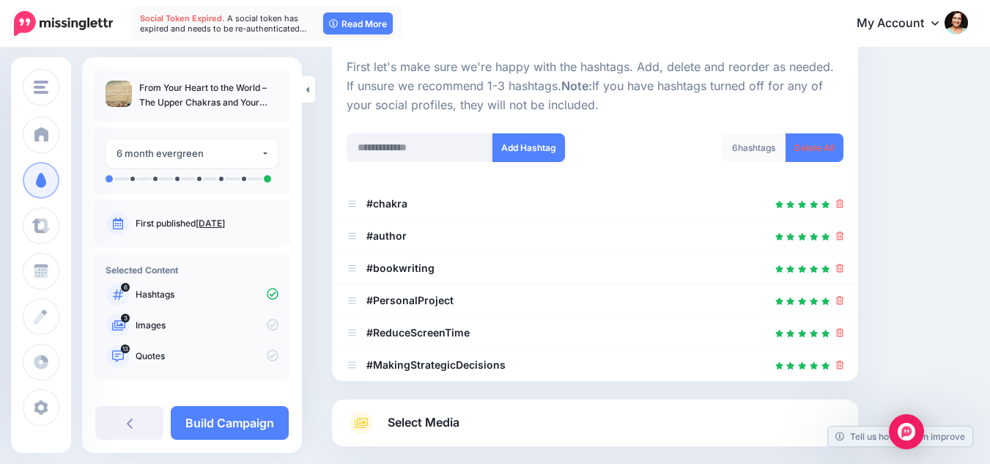
scroll to position [141, 0]
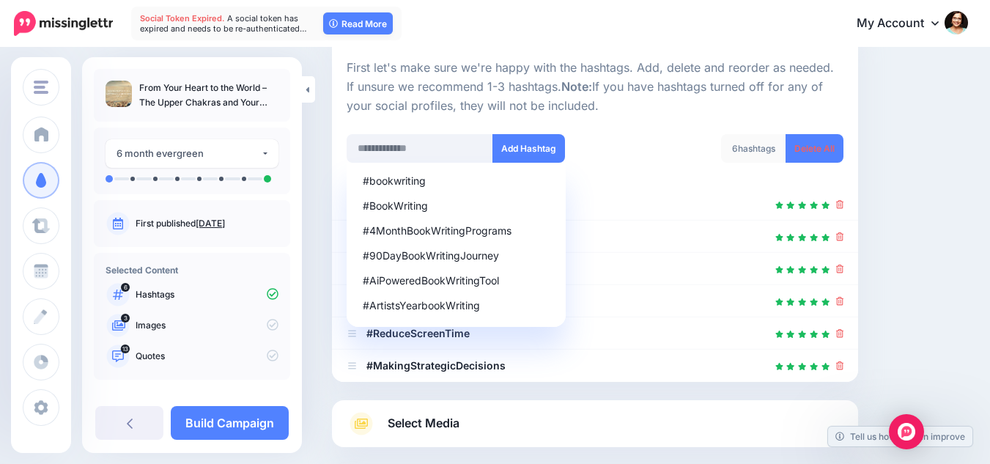
click at [926, 246] on div "Content and media Choose the content and media that you'd like to use in this c…" at bounding box center [650, 259] width 658 height 658
click at [644, 119] on div at bounding box center [595, 125] width 497 height 18
click at [644, 122] on div at bounding box center [595, 125] width 497 height 18
drag, startPoint x: 418, startPoint y: 147, endPoint x: 638, endPoint y: 147, distance: 220.6
click at [419, 147] on input "text" at bounding box center [420, 148] width 147 height 29
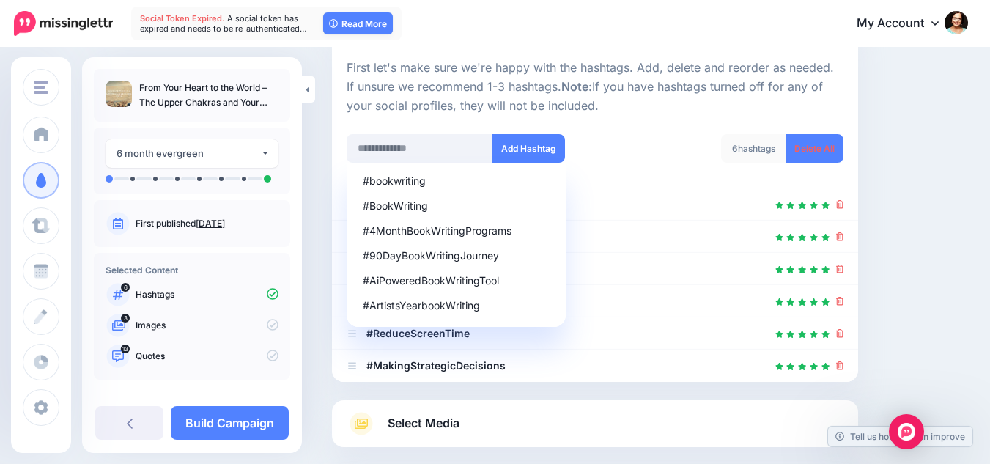
click at [649, 136] on div "6 hashtags Delete All" at bounding box center [724, 157] width 259 height 47
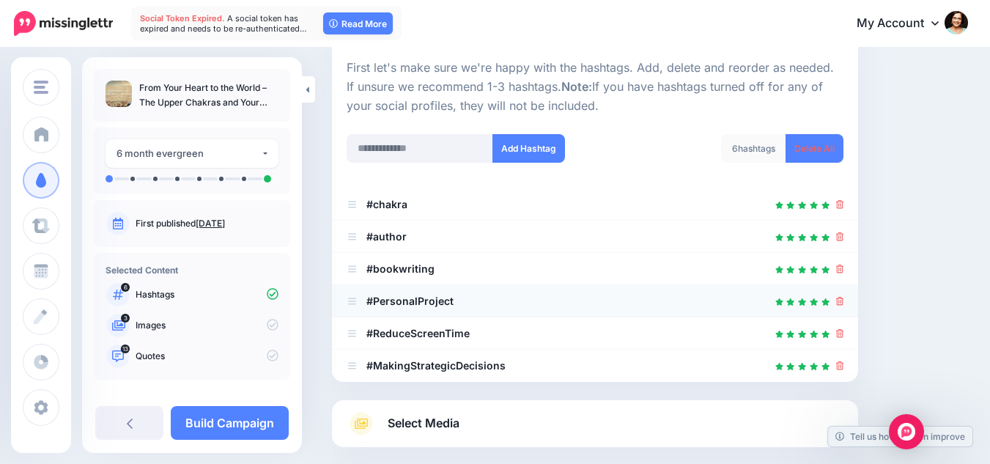
click at [844, 303] on icon at bounding box center [840, 301] width 8 height 9
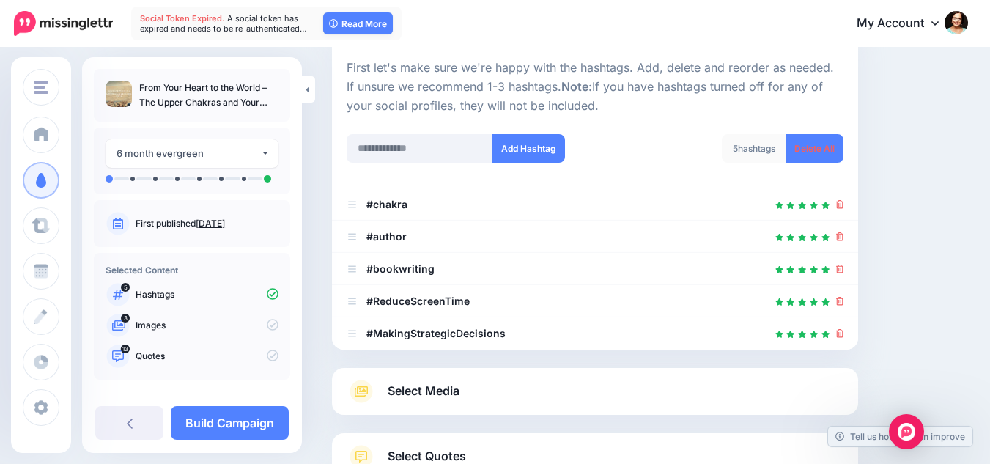
click at [844, 303] on icon at bounding box center [840, 301] width 8 height 9
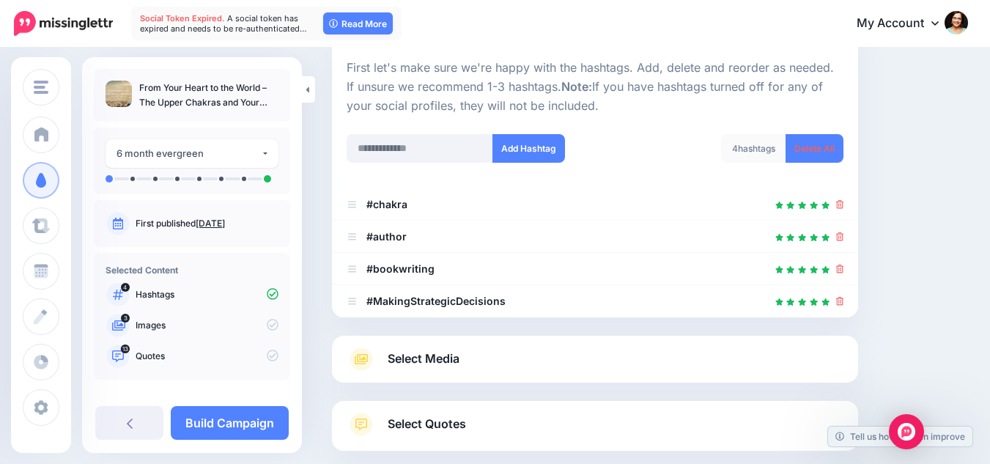
scroll to position [214, 0]
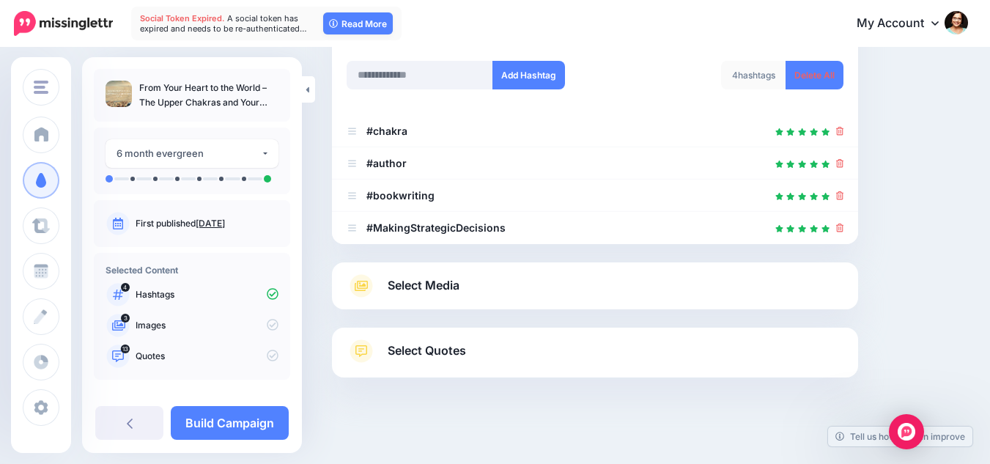
click at [702, 298] on div "Select Media Next, let's make sure we have the best media for this campaign. De…" at bounding box center [595, 285] width 526 height 47
click at [423, 279] on span "Select Media" at bounding box center [424, 286] width 72 height 20
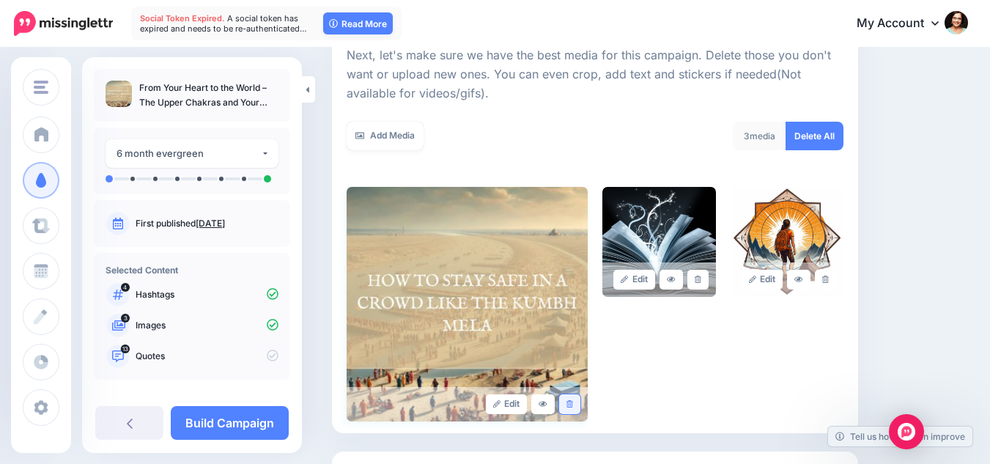
click at [573, 405] on icon at bounding box center [570, 404] width 7 height 8
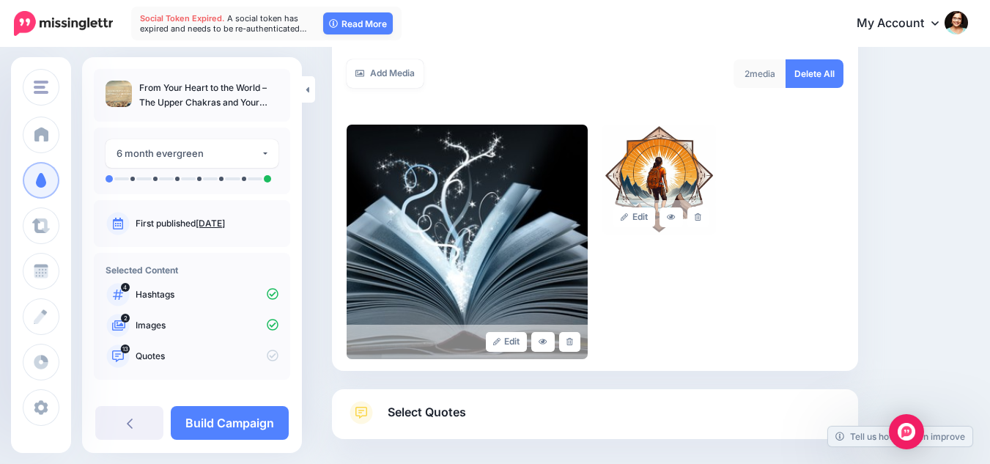
scroll to position [347, 0]
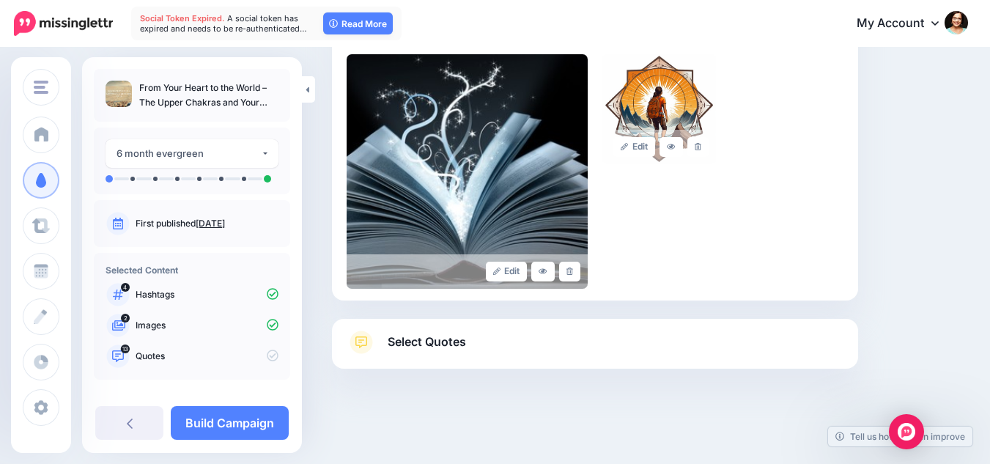
click at [550, 350] on link "Select Quotes" at bounding box center [595, 350] width 497 height 38
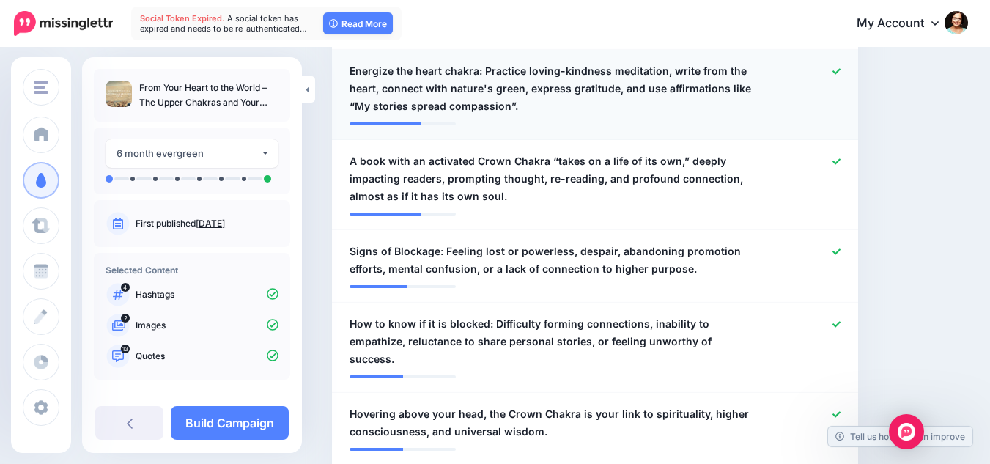
scroll to position [713, 0]
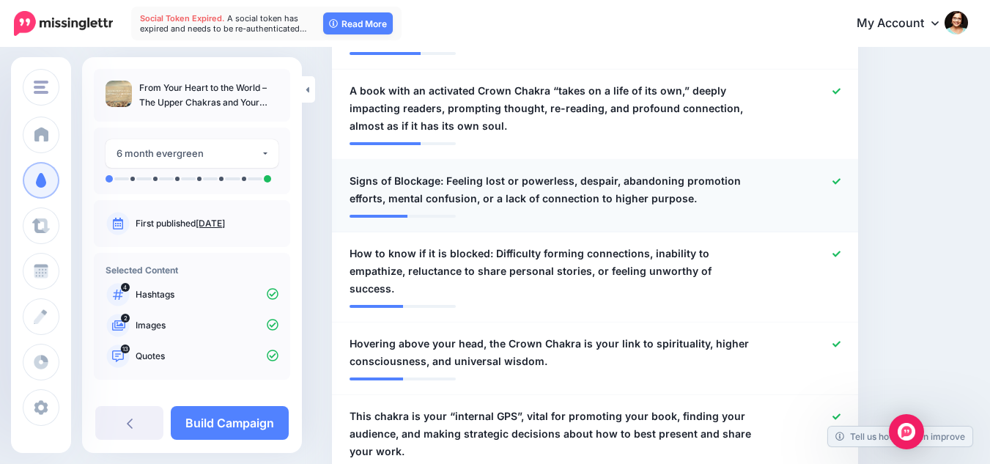
click at [841, 178] on icon at bounding box center [837, 181] width 8 height 8
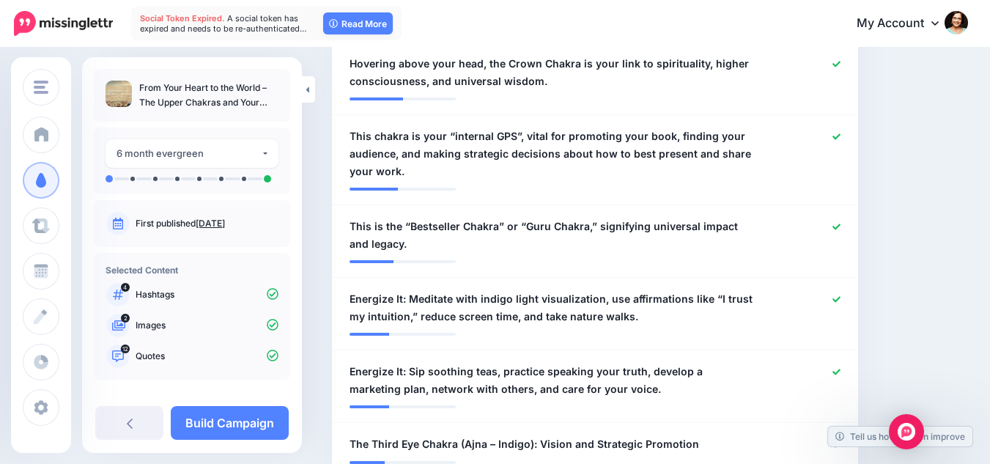
scroll to position [1080, 0]
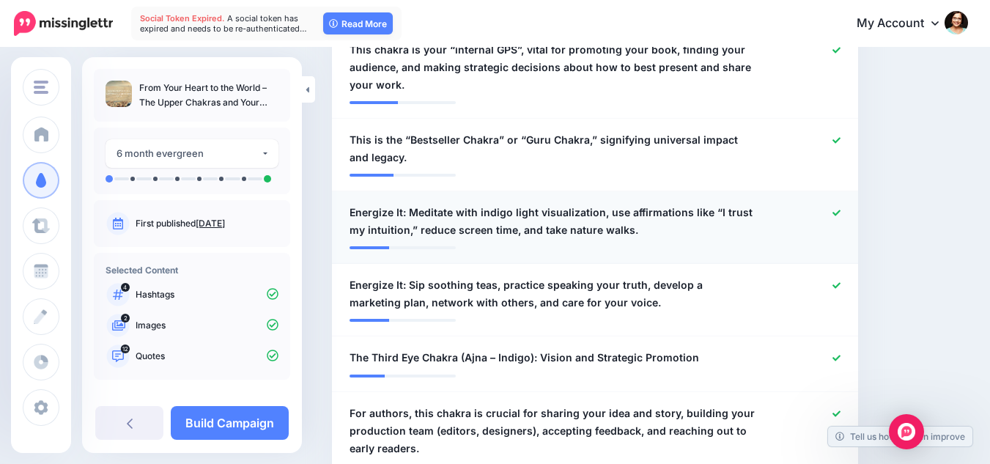
click at [841, 209] on icon at bounding box center [837, 213] width 8 height 8
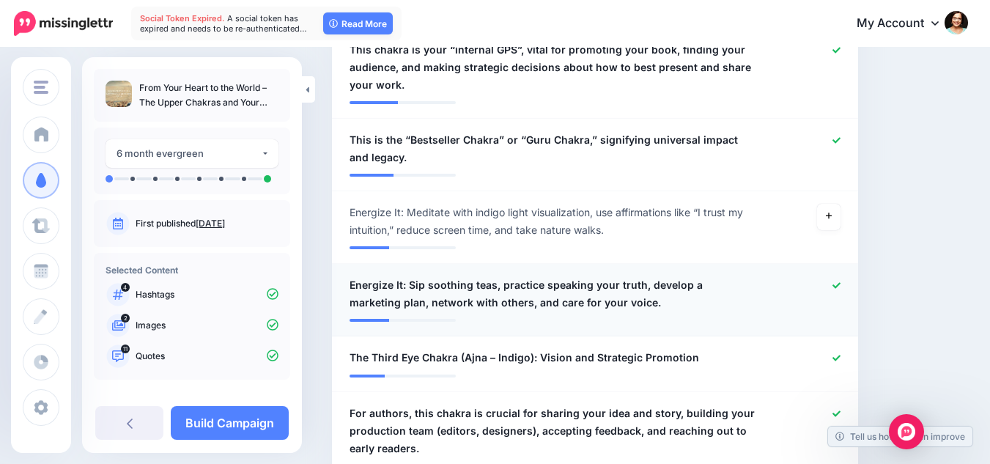
click at [841, 281] on link at bounding box center [837, 286] width 8 height 10
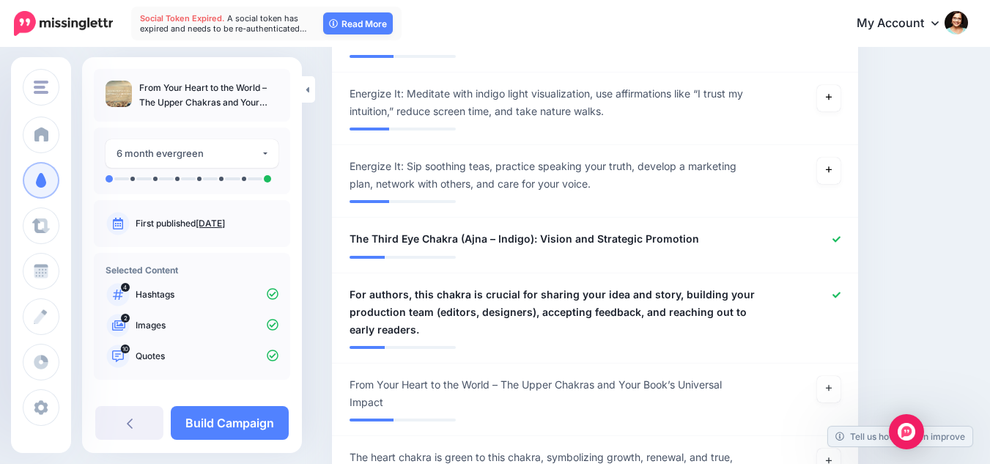
scroll to position [1226, 0]
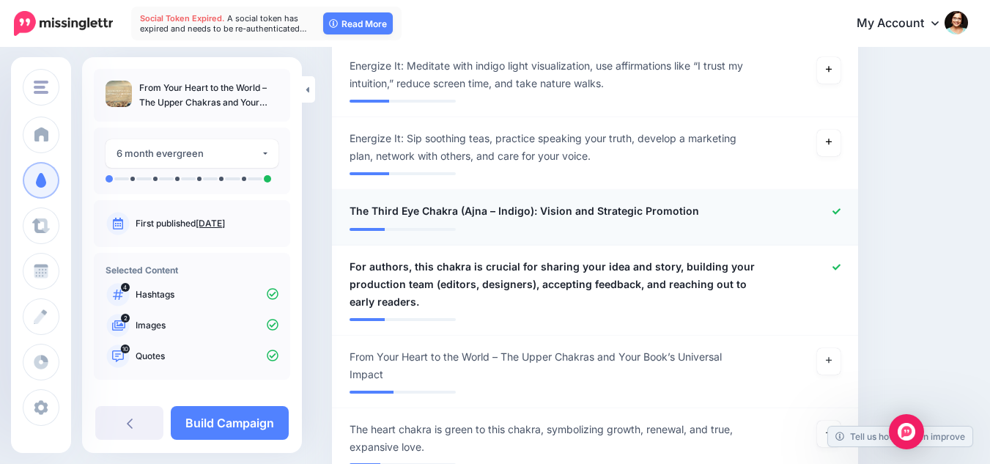
click at [841, 208] on icon at bounding box center [837, 211] width 8 height 6
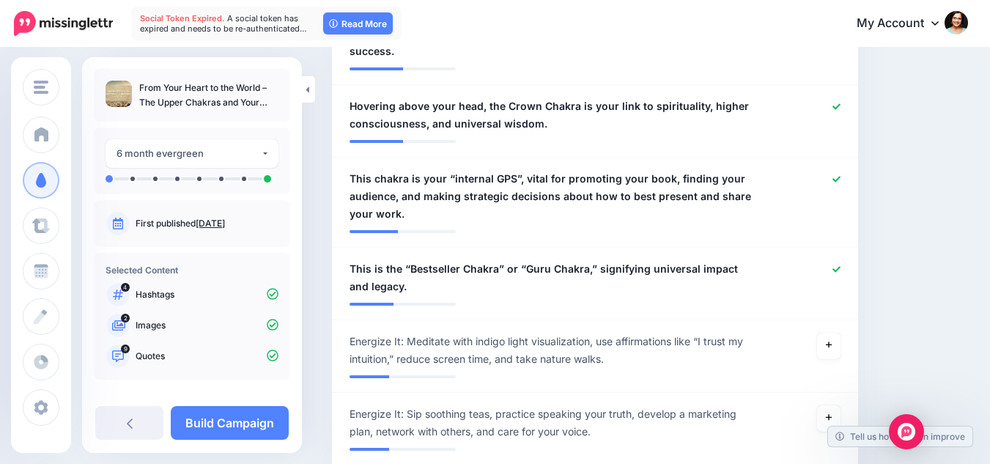
scroll to position [933, 0]
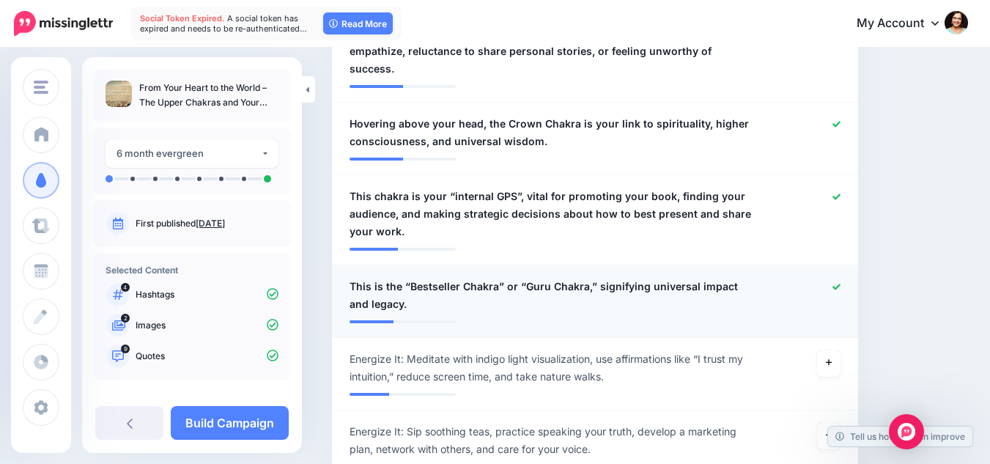
click at [841, 284] on icon at bounding box center [837, 287] width 8 height 6
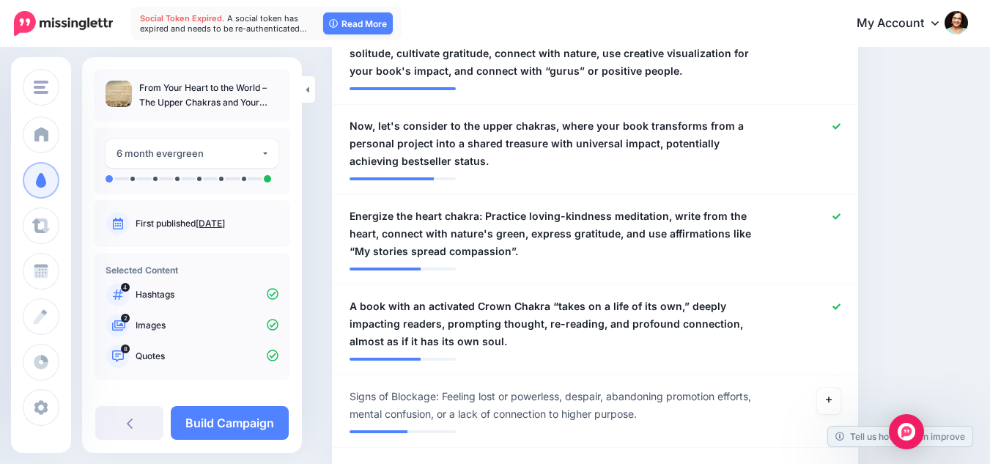
scroll to position [420, 0]
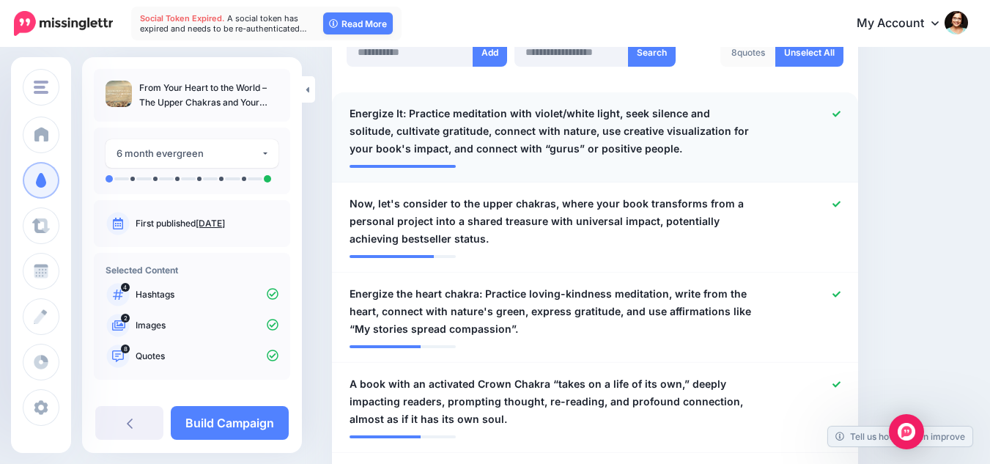
click at [841, 118] on link at bounding box center [837, 114] width 8 height 10
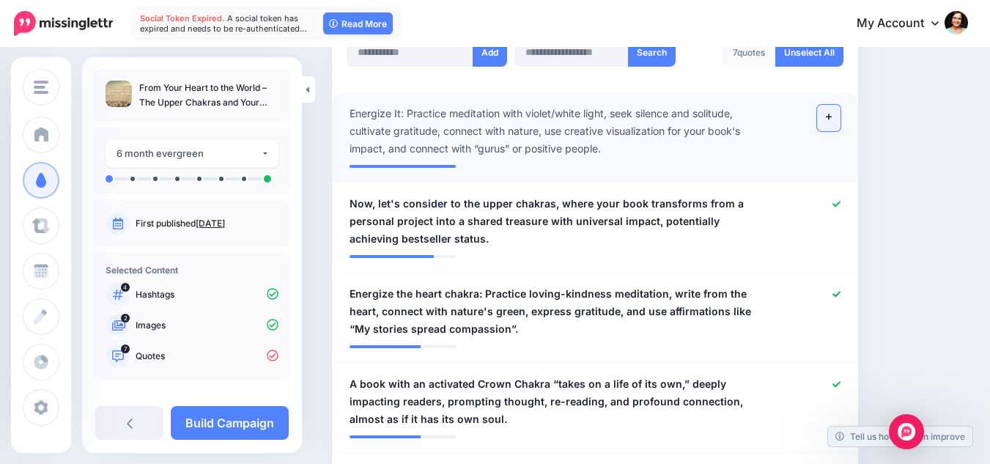
click at [832, 118] on icon at bounding box center [829, 117] width 6 height 8
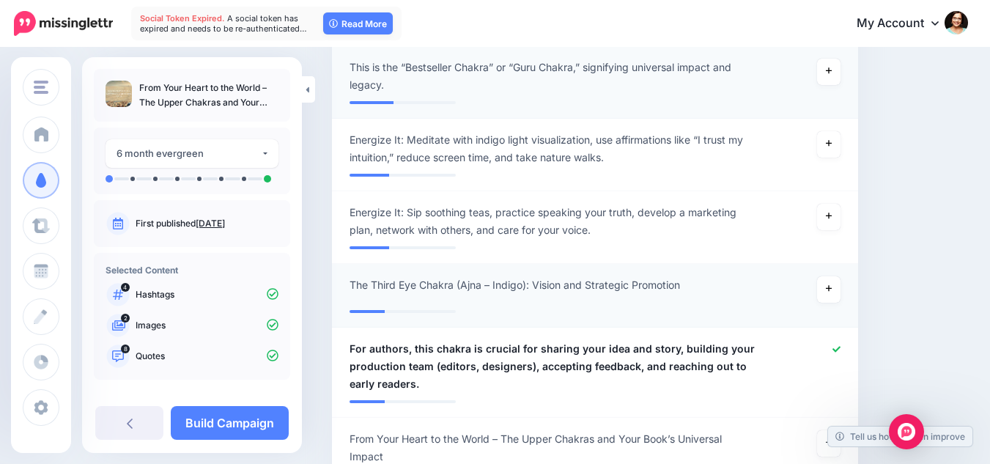
scroll to position [1153, 0]
click at [841, 276] on link at bounding box center [828, 289] width 23 height 26
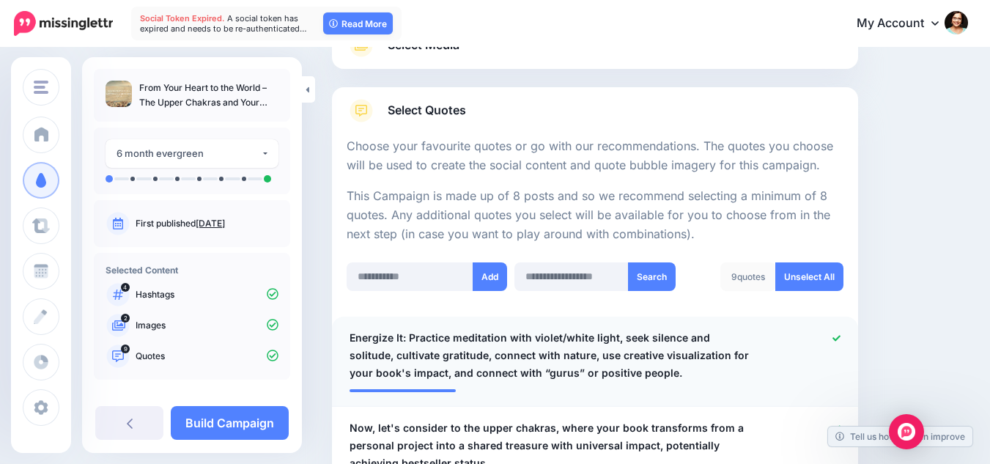
scroll to position [273, 0]
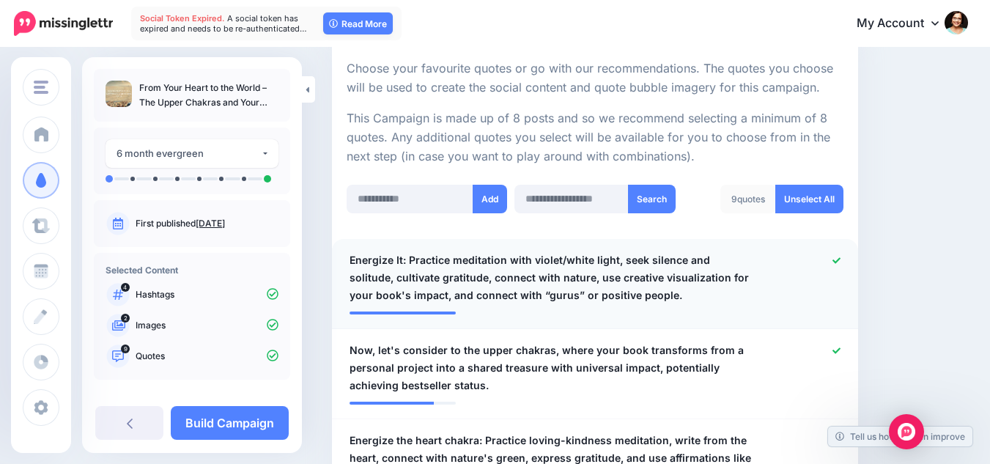
click at [841, 265] on link at bounding box center [837, 261] width 8 height 10
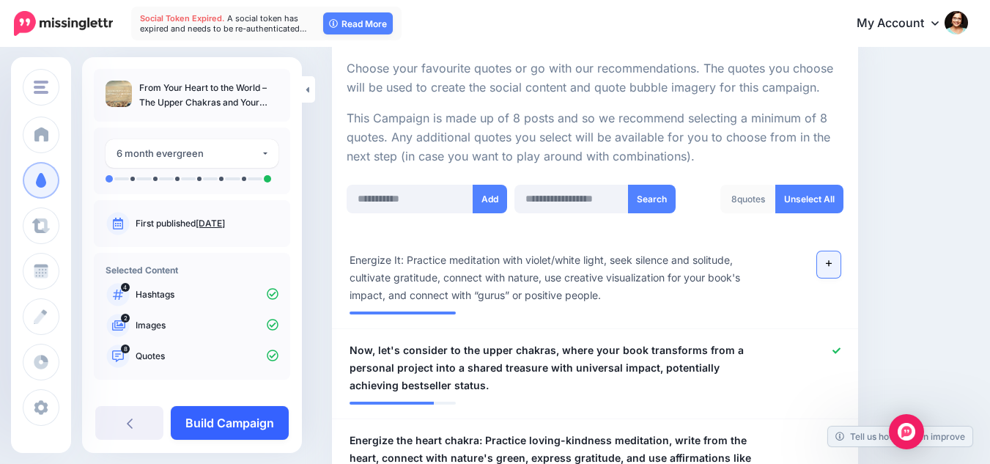
click at [249, 424] on link "Build Campaign" at bounding box center [230, 423] width 118 height 34
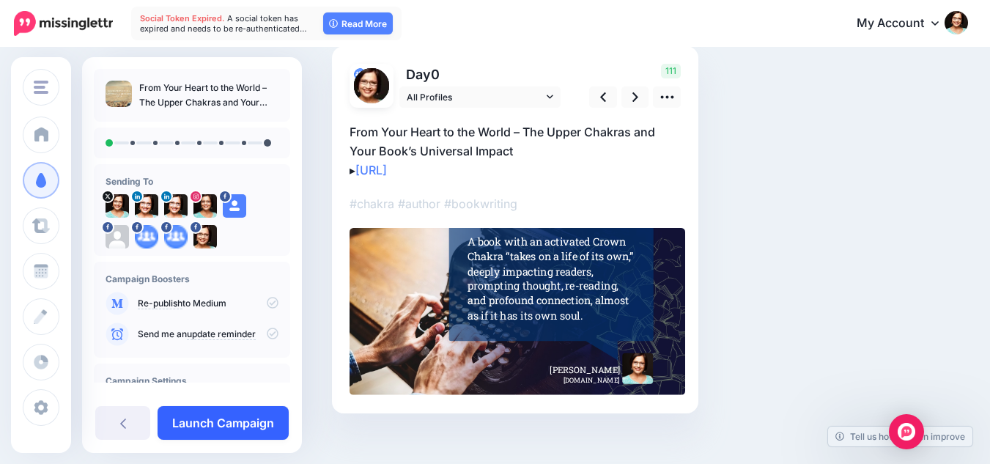
scroll to position [119, 0]
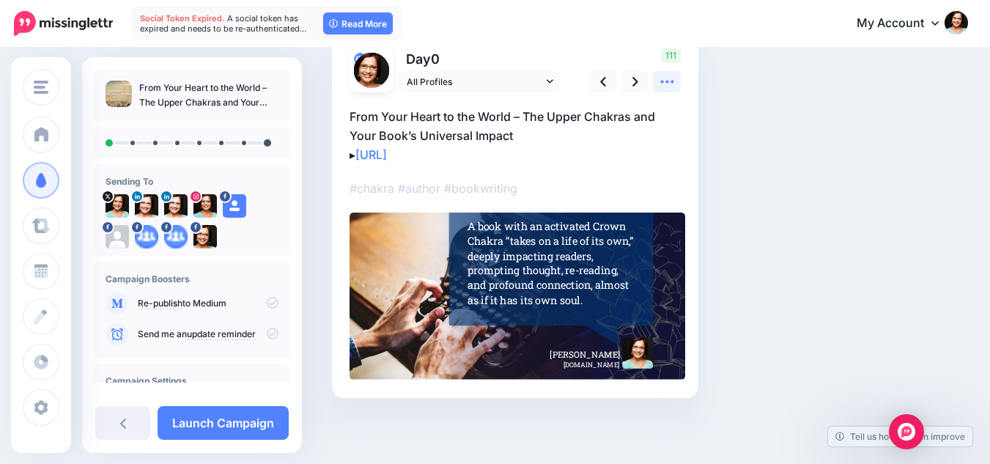
click at [672, 83] on icon at bounding box center [666, 82] width 13 height 3
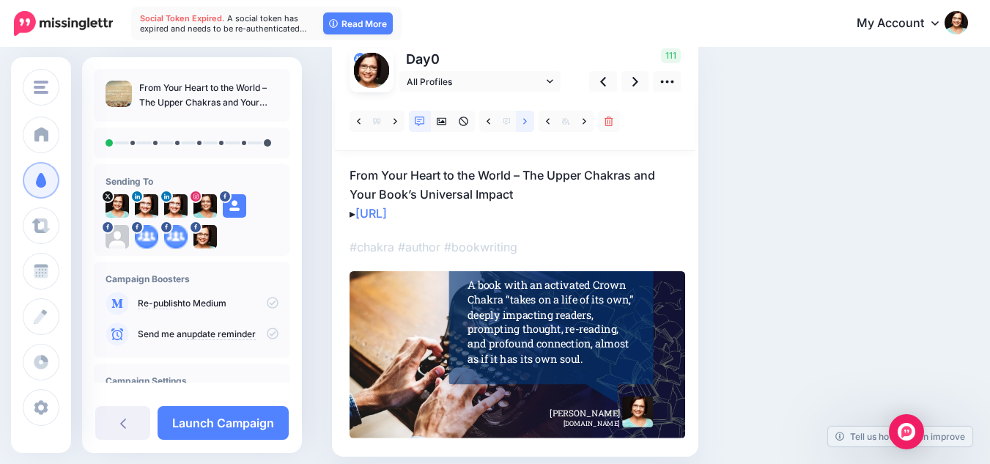
click at [523, 123] on icon at bounding box center [525, 122] width 4 height 10
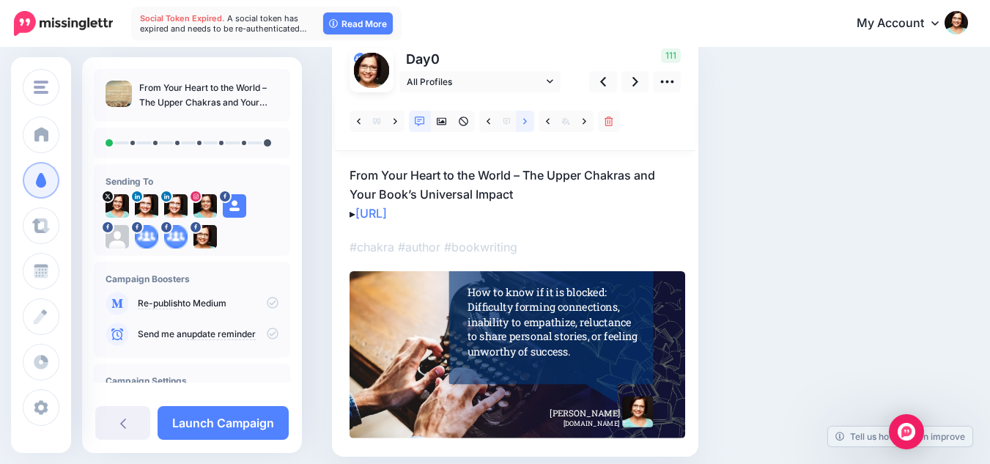
click at [523, 123] on icon at bounding box center [525, 122] width 4 height 10
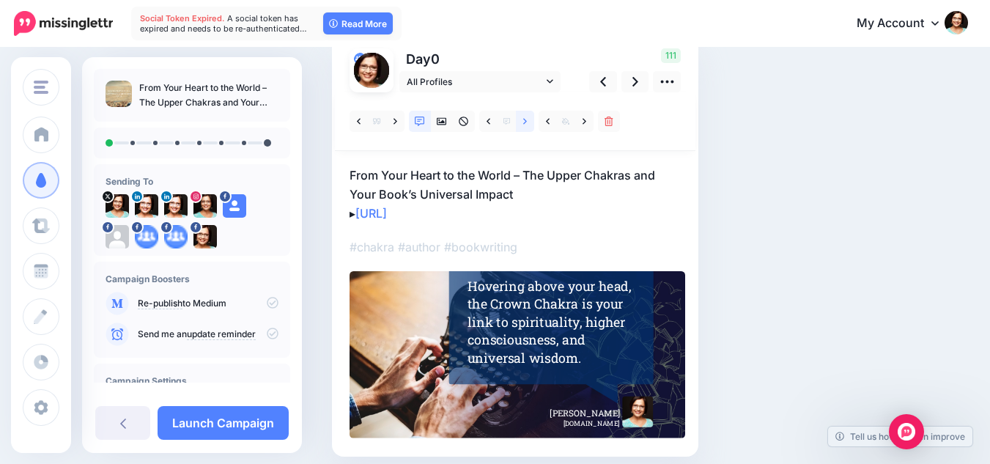
click at [523, 123] on icon at bounding box center [525, 122] width 4 height 10
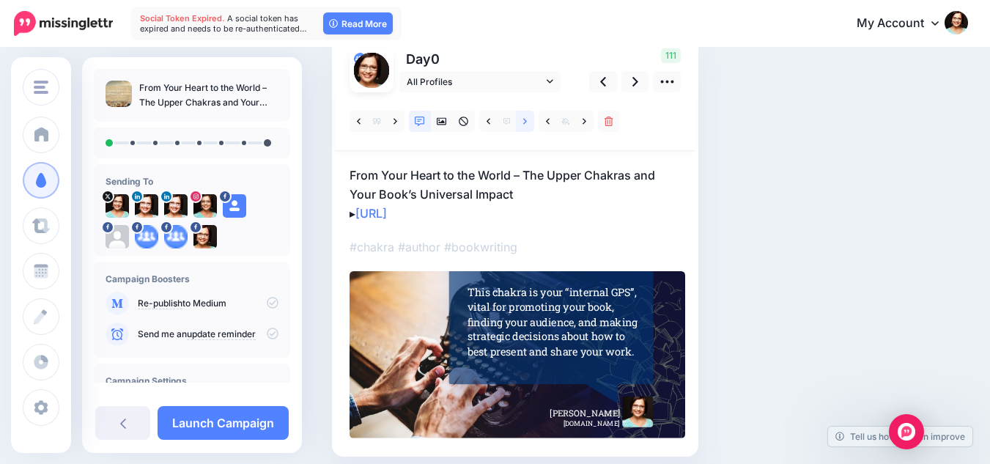
click at [523, 123] on icon at bounding box center [525, 122] width 4 height 10
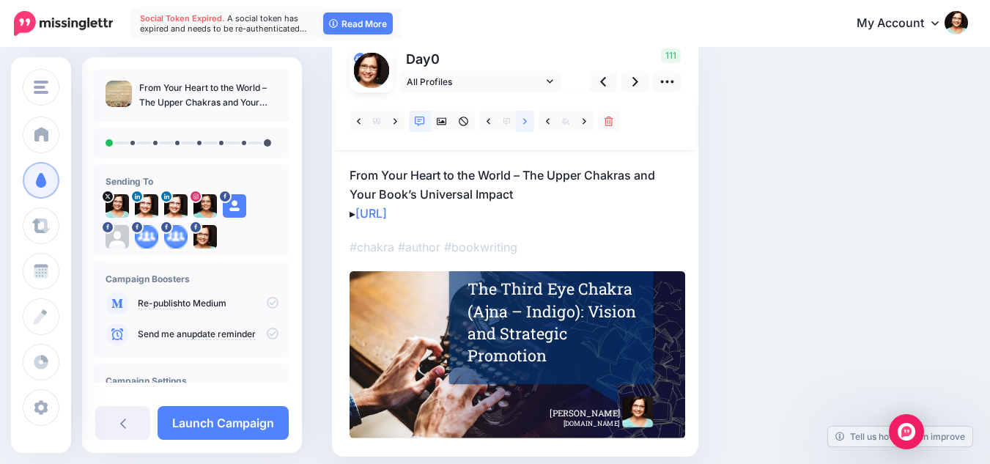
click at [523, 123] on icon at bounding box center [525, 122] width 4 height 10
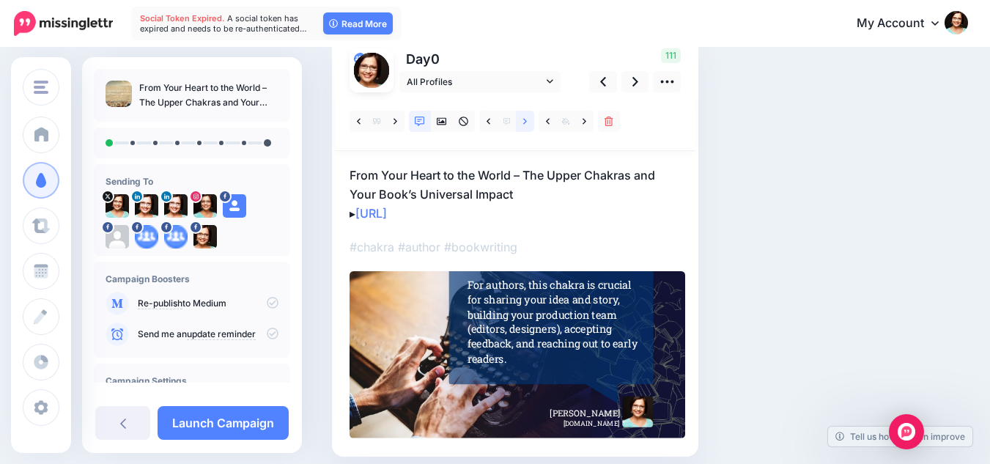
click at [523, 123] on icon at bounding box center [525, 122] width 4 height 10
click at [524, 123] on icon at bounding box center [525, 121] width 4 height 6
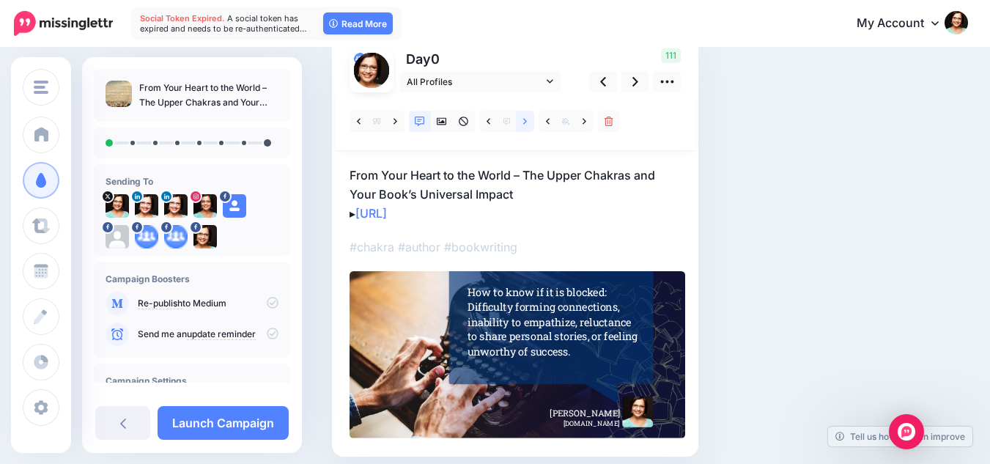
click at [526, 123] on icon at bounding box center [525, 122] width 4 height 10
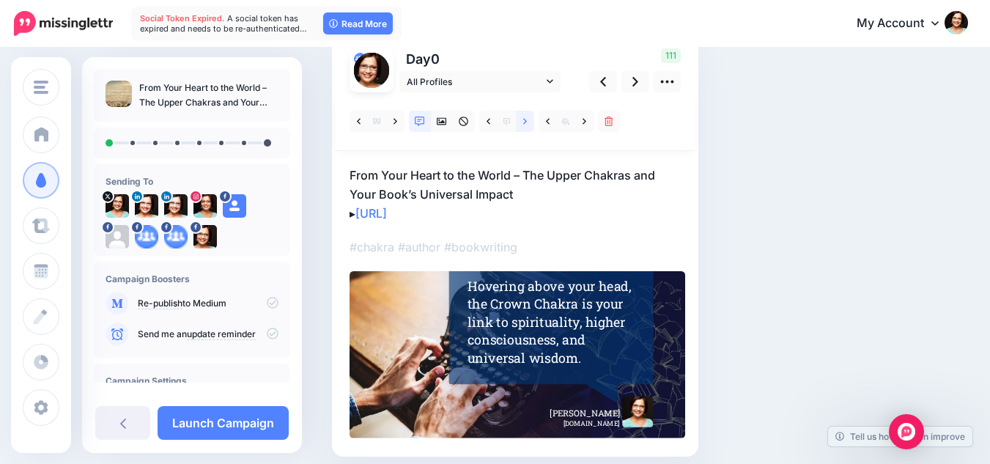
click at [526, 124] on icon at bounding box center [525, 122] width 4 height 10
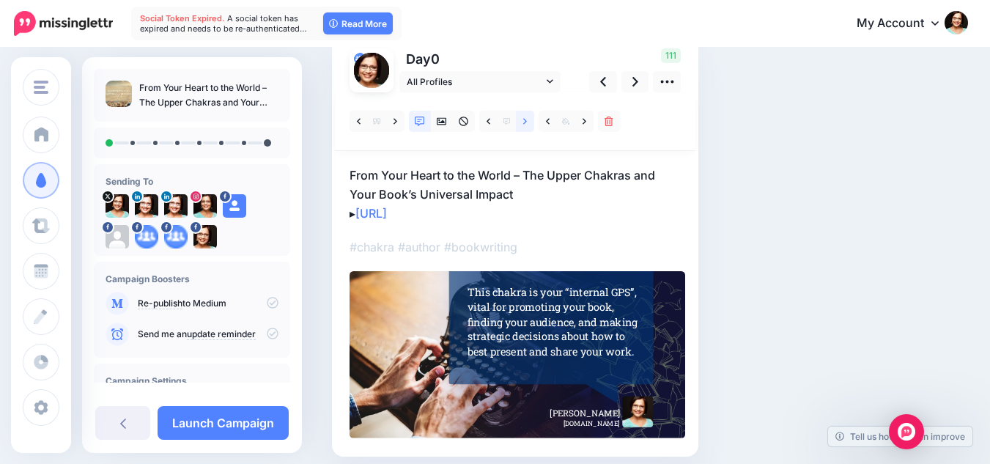
click at [526, 124] on icon at bounding box center [525, 122] width 4 height 10
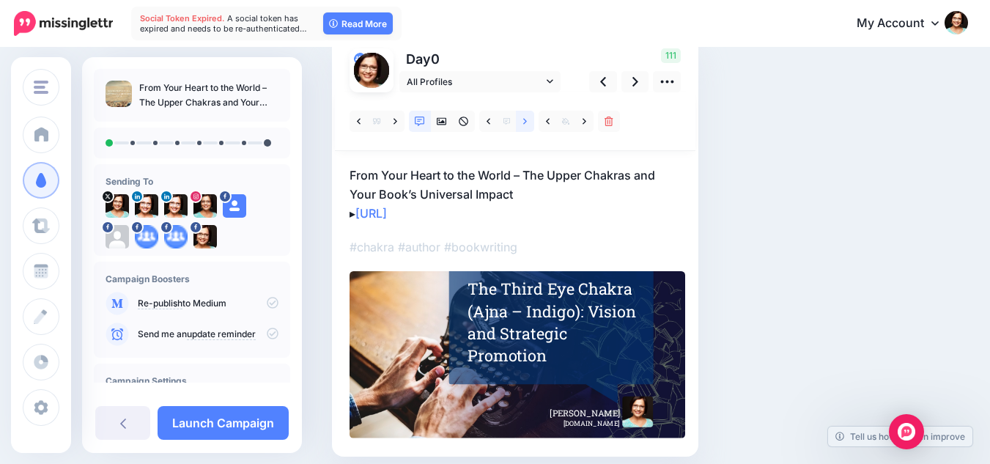
click at [526, 124] on icon at bounding box center [525, 122] width 4 height 10
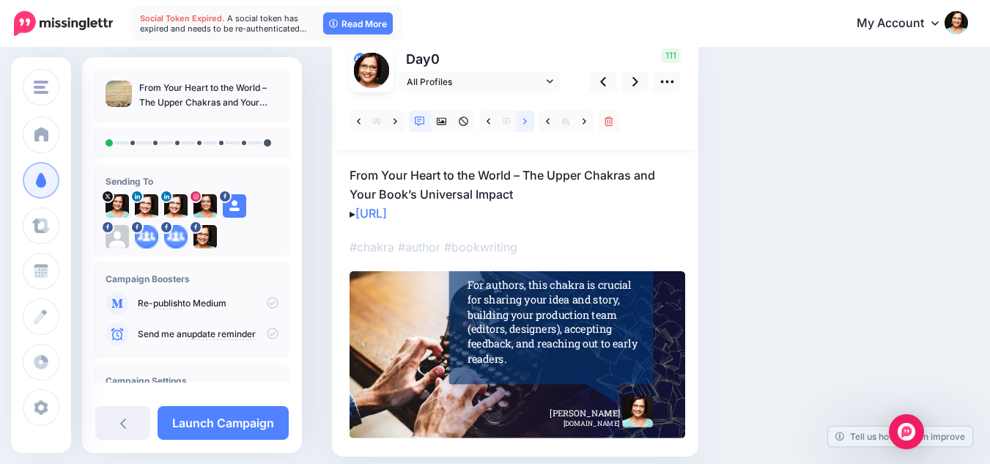
click at [526, 124] on icon at bounding box center [525, 122] width 4 height 10
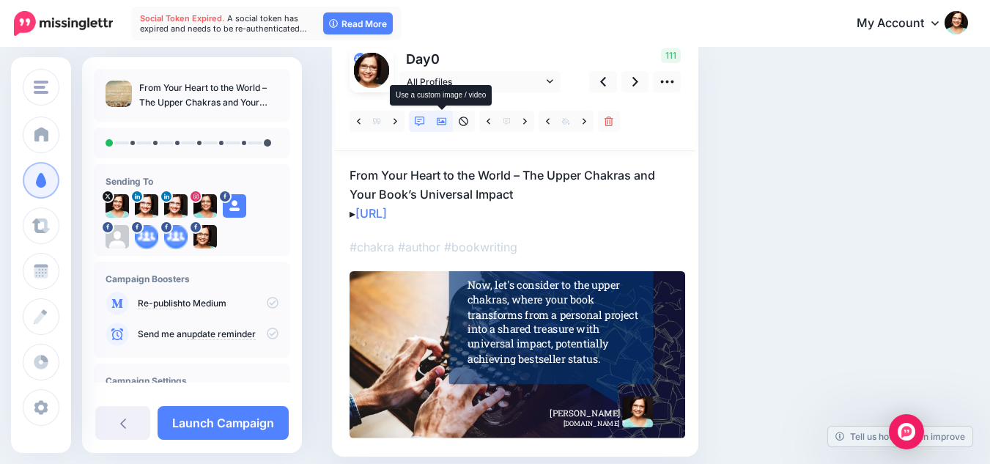
click at [441, 119] on icon at bounding box center [442, 122] width 10 height 10
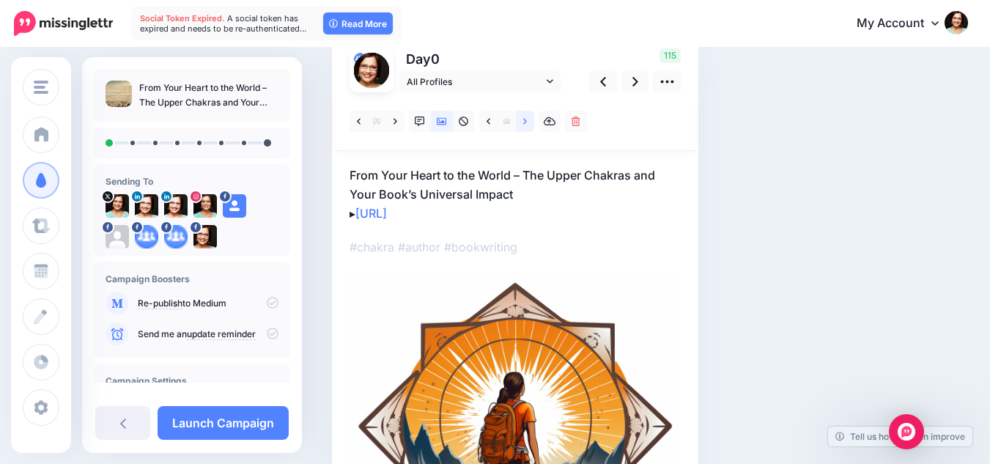
click at [526, 124] on icon at bounding box center [525, 122] width 4 height 10
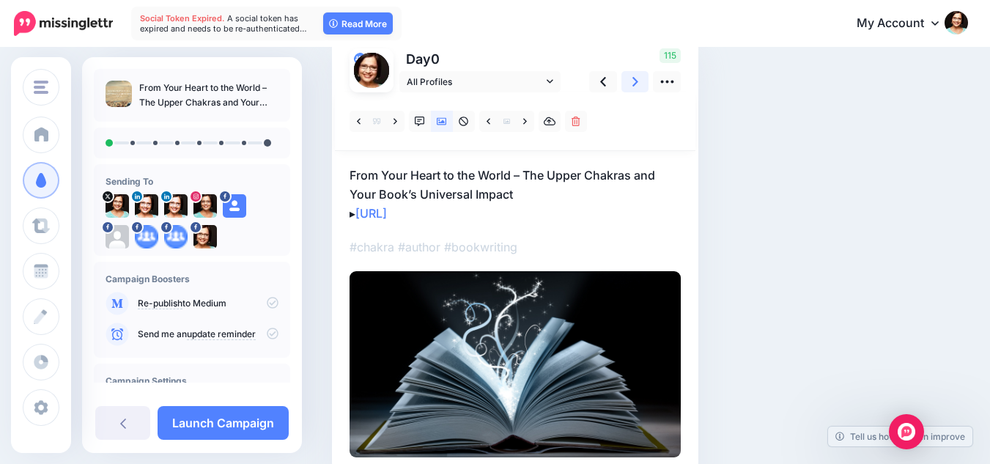
click at [633, 82] on icon at bounding box center [636, 81] width 6 height 15
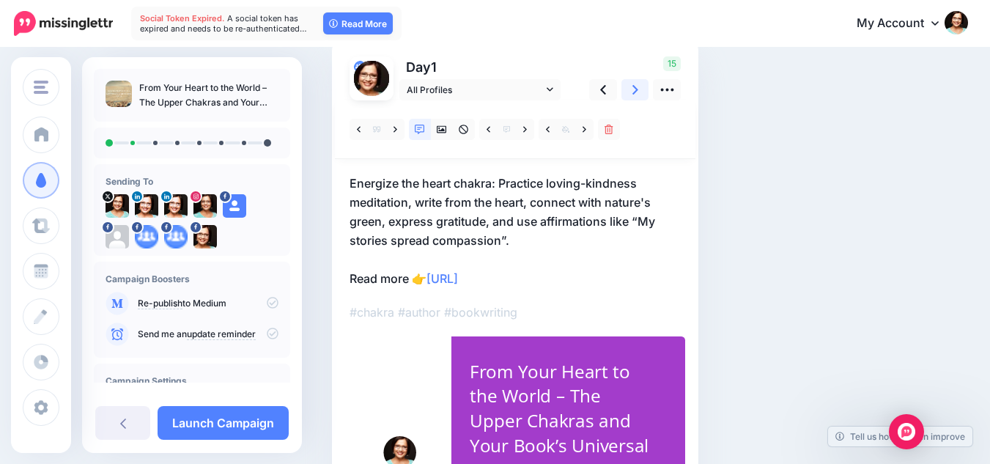
scroll to position [88, 0]
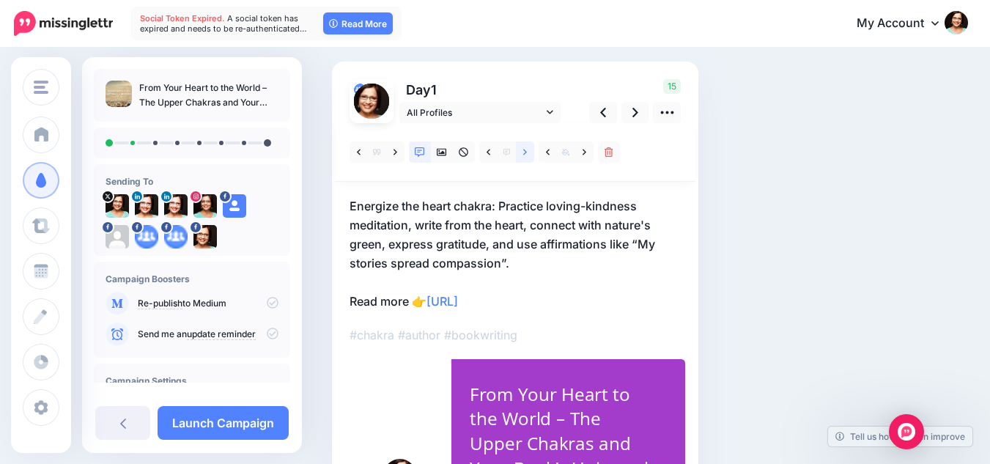
click at [528, 149] on link at bounding box center [525, 151] width 18 height 21
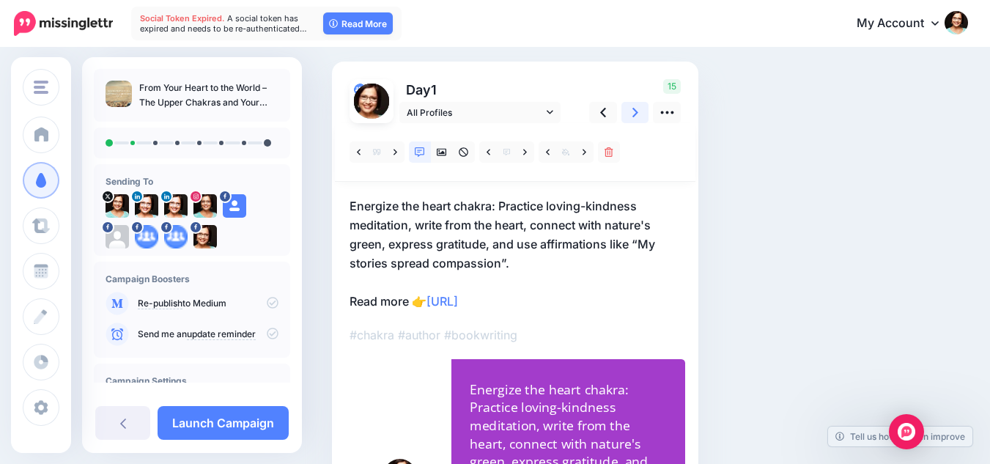
click at [638, 108] on link at bounding box center [636, 112] width 28 height 21
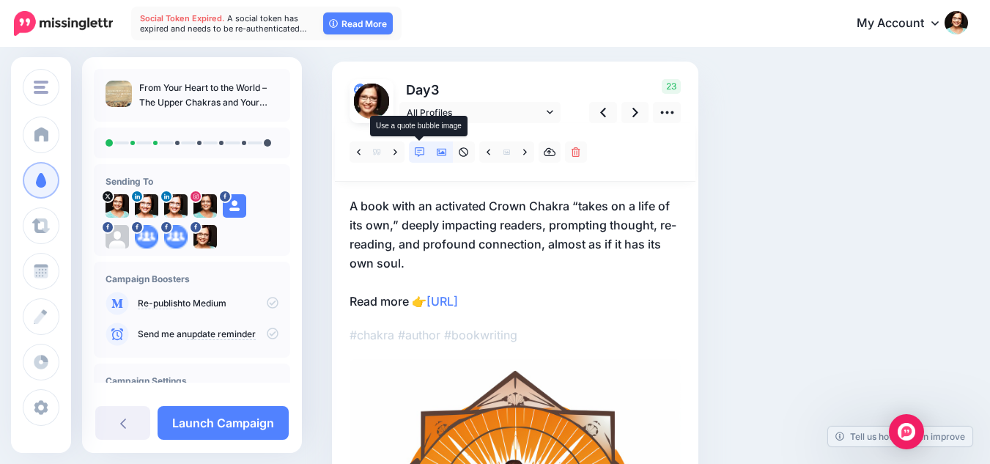
click at [418, 155] on icon at bounding box center [420, 152] width 10 height 10
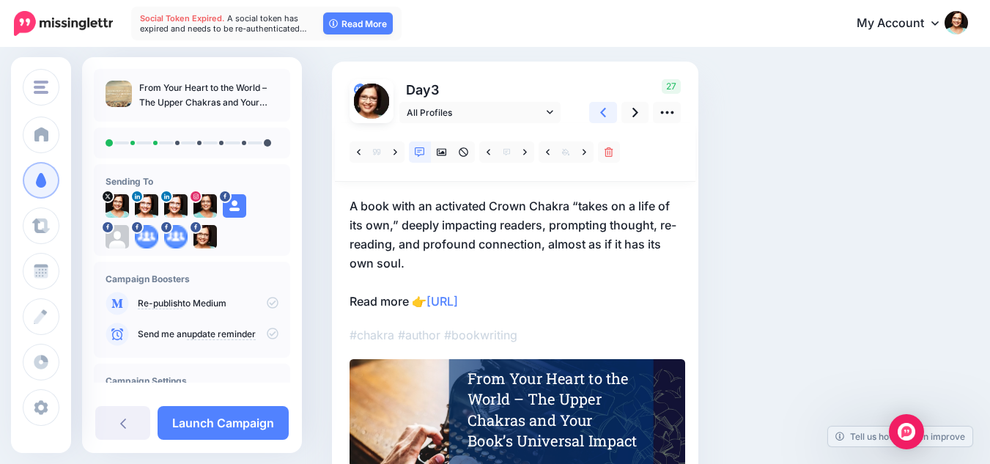
click at [607, 113] on link at bounding box center [603, 112] width 28 height 21
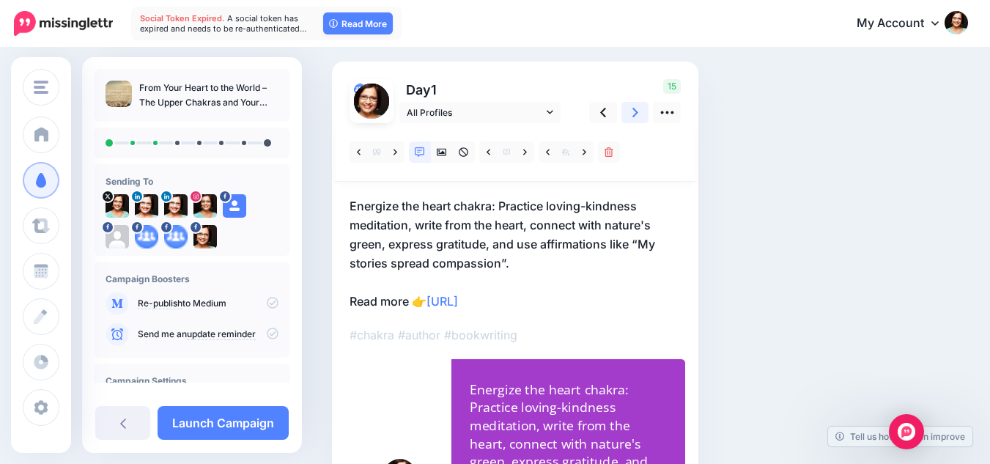
click at [638, 109] on icon at bounding box center [636, 112] width 6 height 15
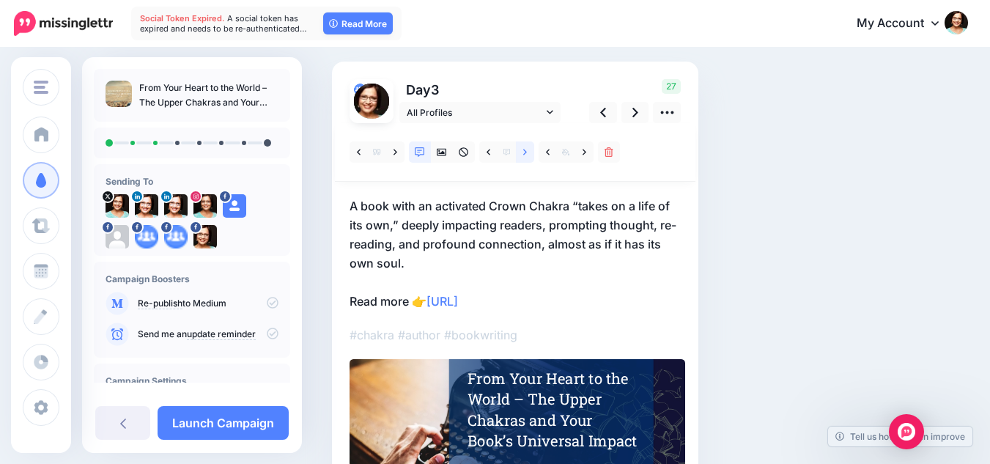
click at [529, 152] on link at bounding box center [525, 151] width 18 height 21
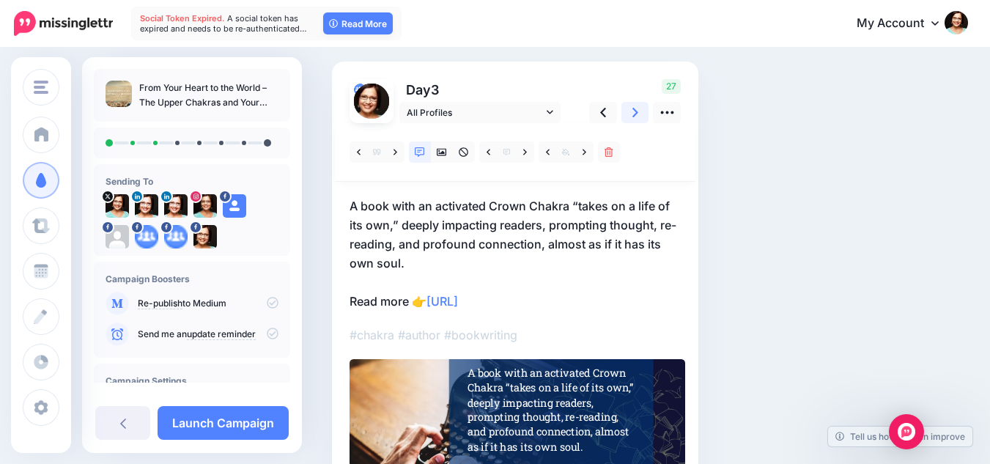
click at [633, 112] on icon at bounding box center [636, 112] width 6 height 15
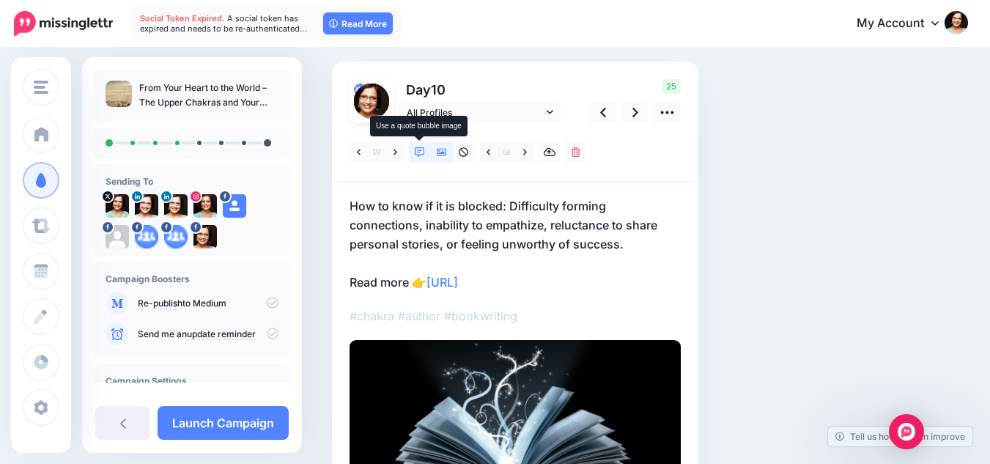
click at [427, 151] on link at bounding box center [420, 151] width 22 height 21
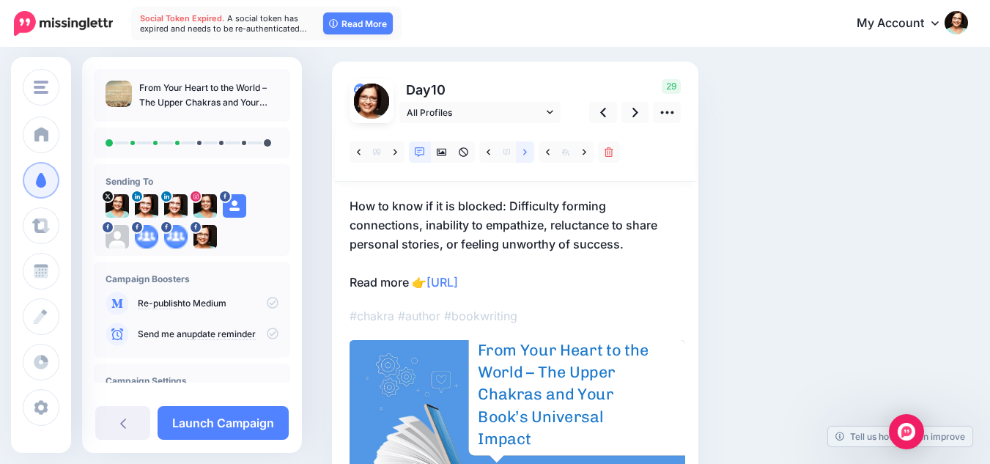
click at [525, 153] on icon at bounding box center [525, 152] width 4 height 6
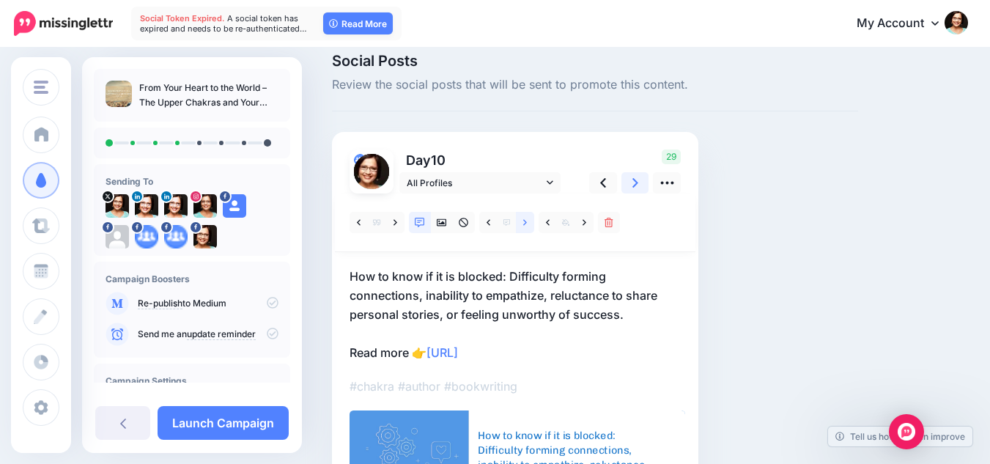
scroll to position [15, 0]
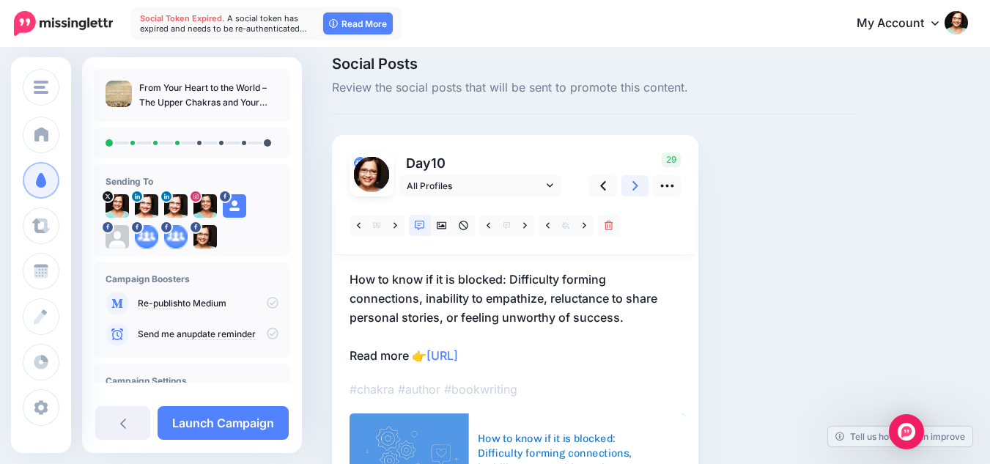
drag, startPoint x: 635, startPoint y: 188, endPoint x: 650, endPoint y: 196, distance: 16.7
click at [635, 189] on icon at bounding box center [636, 185] width 6 height 15
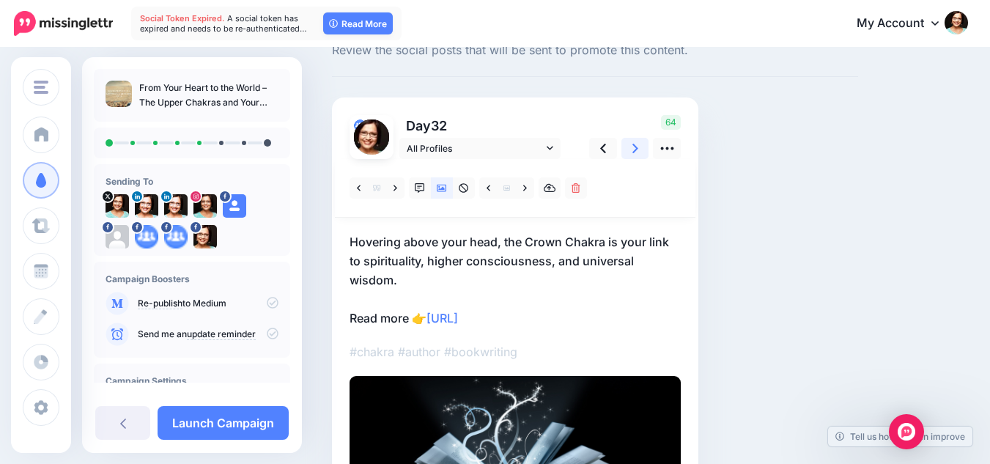
scroll to position [88, 0]
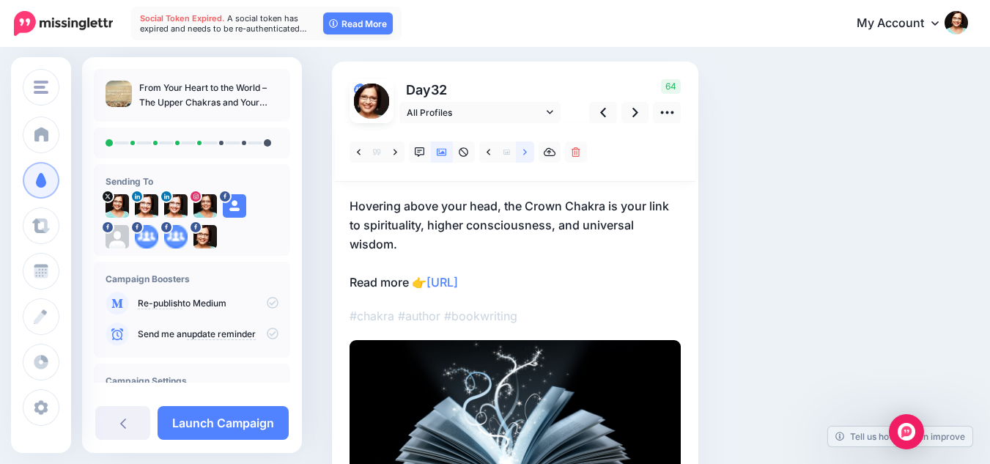
click at [532, 152] on link at bounding box center [525, 151] width 18 height 21
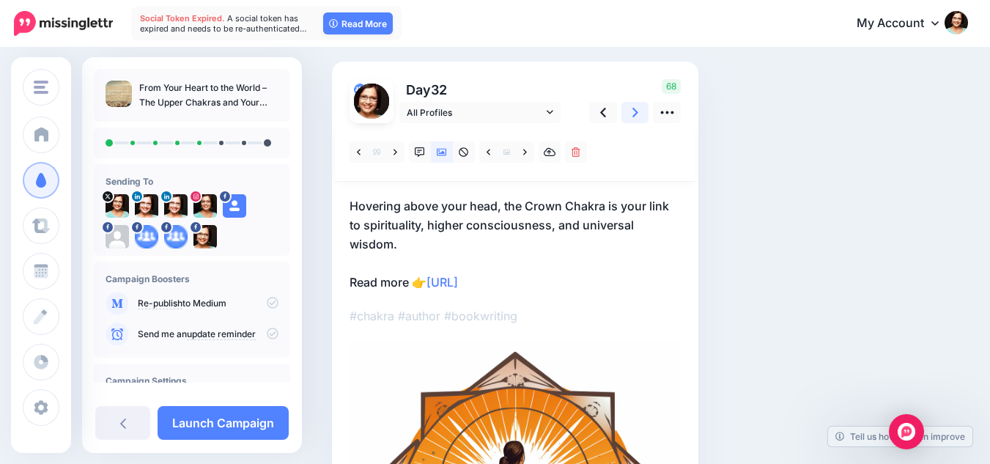
click at [641, 107] on link at bounding box center [636, 112] width 28 height 21
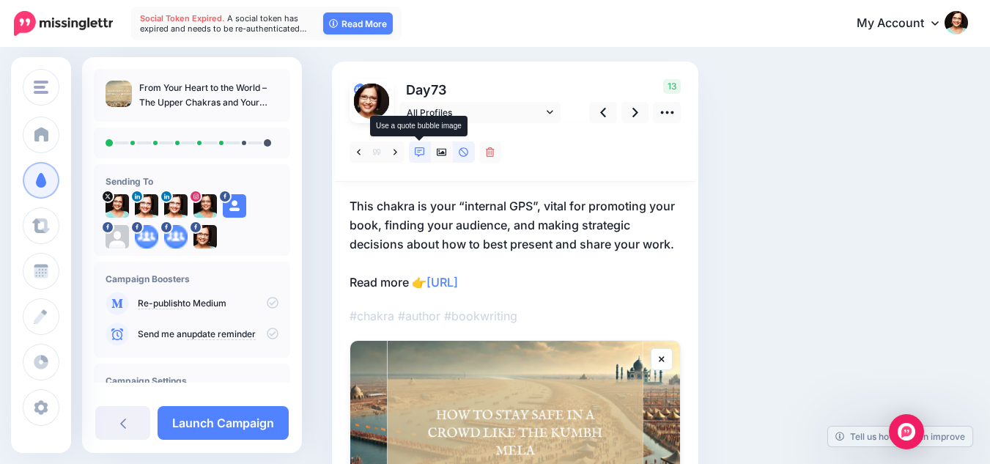
click at [421, 161] on link at bounding box center [420, 151] width 22 height 21
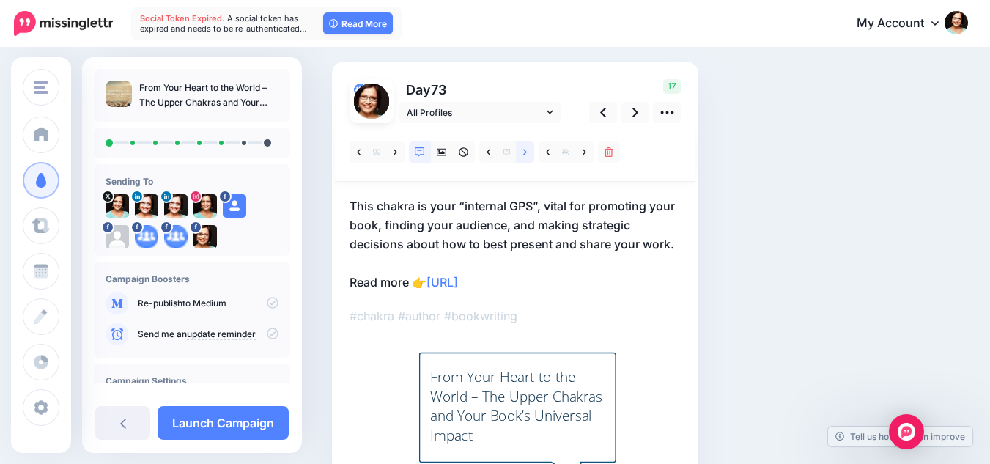
click at [523, 156] on icon at bounding box center [525, 152] width 4 height 10
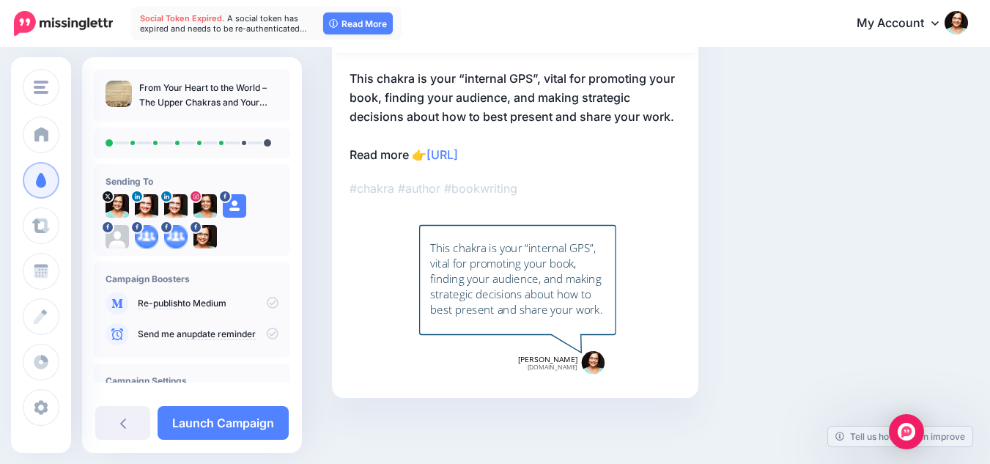
scroll to position [69, 0]
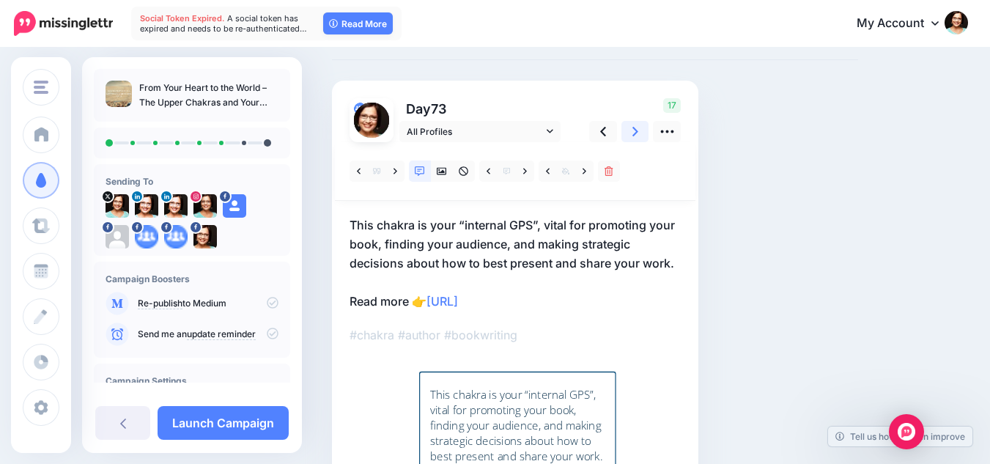
click at [637, 137] on icon at bounding box center [636, 131] width 6 height 15
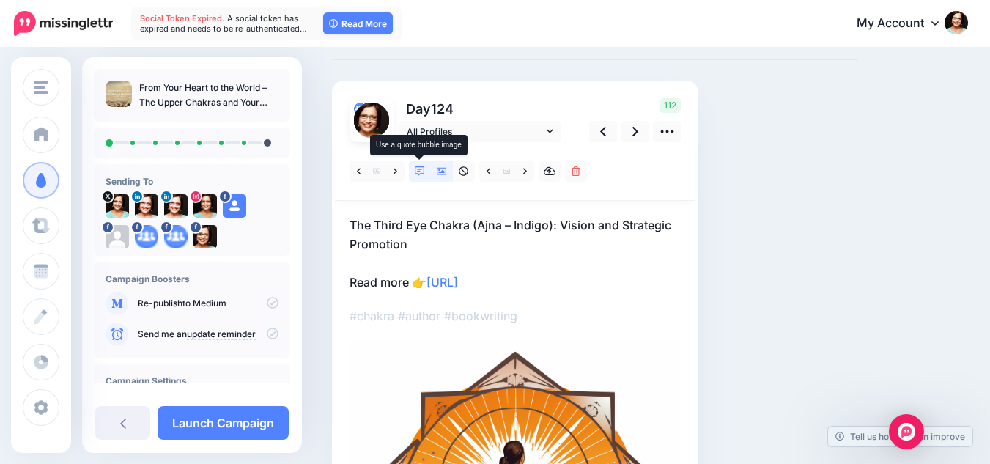
click at [413, 174] on link at bounding box center [420, 171] width 22 height 21
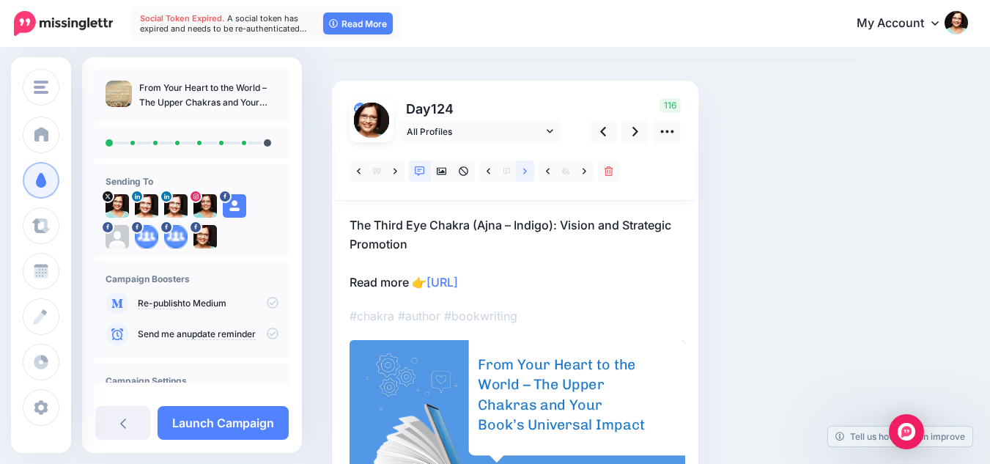
click at [522, 172] on link at bounding box center [525, 171] width 18 height 21
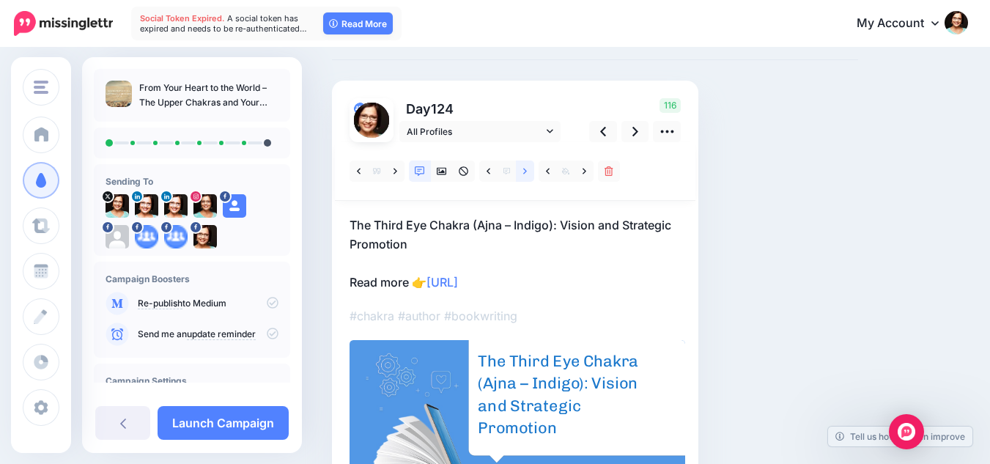
click at [522, 172] on link at bounding box center [525, 171] width 18 height 21
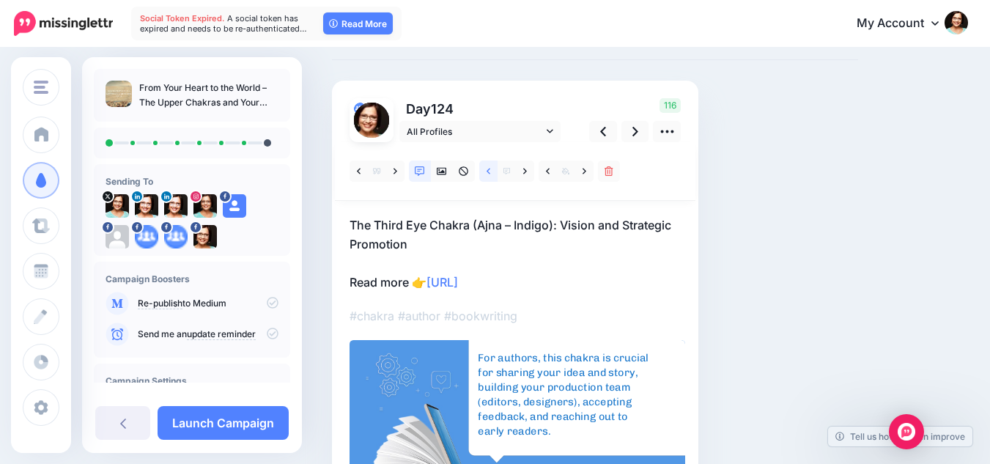
click at [489, 175] on icon at bounding box center [489, 171] width 4 height 10
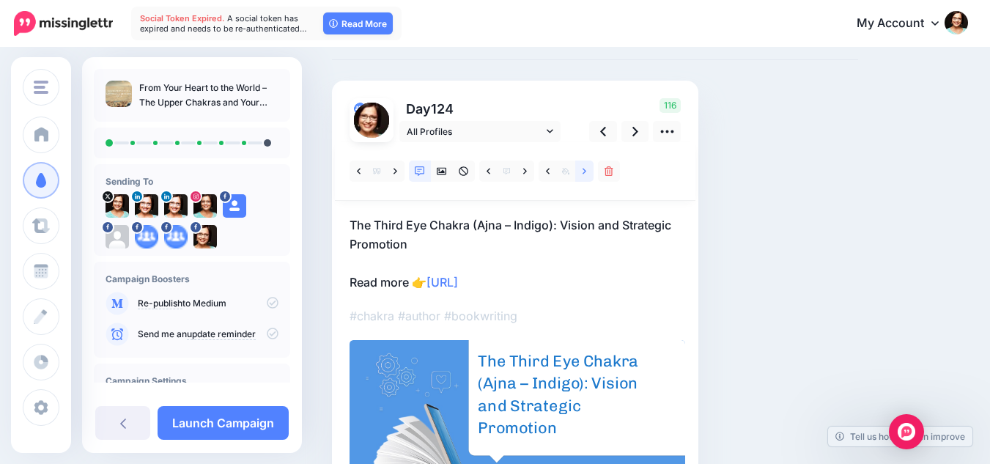
click at [589, 173] on link at bounding box center [584, 171] width 18 height 21
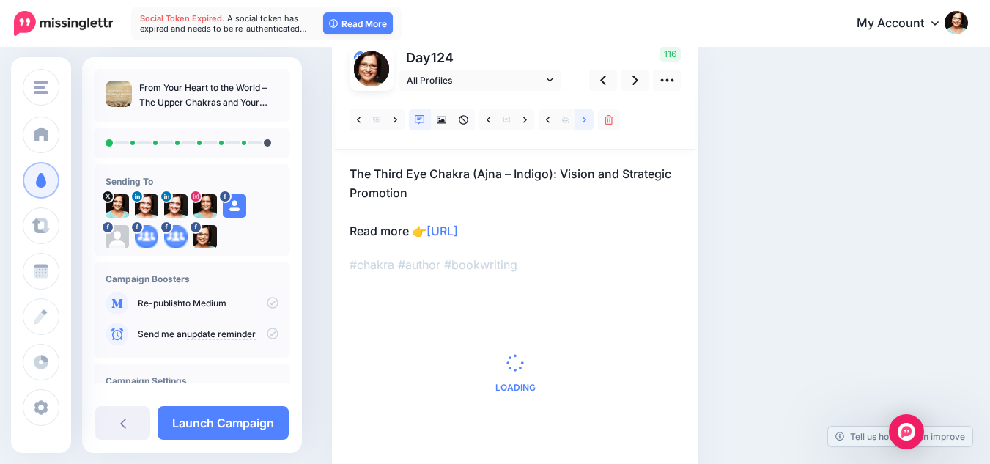
scroll to position [142, 0]
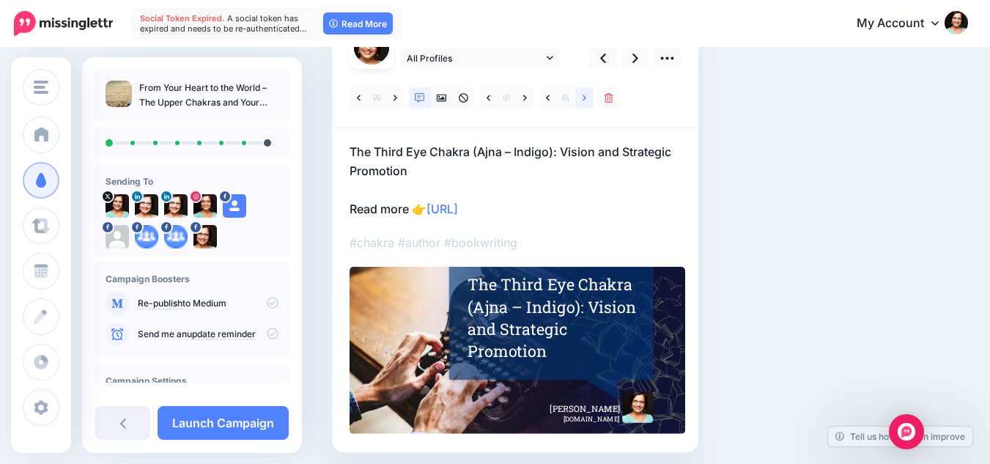
click at [586, 101] on icon at bounding box center [585, 98] width 4 height 10
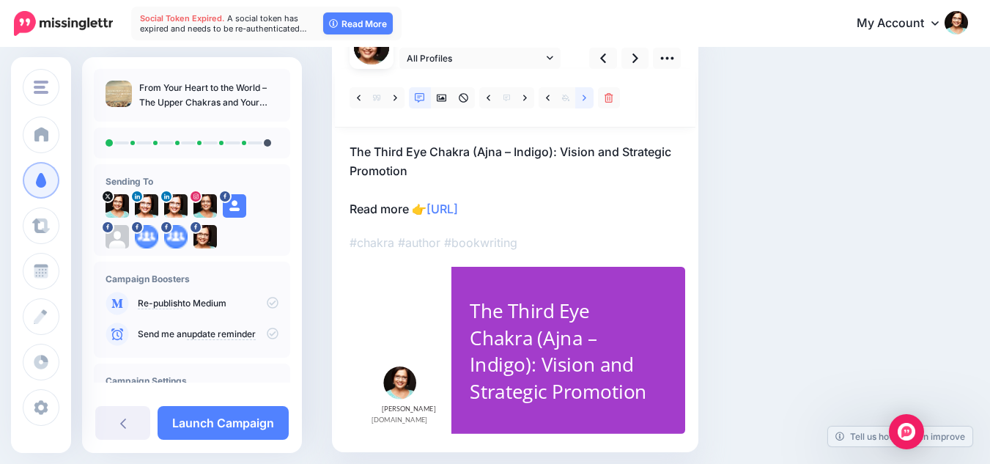
click at [586, 101] on icon at bounding box center [585, 98] width 4 height 10
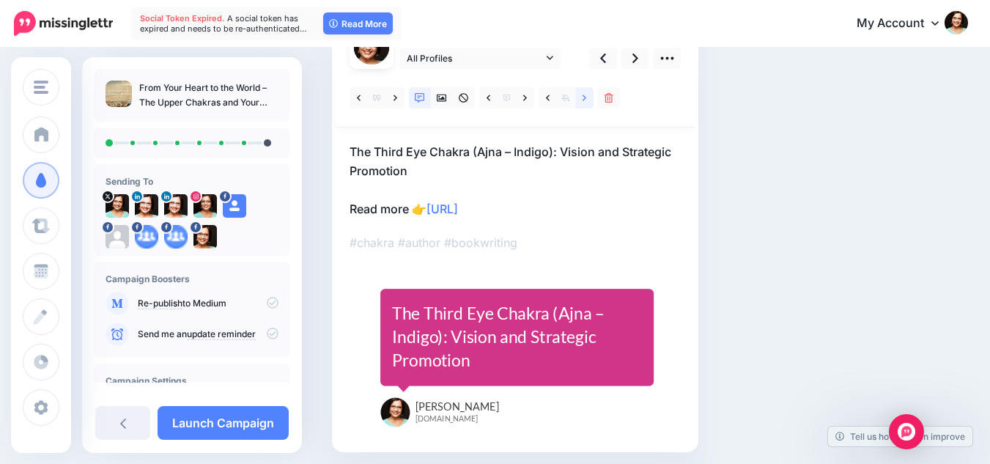
scroll to position [69, 0]
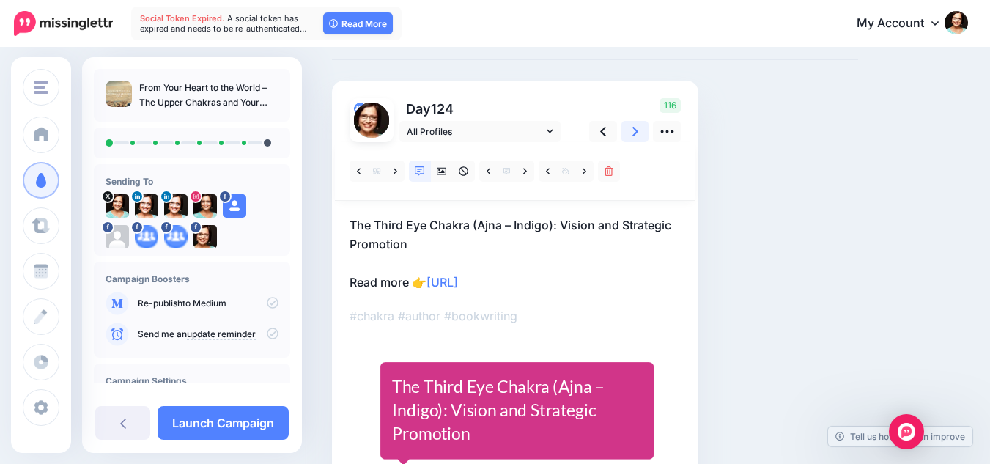
click at [638, 128] on link at bounding box center [636, 131] width 28 height 21
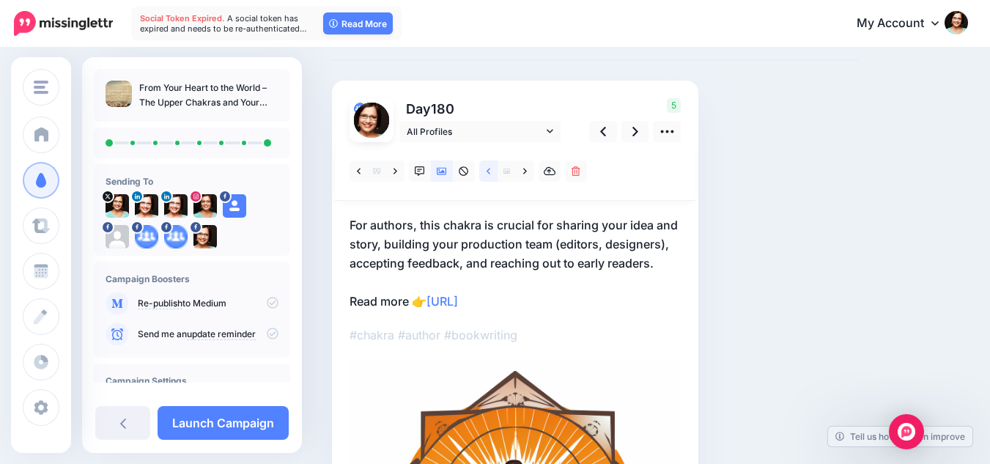
click at [489, 173] on icon at bounding box center [489, 171] width 4 height 6
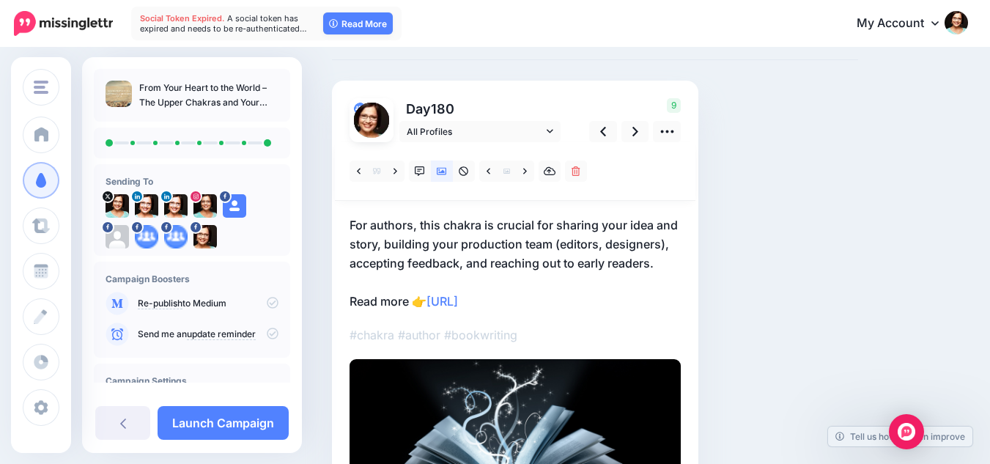
click at [268, 299] on icon at bounding box center [273, 303] width 12 height 12
click at [267, 330] on icon at bounding box center [273, 334] width 12 height 12
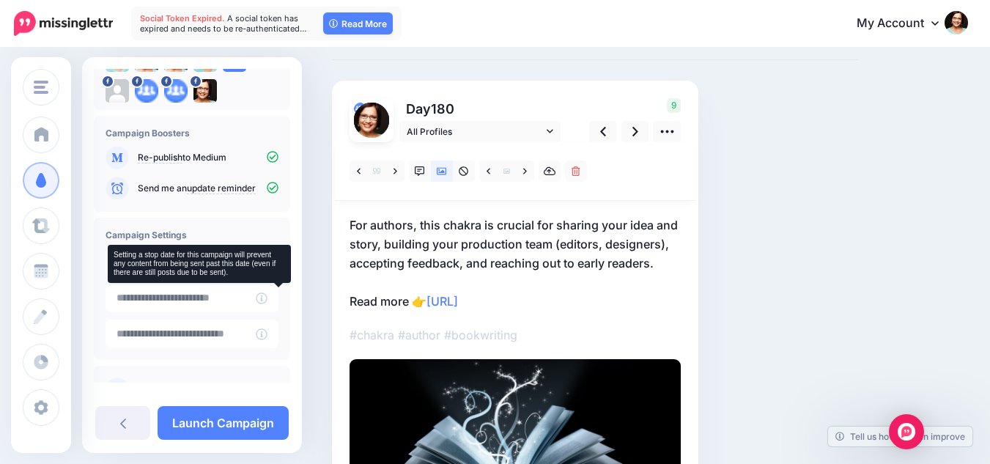
scroll to position [147, 0]
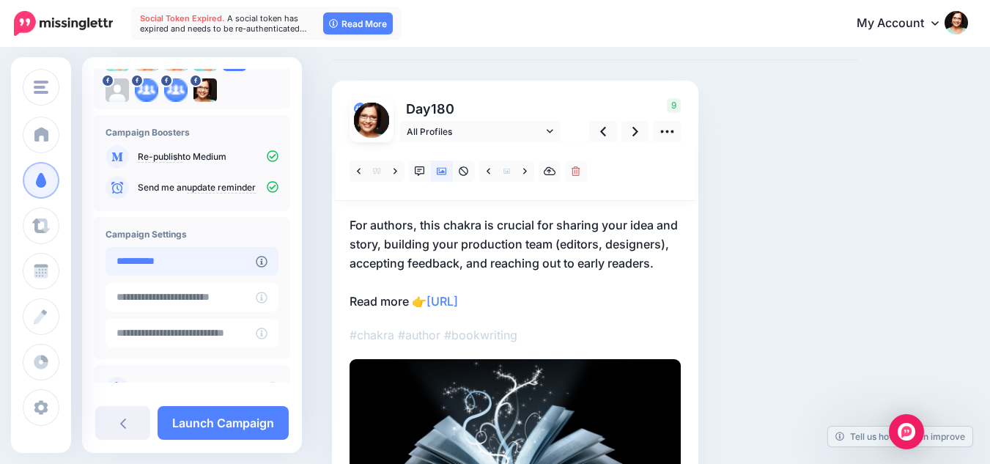
click at [193, 259] on input "**********" at bounding box center [181, 261] width 150 height 29
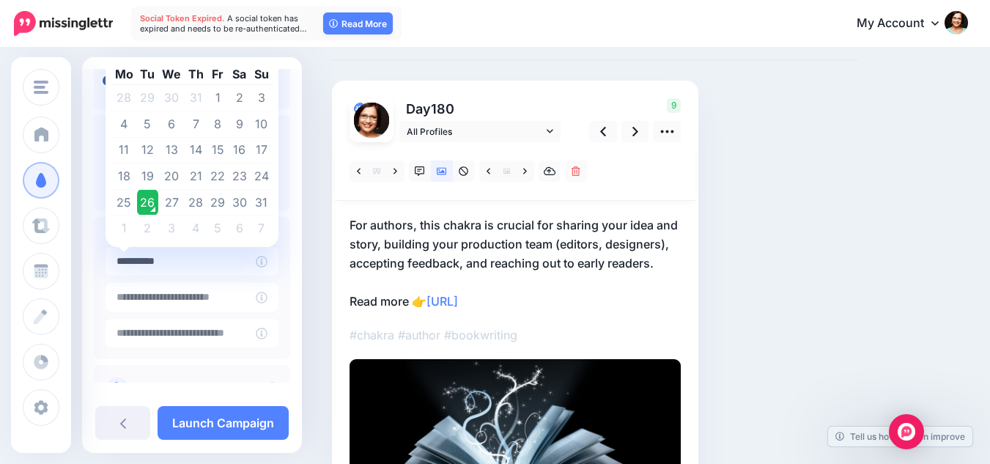
click at [142, 226] on td "2" at bounding box center [148, 228] width 22 height 26
type input "**********"
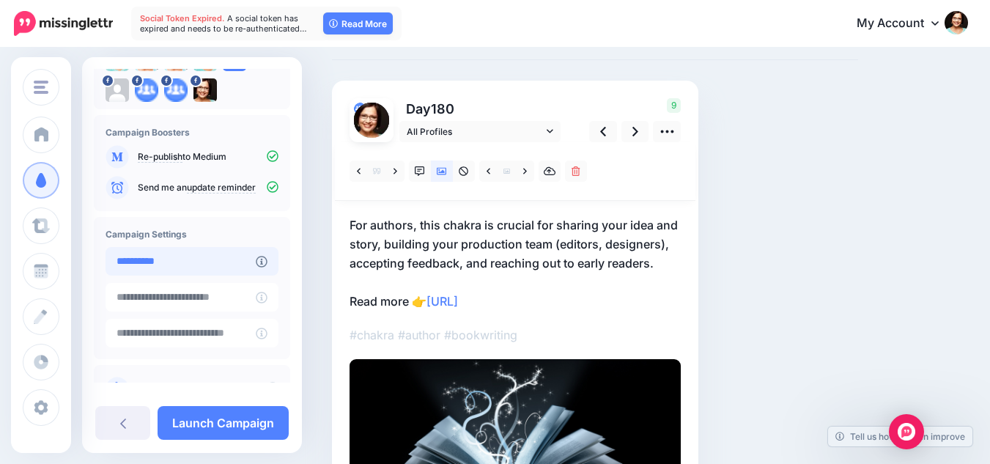
scroll to position [194, 0]
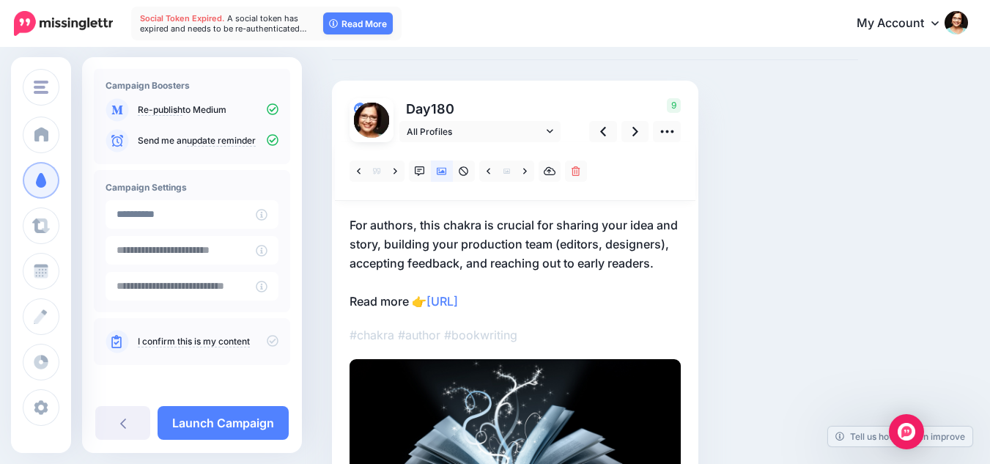
click at [267, 339] on icon at bounding box center [273, 341] width 12 height 12
click at [636, 127] on icon at bounding box center [636, 131] width 6 height 15
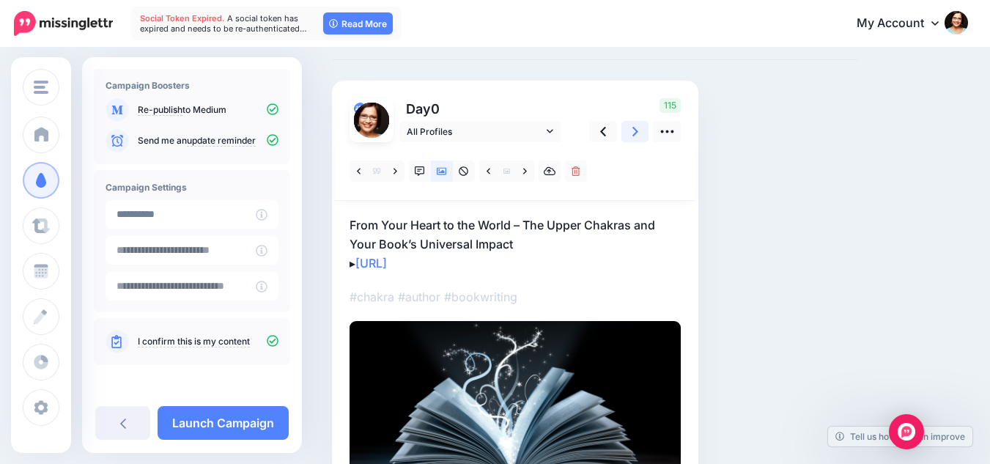
click at [636, 127] on icon at bounding box center [636, 131] width 6 height 15
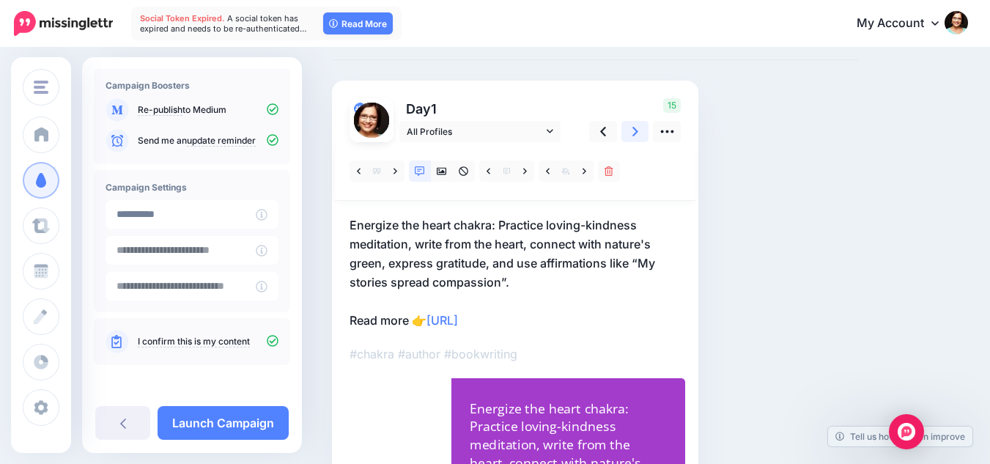
click at [636, 127] on icon at bounding box center [636, 131] width 6 height 15
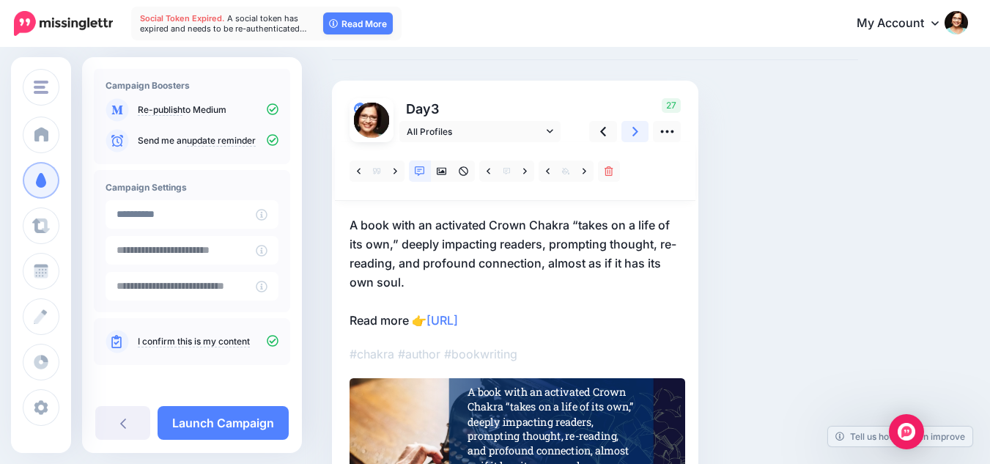
click at [636, 127] on icon at bounding box center [636, 131] width 6 height 15
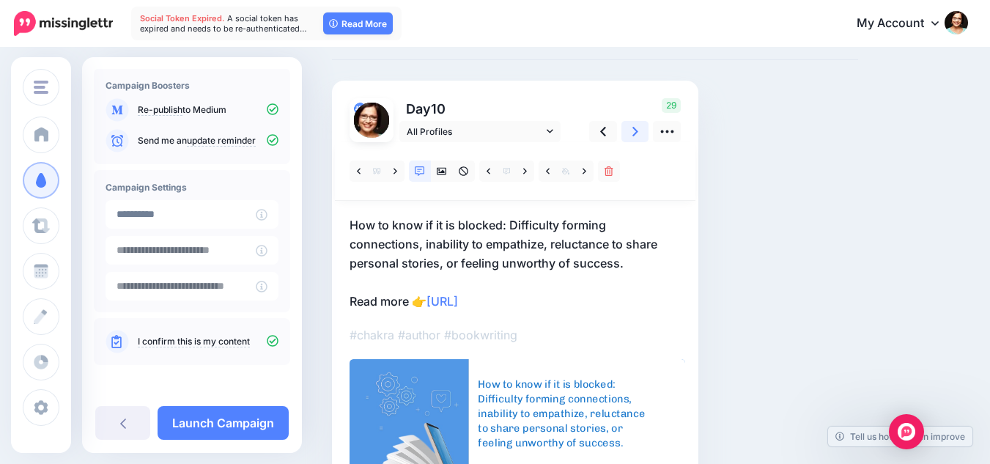
click at [636, 127] on icon at bounding box center [636, 131] width 6 height 15
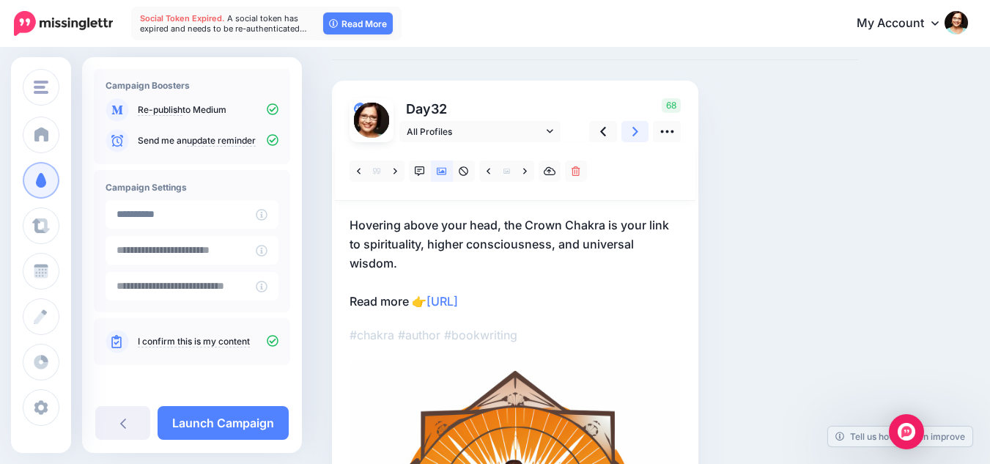
click at [636, 127] on icon at bounding box center [636, 131] width 6 height 15
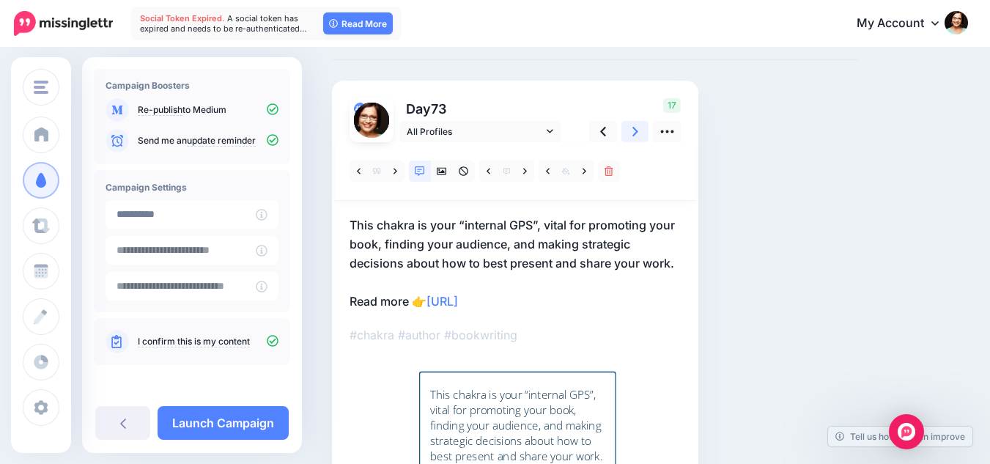
click at [636, 127] on icon at bounding box center [636, 131] width 6 height 15
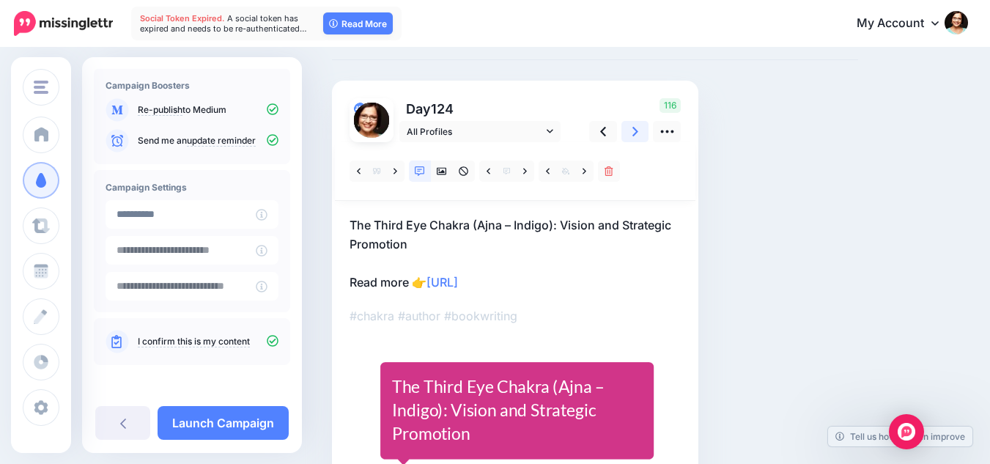
click at [636, 127] on icon at bounding box center [636, 131] width 6 height 15
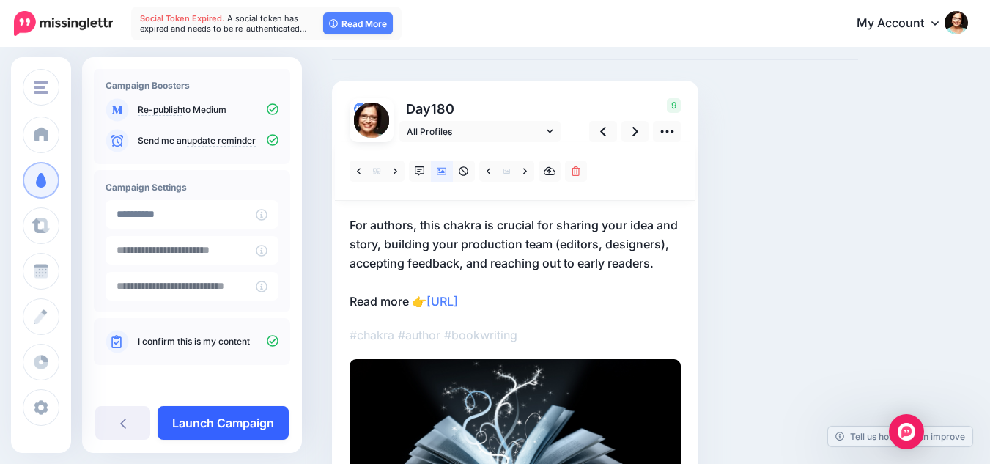
click at [253, 414] on link "Launch Campaign" at bounding box center [223, 423] width 131 height 34
